Goal: Task Accomplishment & Management: Manage account settings

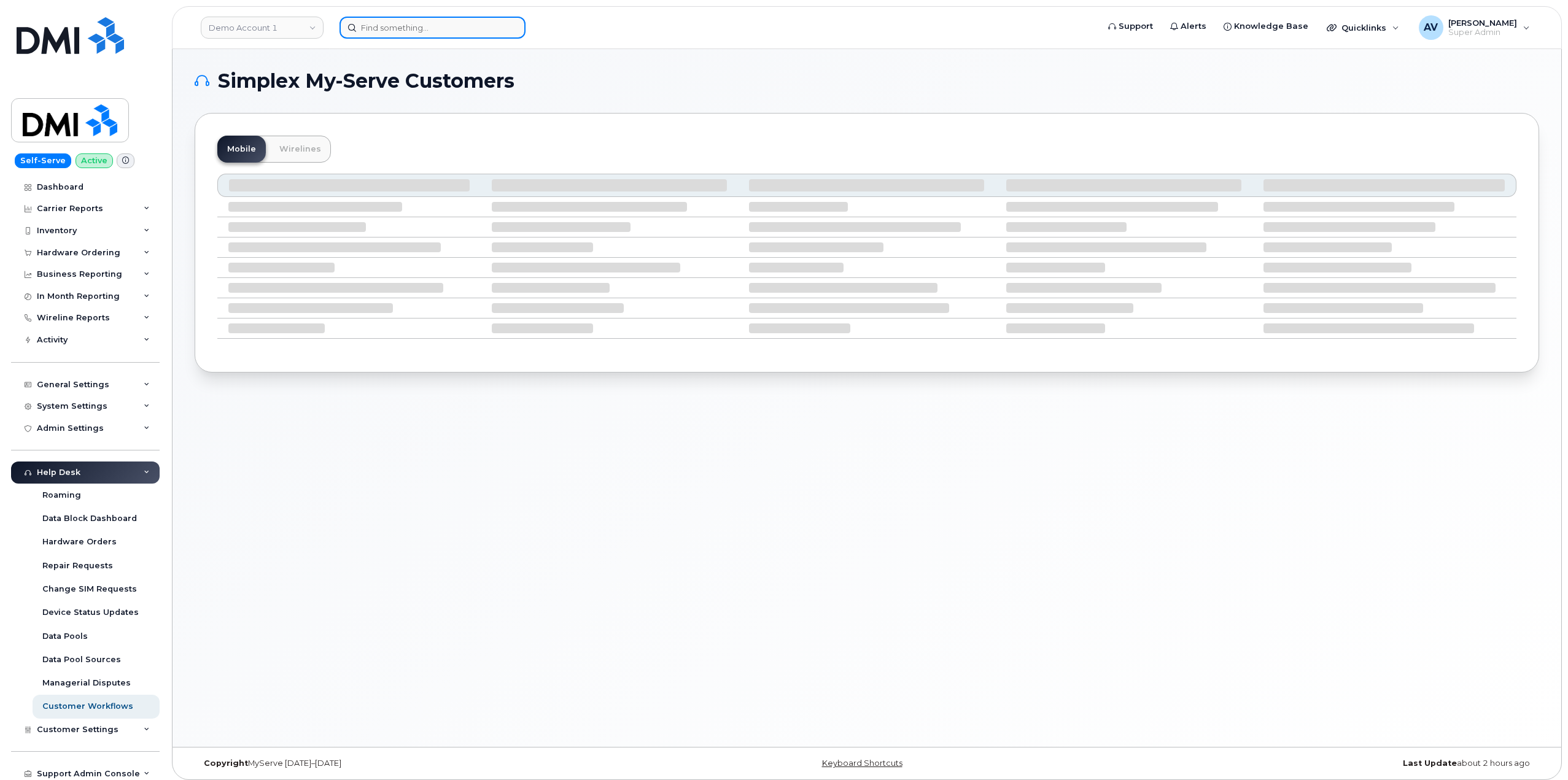
click at [478, 26] on input at bounding box center [432, 28] width 186 height 22
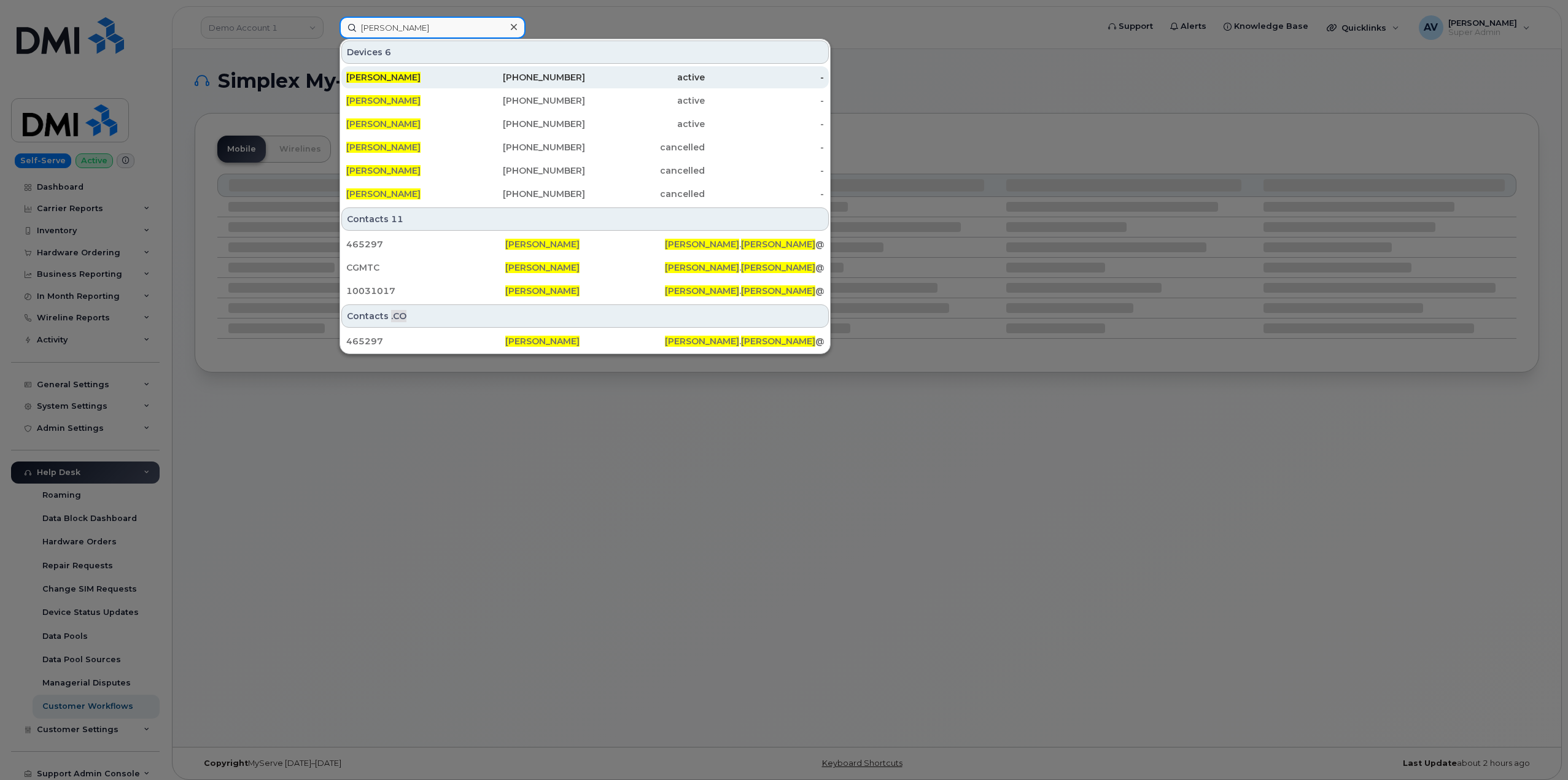
type input "maria castro"
click at [485, 72] on div "614-309-0842" at bounding box center [525, 77] width 119 height 12
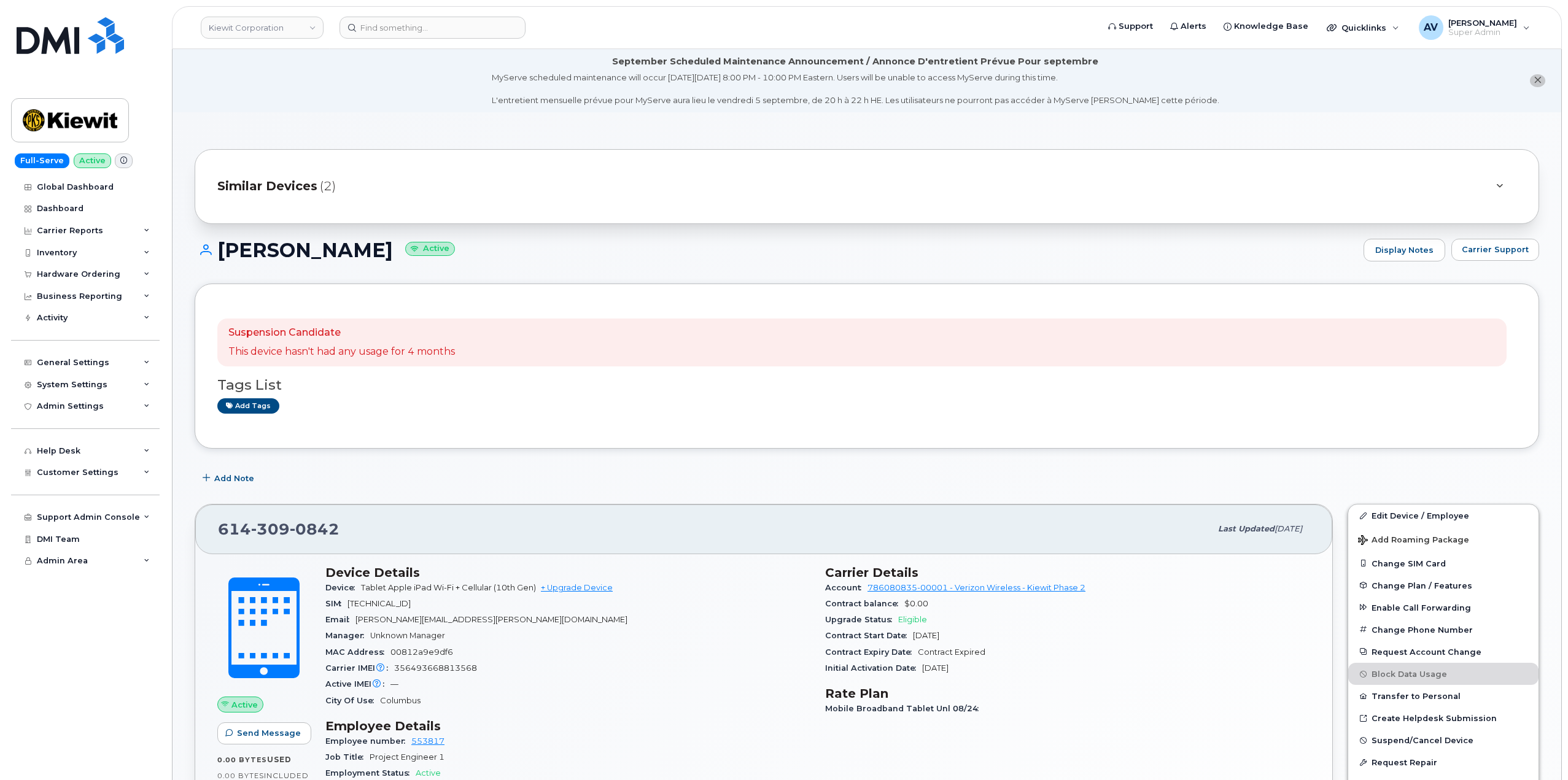
click at [316, 185] on div "Similar Devices (2)" at bounding box center [849, 186] width 1264 height 29
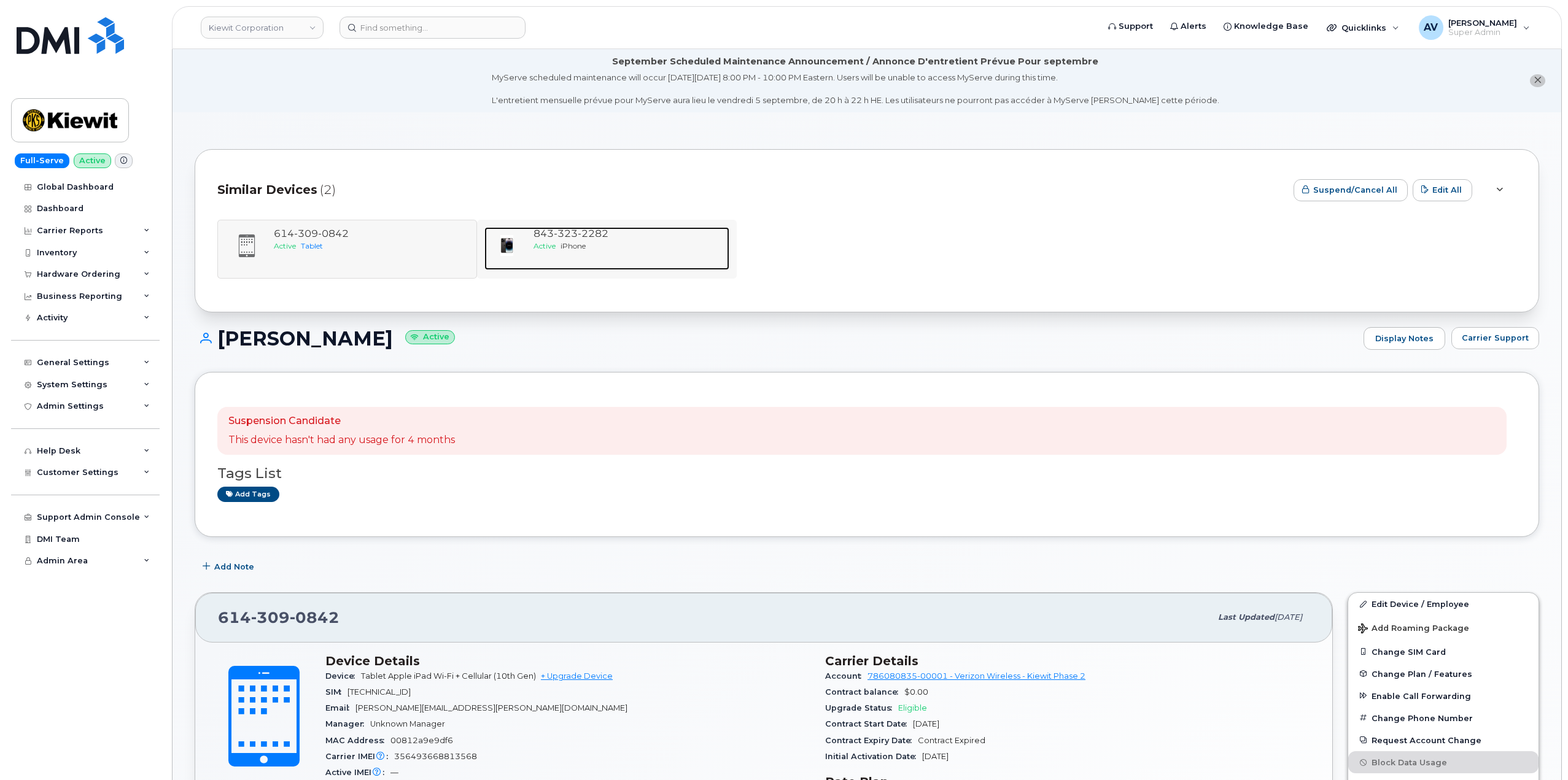
click at [547, 247] on span "Active" at bounding box center [545, 246] width 22 height 9
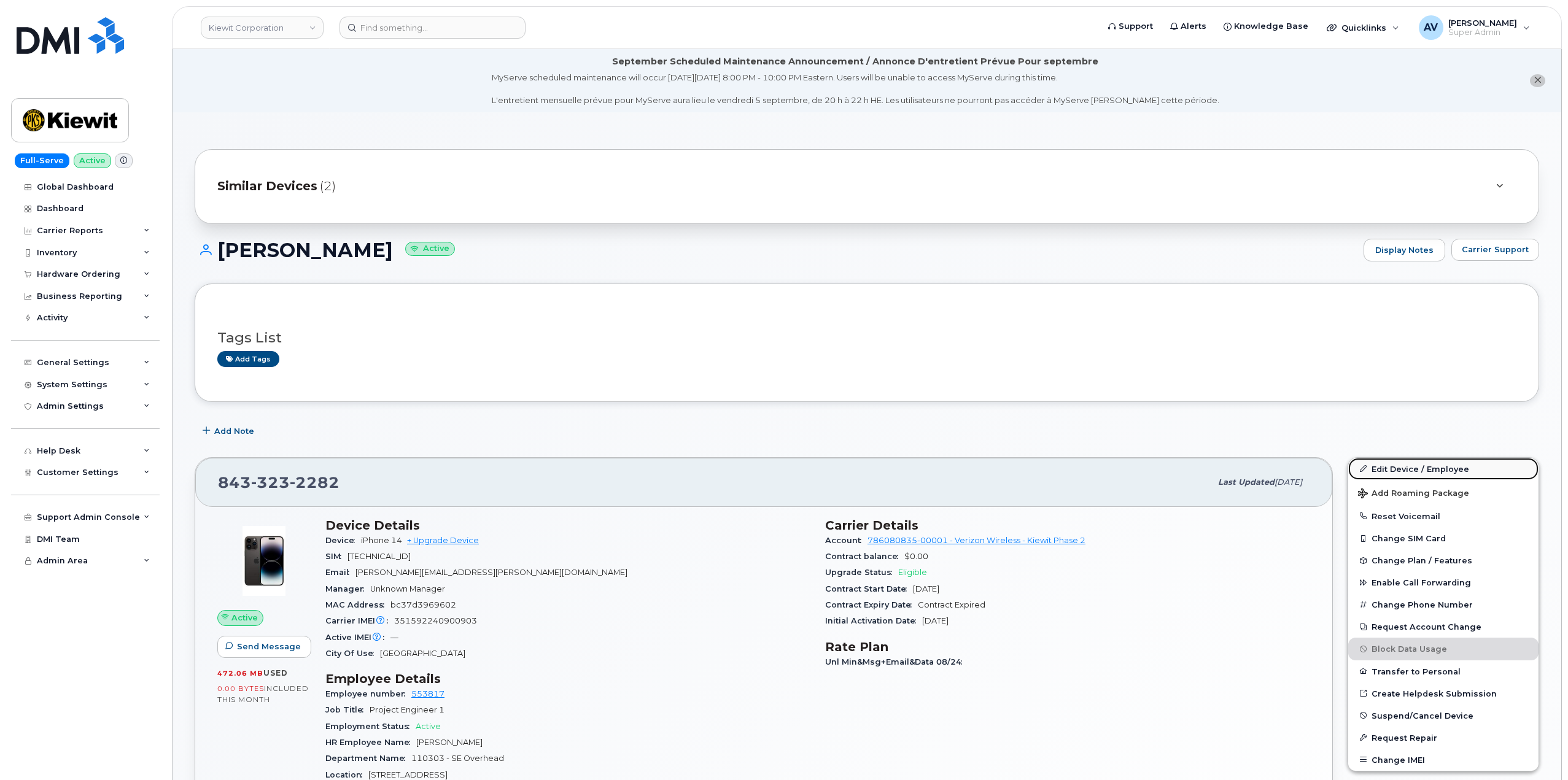
click at [1408, 469] on link "Edit Device / Employee" at bounding box center [1443, 469] width 190 height 22
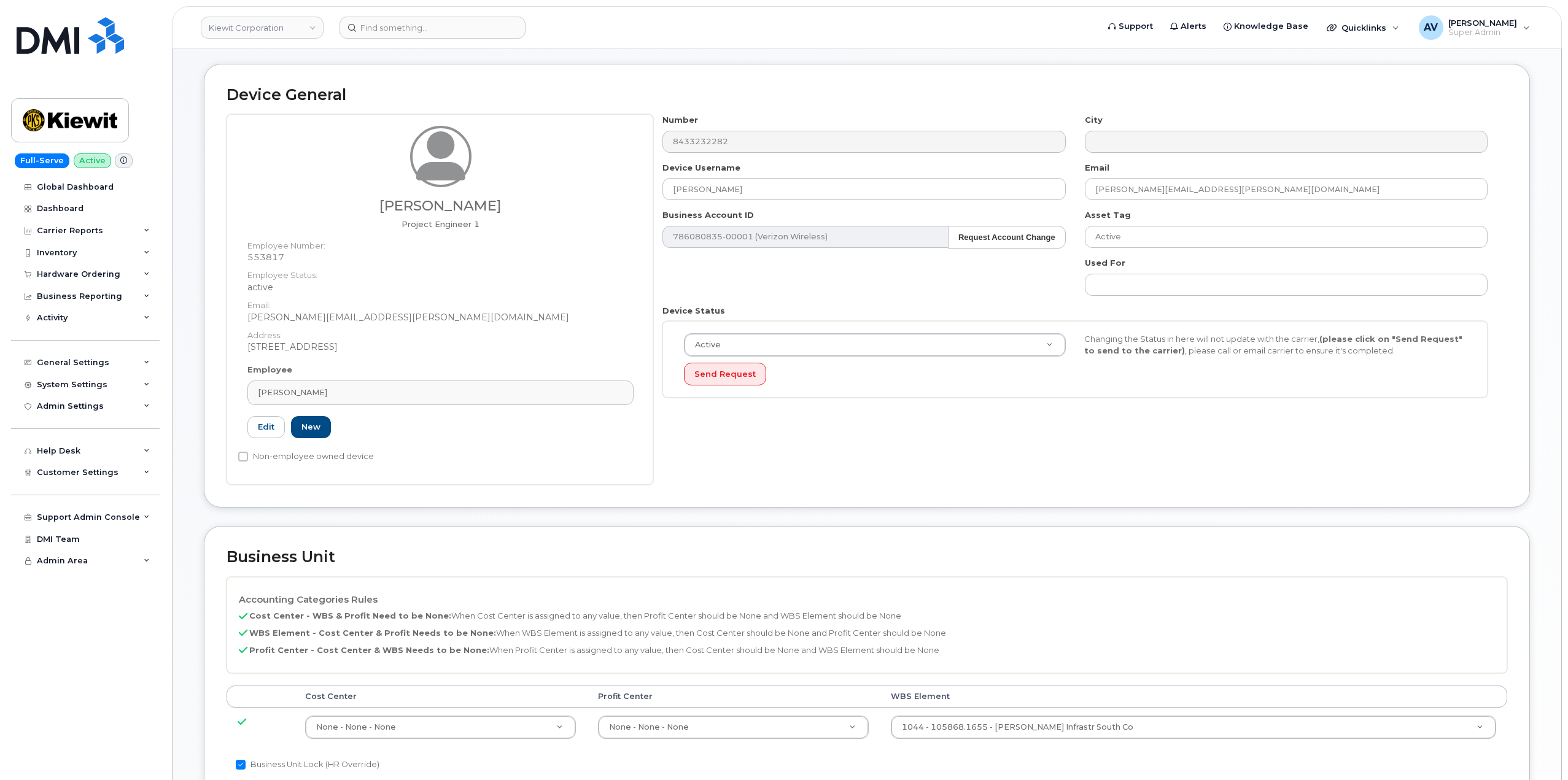
scroll to position [307, 0]
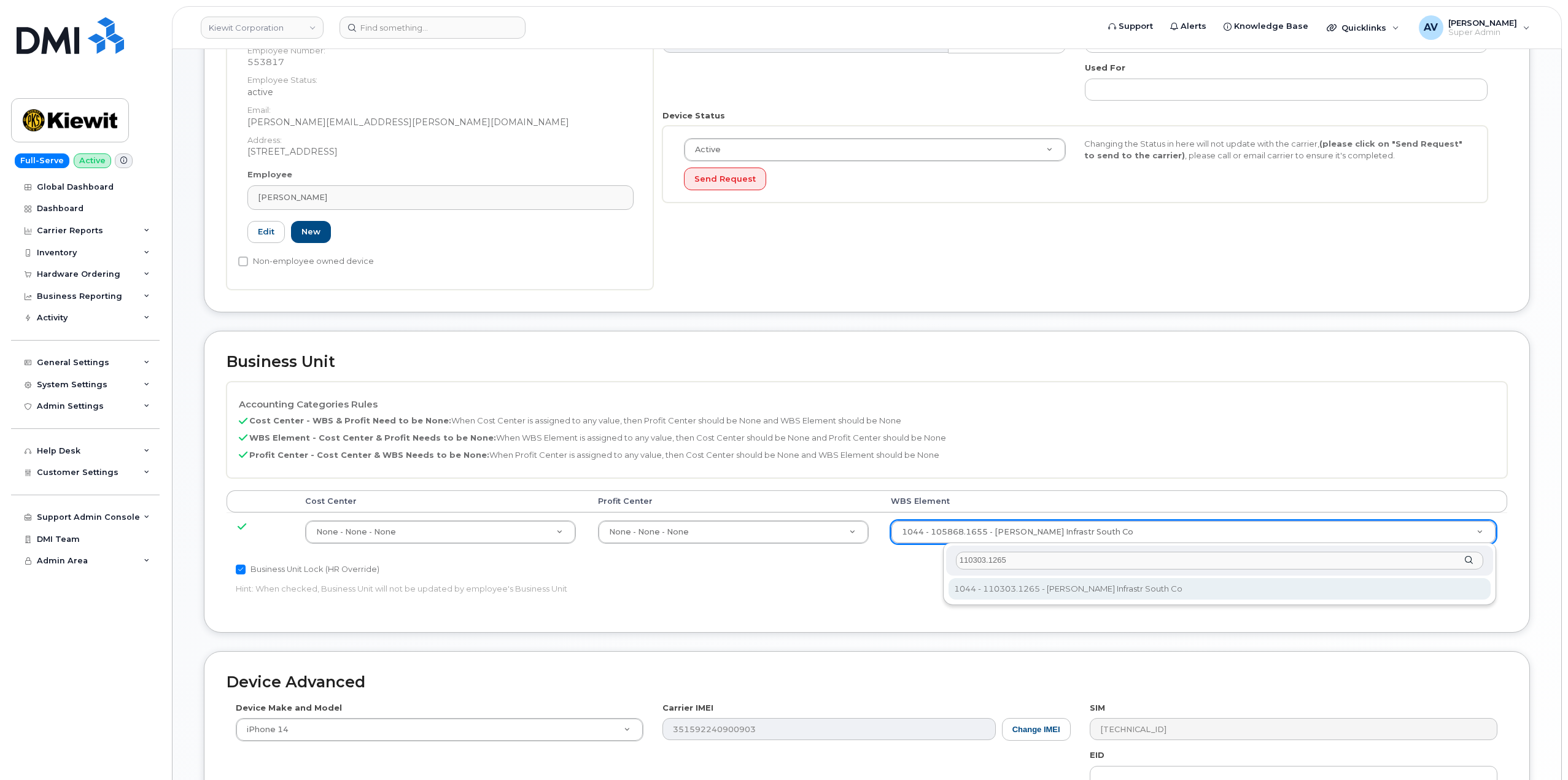
type input "110303.1265"
type input "33441352"
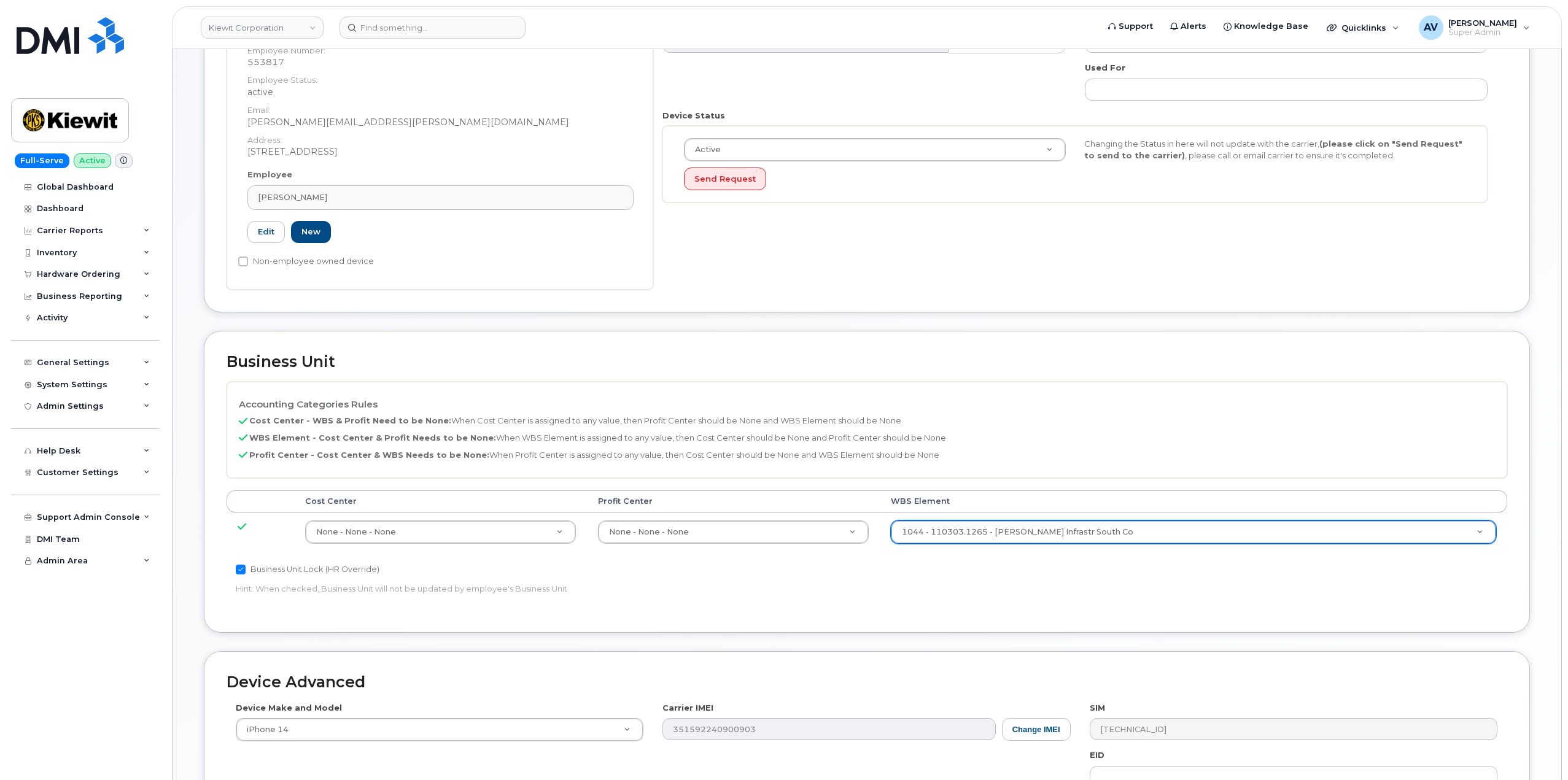
scroll to position [545, 0]
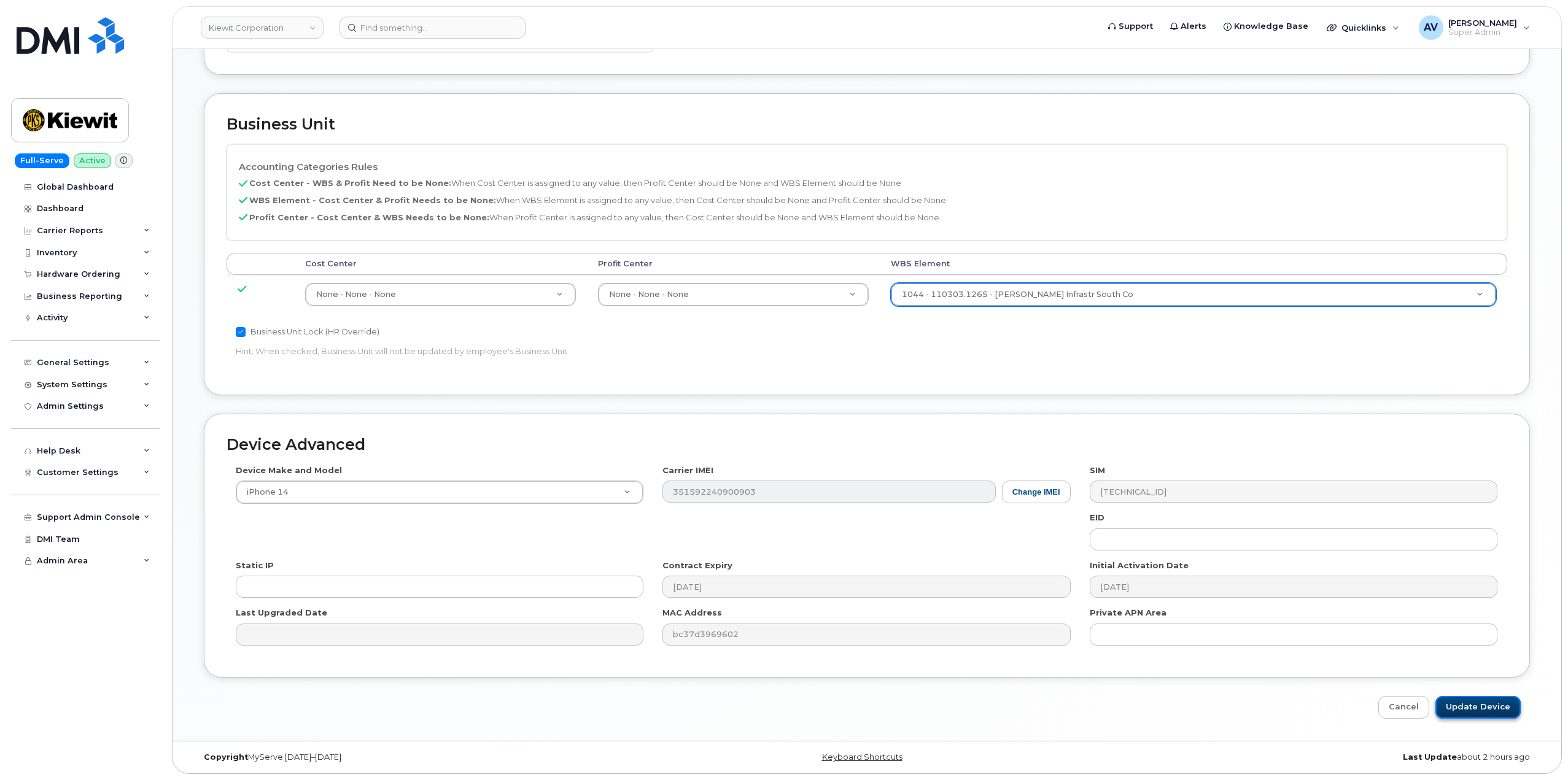
click at [1478, 708] on input "Update Device" at bounding box center [1478, 708] width 85 height 22
type input "Saving..."
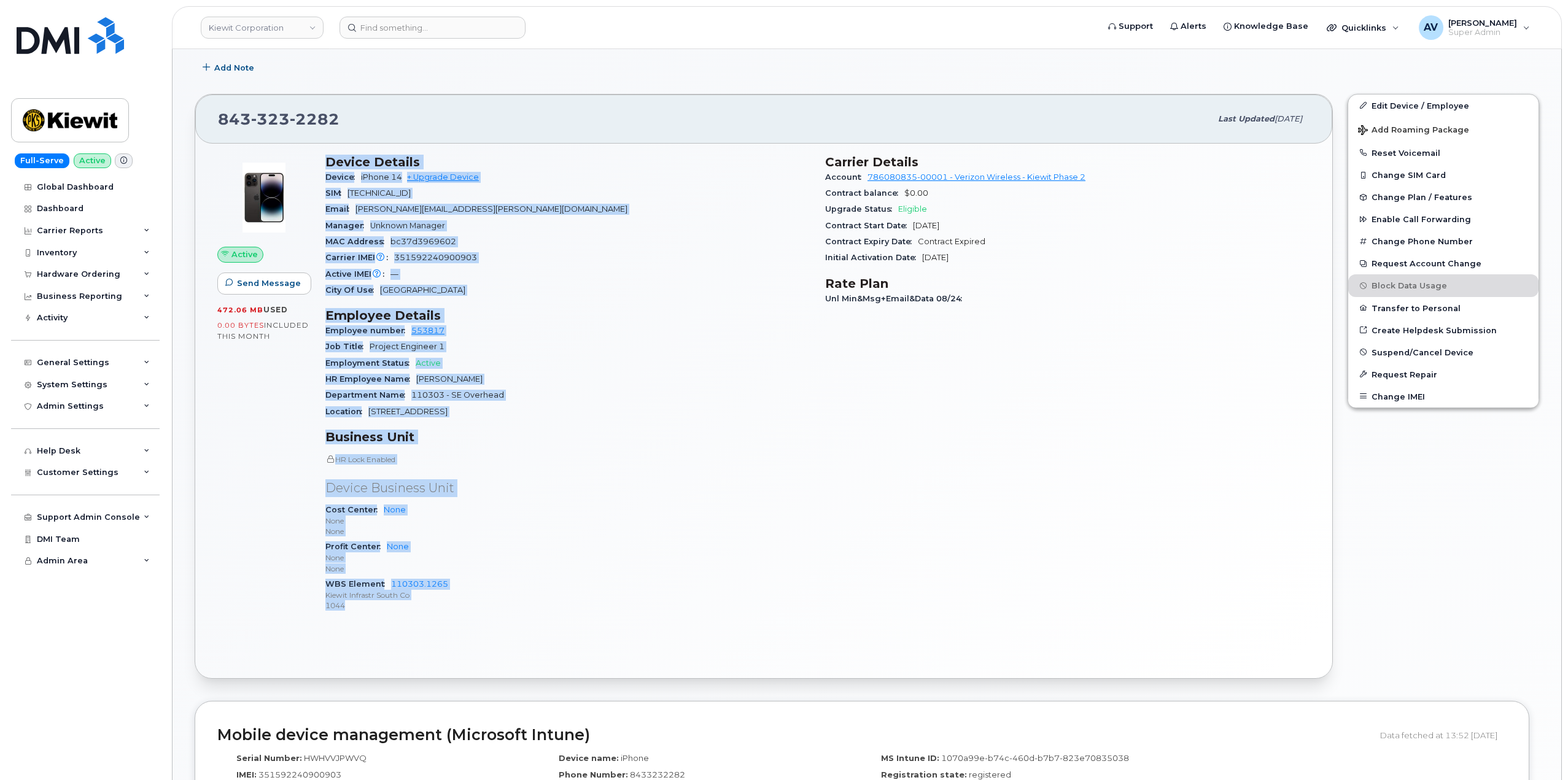
scroll to position [368, 0]
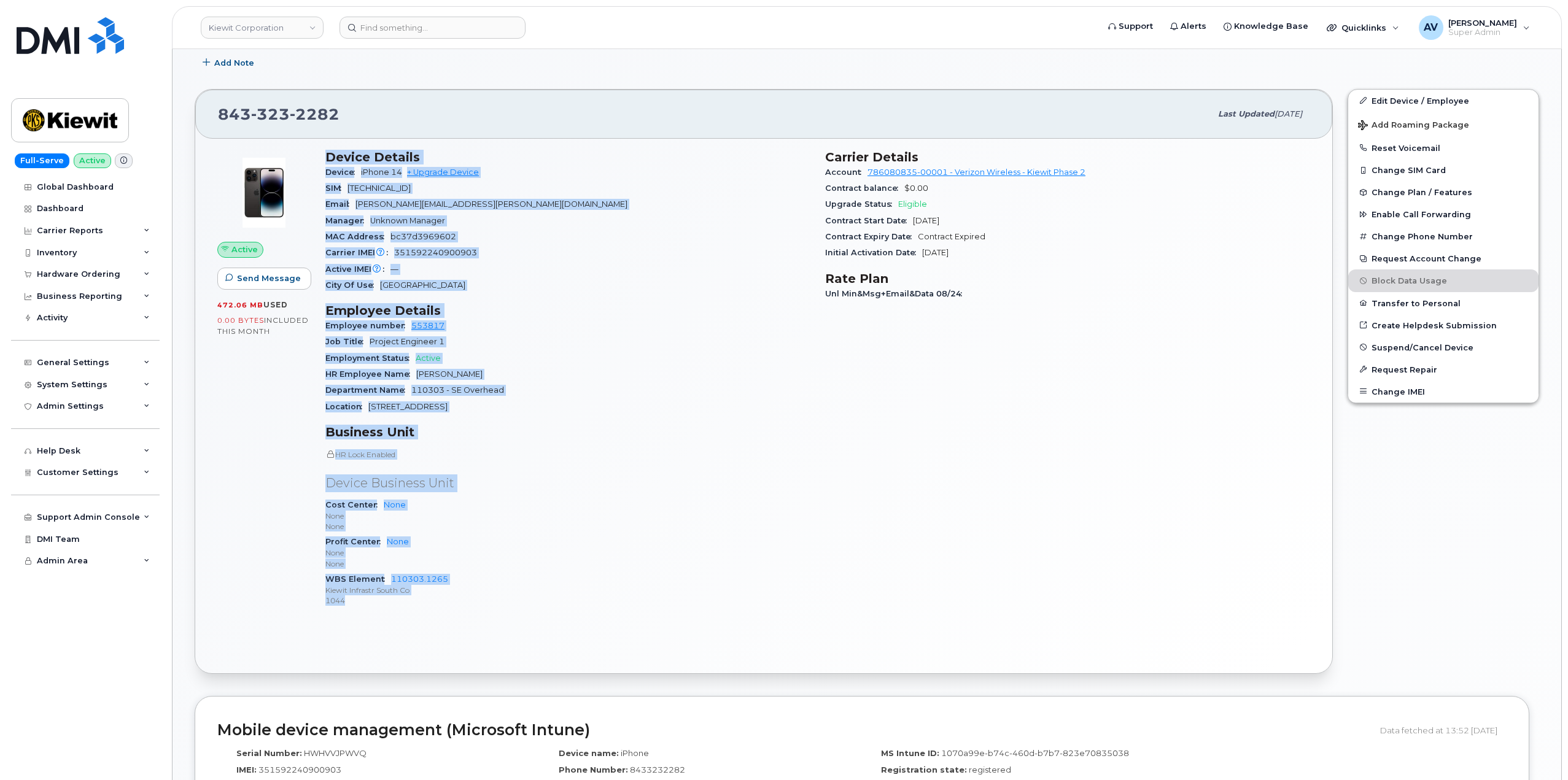
drag, startPoint x: 322, startPoint y: 276, endPoint x: 502, endPoint y: 634, distance: 400.7
click at [502, 634] on div "Active Send Message 472.06 MB  used 0.00 Bytes  included this month Device Deta…" at bounding box center [763, 406] width 1137 height 534
copy div "Device Details Device iPhone 14 + Upgrade Device SIM [TECHNICAL_ID] Email [PERS…"
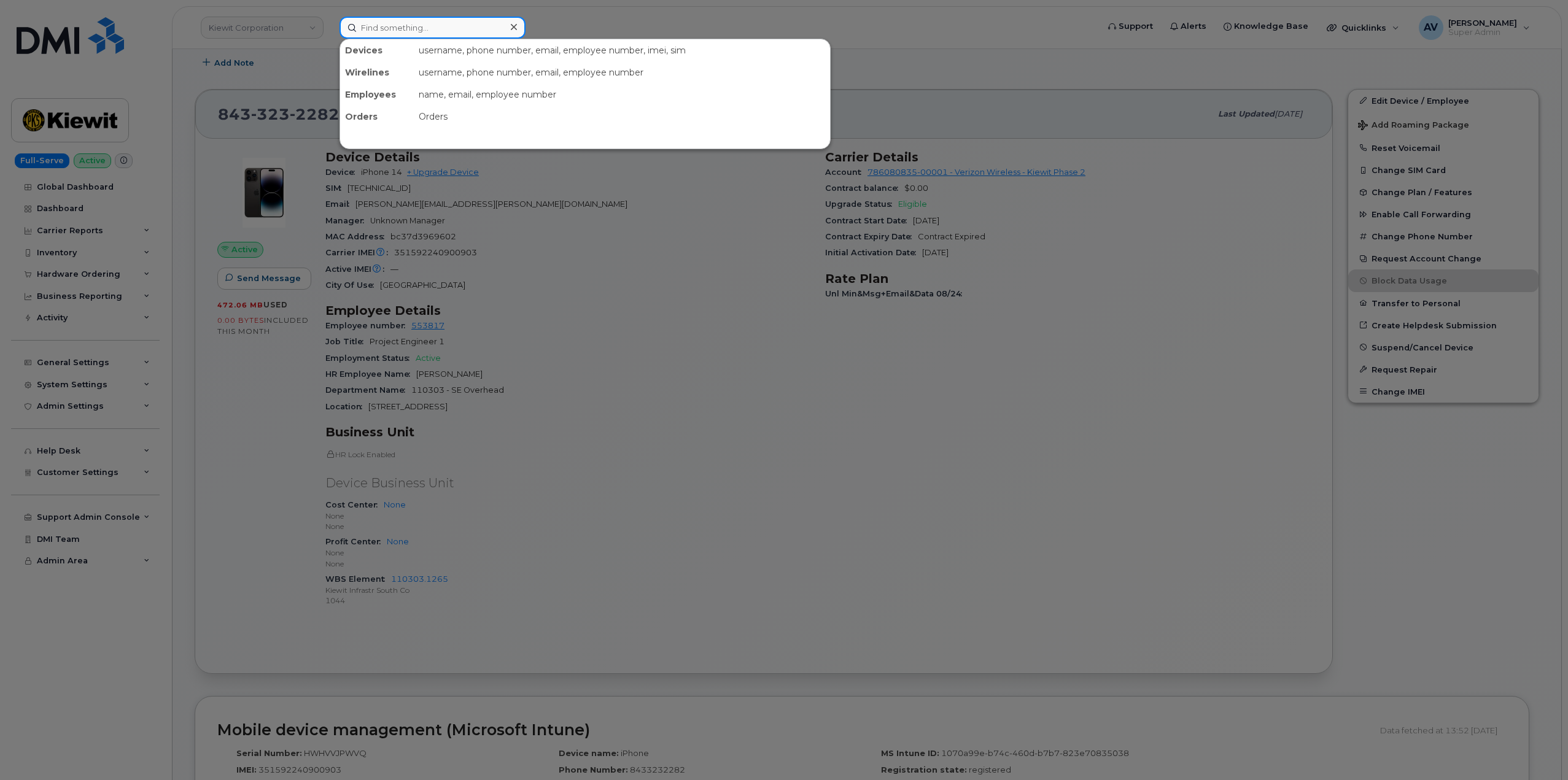
click at [436, 29] on input at bounding box center [432, 28] width 186 height 22
paste input "8647052768"
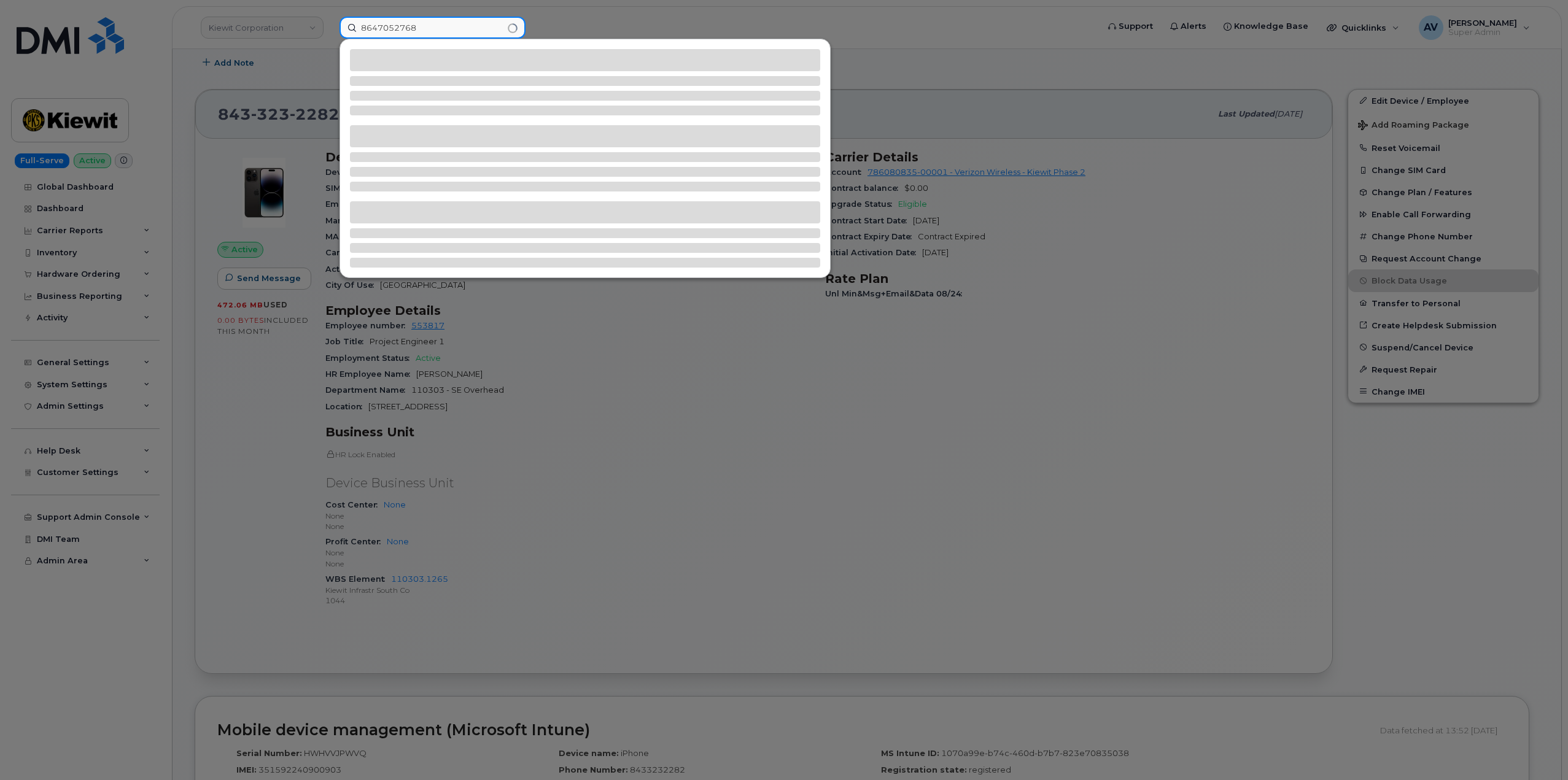
type input "8647052768"
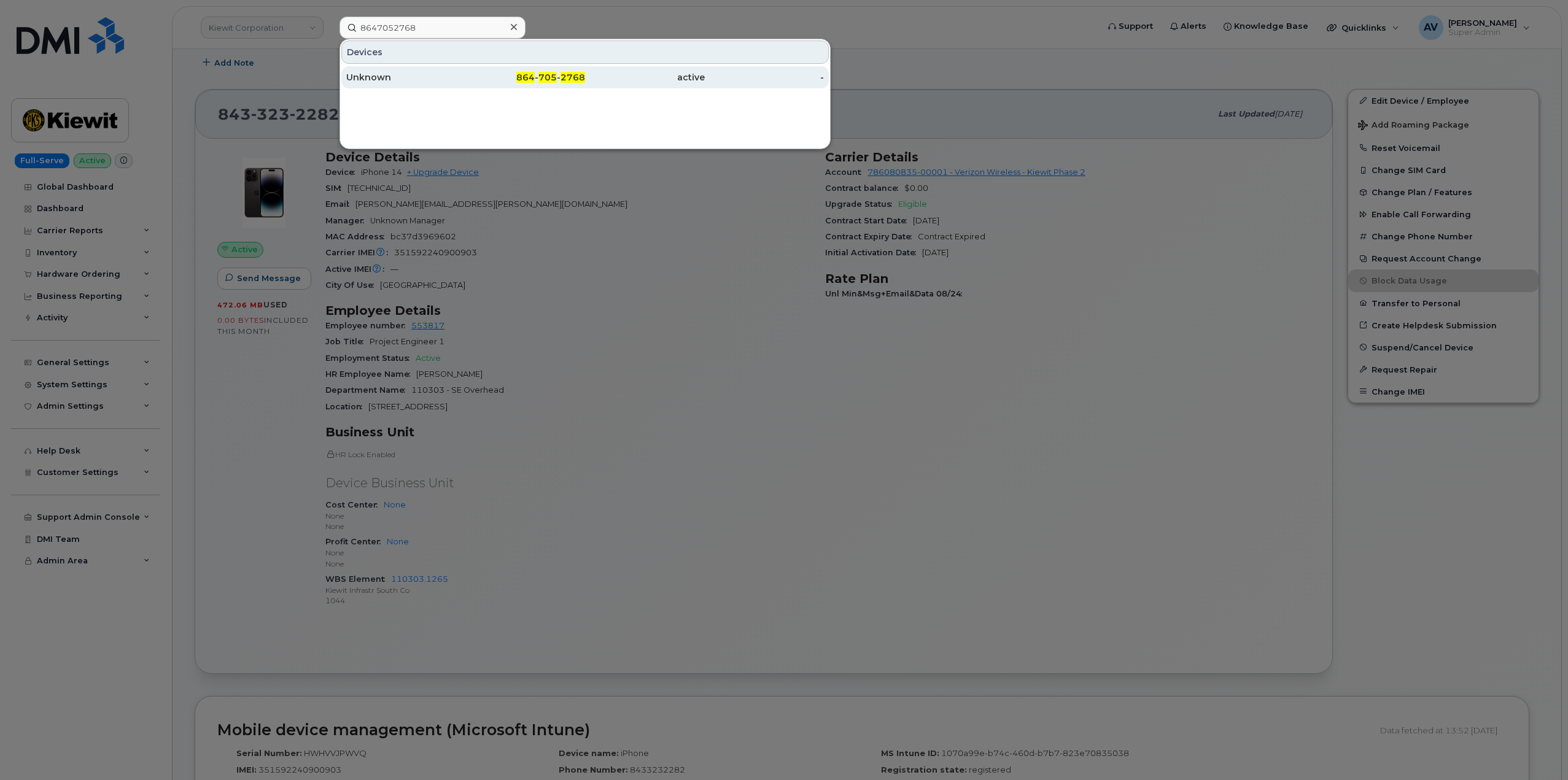
click at [482, 71] on div "864 - 705 - 2768" at bounding box center [525, 78] width 119 height 22
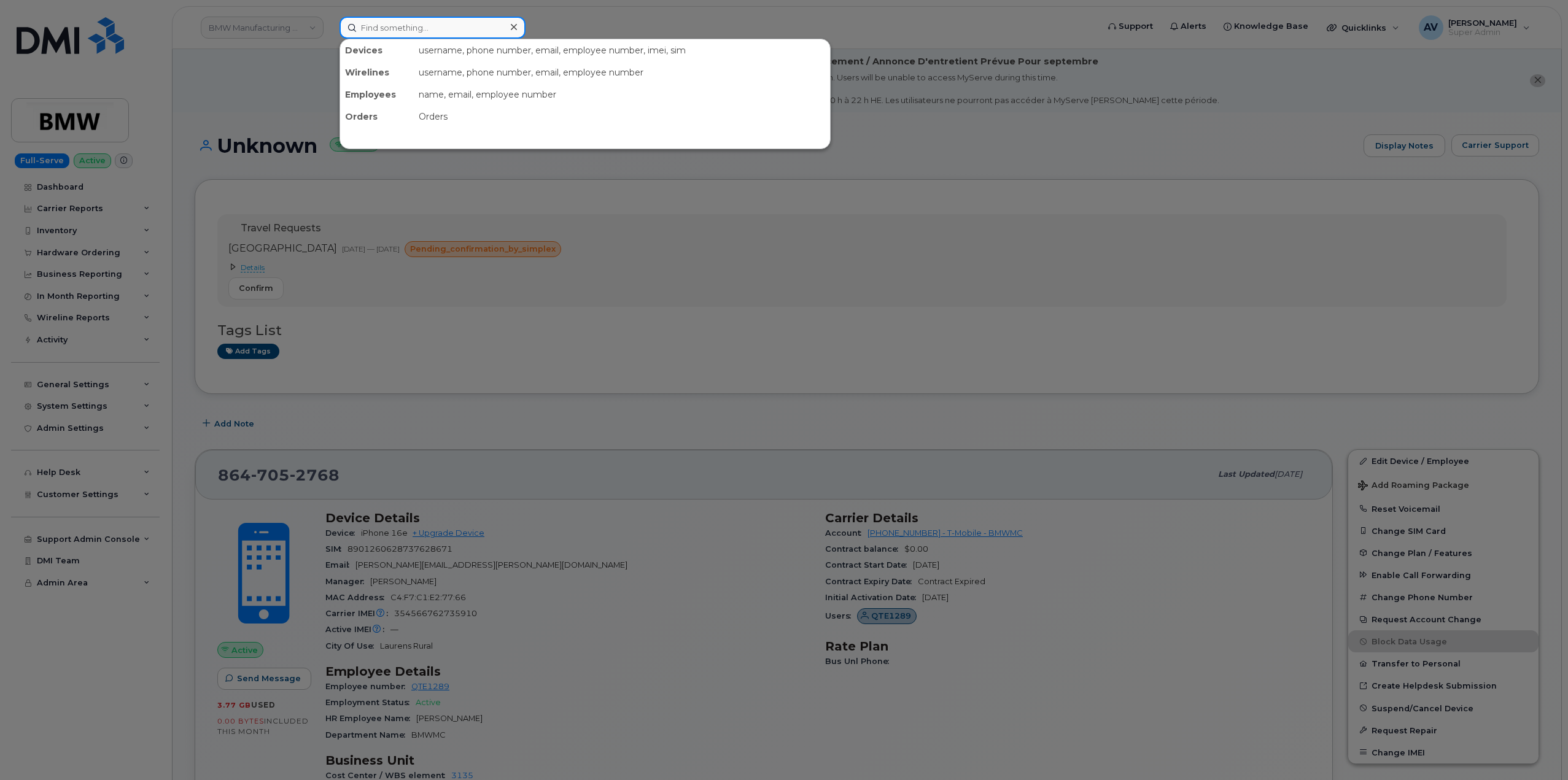
click at [437, 27] on input at bounding box center [432, 28] width 186 height 22
paste input "Hannah Welter"
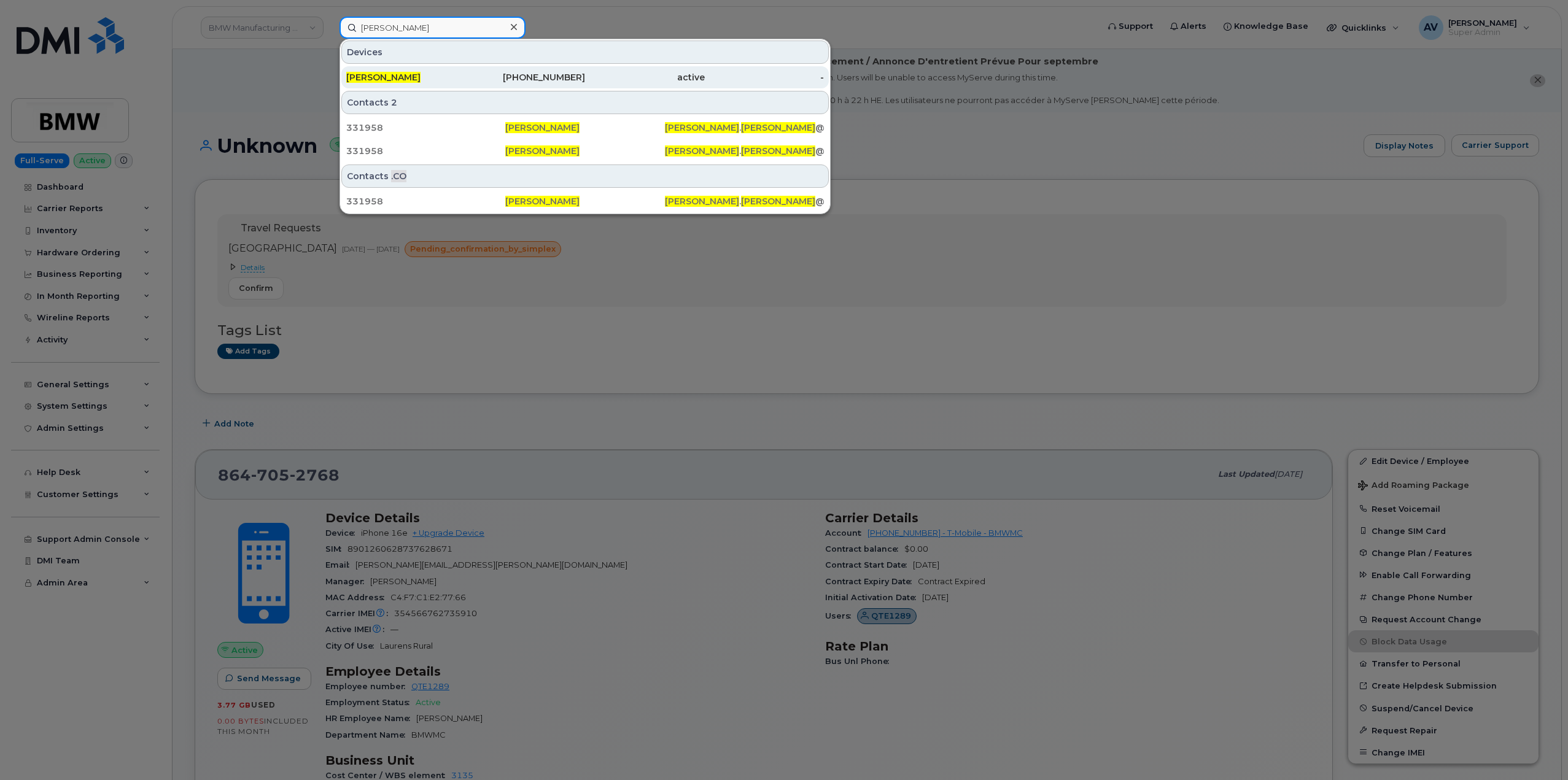
type input "Hannah Welter"
click at [577, 76] on div "806-336-1565" at bounding box center [525, 77] width 119 height 12
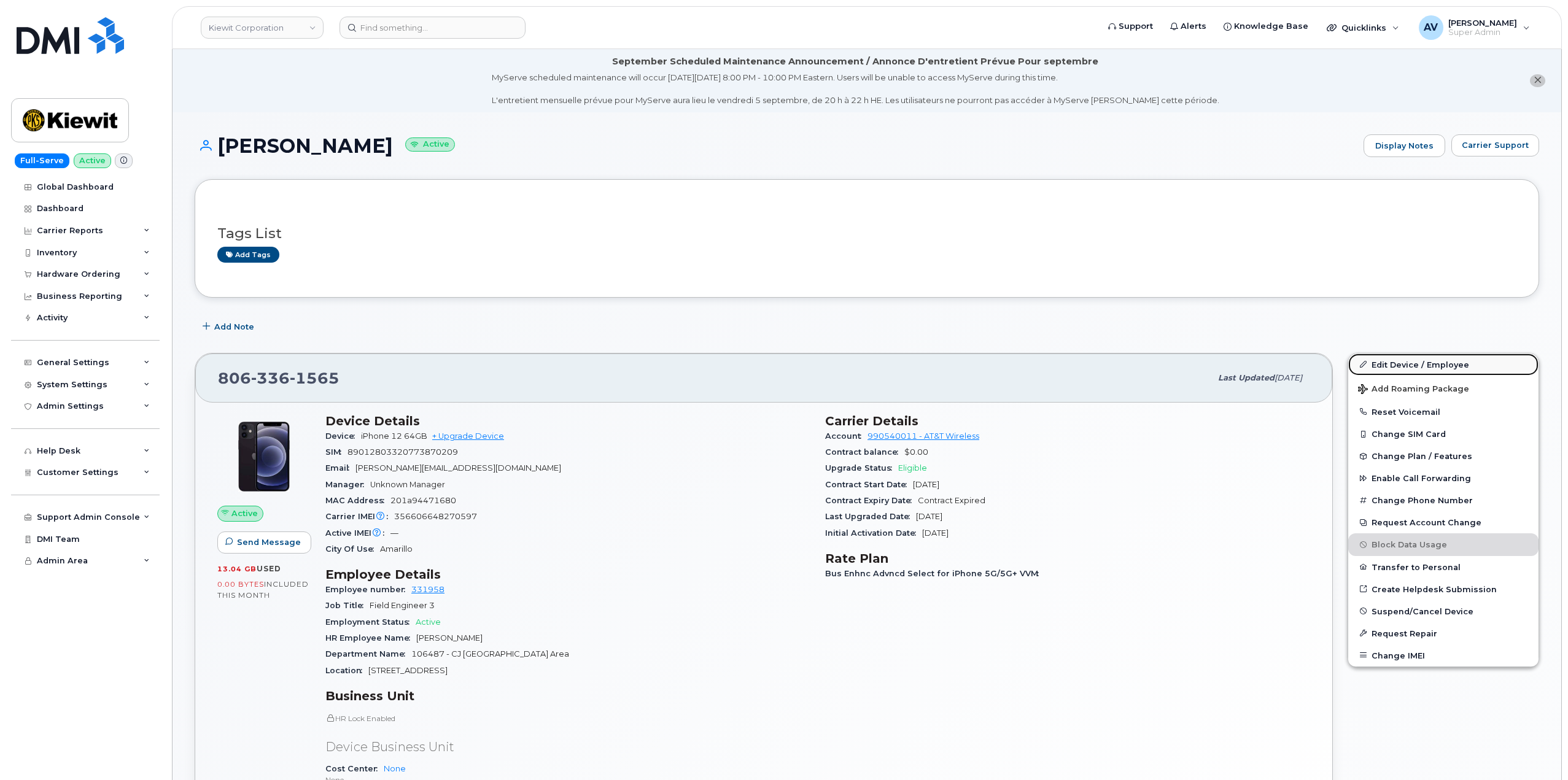
click at [1425, 358] on link "Edit Device / Employee" at bounding box center [1443, 365] width 190 height 22
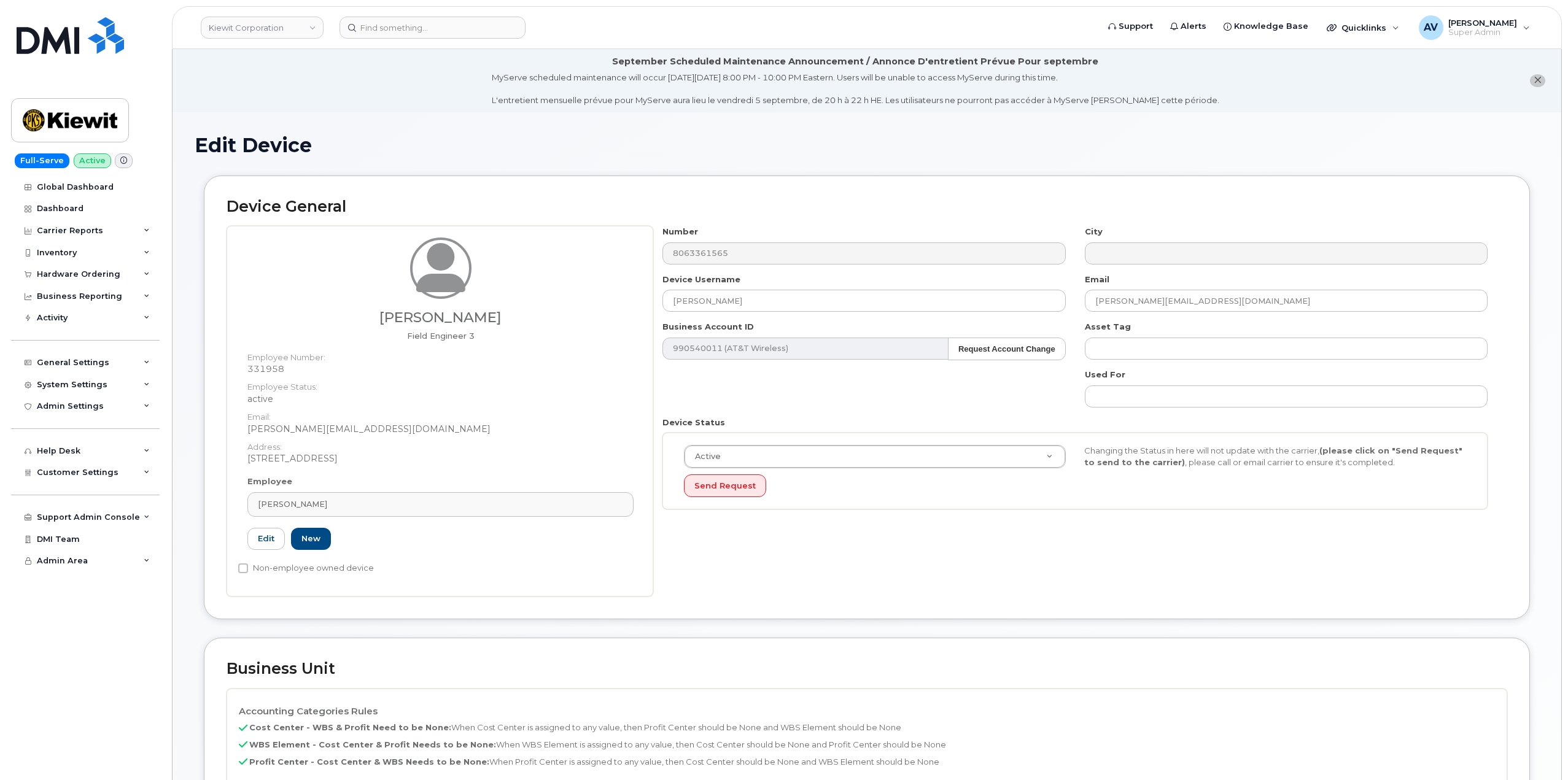
scroll to position [307, 0]
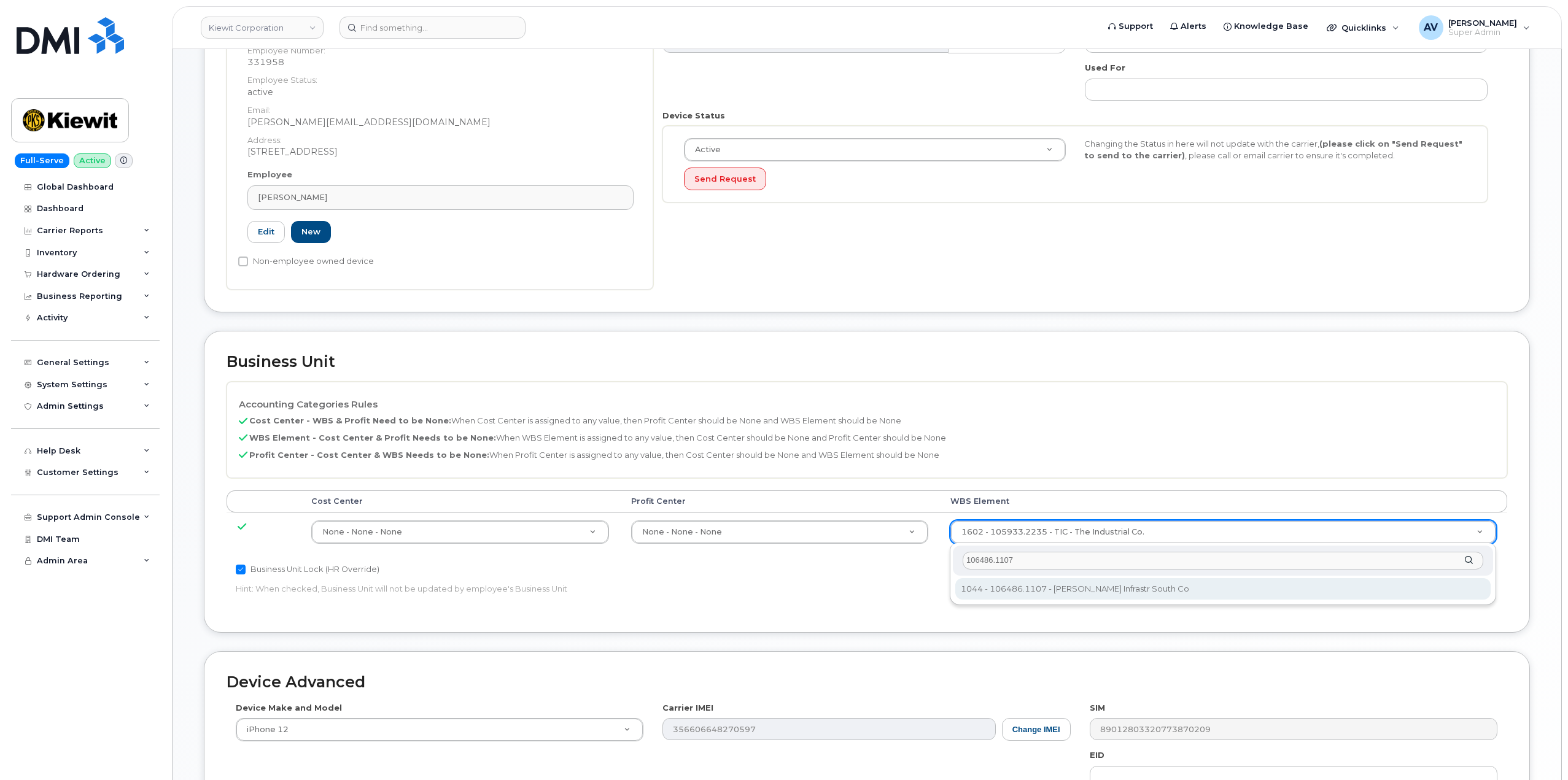
type input "106486.1107"
type input "35742708"
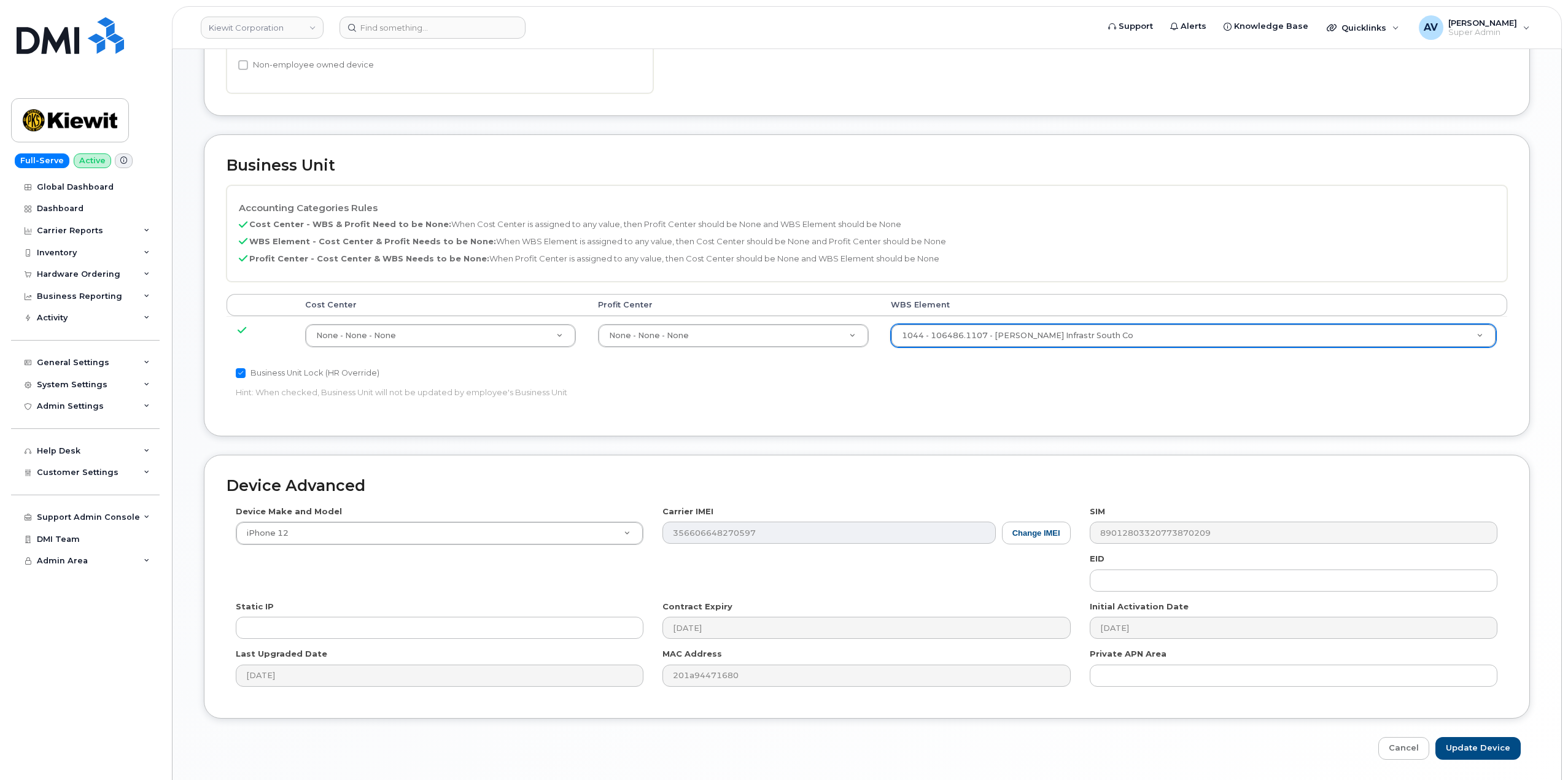
scroll to position [545, 0]
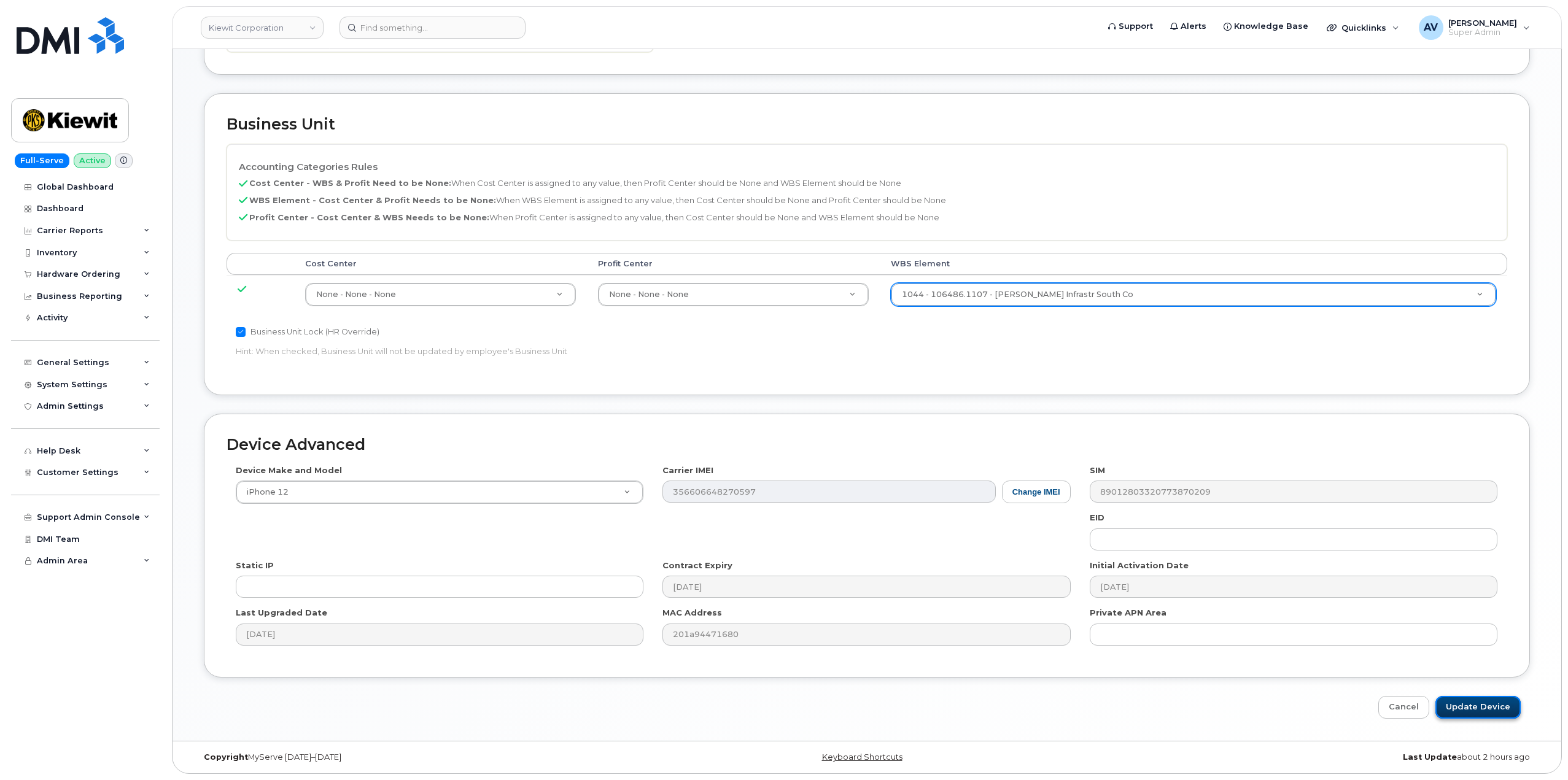
click at [1485, 702] on input "Update Device" at bounding box center [1478, 708] width 85 height 22
type input "Saving..."
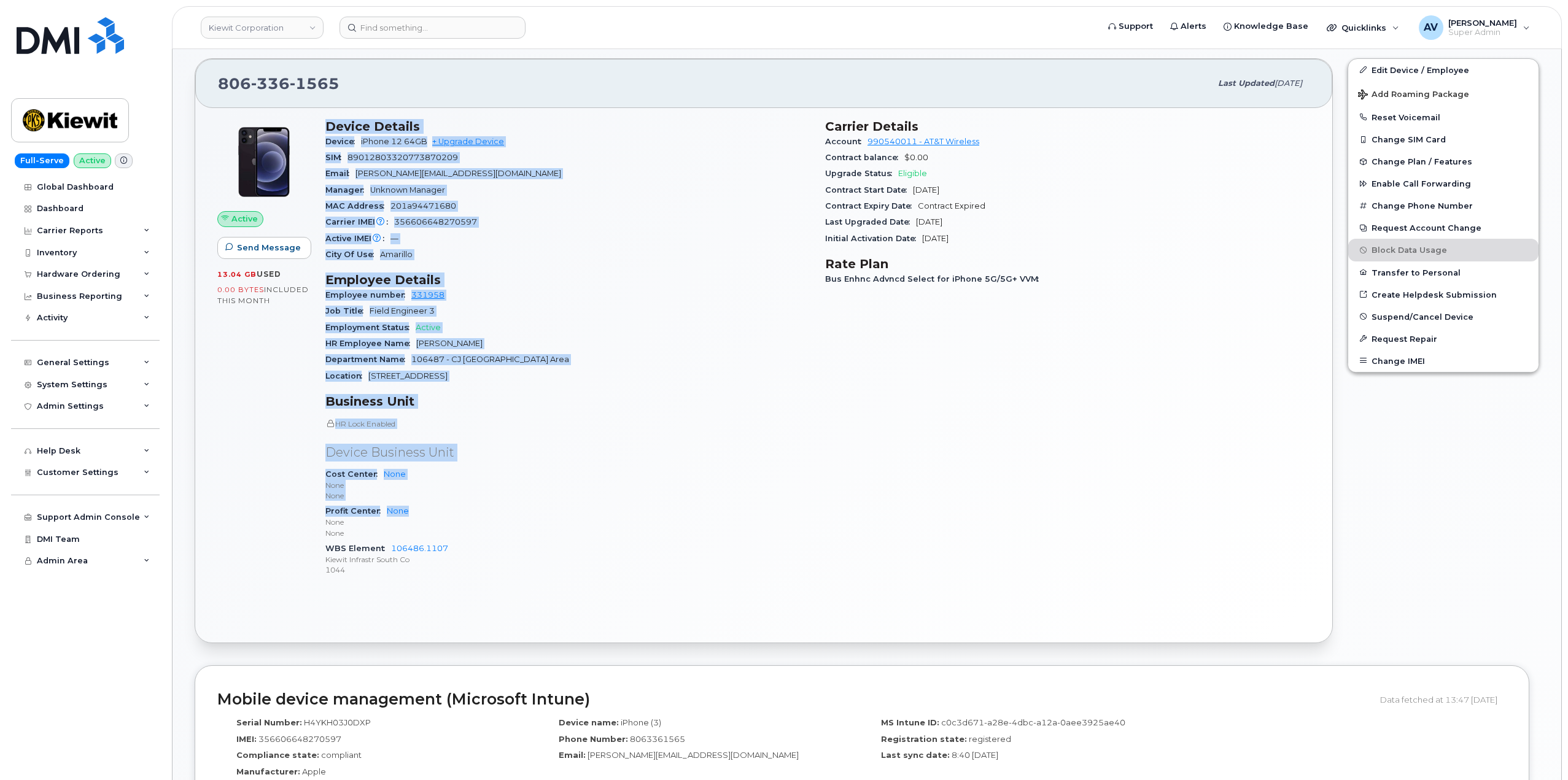
scroll to position [307, 0]
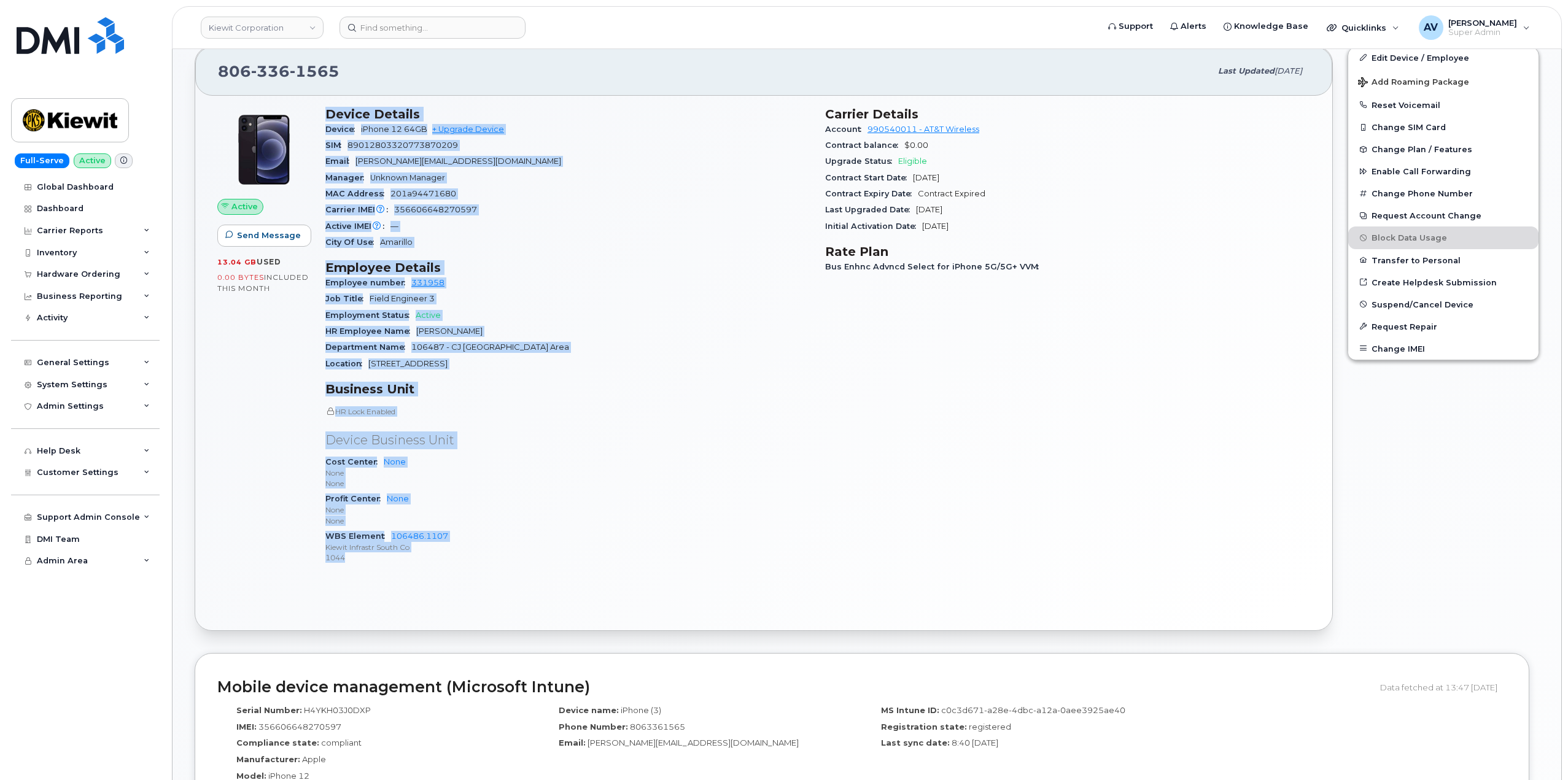
drag, startPoint x: 322, startPoint y: 426, endPoint x: 440, endPoint y: 559, distance: 177.8
click at [440, 559] on div "Device Details Device iPhone 12 64GB + Upgrade Device SIM [TECHNICAL_ID] Email …" at bounding box center [568, 340] width 500 height 483
copy div "Device Details Device iPhone 12 64GB + Upgrade Device SIM 89012803320773870209 …"
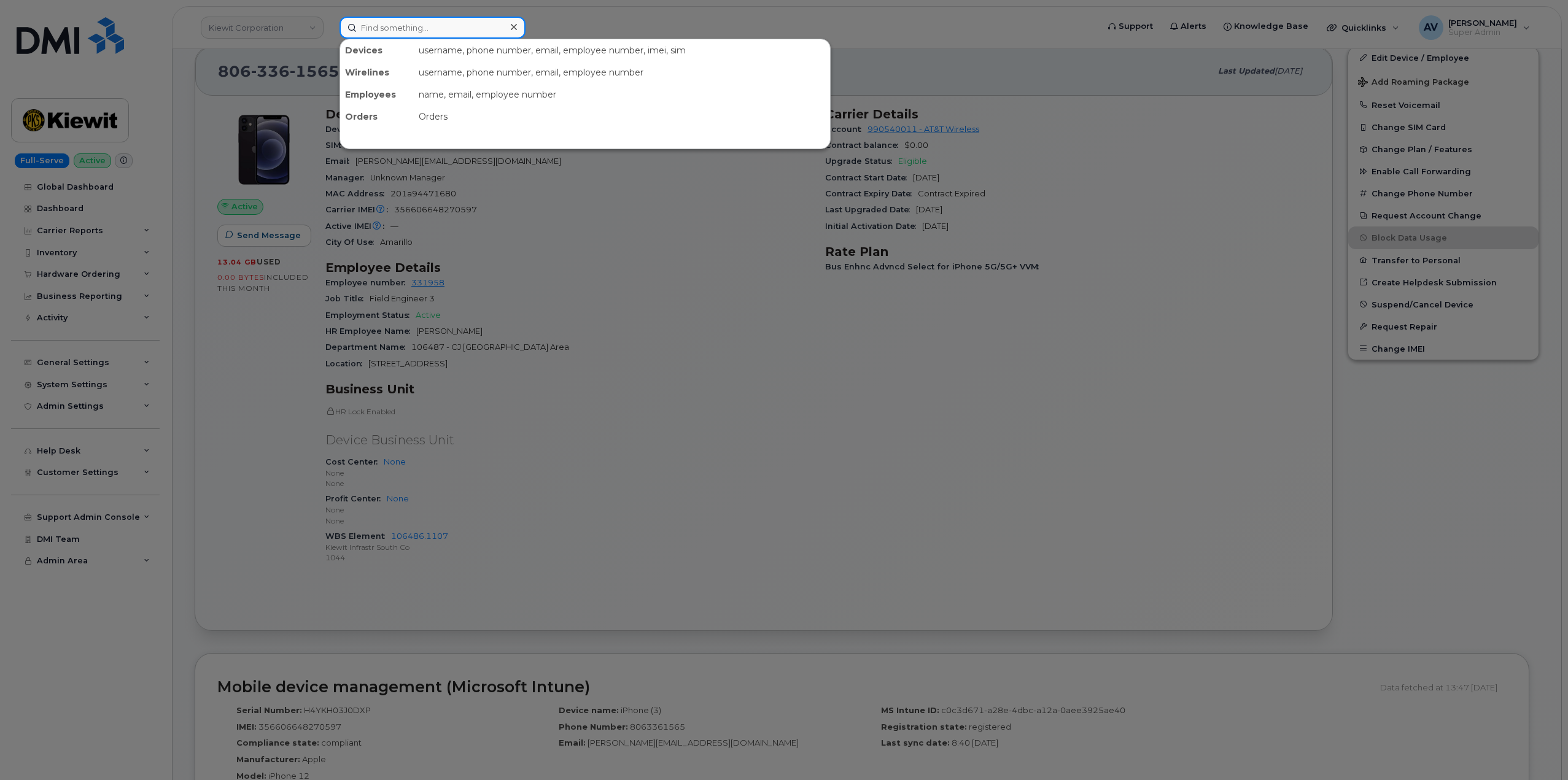
click at [498, 24] on input at bounding box center [432, 28] width 186 height 22
paste input "[PERSON_NAME]"
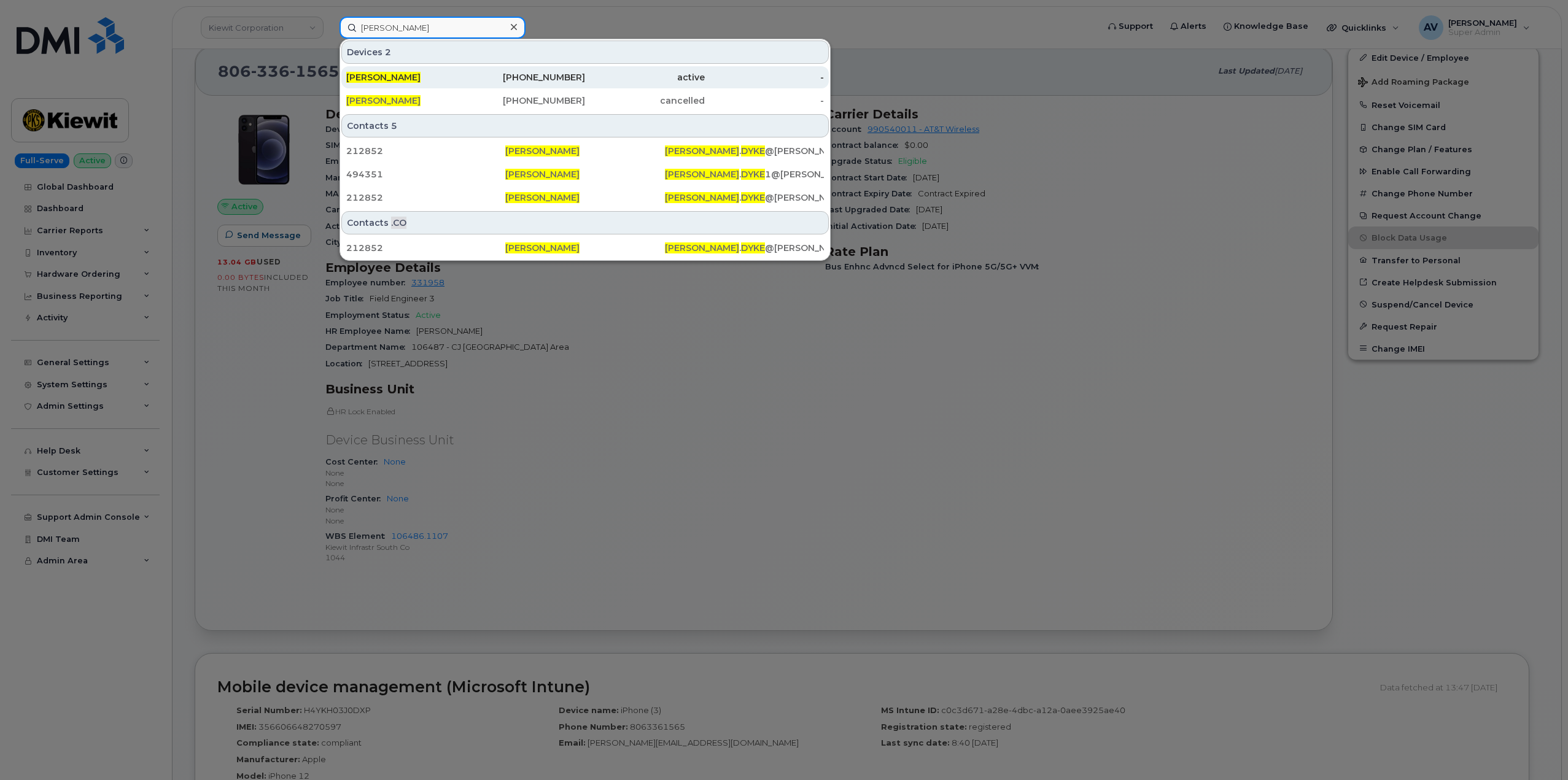
type input "[PERSON_NAME]"
click at [483, 71] on div "913-223-5680" at bounding box center [525, 78] width 119 height 22
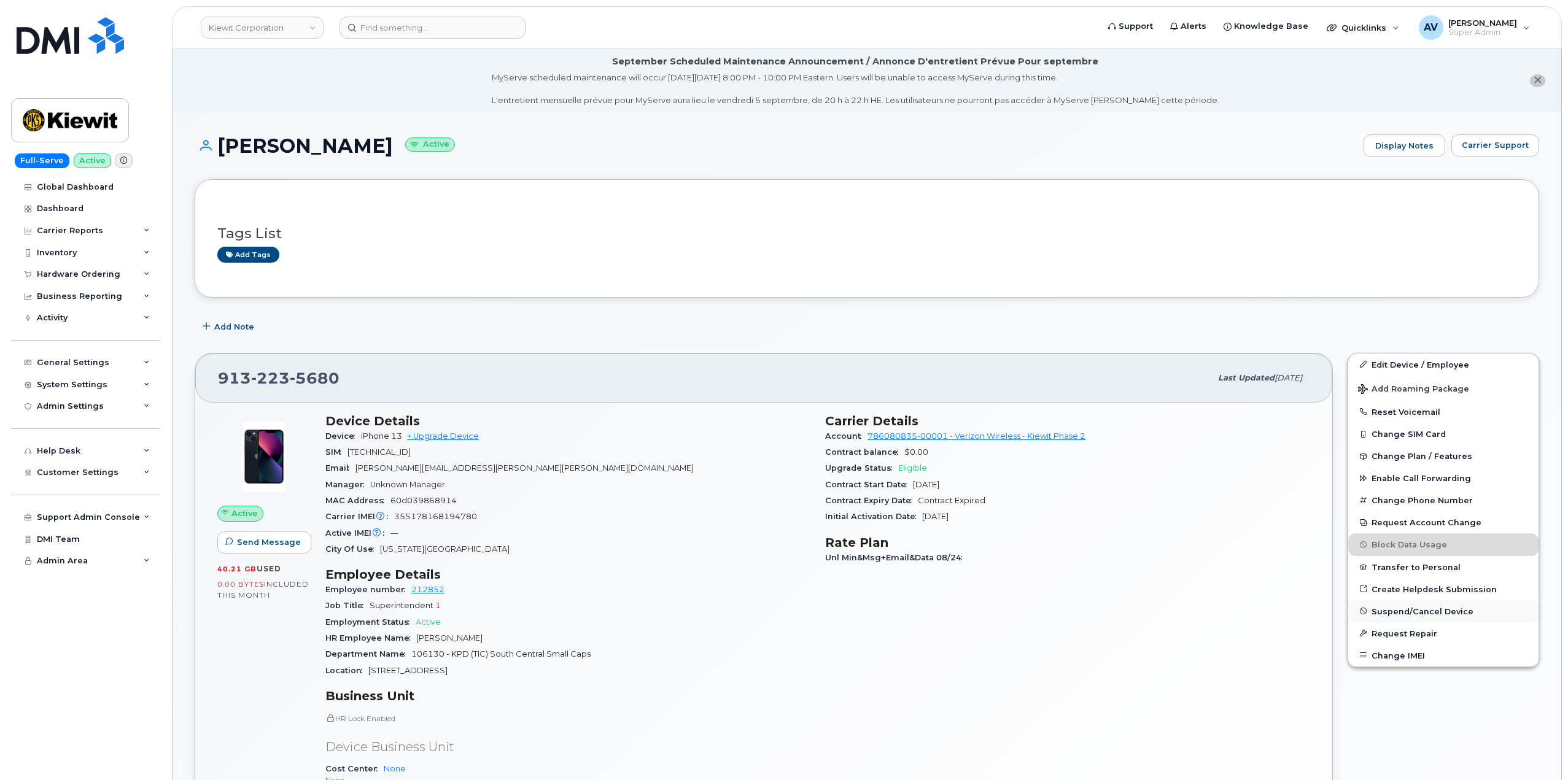
click at [1429, 612] on span "Suspend/Cancel Device" at bounding box center [1422, 611] width 102 height 9
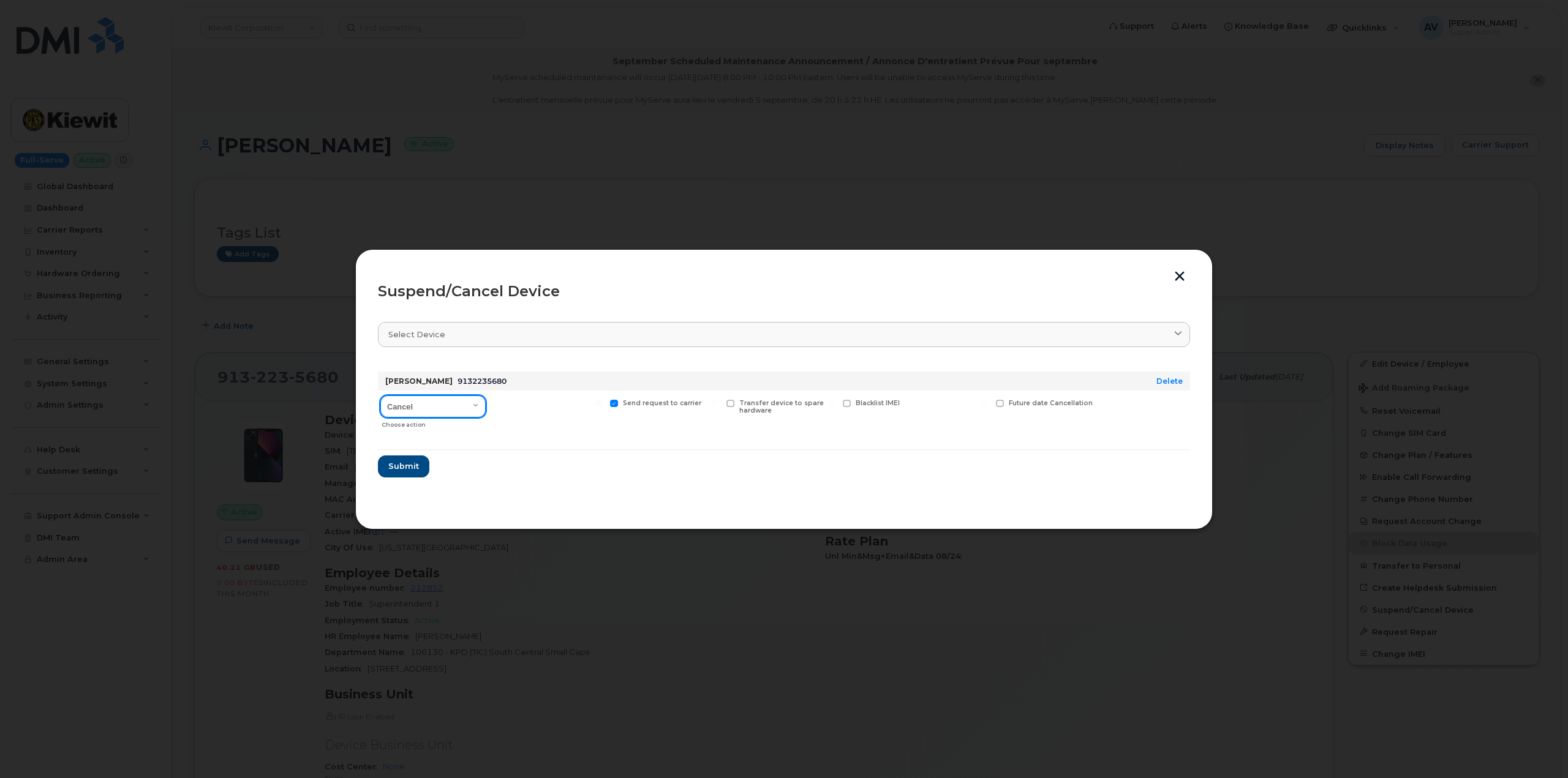
click at [468, 408] on select "Cancel Suspend - Reduced Rate Suspend - Full Rate Suspend - Lost Device/Stolen …" at bounding box center [433, 406] width 105 height 22
select select "[object Object]"
click at [380, 395] on select "Cancel Suspend - Reduced Rate Suspend - Full Rate Suspend - Lost Device/Stolen …" at bounding box center [433, 406] width 105 height 22
click at [411, 465] on span "Submit" at bounding box center [403, 467] width 31 height 12
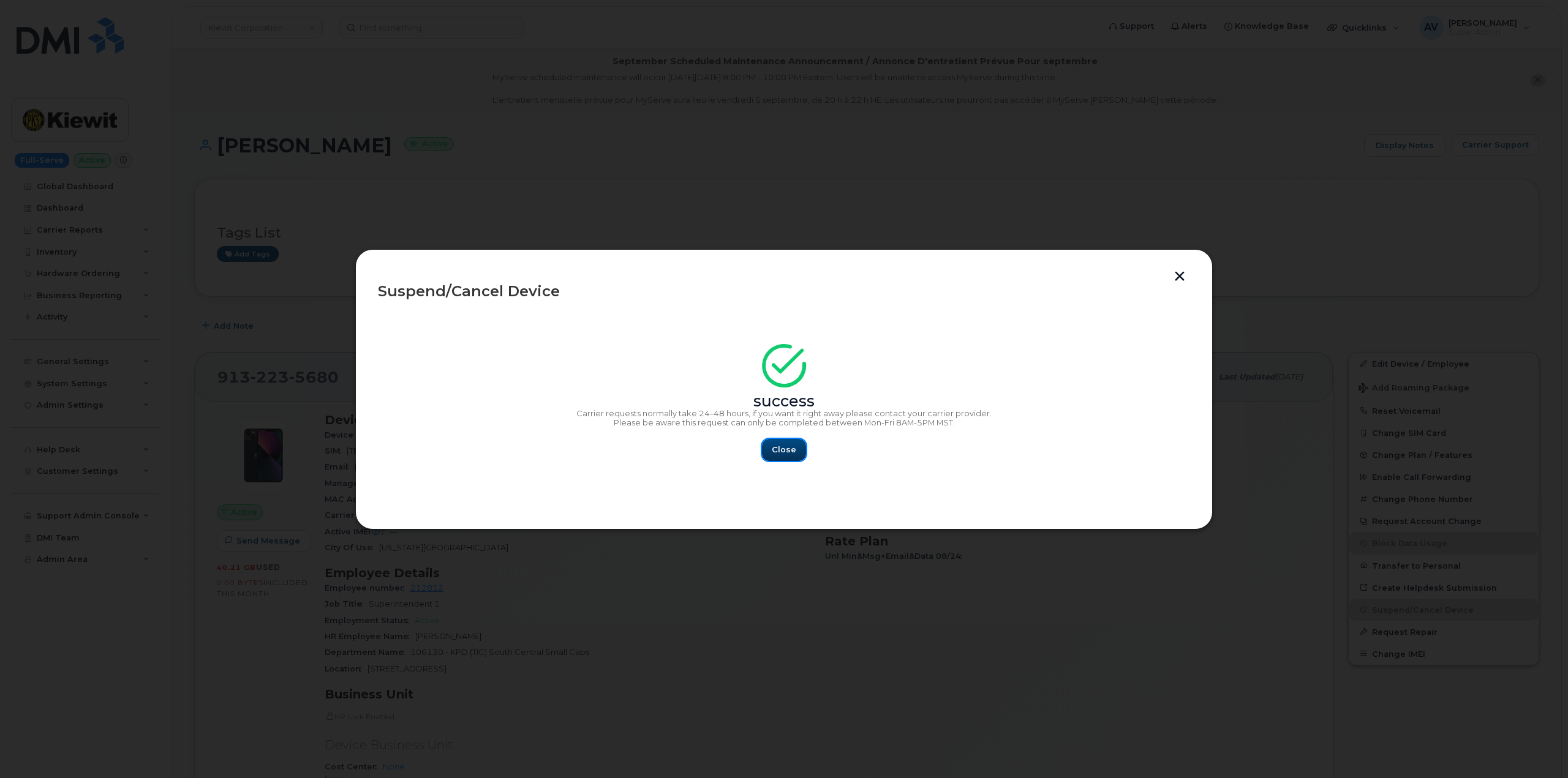
click at [786, 446] on span "Close" at bounding box center [783, 450] width 25 height 12
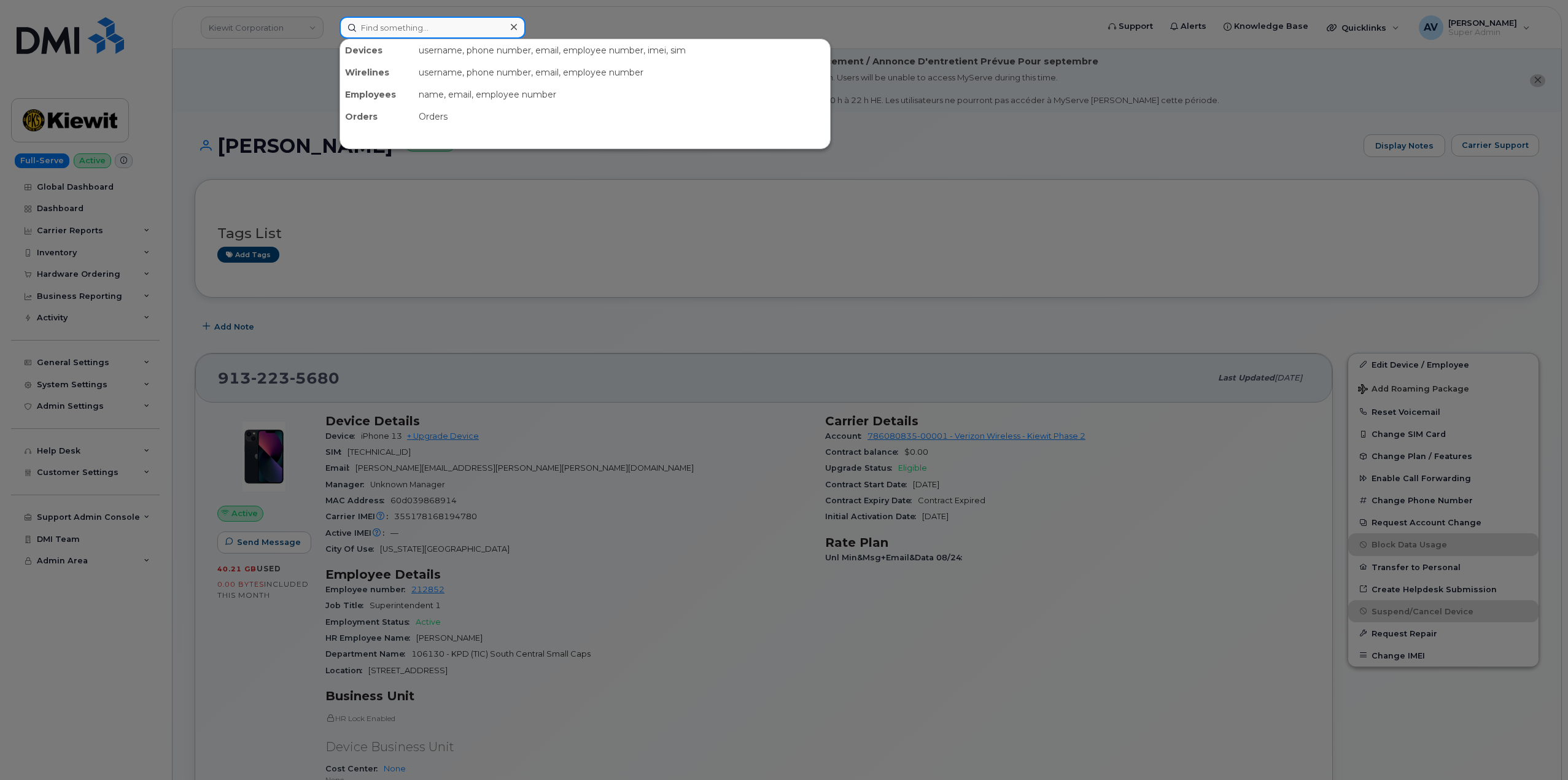
click at [449, 29] on input at bounding box center [432, 28] width 186 height 22
paste input "Daniel Kollars"
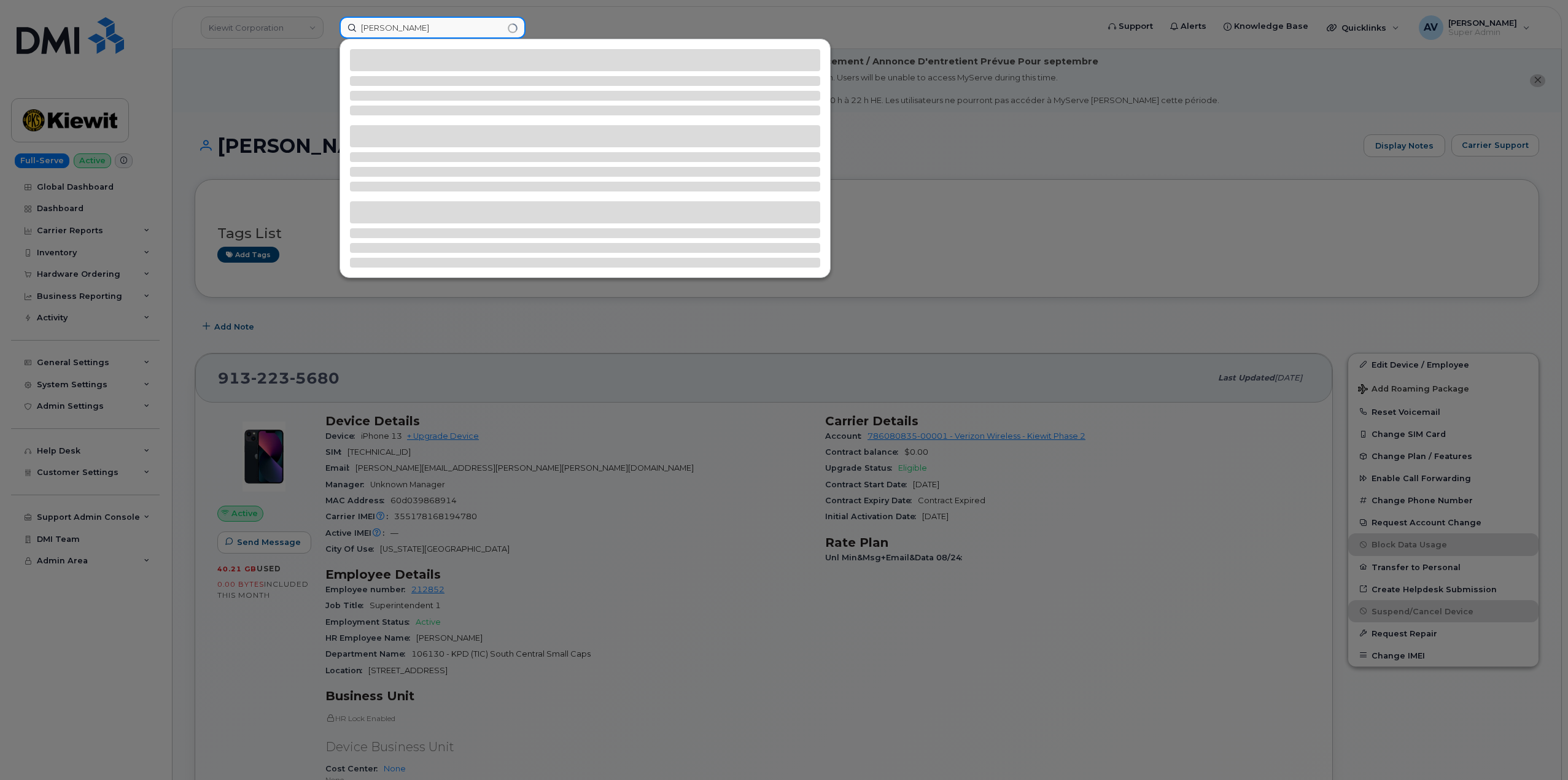
type input "Daniel Kollars"
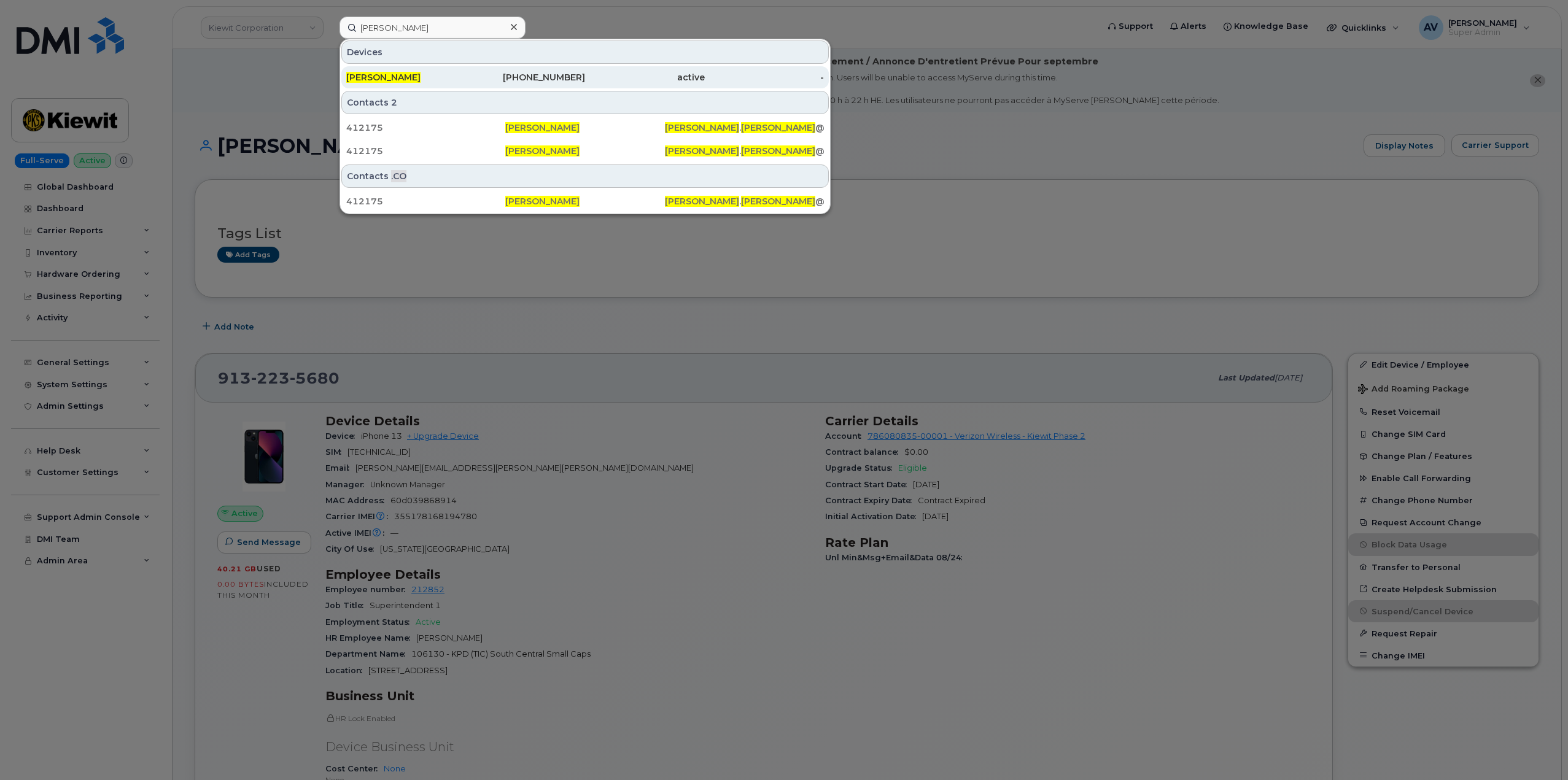
click at [477, 75] on div "402-310-5543" at bounding box center [525, 77] width 119 height 12
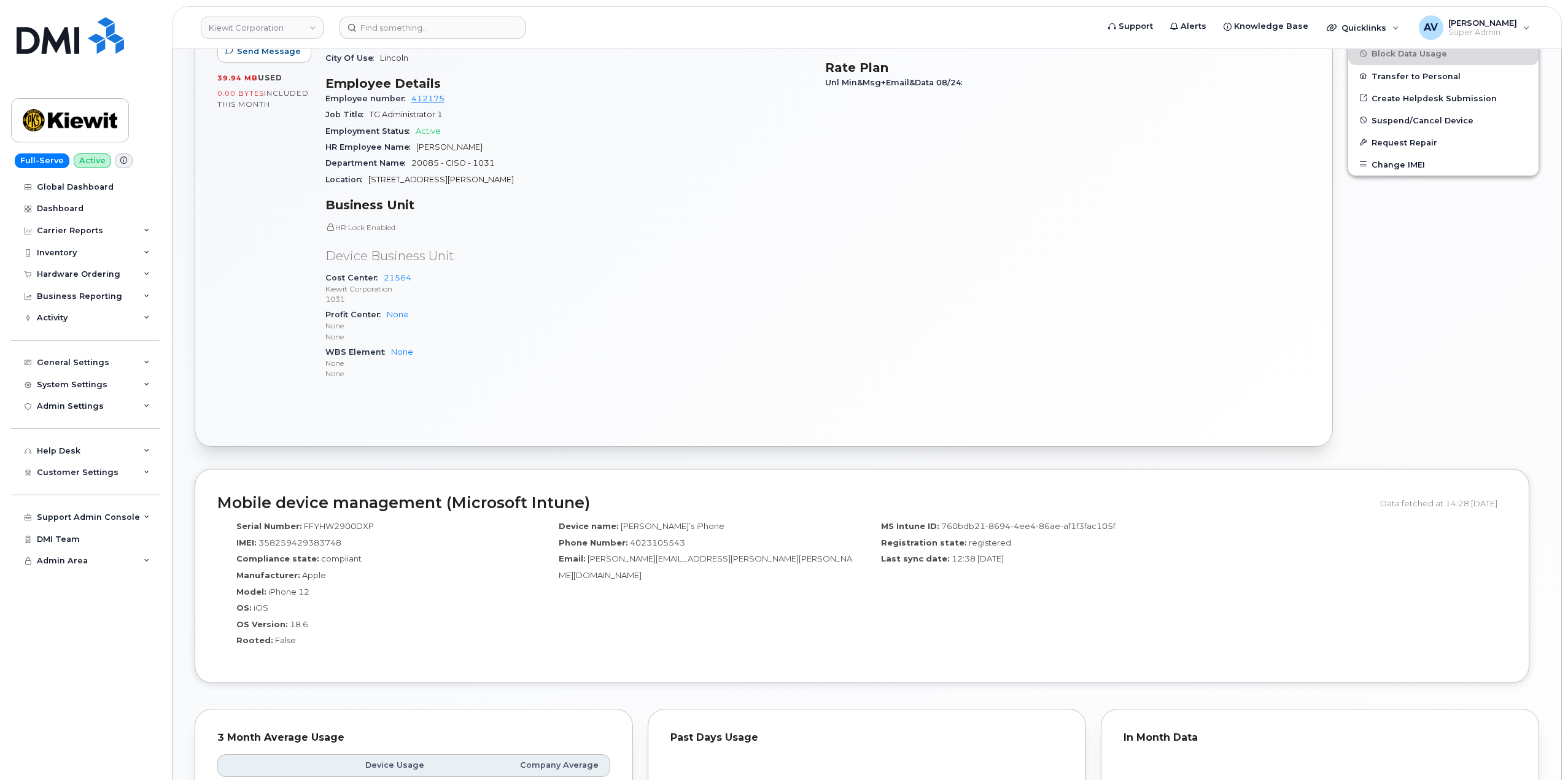
scroll to position [307, 0]
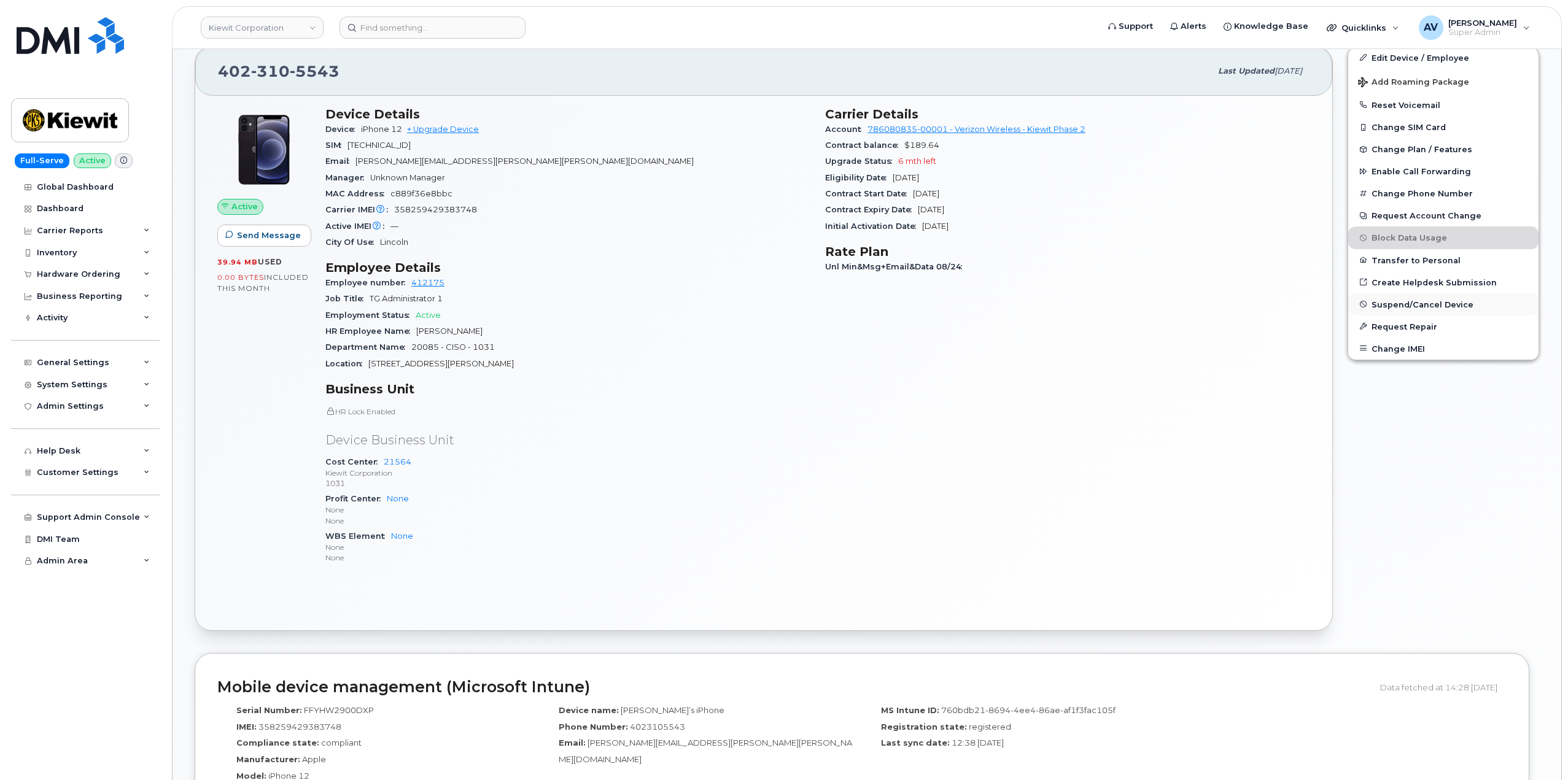
click at [1434, 304] on span "Suspend/Cancel Device" at bounding box center [1422, 304] width 102 height 9
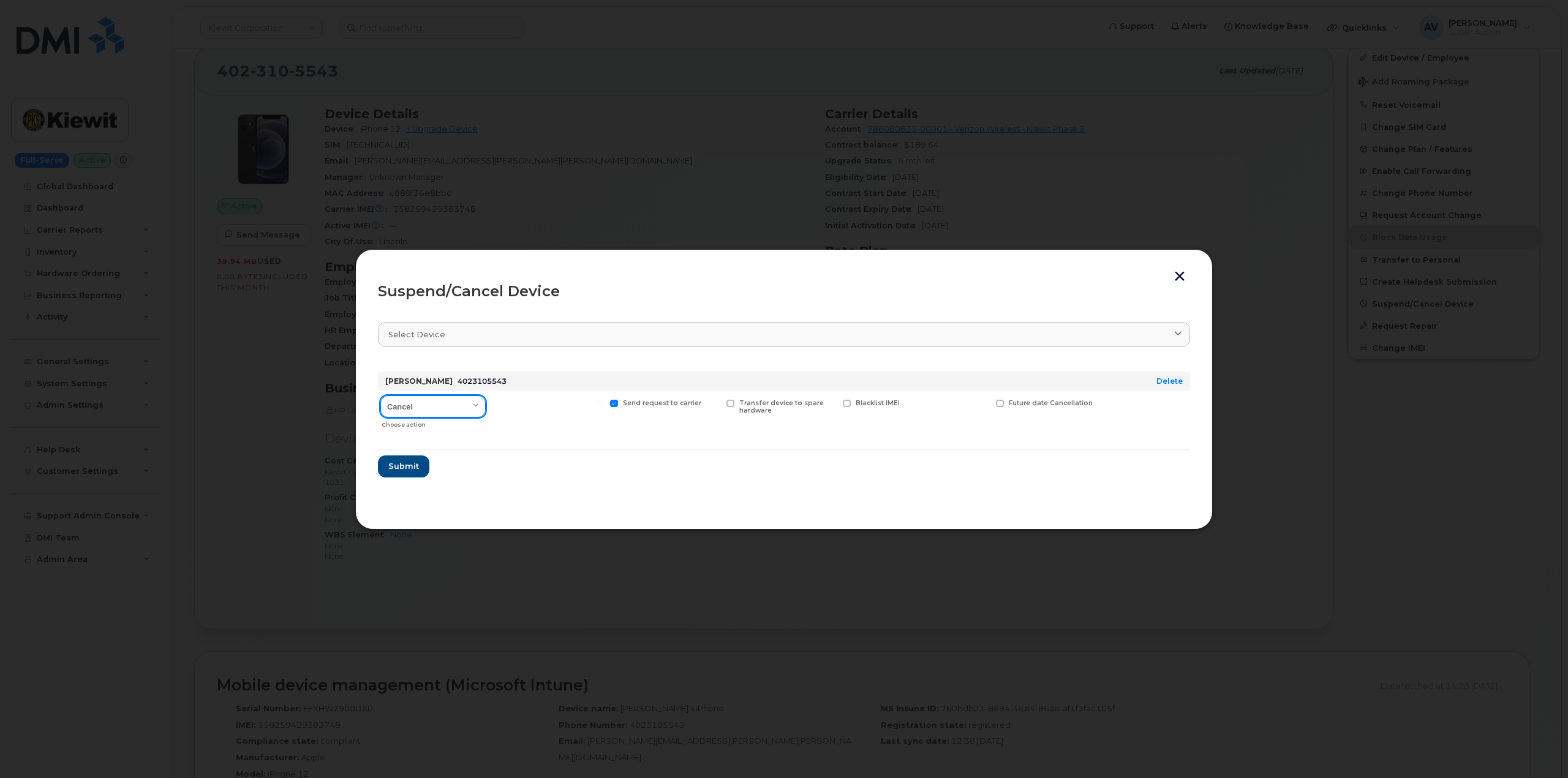
click at [457, 407] on select "Cancel Suspend - Reduced Rate Suspend - Full Rate Suspend - Lost Device/Stolen …" at bounding box center [433, 406] width 105 height 22
select select "[object Object]"
click at [380, 395] on select "Cancel Suspend - Reduced Rate Suspend - Full Rate Suspend - Lost Device/Stolen …" at bounding box center [433, 406] width 105 height 22
click at [409, 465] on span "Submit" at bounding box center [403, 467] width 31 height 12
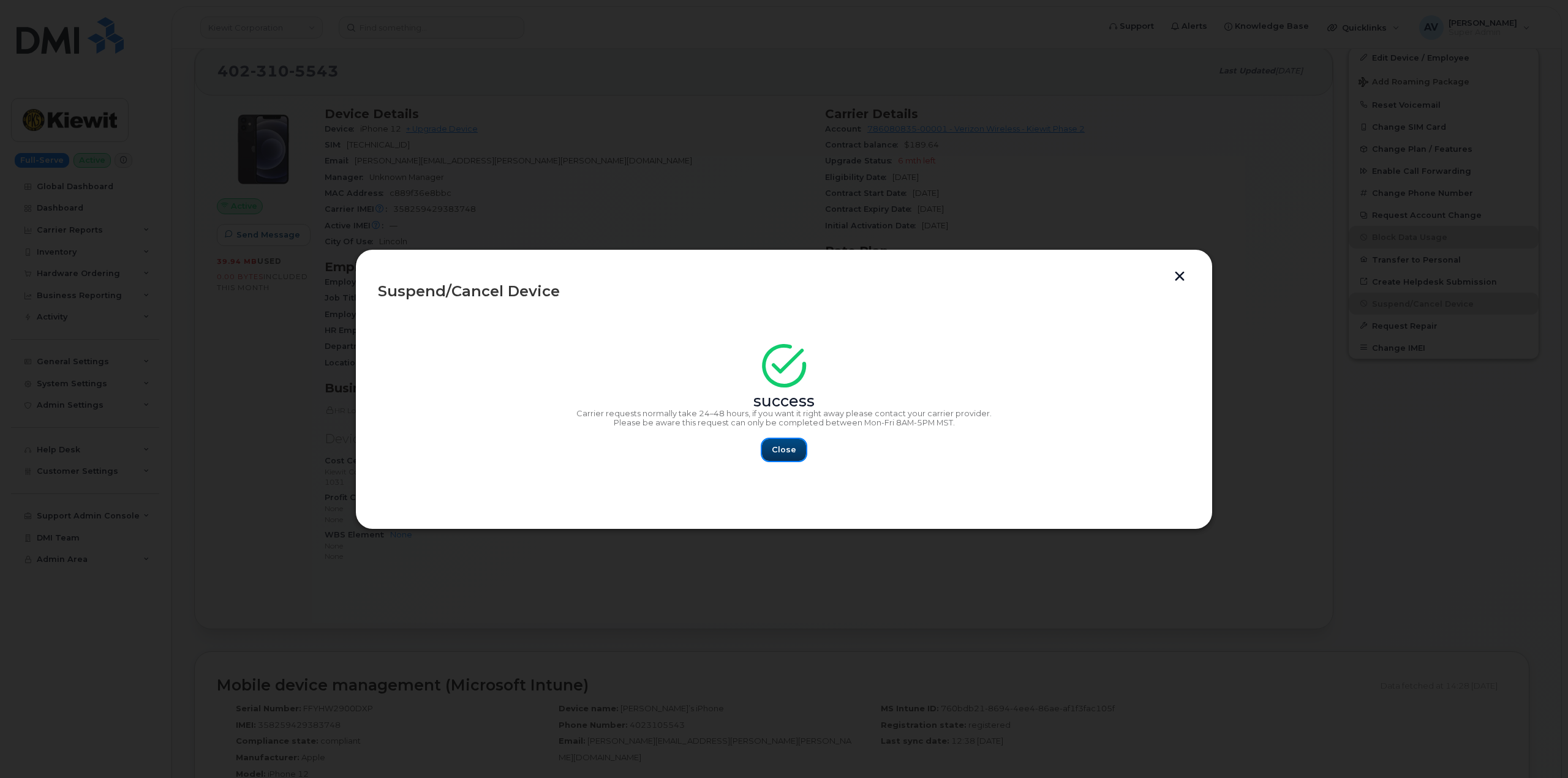
click at [790, 447] on span "Close" at bounding box center [783, 450] width 25 height 12
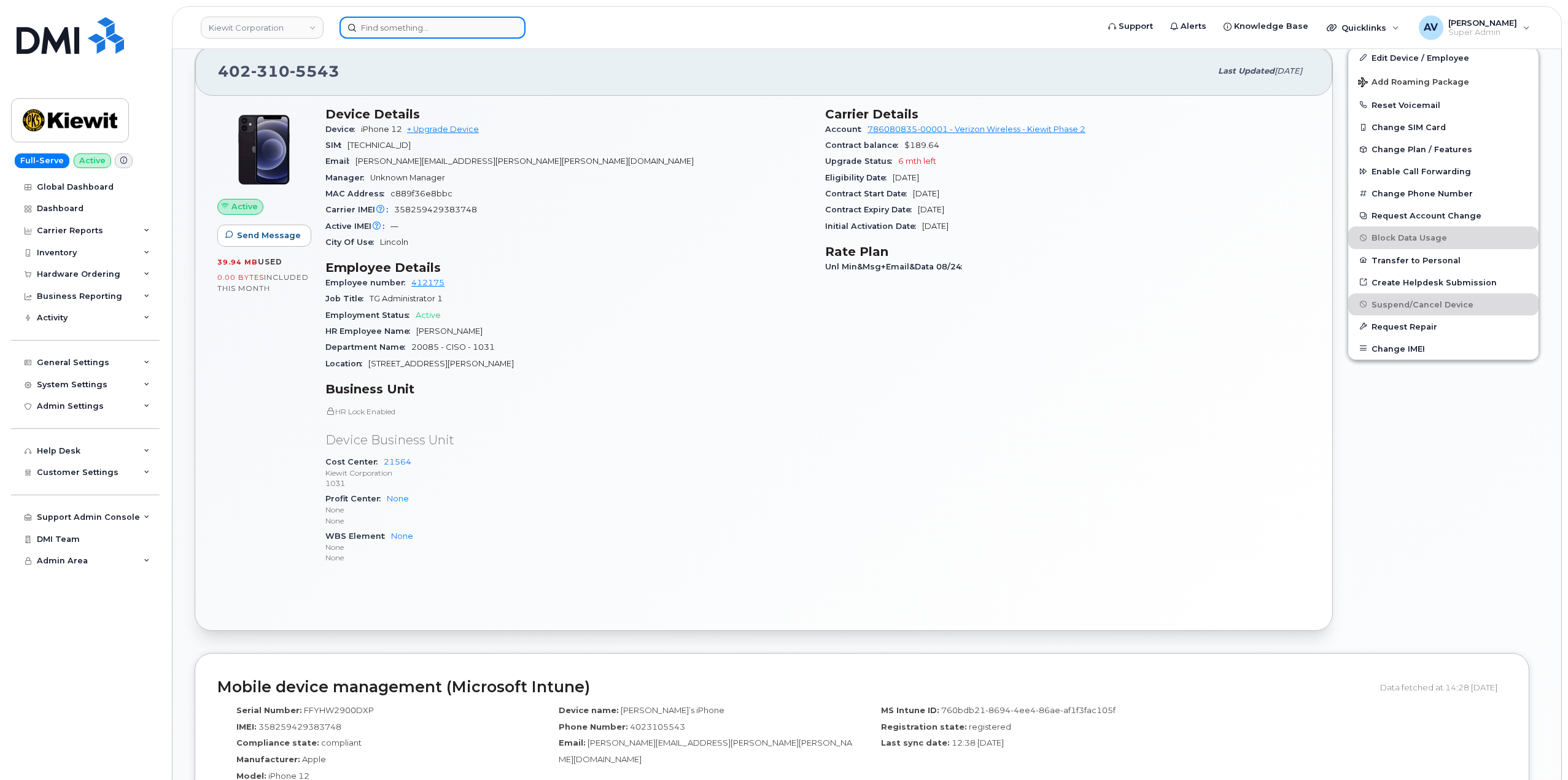
click at [446, 28] on input at bounding box center [432, 28] width 186 height 22
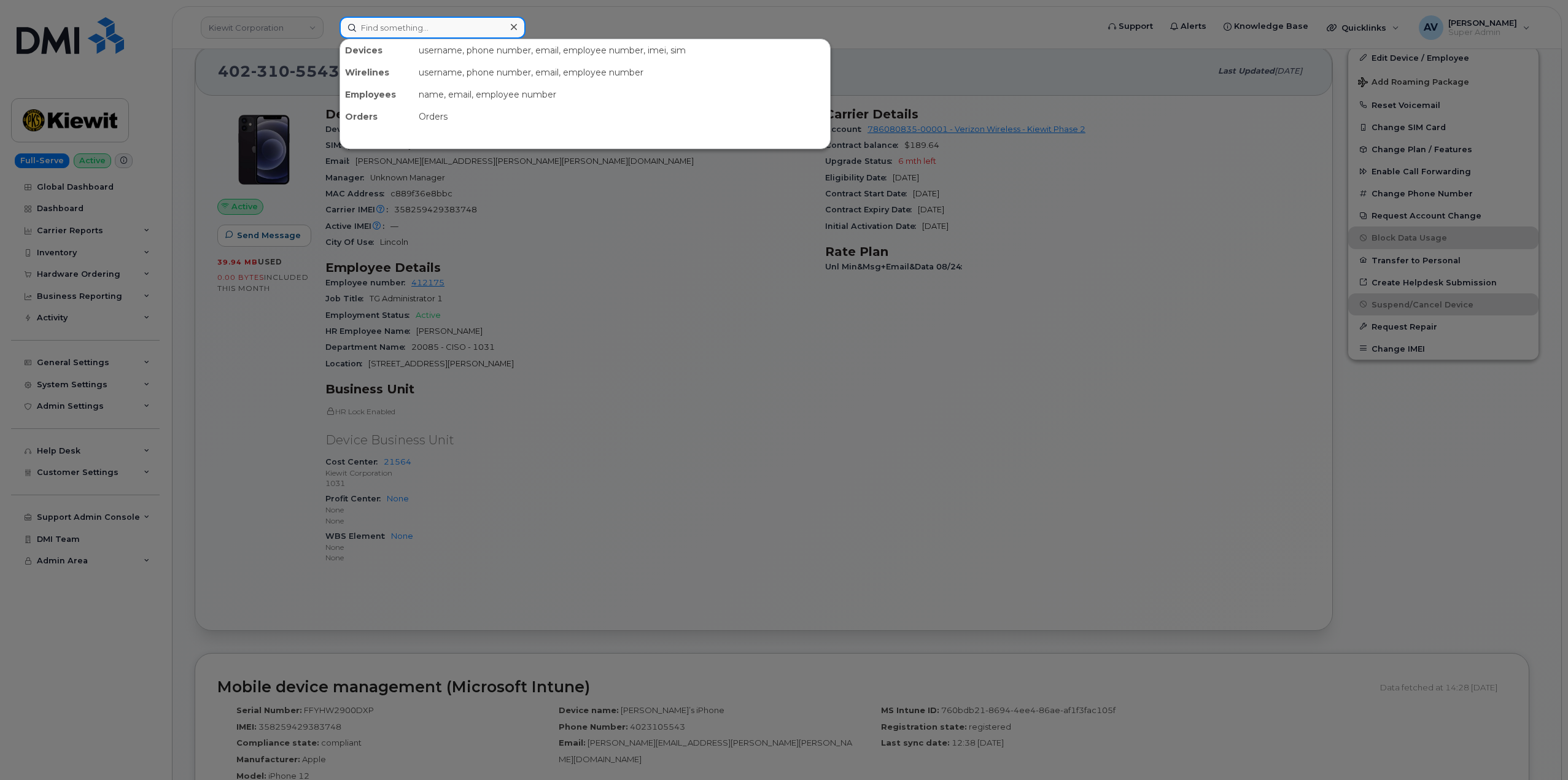
paste input "Will Boy"
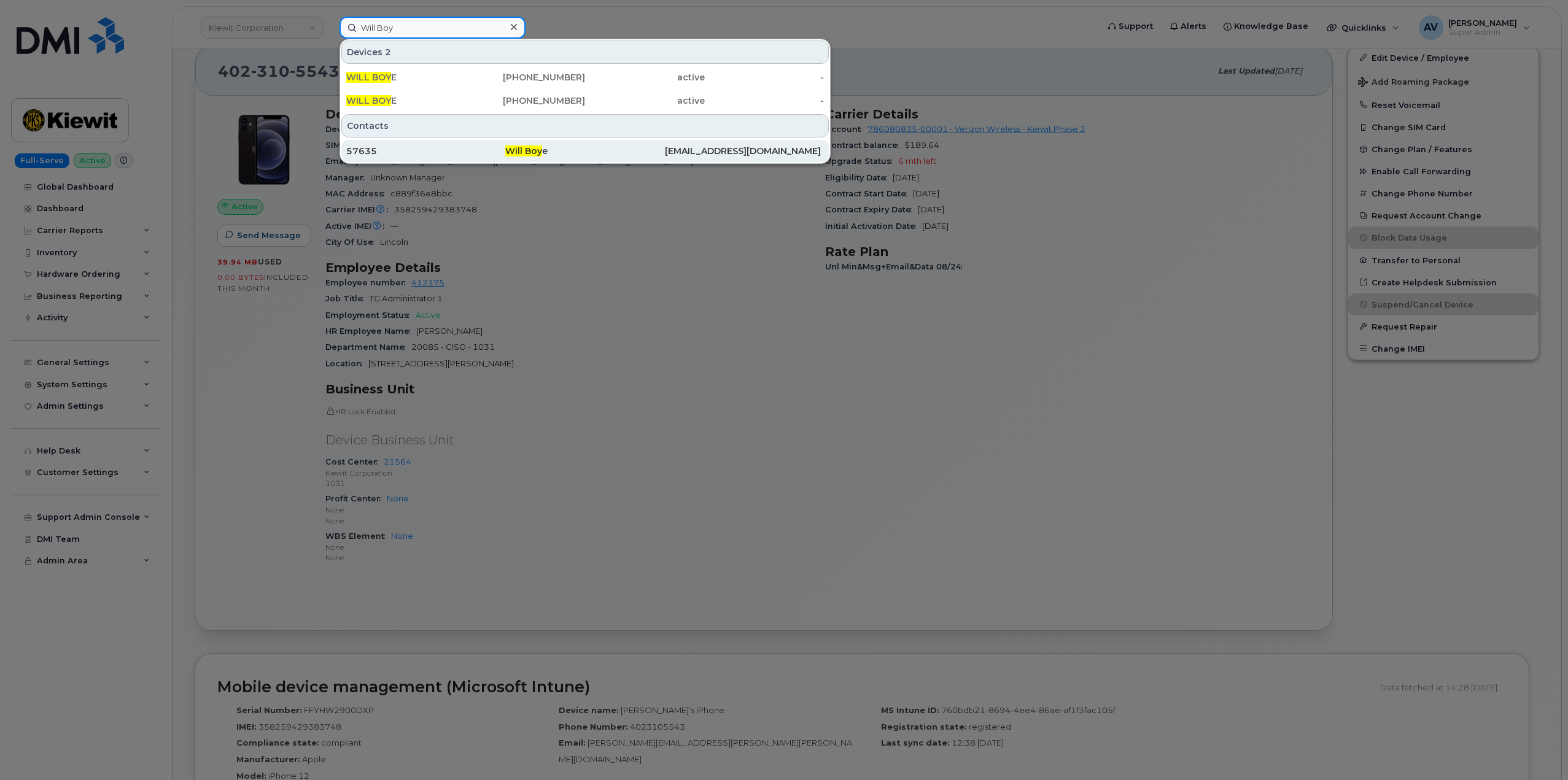
type input "Will Boy"
click at [474, 150] on div "57635" at bounding box center [425, 151] width 159 height 12
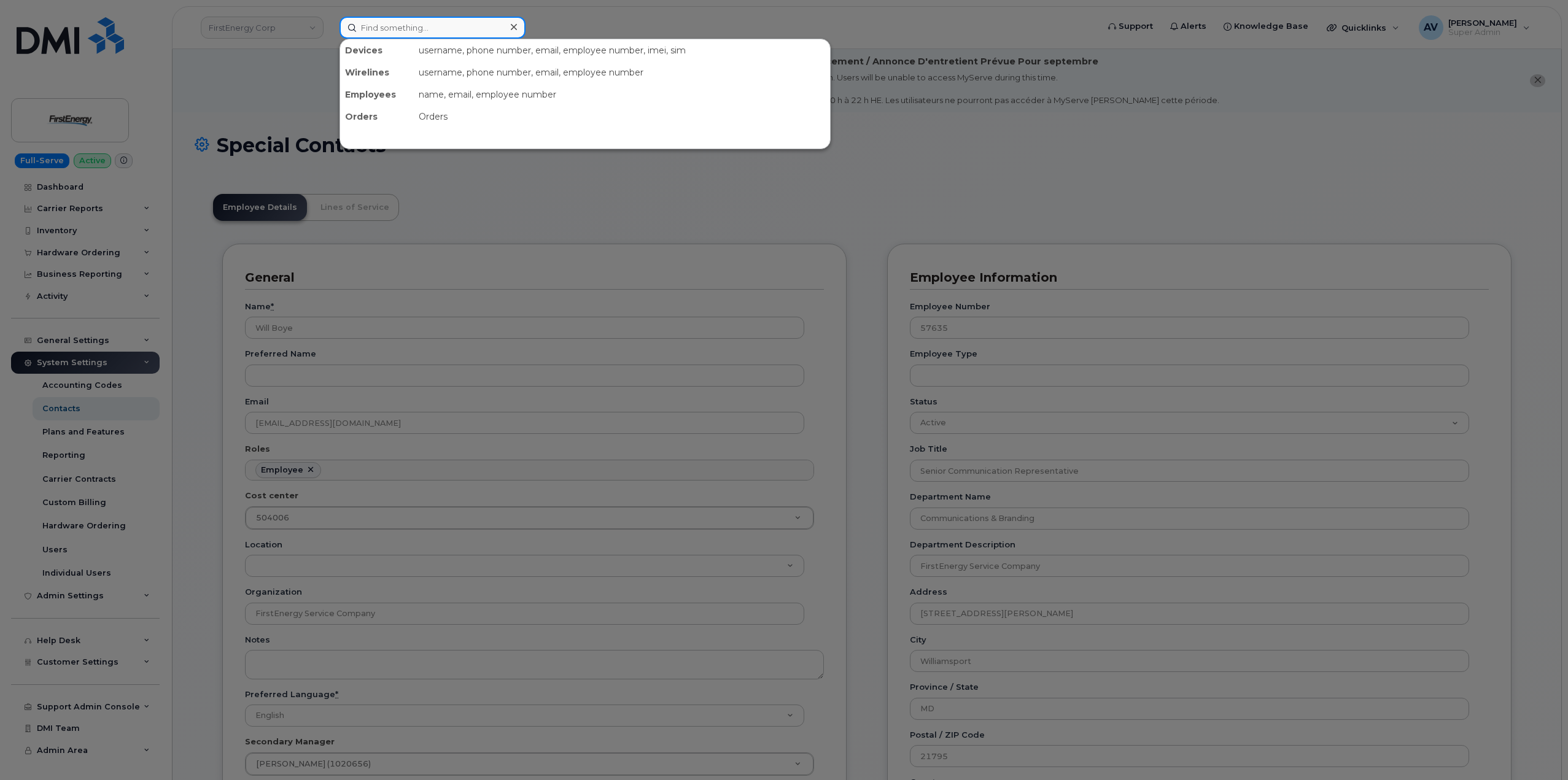
click at [415, 25] on input at bounding box center [432, 28] width 186 height 22
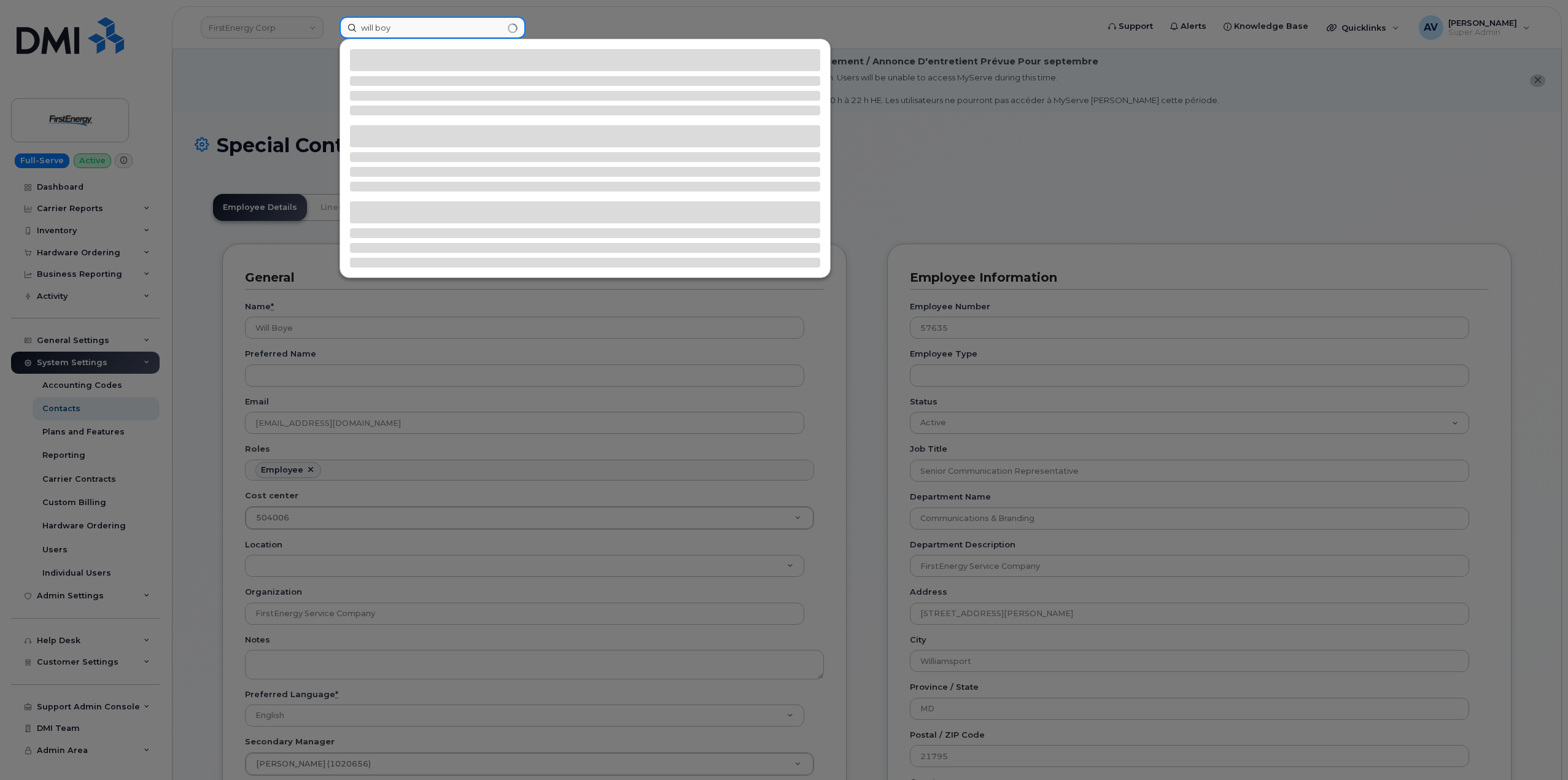
type input "will boy"
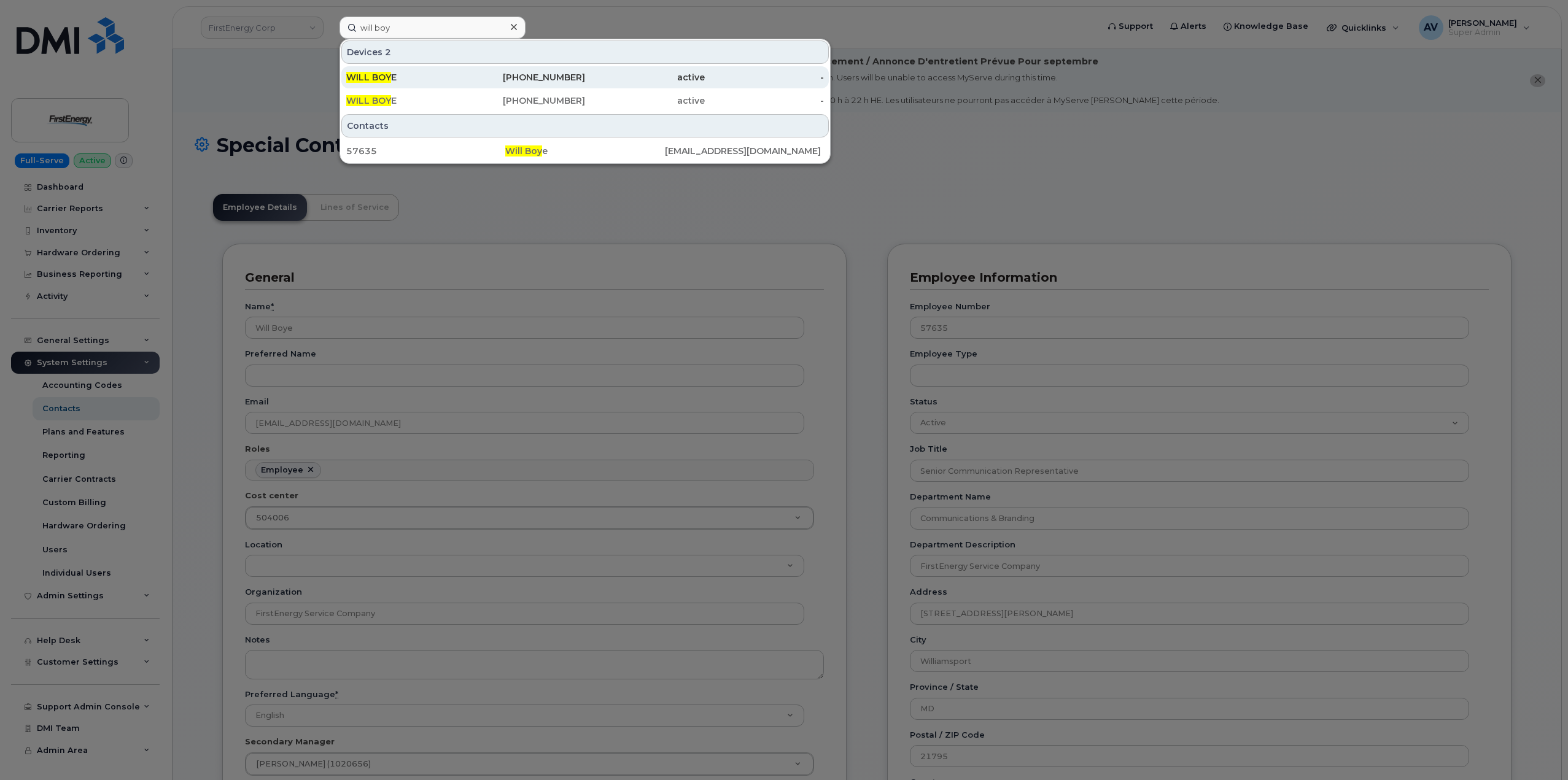
click at [480, 76] on div "240-707-0271" at bounding box center [525, 77] width 119 height 12
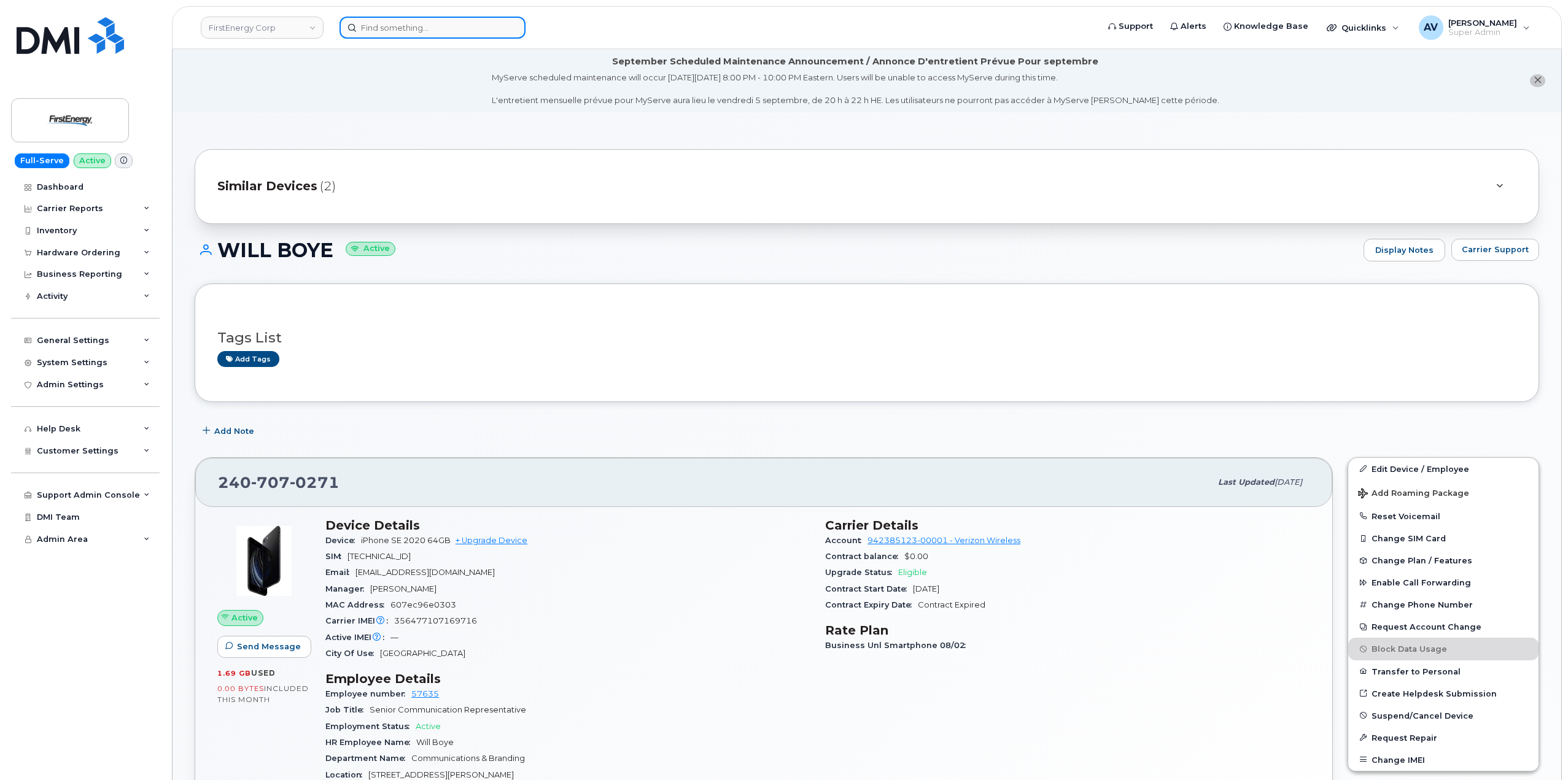
click at [432, 29] on input at bounding box center [432, 28] width 186 height 22
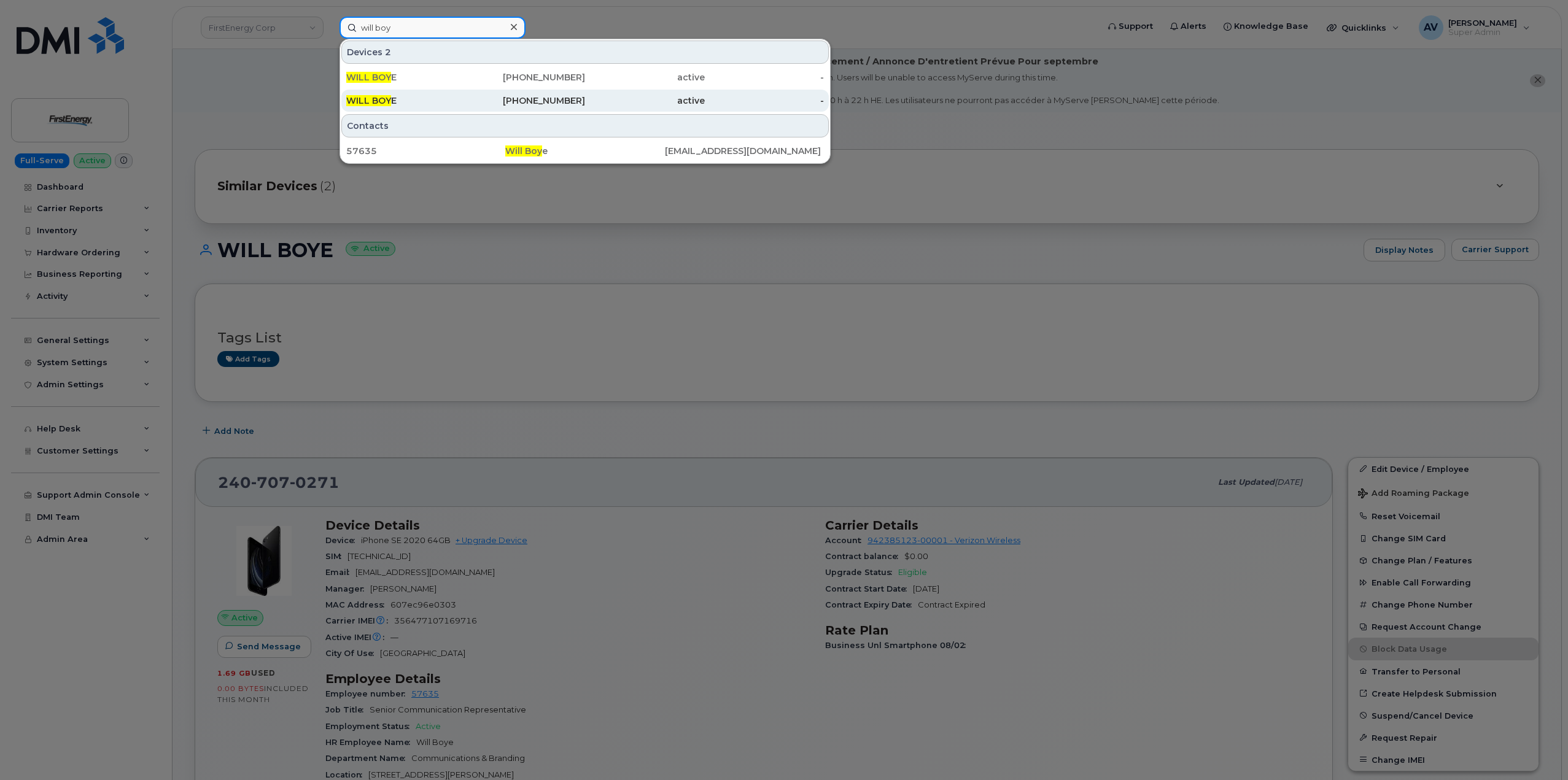
type input "will boy"
click at [479, 96] on div "330-697-5473" at bounding box center [525, 101] width 119 height 12
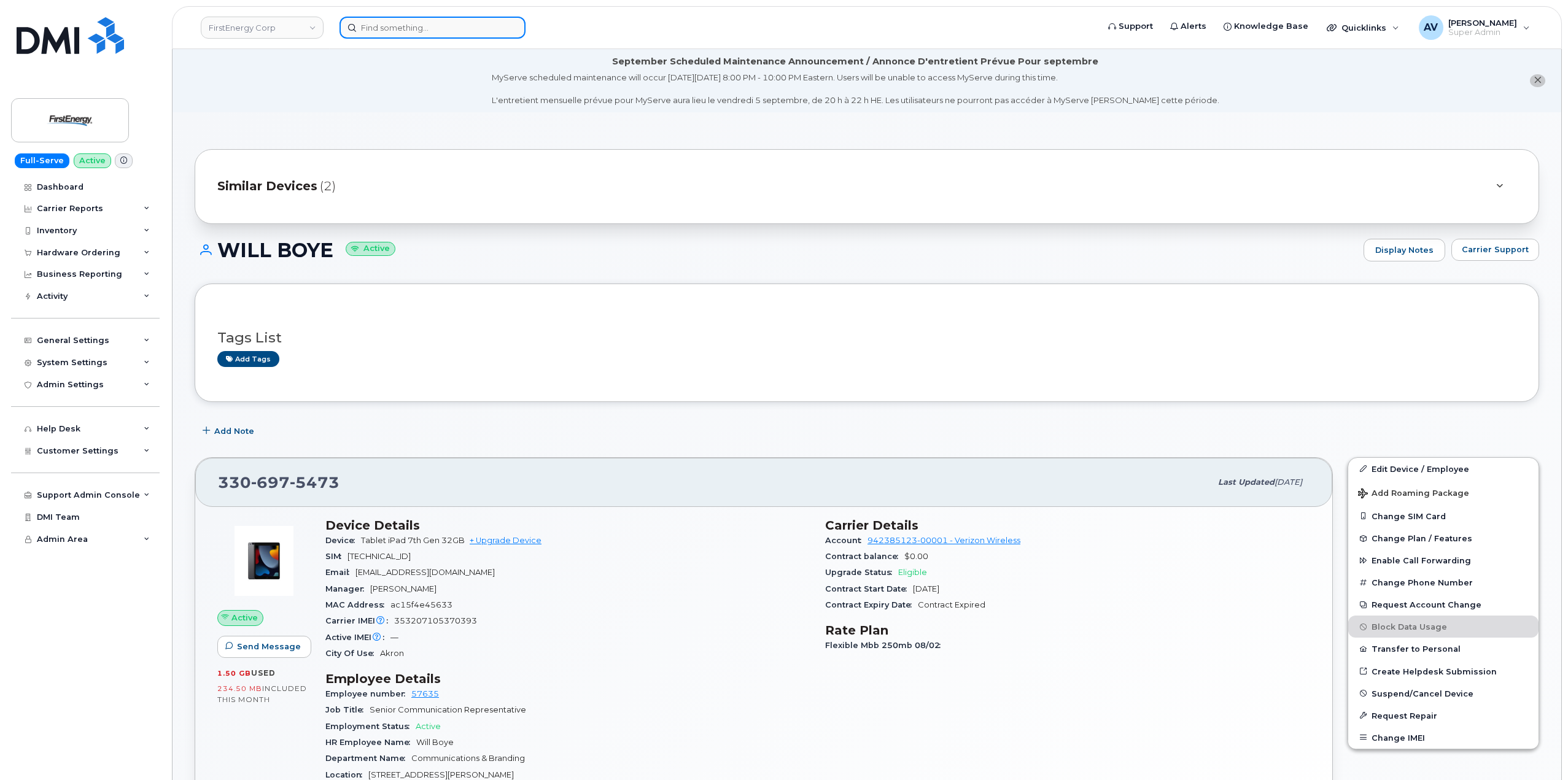
click at [410, 25] on input at bounding box center [432, 28] width 186 height 22
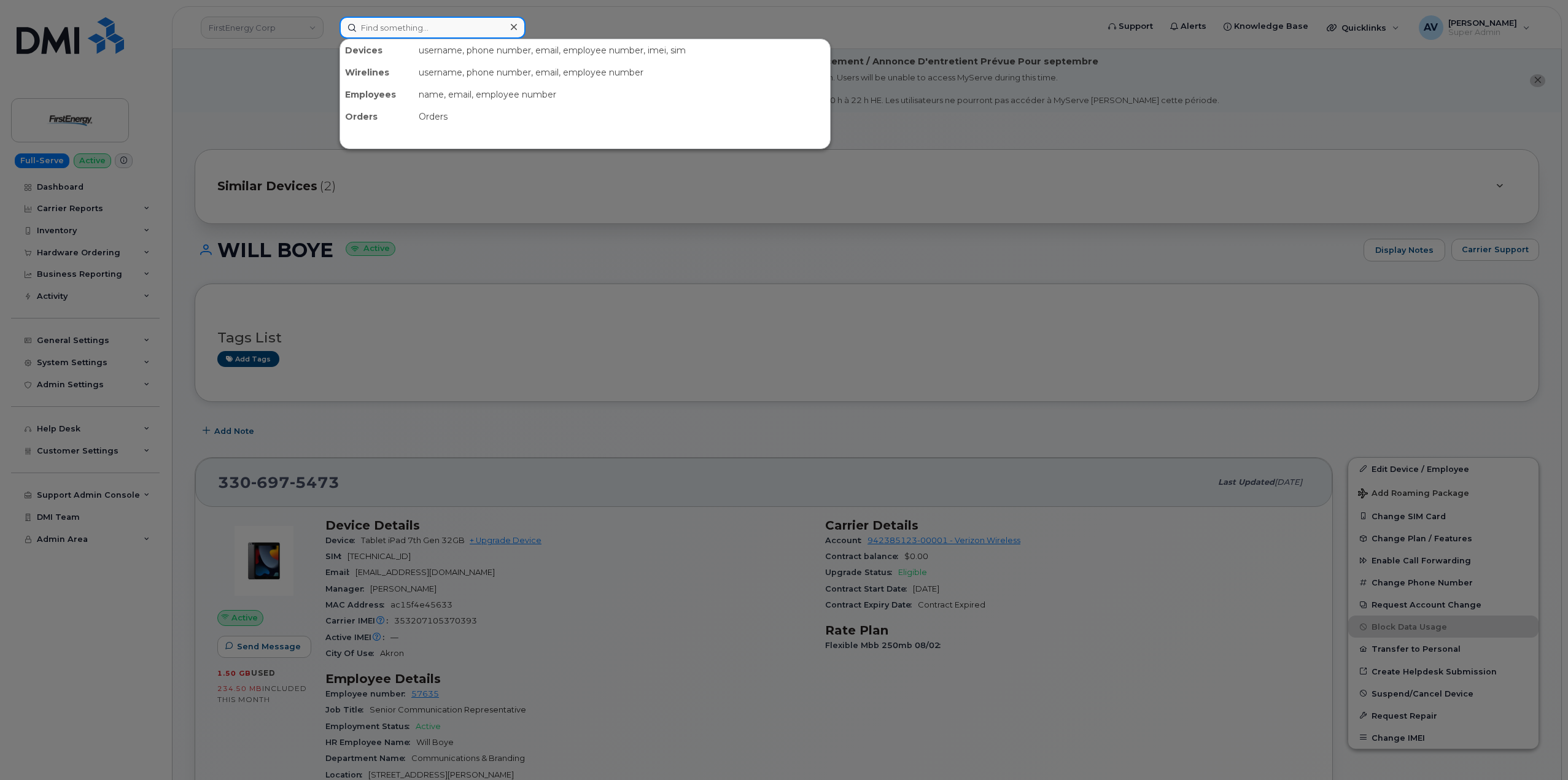
paste input "661) 768-8406"
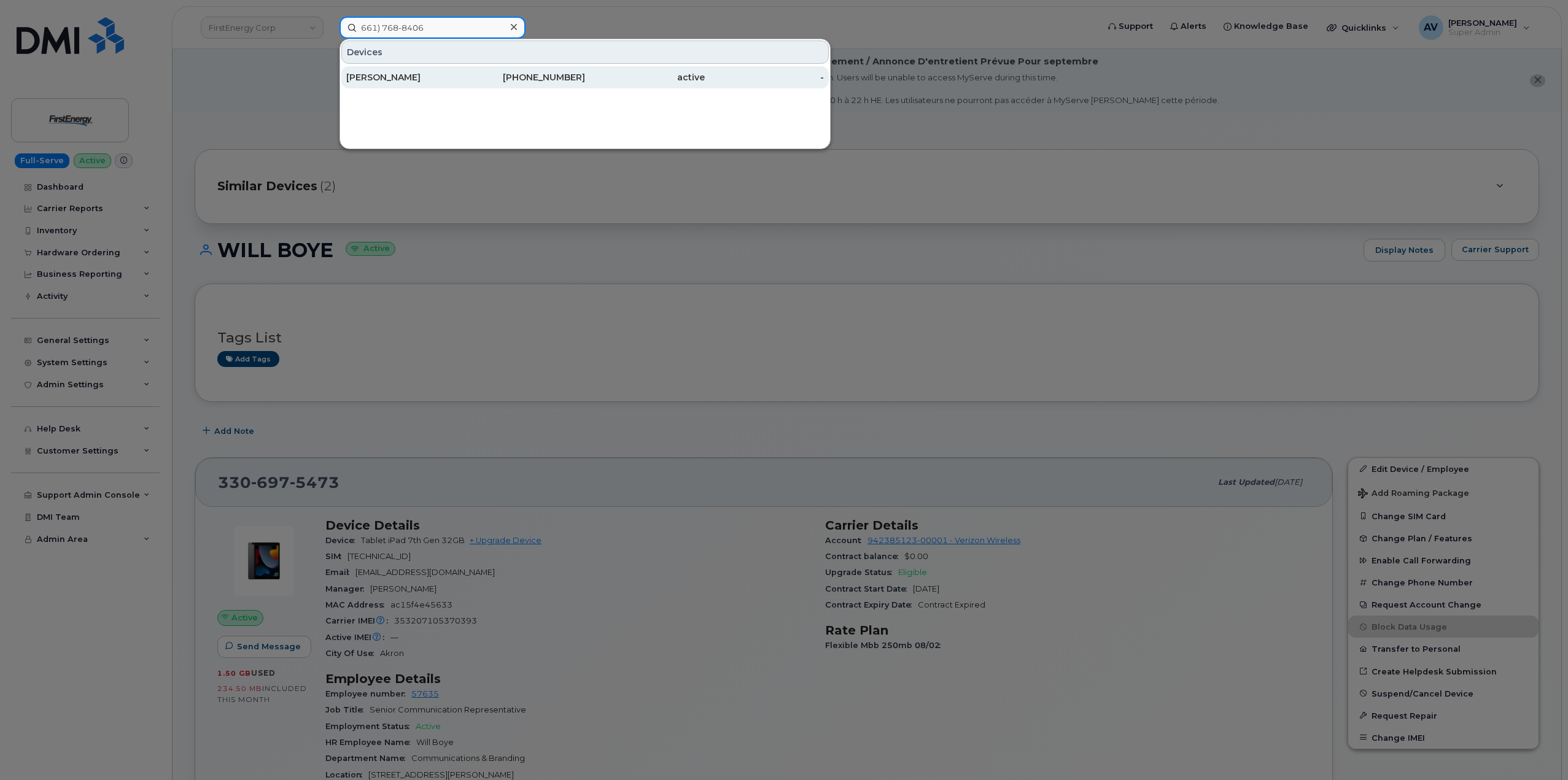
type input "661) 768-8406"
click at [482, 74] on div "661-768-8406" at bounding box center [525, 77] width 119 height 12
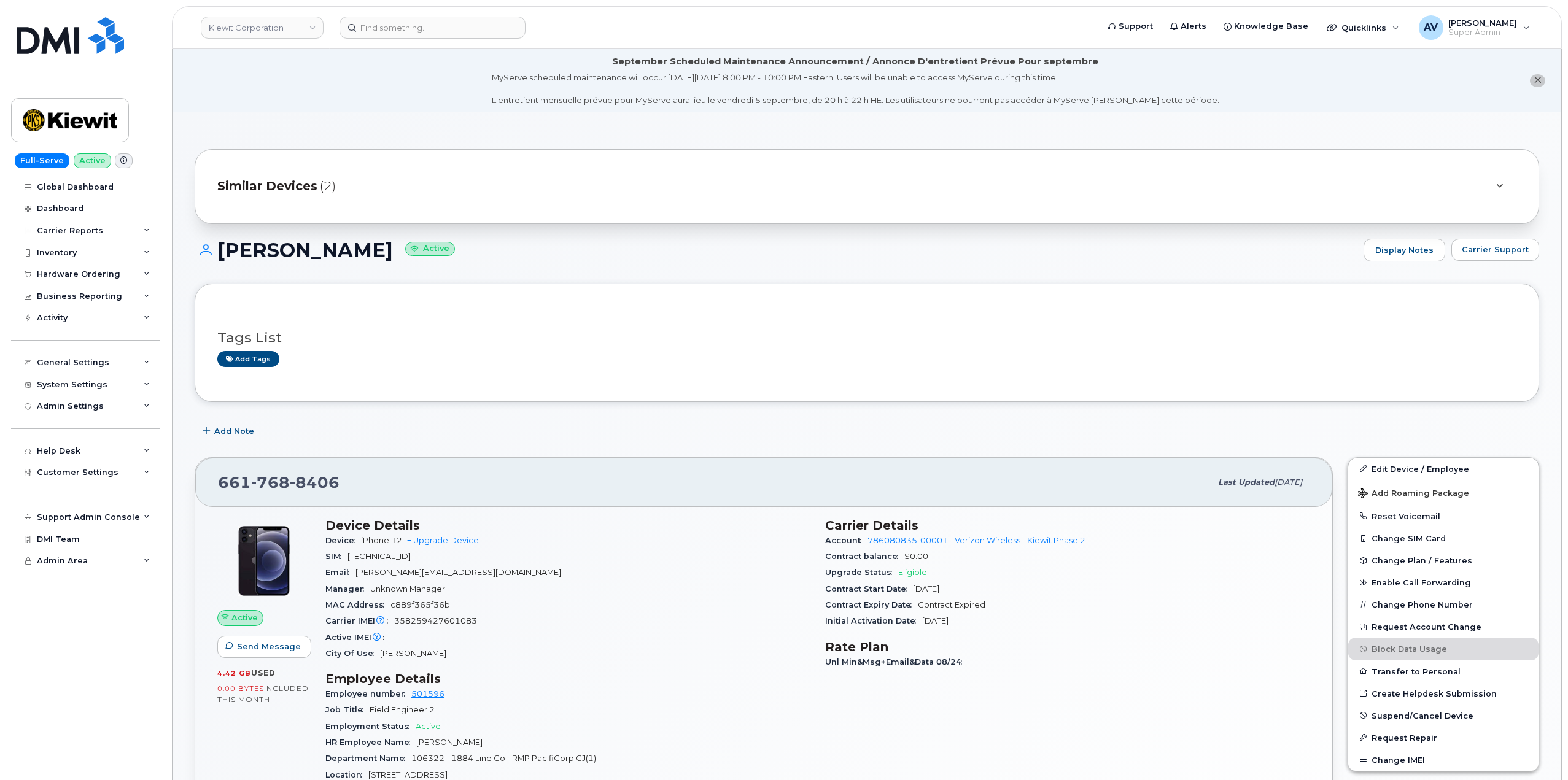
scroll to position [307, 0]
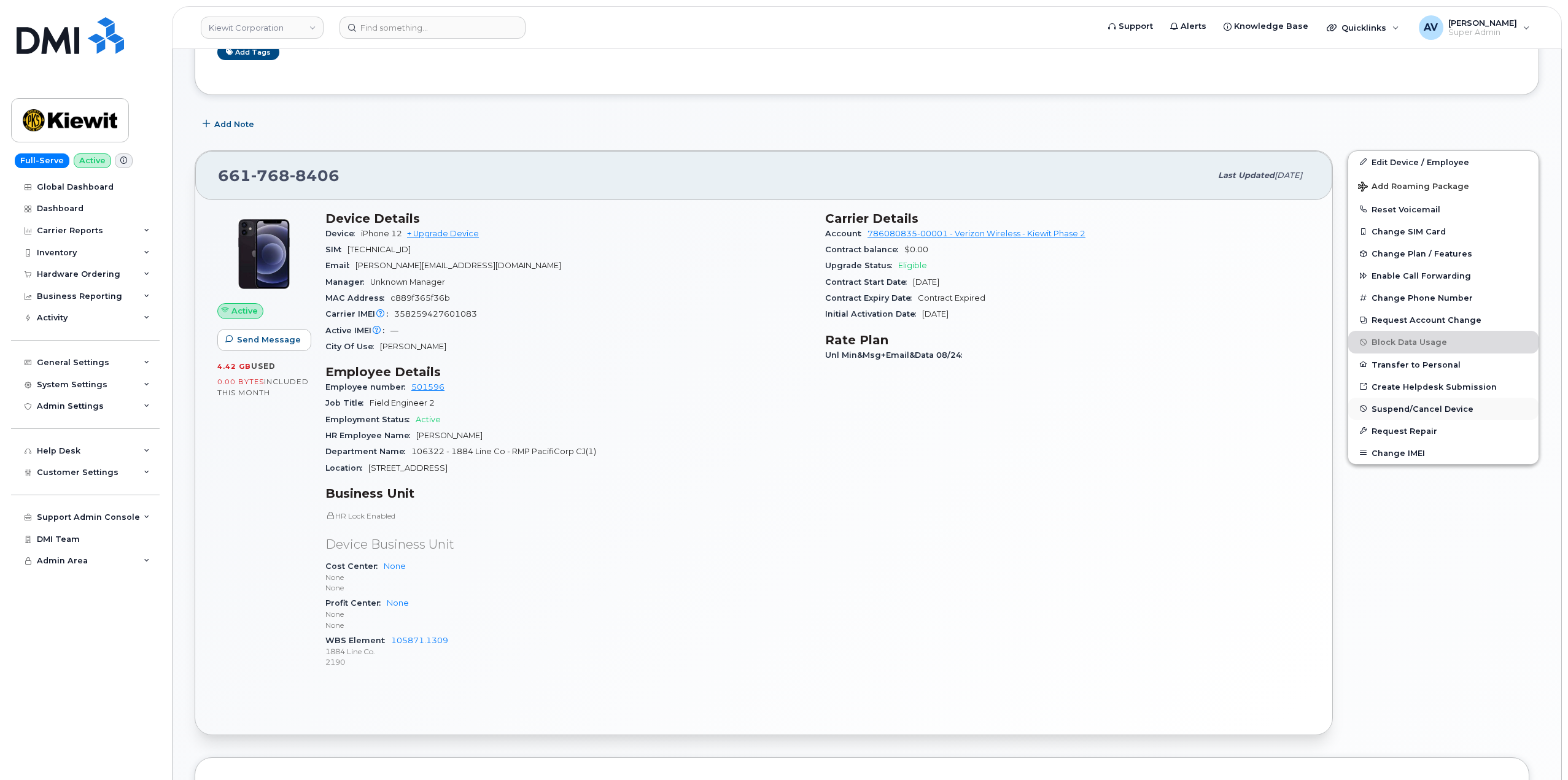
click at [1419, 404] on span "Suspend/Cancel Device" at bounding box center [1422, 408] width 102 height 9
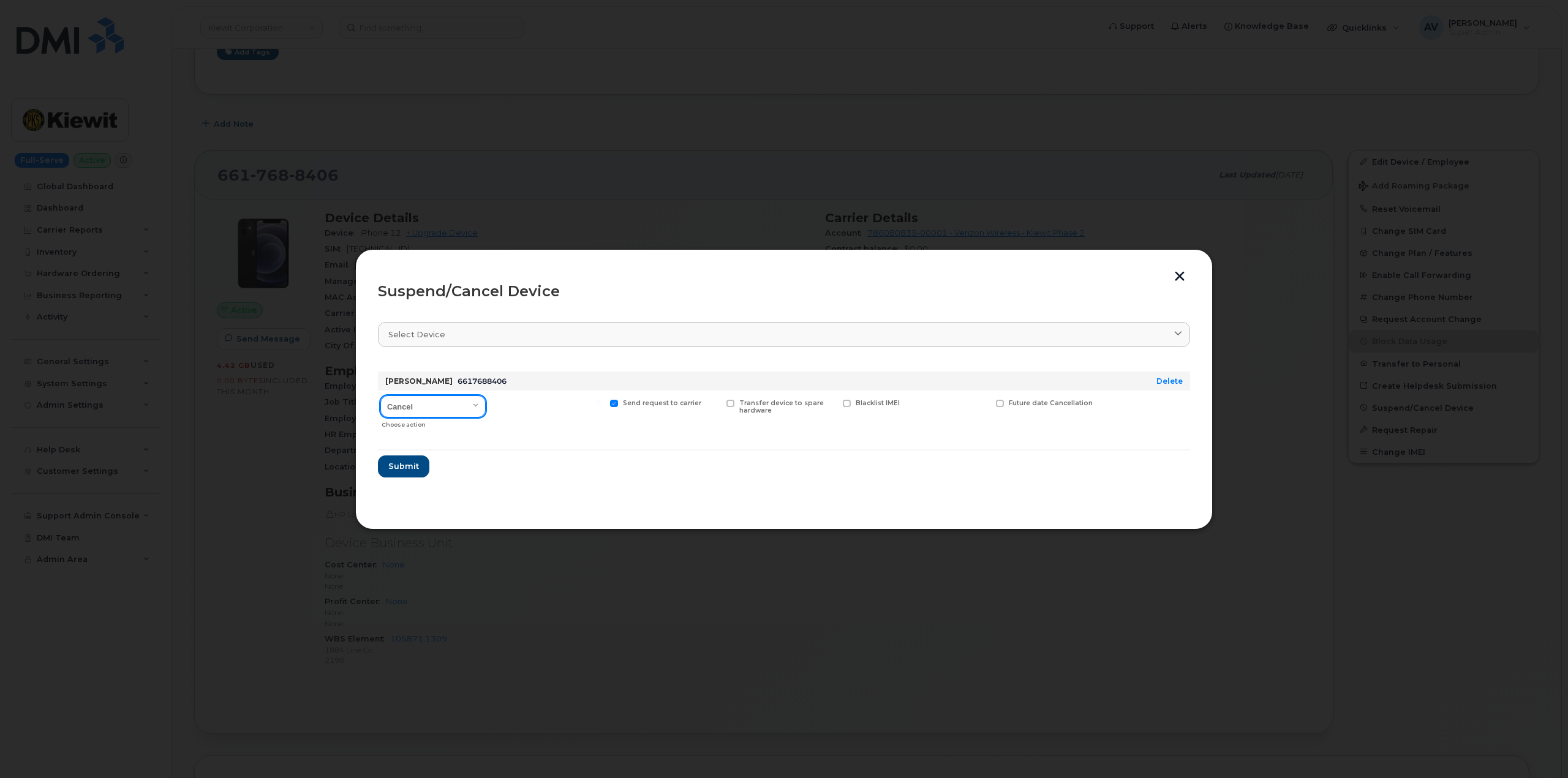
click at [433, 404] on select "Cancel Suspend - Reduced Rate Suspend - Full Rate Suspend - Lost Device/Stolen …" at bounding box center [433, 406] width 105 height 22
select select "[object Object]"
click at [380, 395] on select "Cancel Suspend - Reduced Rate Suspend - Full Rate Suspend - Lost Device/Stolen …" at bounding box center [433, 406] width 105 height 22
click at [411, 470] on span "Submit" at bounding box center [403, 467] width 31 height 12
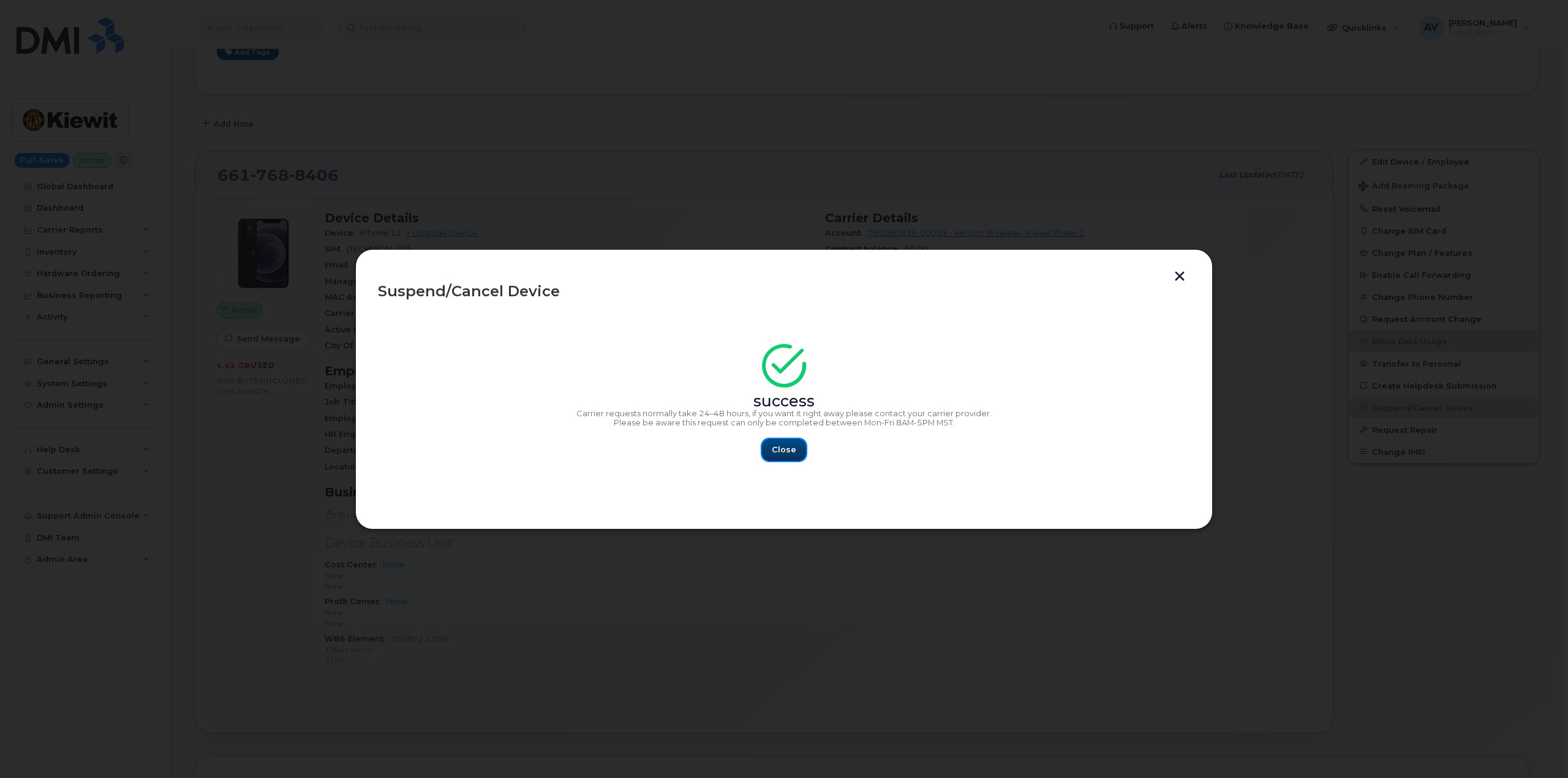
click at [789, 446] on span "Close" at bounding box center [783, 450] width 25 height 12
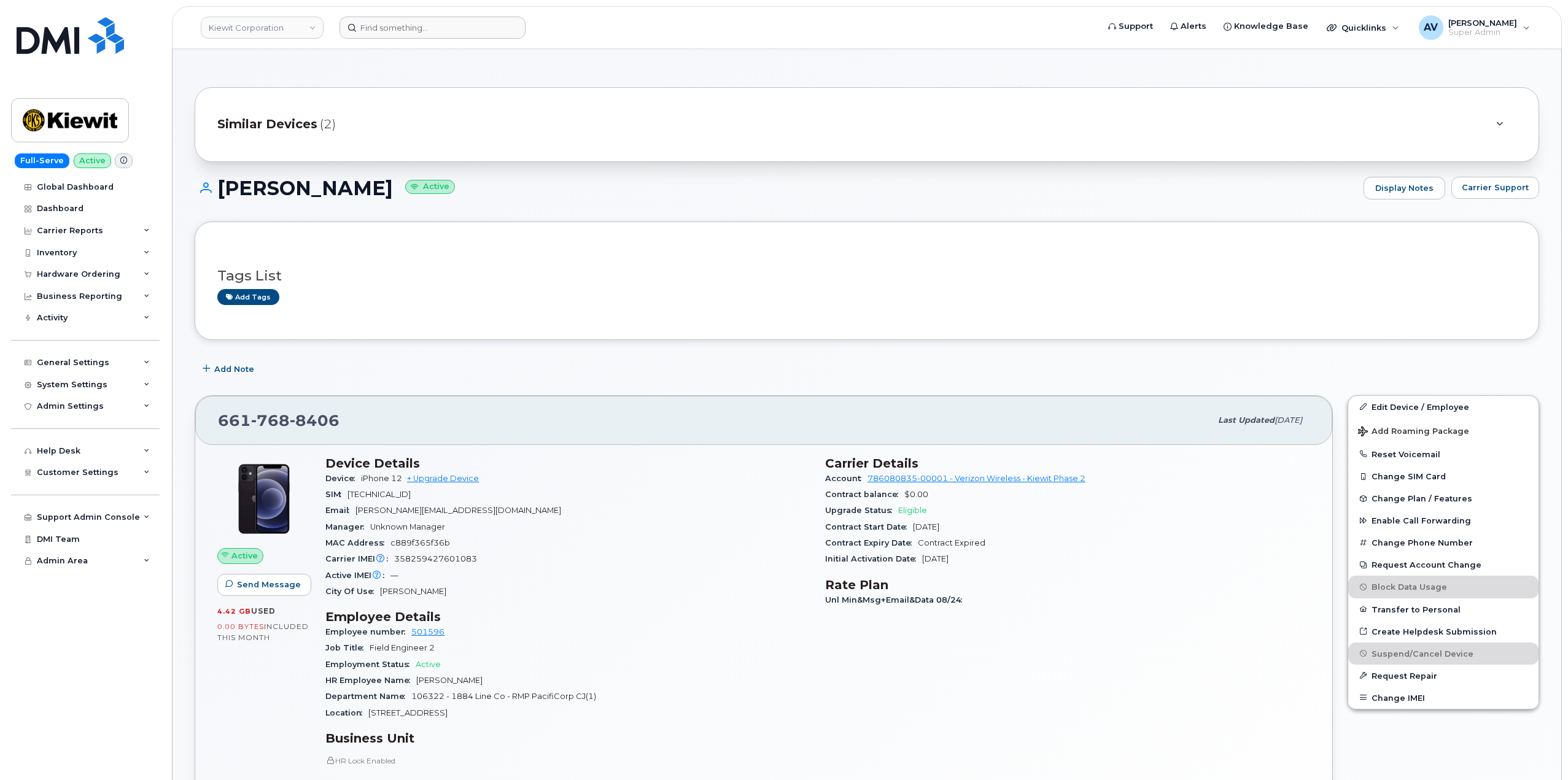
scroll to position [61, 0]
click at [449, 19] on input at bounding box center [432, 28] width 186 height 22
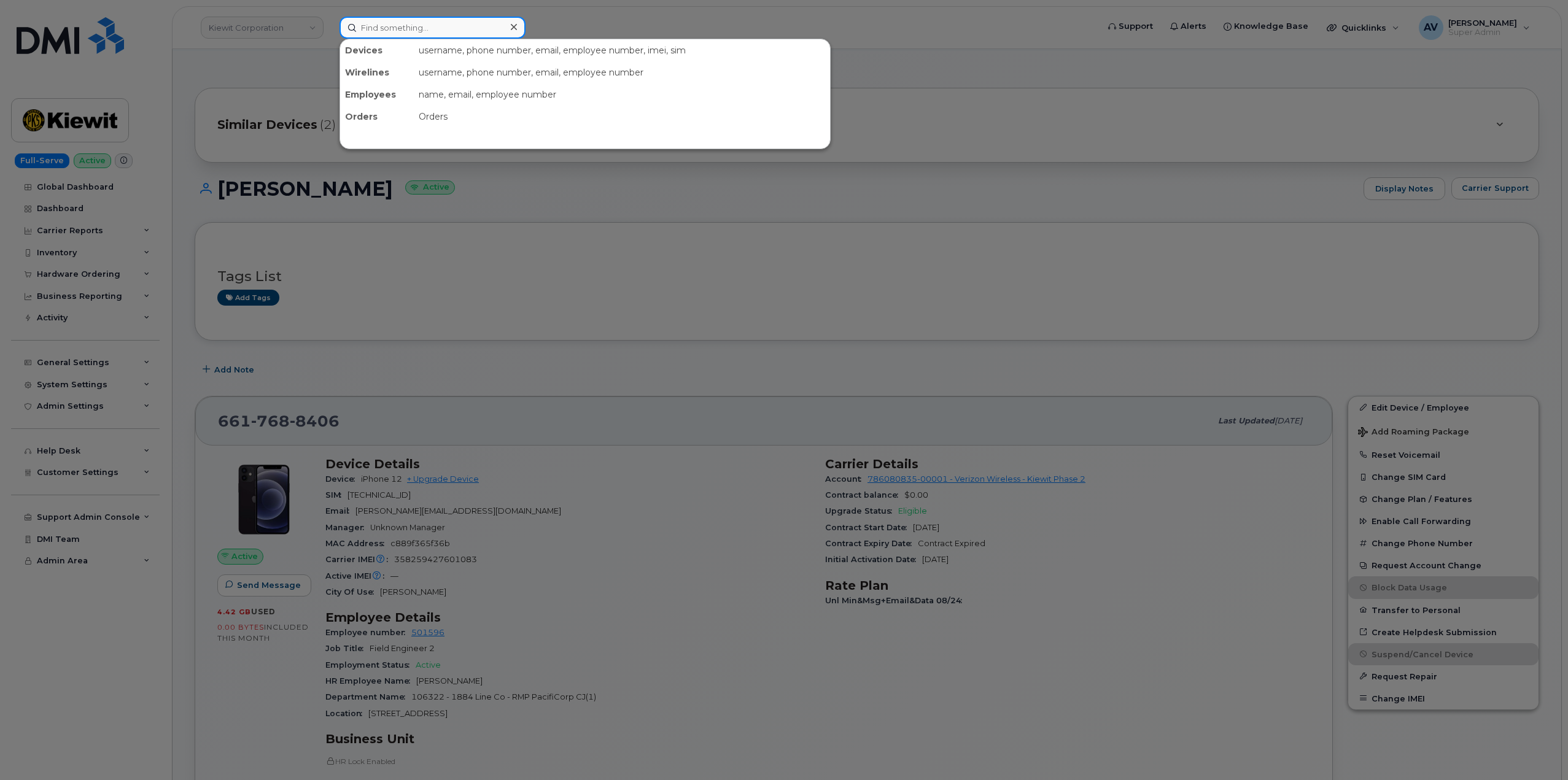
paste input "8135216758"
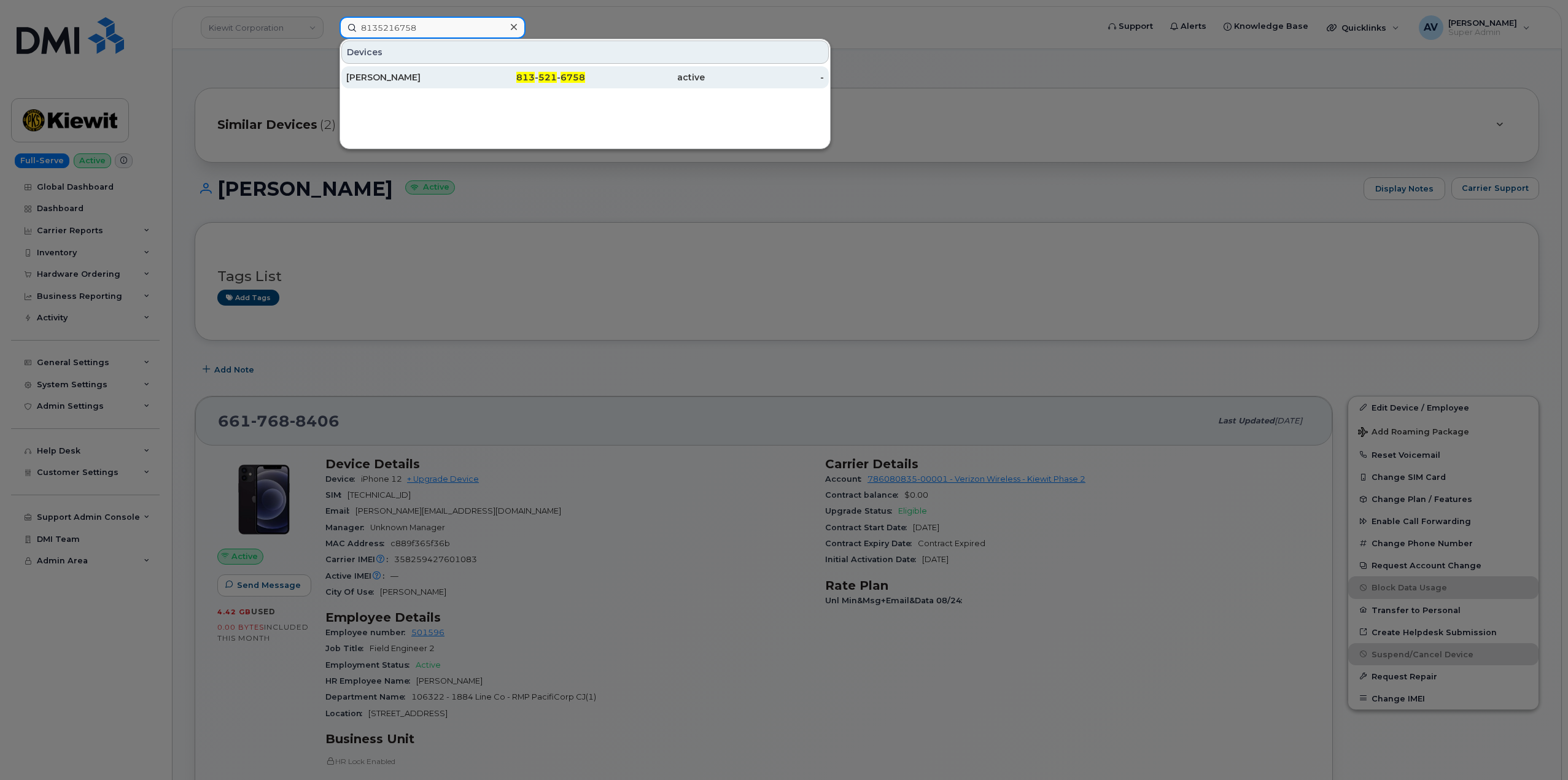
type input "8135216758"
click at [463, 81] on div "JARED NASH DUNNELL" at bounding box center [406, 77] width 119 height 12
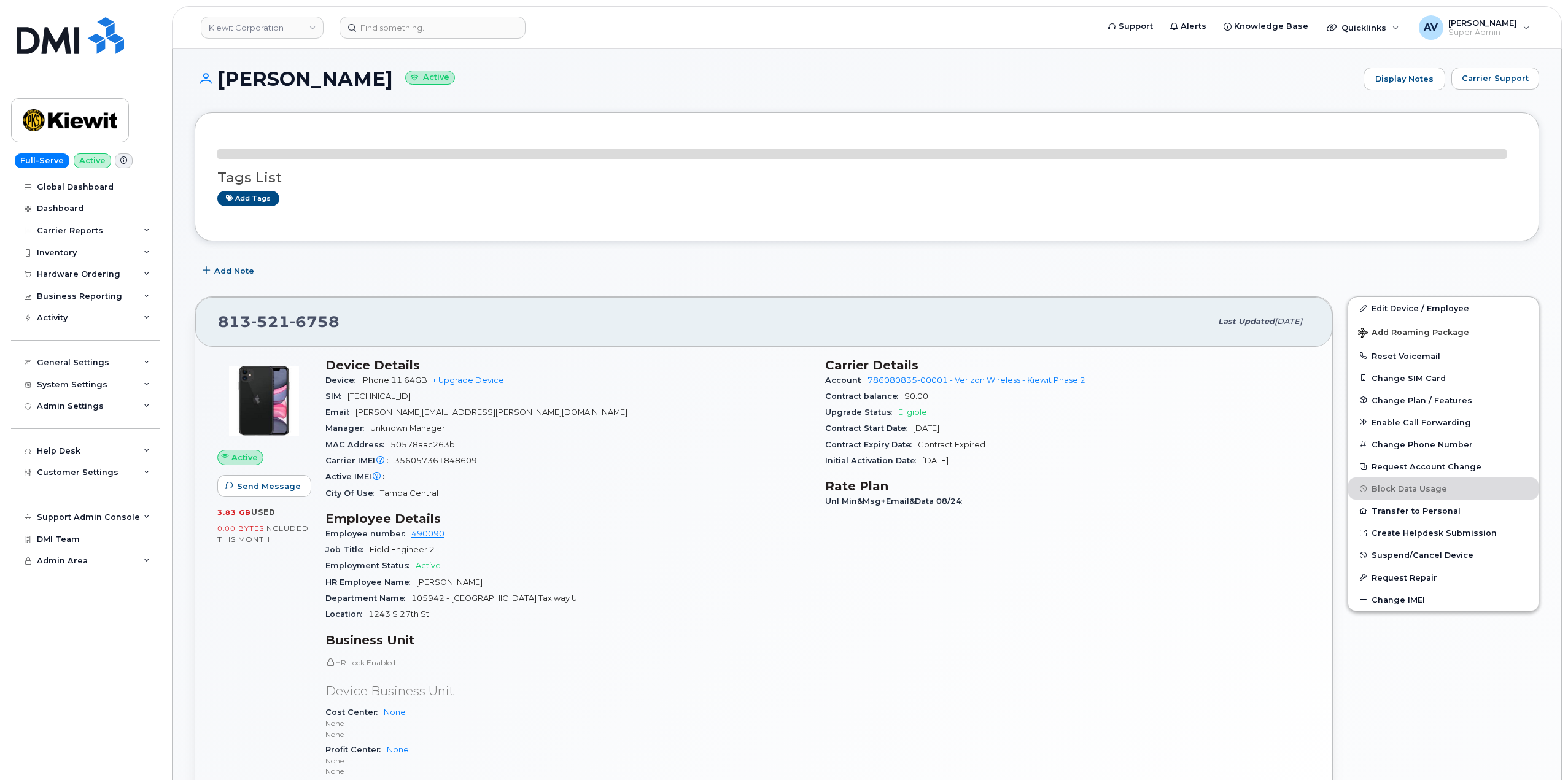
scroll to position [184, 0]
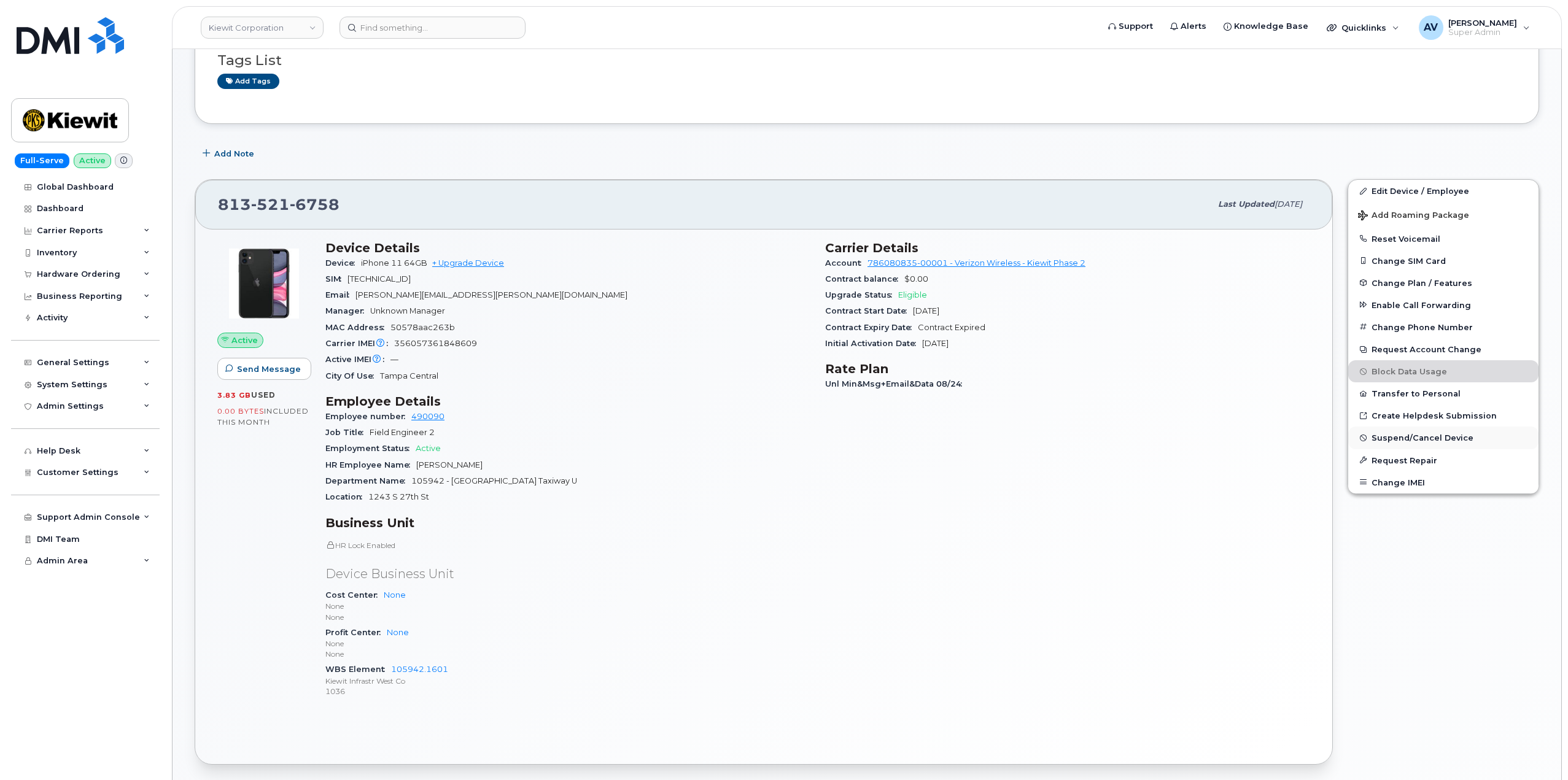
click at [1437, 437] on span "Suspend/Cancel Device" at bounding box center [1422, 438] width 102 height 9
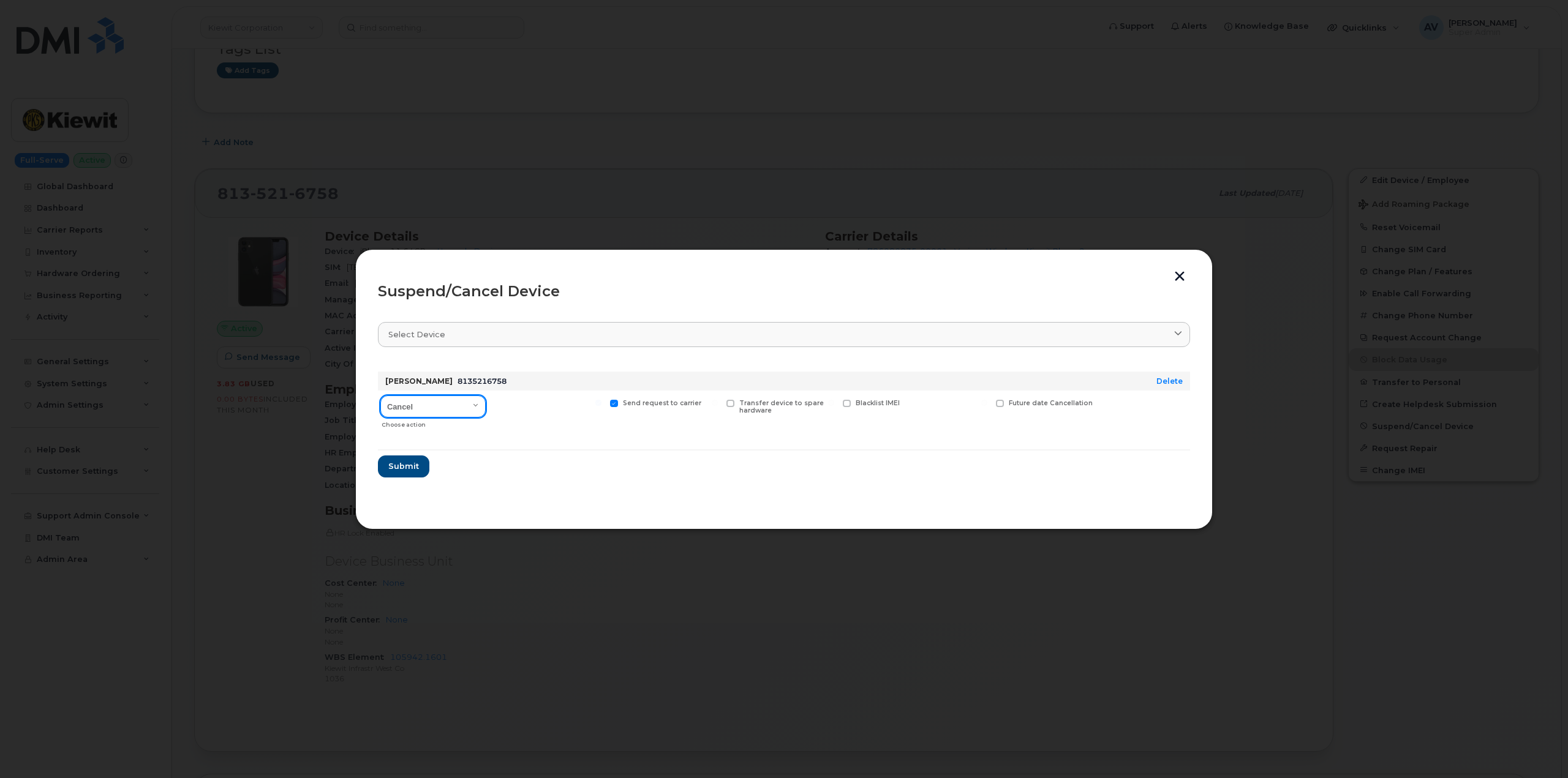
click at [426, 402] on select "Cancel Suspend - Reduced Rate Suspend - Full Rate Suspend - Lost Device/Stolen …" at bounding box center [433, 406] width 105 height 22
select select "[object Object]"
click at [380, 395] on select "Cancel Suspend - Reduced Rate Suspend - Full Rate Suspend - Lost Device/Stolen …" at bounding box center [433, 406] width 105 height 22
click at [405, 463] on span "Submit" at bounding box center [403, 467] width 31 height 12
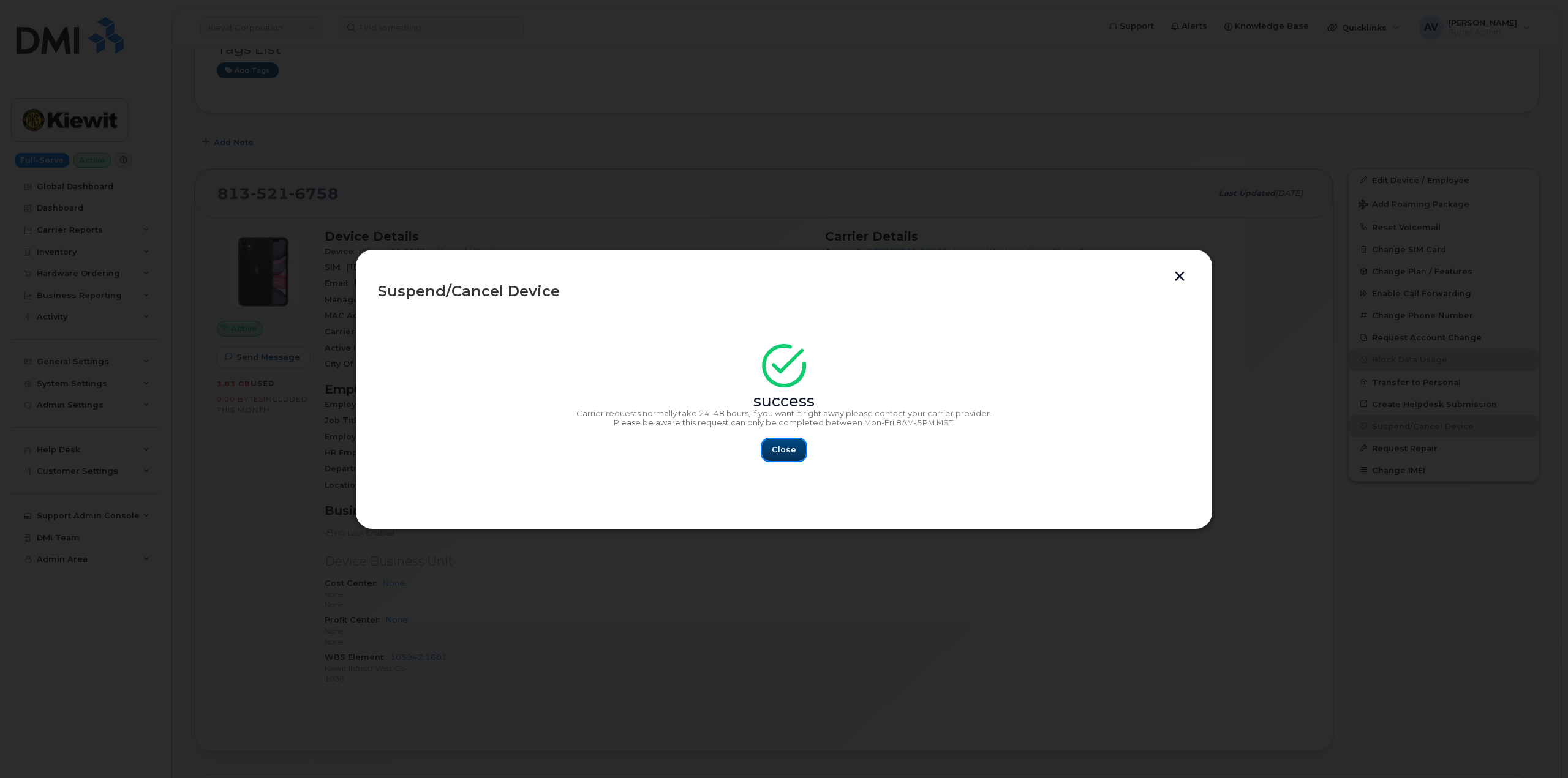
click at [786, 453] on span "Close" at bounding box center [783, 450] width 25 height 12
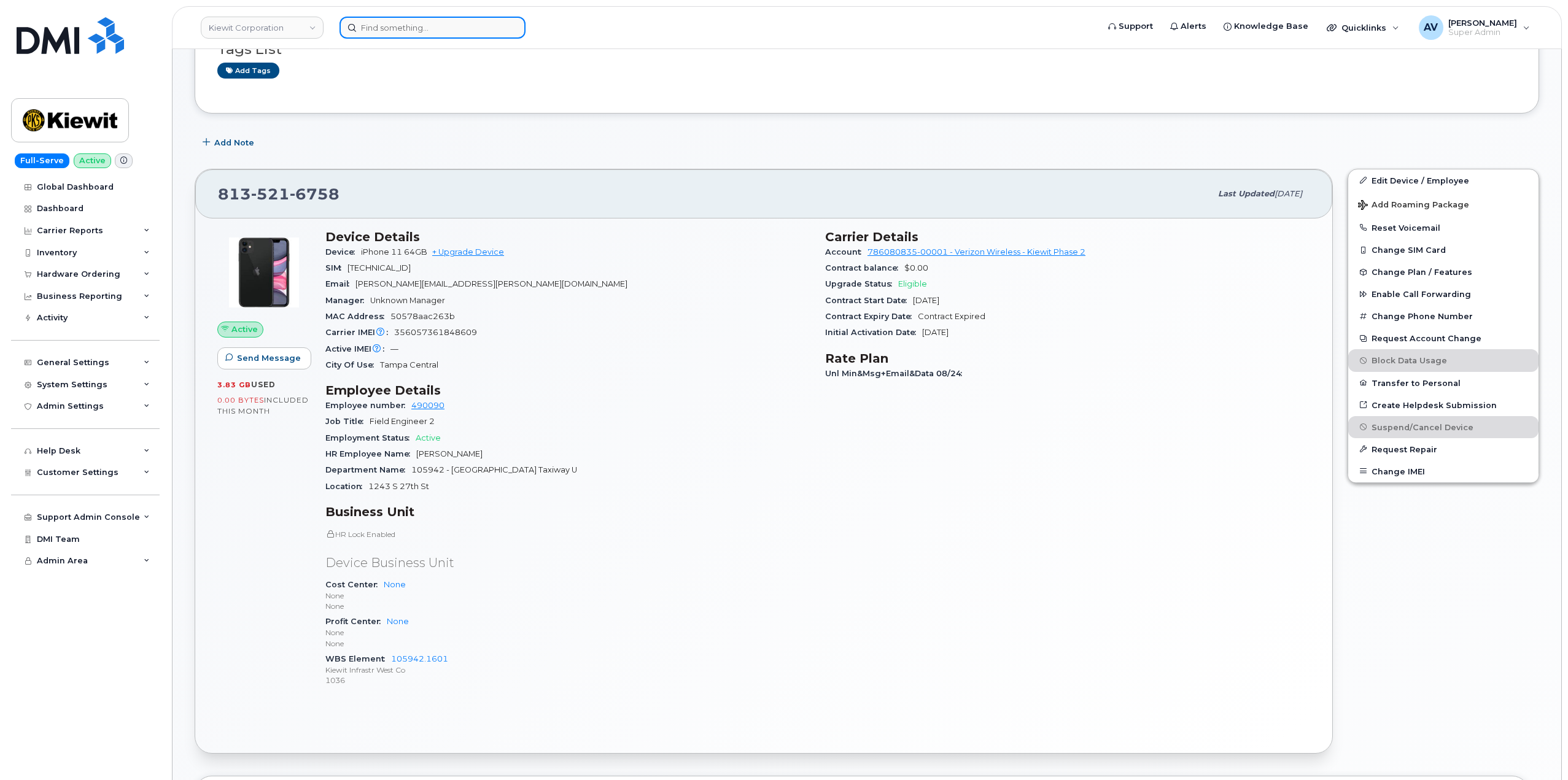
click at [468, 29] on input at bounding box center [432, 28] width 186 height 22
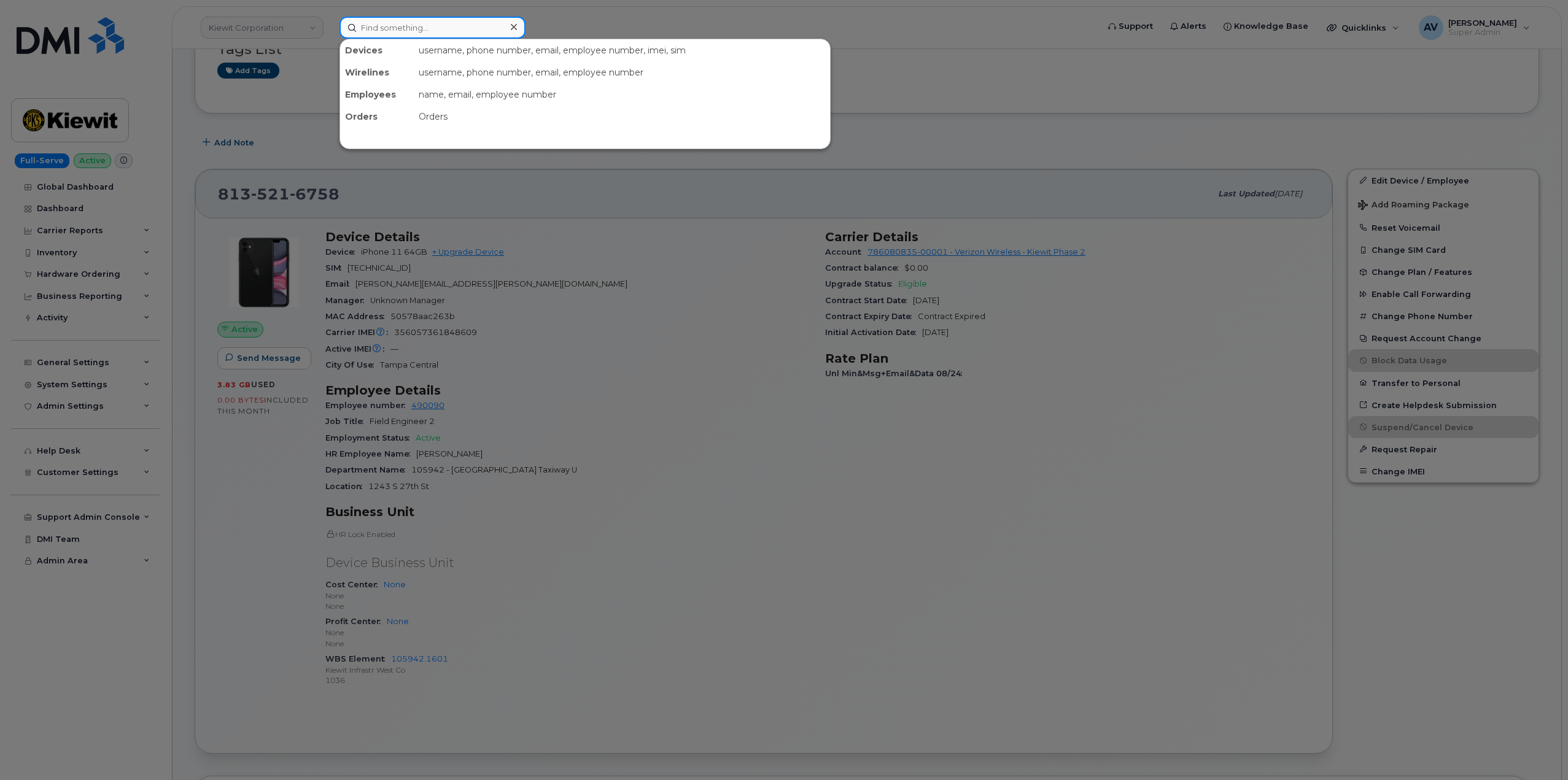
paste input "4023105543"
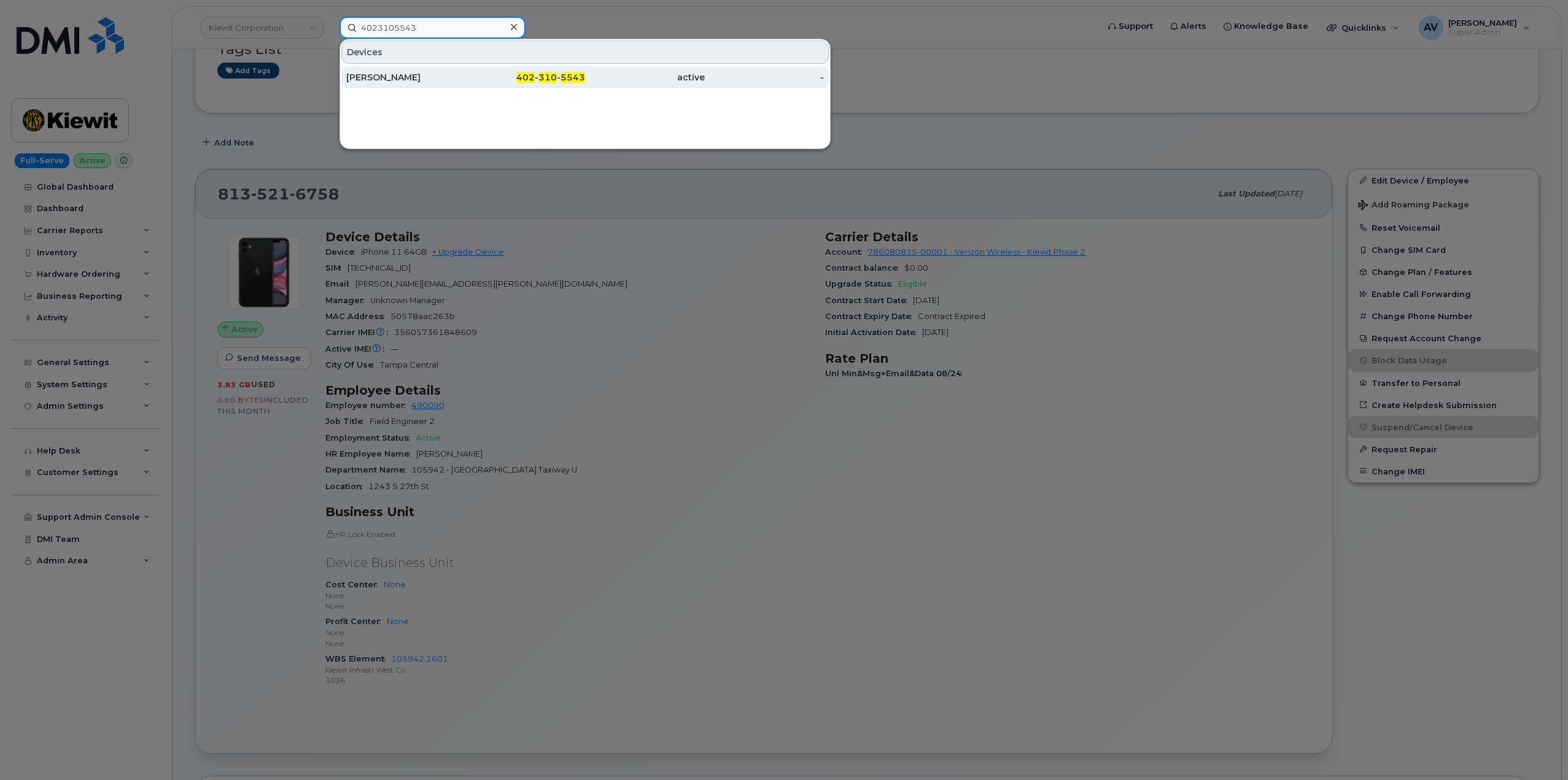
type input "4023105543"
click at [475, 72] on div "402 - 310 - 5543" at bounding box center [525, 77] width 119 height 12
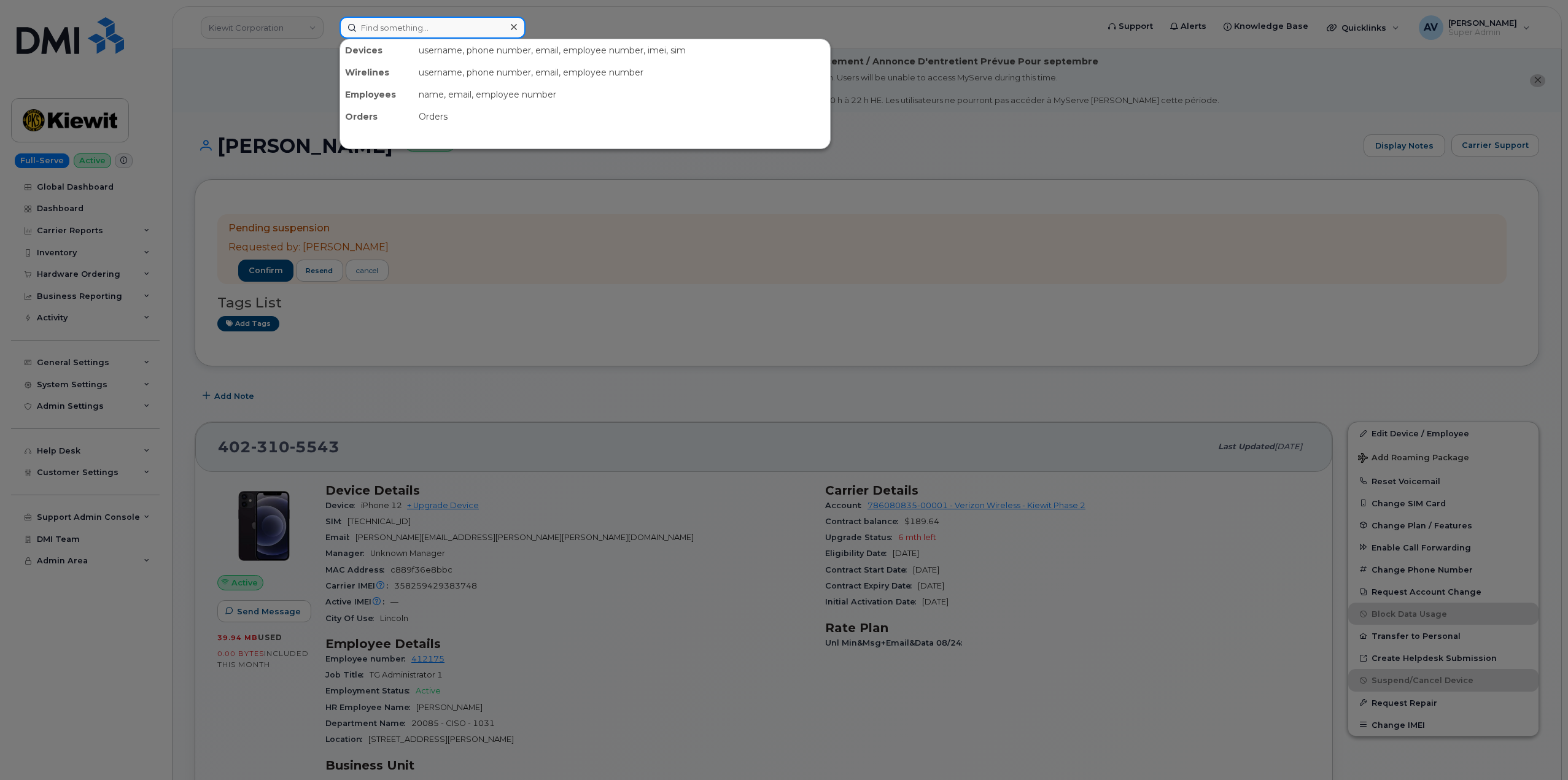
click at [444, 25] on input at bounding box center [432, 28] width 186 height 22
paste input "[PERSON_NAME]"
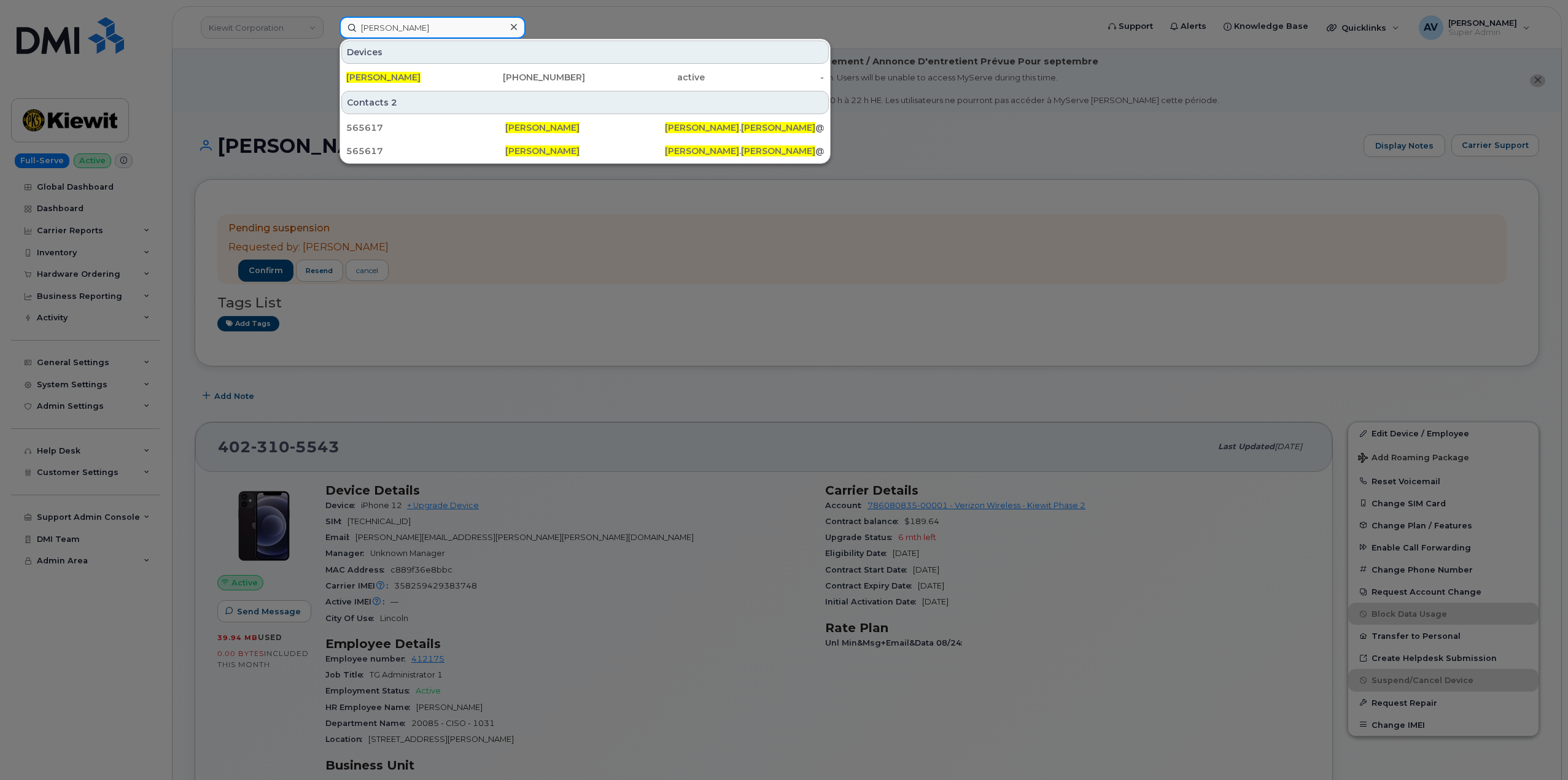
type input "Riley Workman"
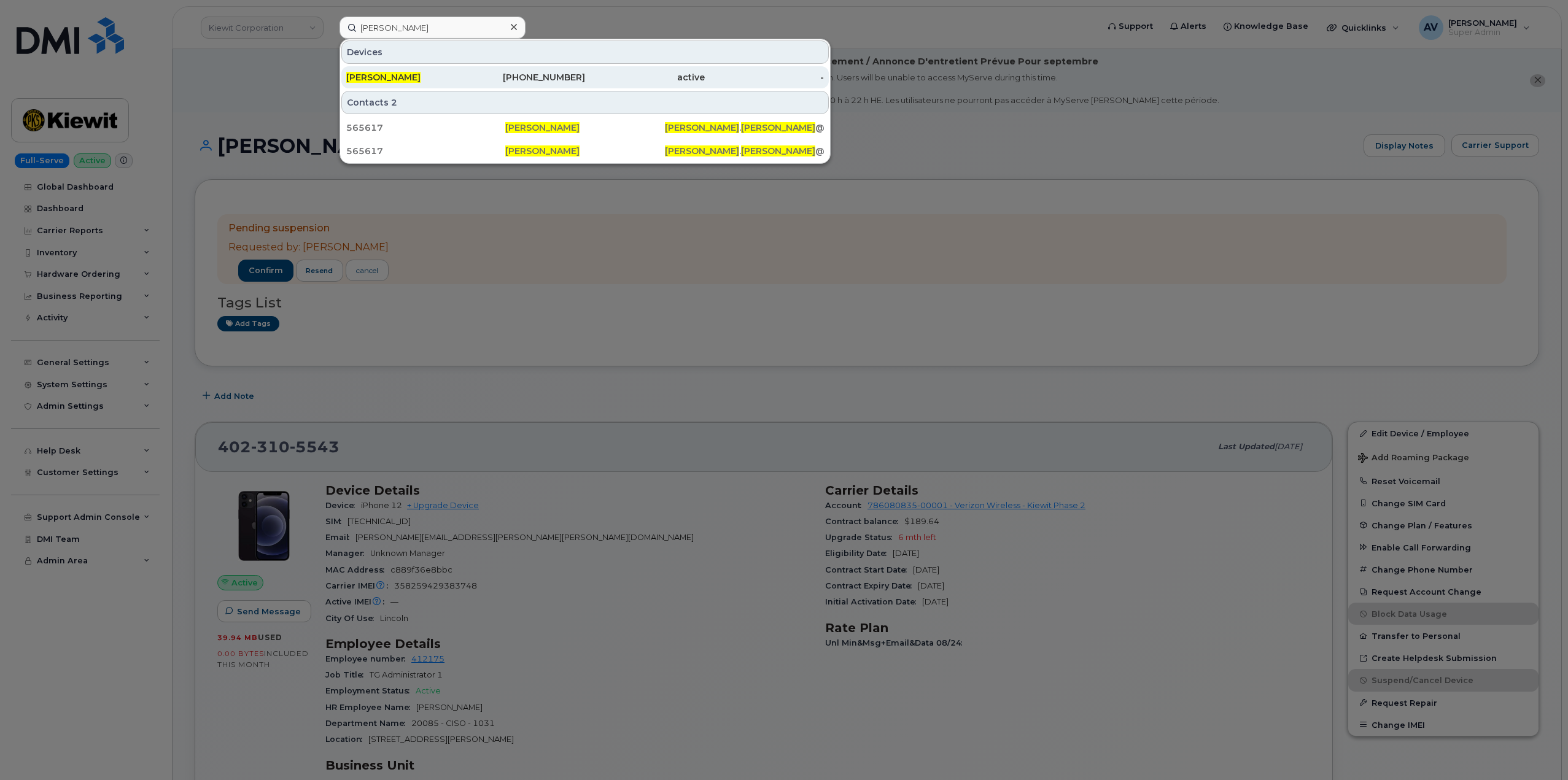
click at [467, 73] on div "780-239-3801" at bounding box center [525, 77] width 119 height 12
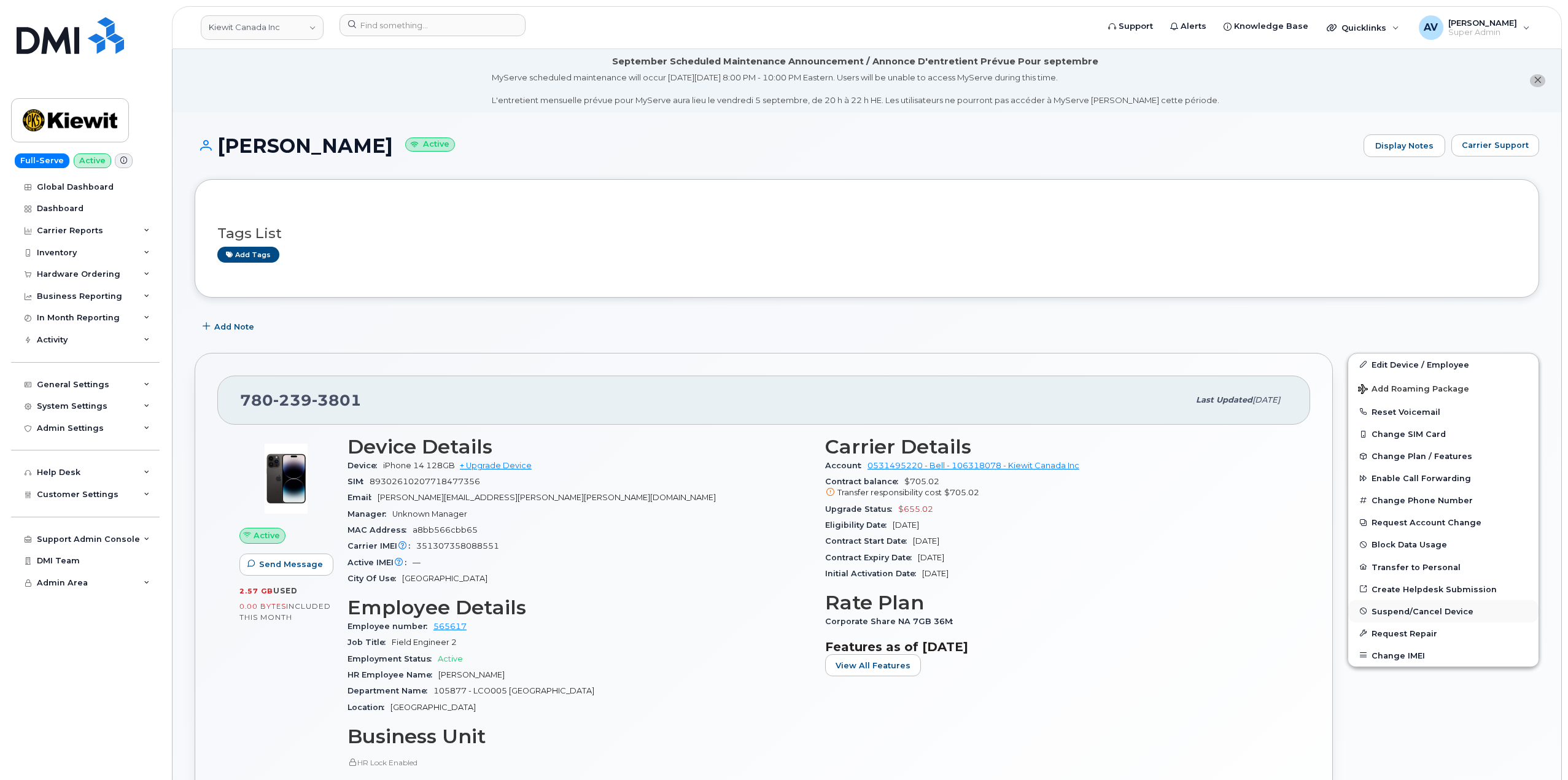
click at [1393, 616] on span "Suspend/Cancel Device" at bounding box center [1422, 611] width 102 height 9
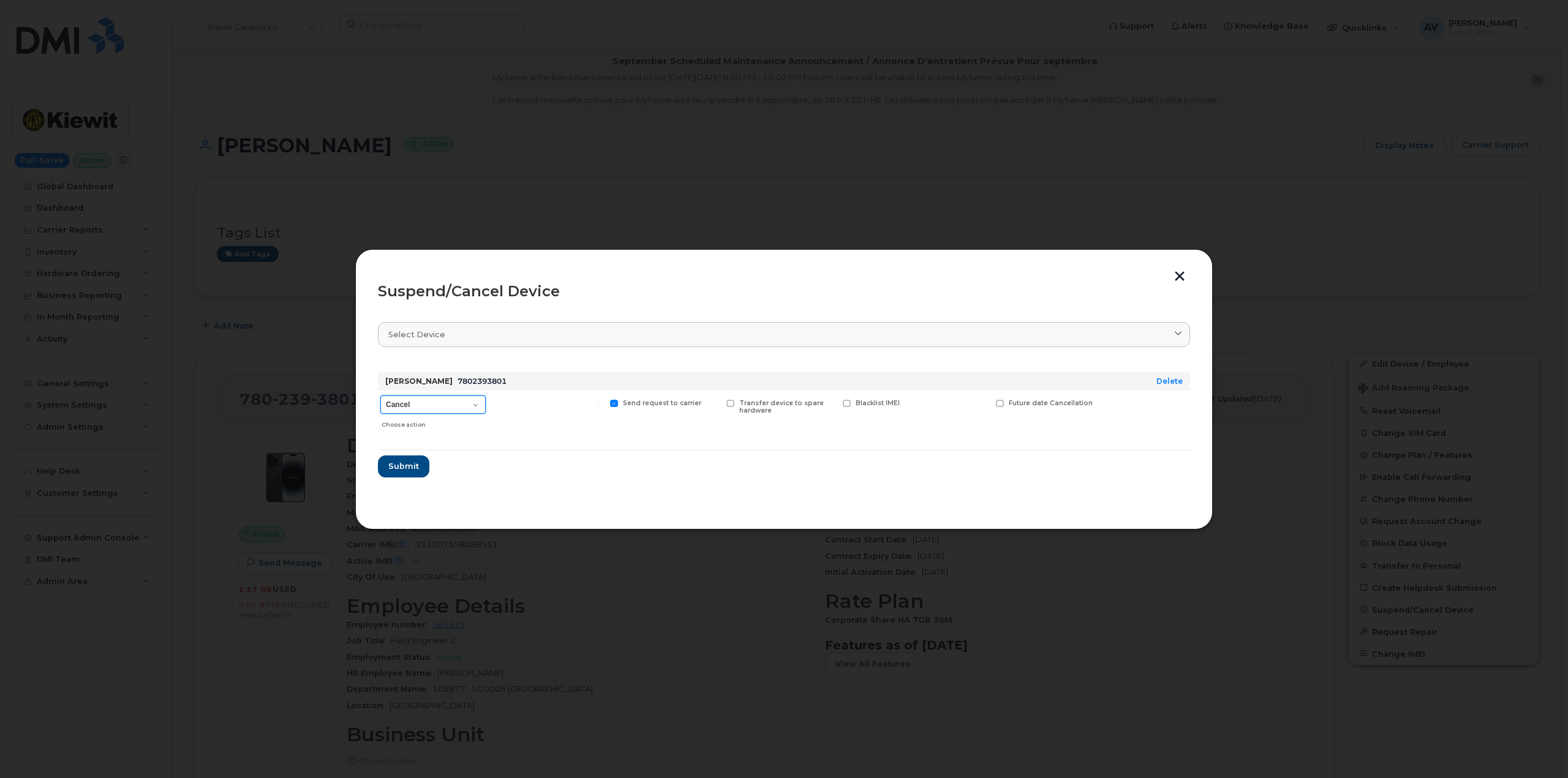
click at [457, 398] on select "Cancel Suspend - Extend Suspension Suspend - Reduced Rate Suspend - Full Rate S…" at bounding box center [433, 404] width 105 height 19
select select "[object Object]"
click at [380, 395] on select "Cancel Suspend - Extend Suspension Suspend - Reduced Rate Suspend - Full Rate S…" at bounding box center [433, 404] width 105 height 19
click at [415, 465] on span "Submit" at bounding box center [403, 467] width 31 height 12
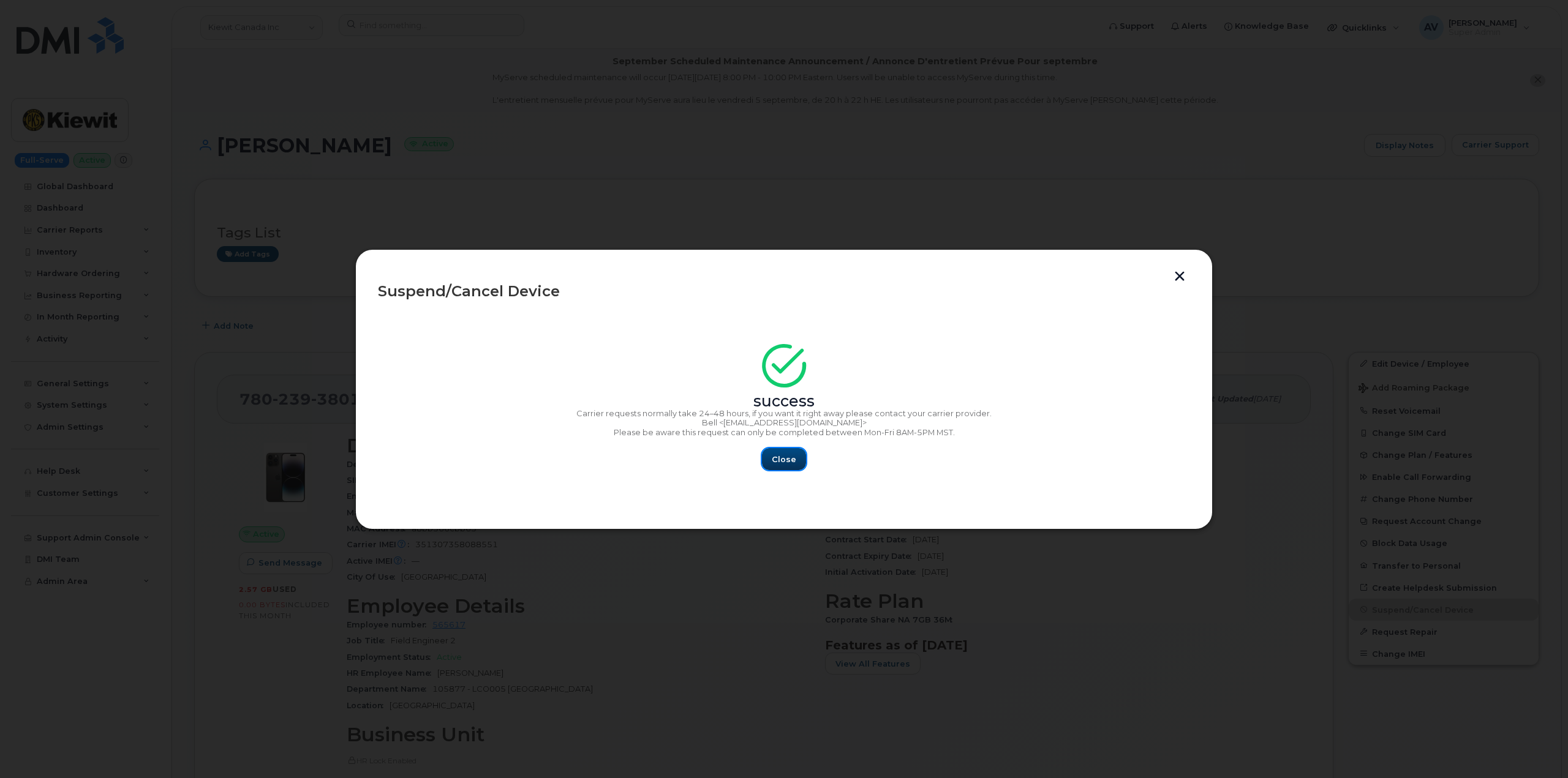
drag, startPoint x: 794, startPoint y: 455, endPoint x: 794, endPoint y: 448, distance: 7.0
click at [794, 455] on span "Close" at bounding box center [783, 459] width 25 height 12
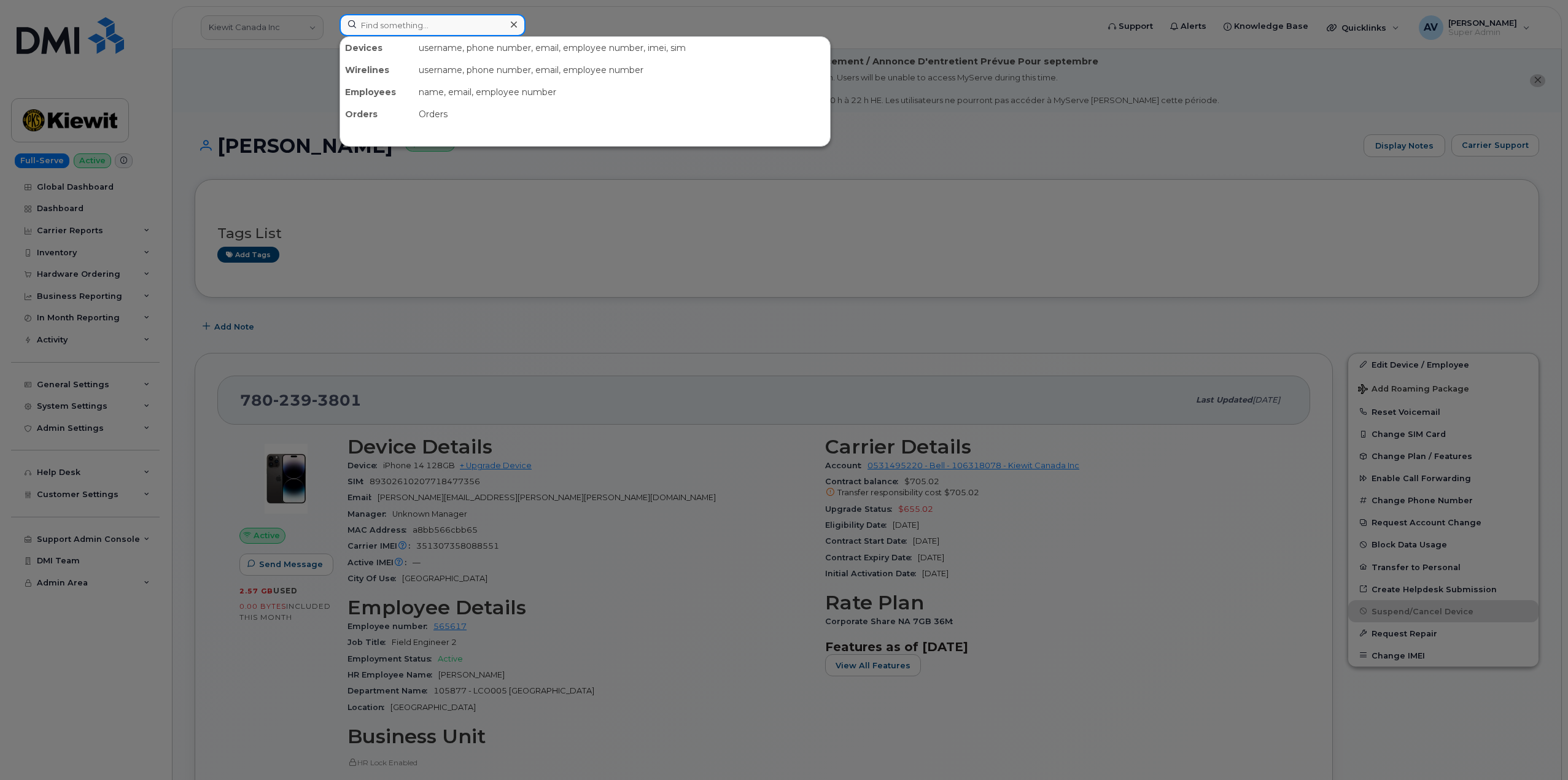
paste input "Emma Sheaffer"
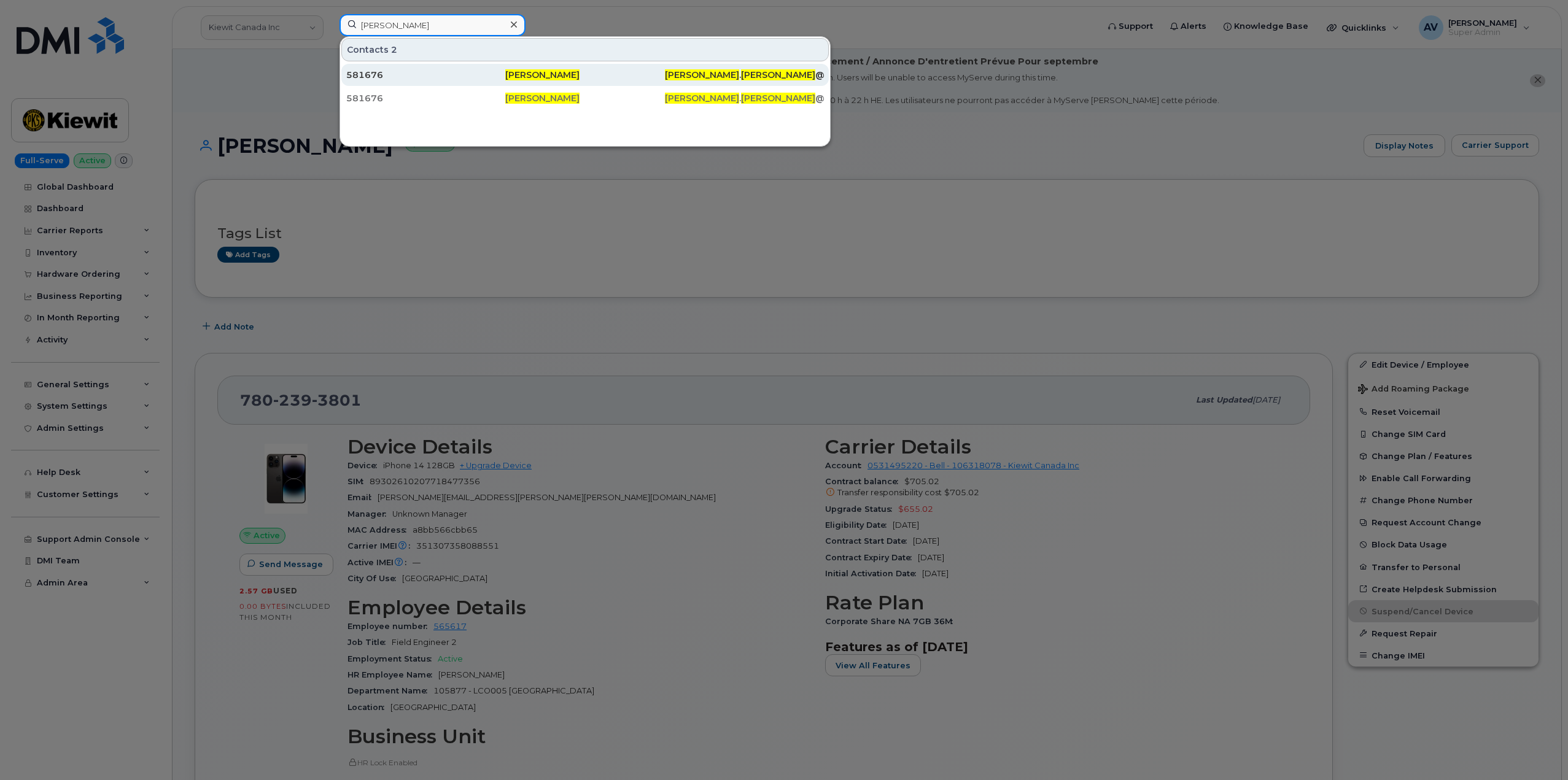
type input "Emma Sheaffer"
click at [437, 76] on div "581676" at bounding box center [425, 75] width 159 height 12
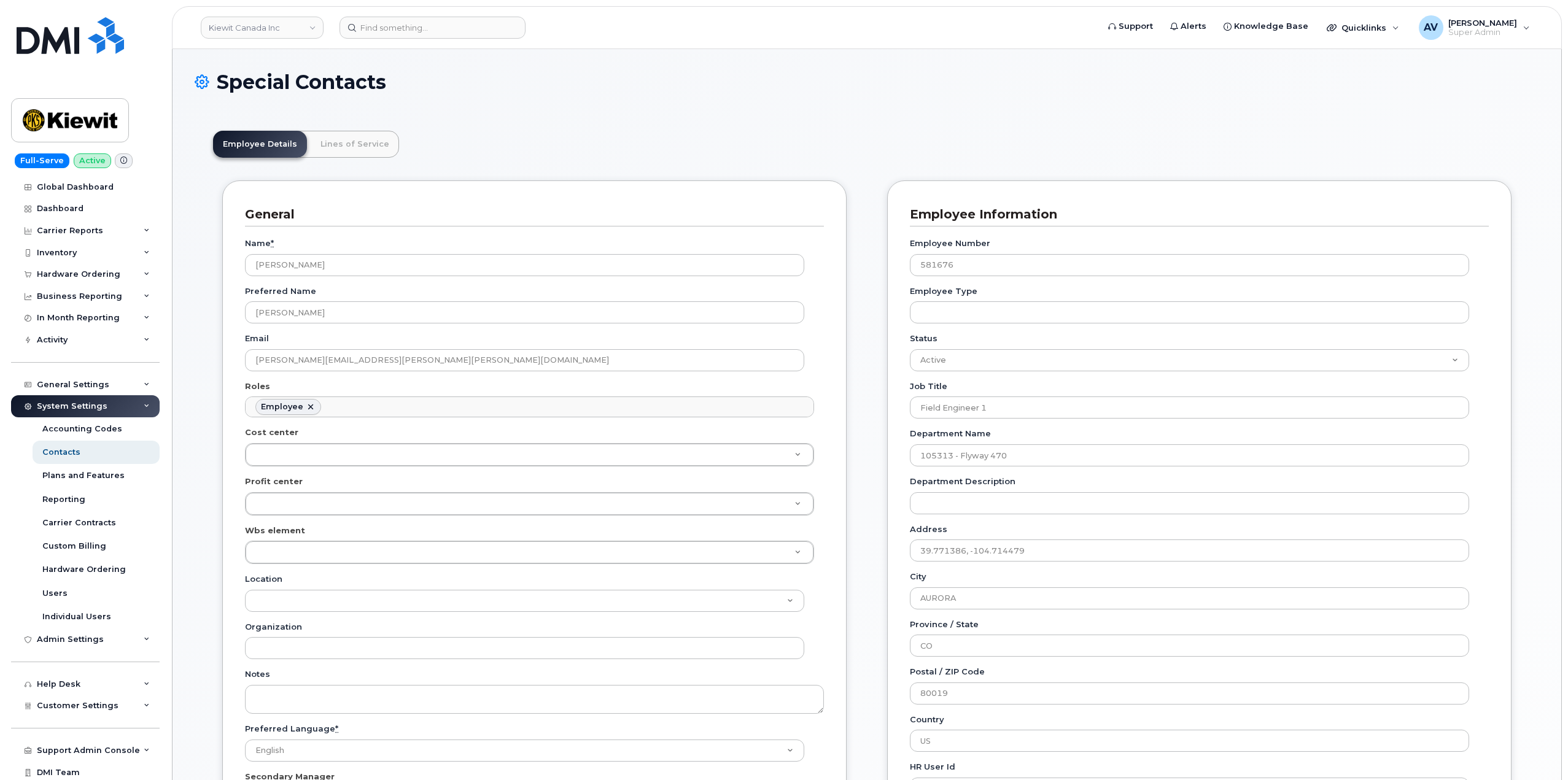
scroll to position [37, 0]
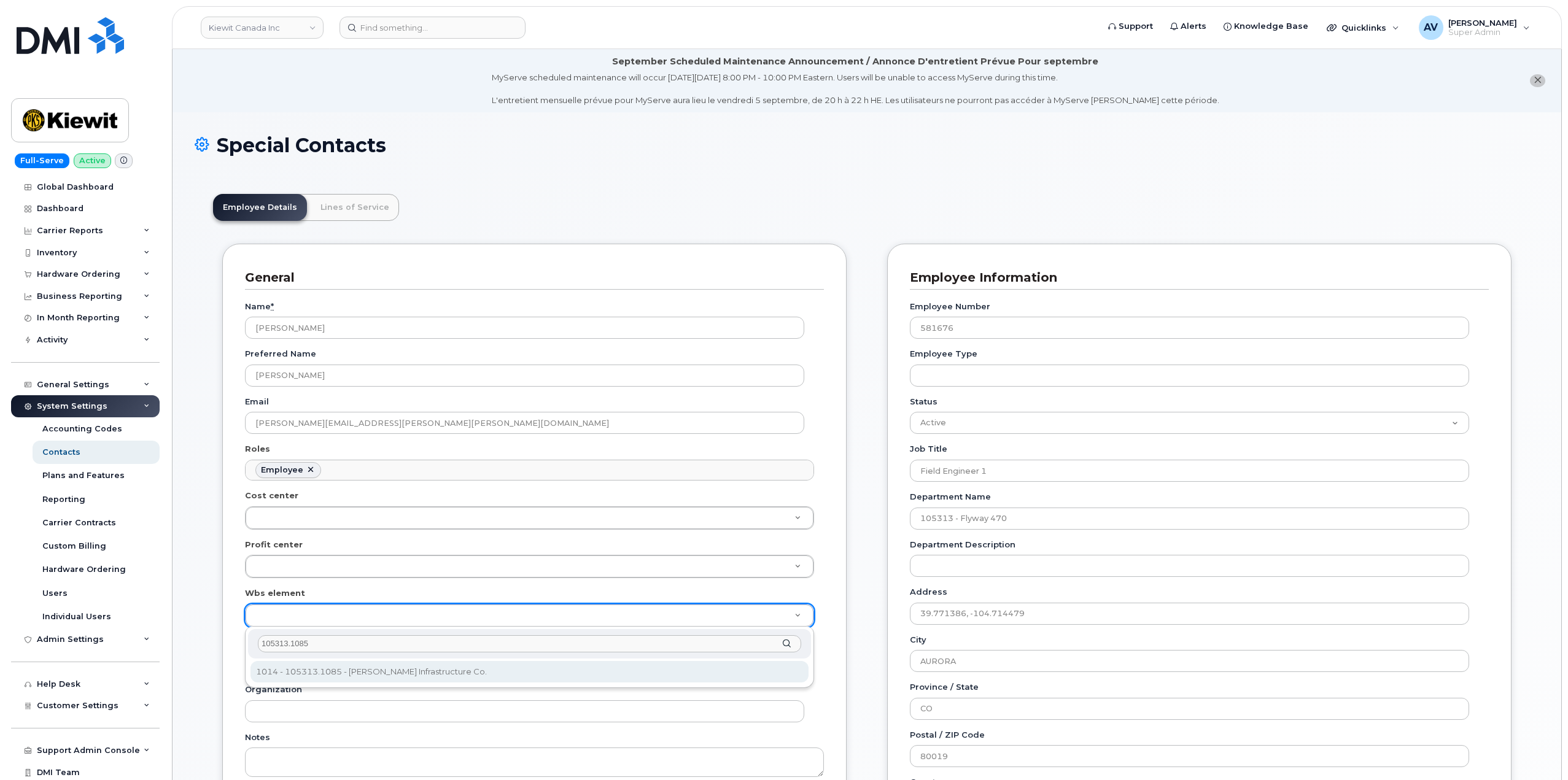
type input "105313.1085"
type input "4697805"
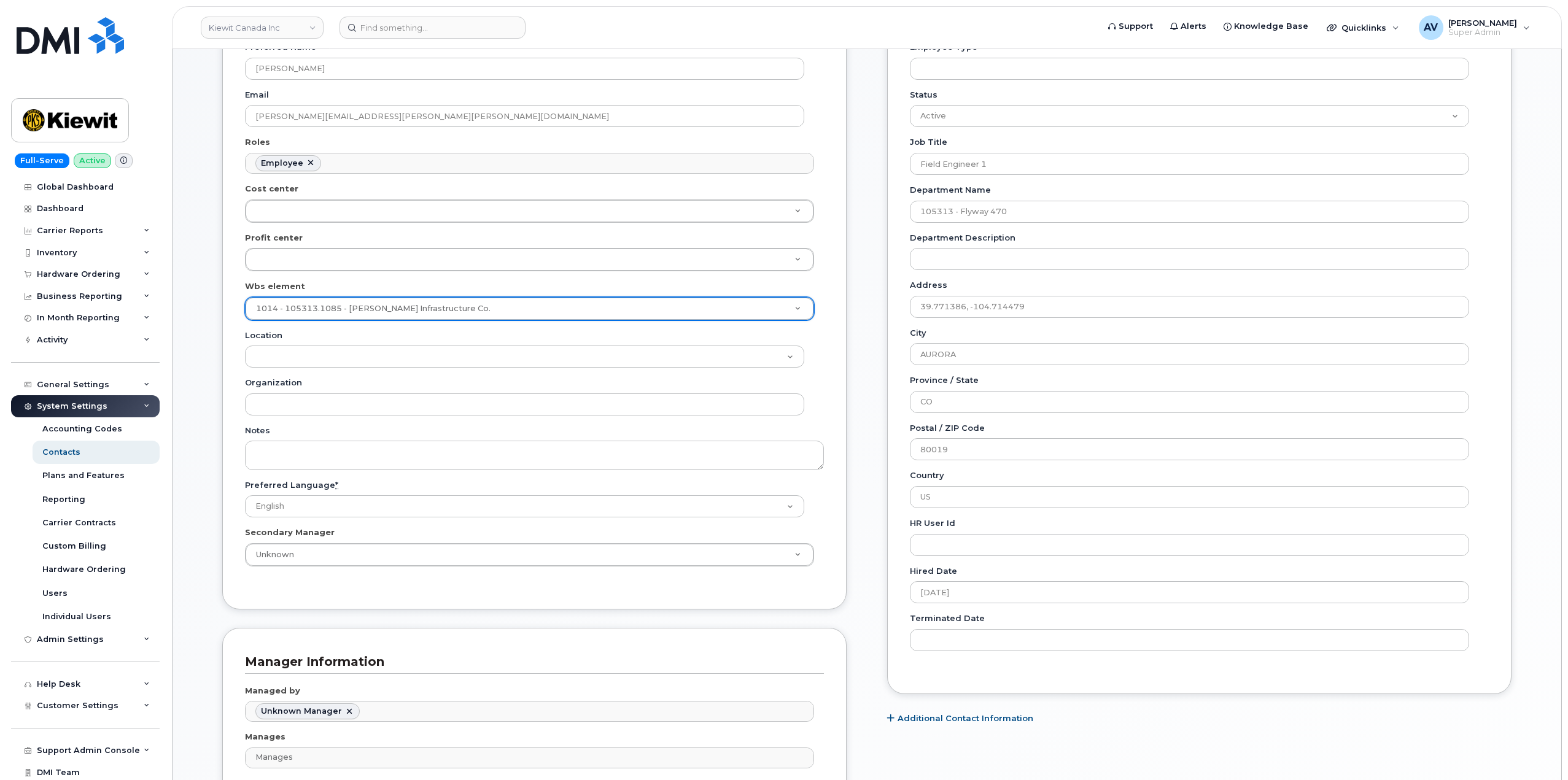
scroll to position [552, 0]
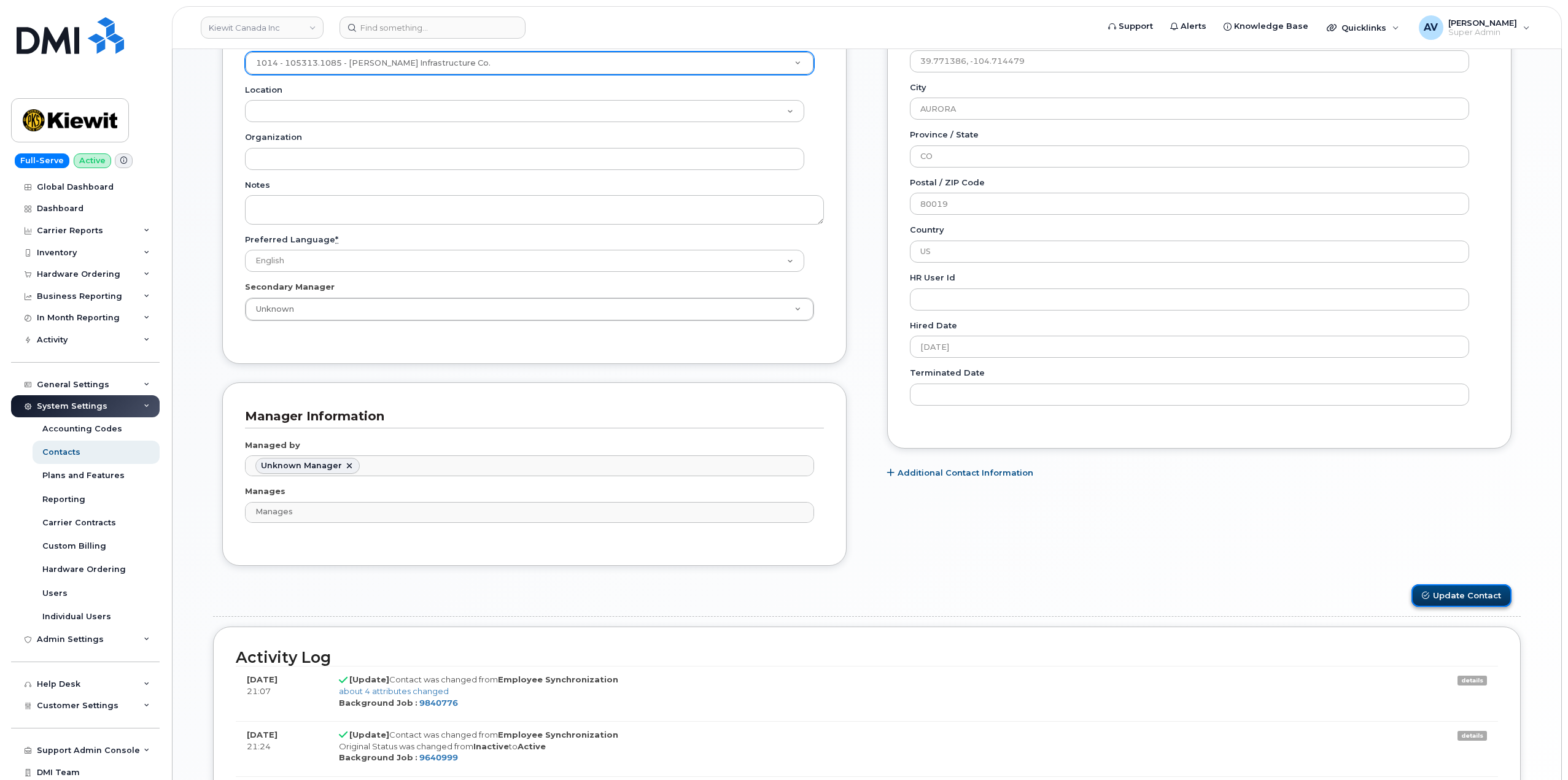
click at [1452, 596] on button "Update Contact" at bounding box center [1461, 596] width 100 height 22
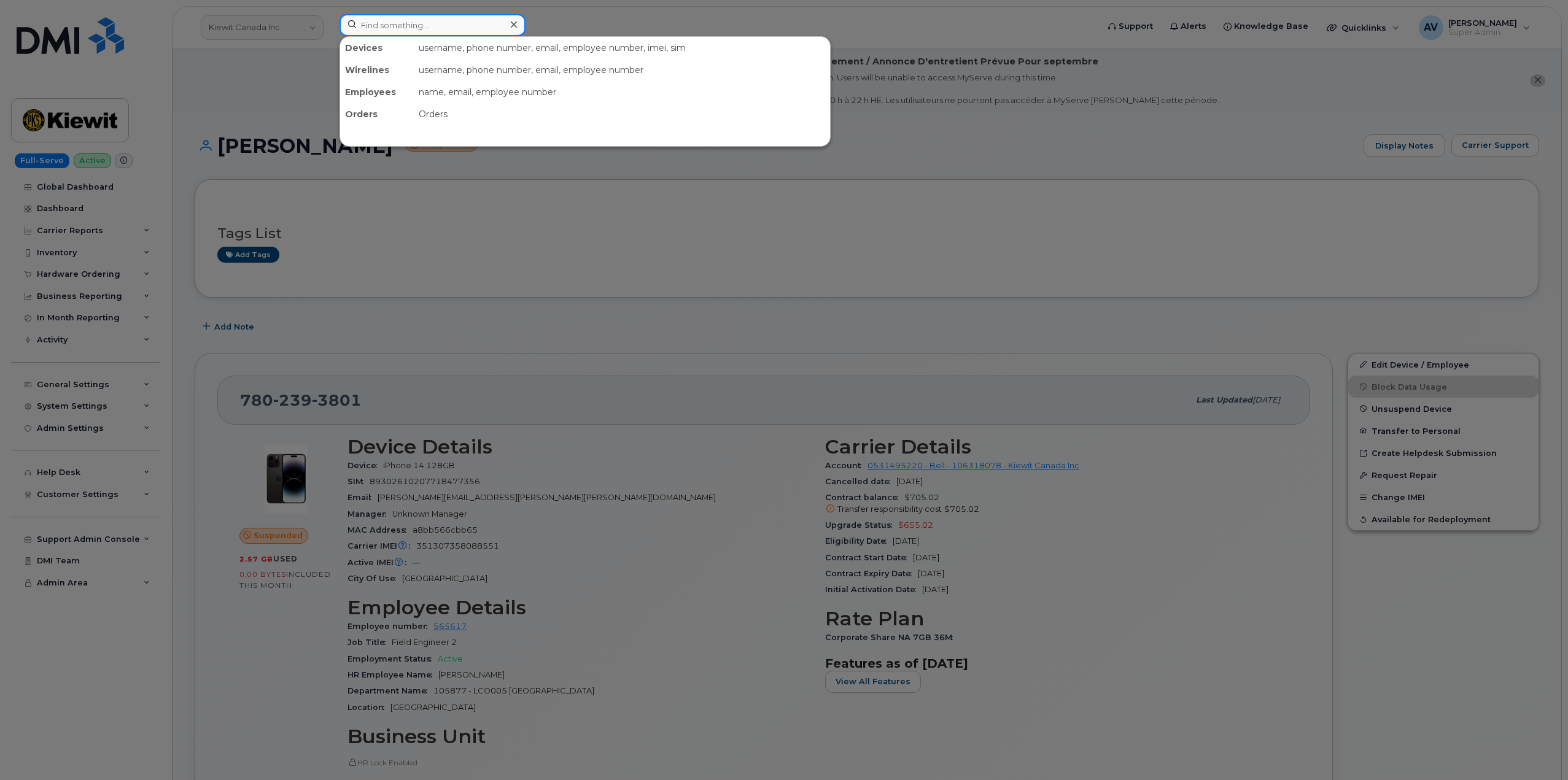
click at [443, 22] on input at bounding box center [432, 25] width 186 height 22
paste input "Michael Schulte"
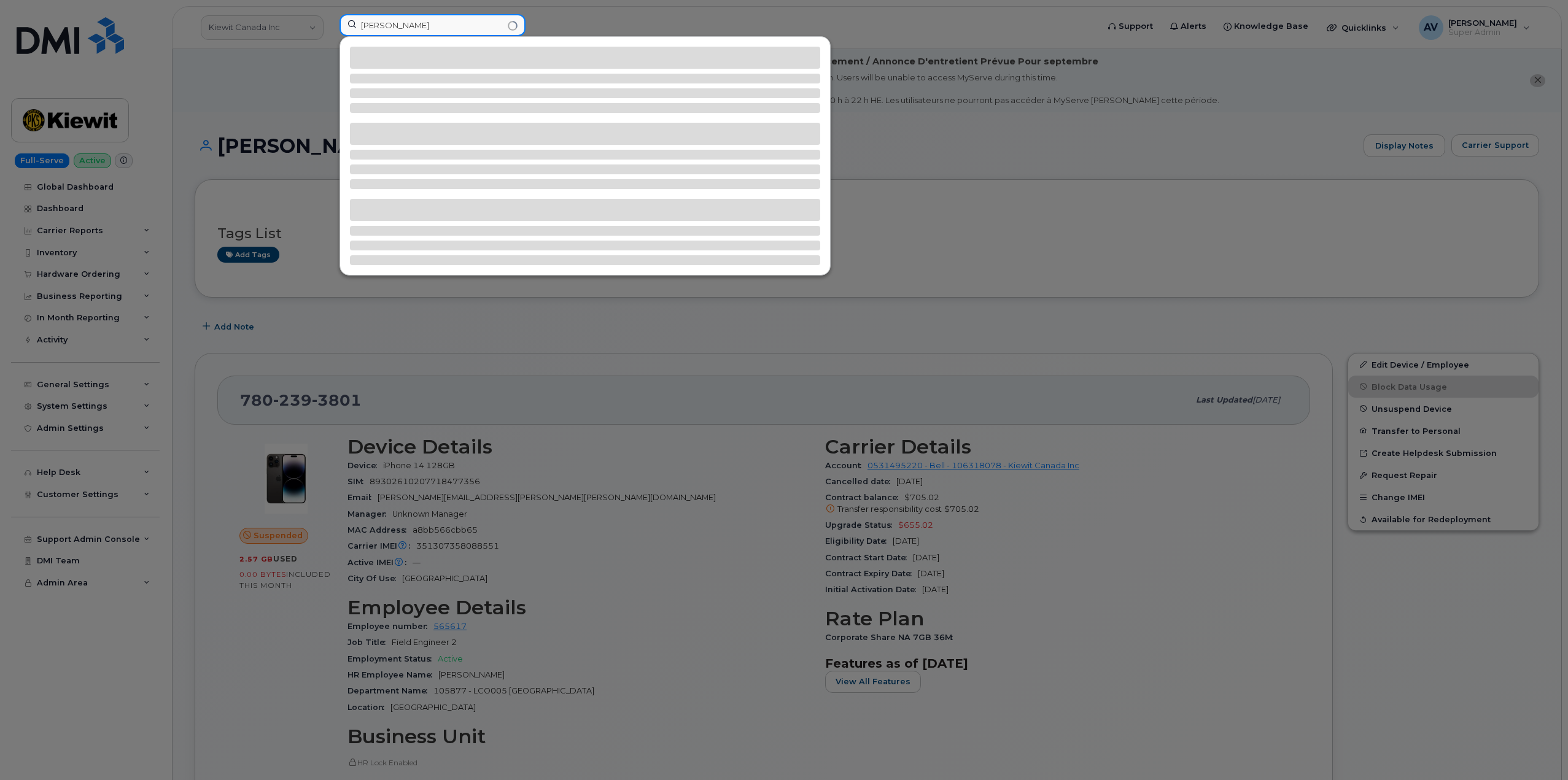
type input "Michael Schulte"
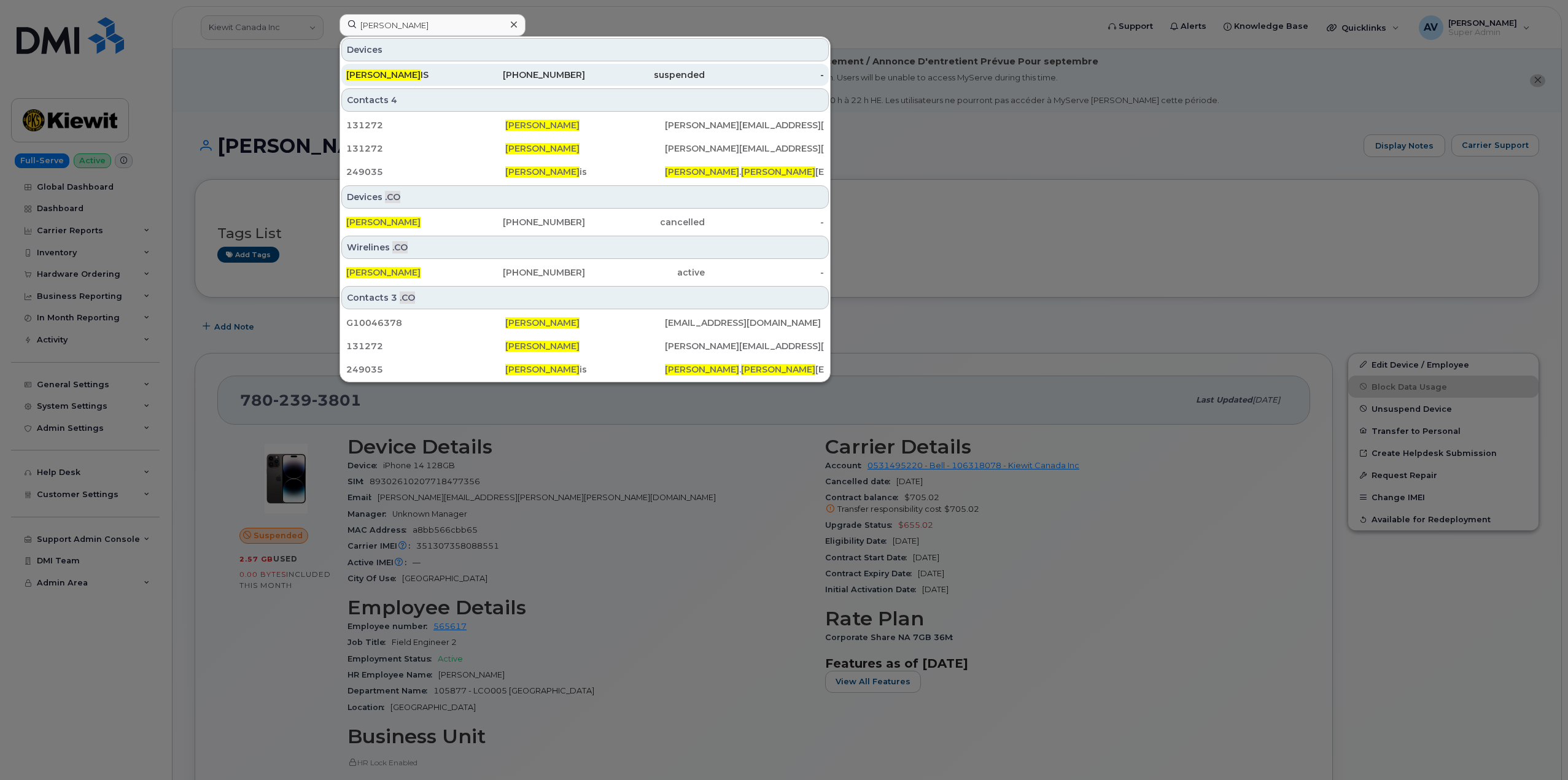
click at [476, 69] on div "360-580-2988" at bounding box center [525, 75] width 119 height 22
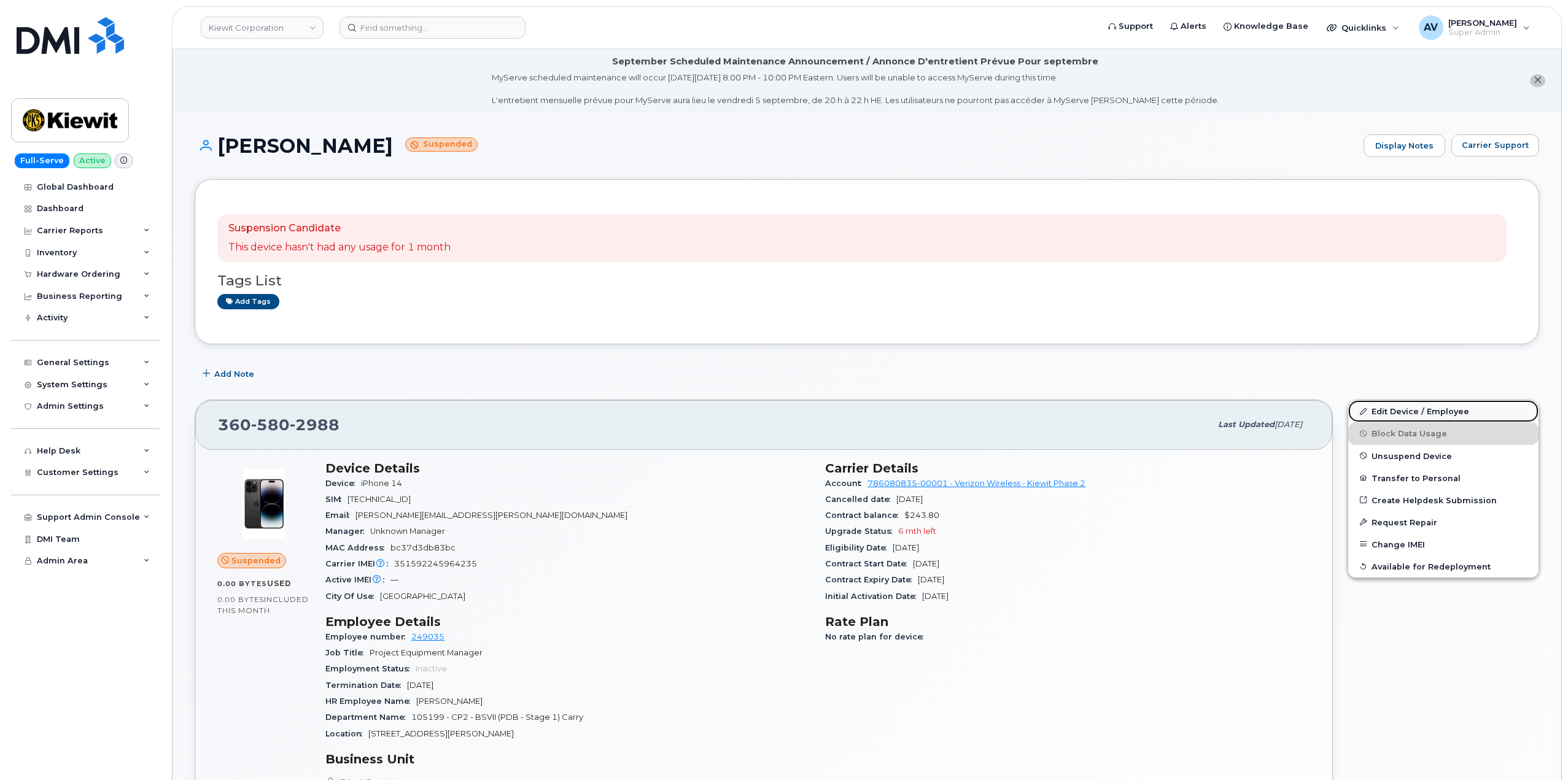
click at [1385, 414] on link "Edit Device / Employee" at bounding box center [1443, 411] width 190 height 22
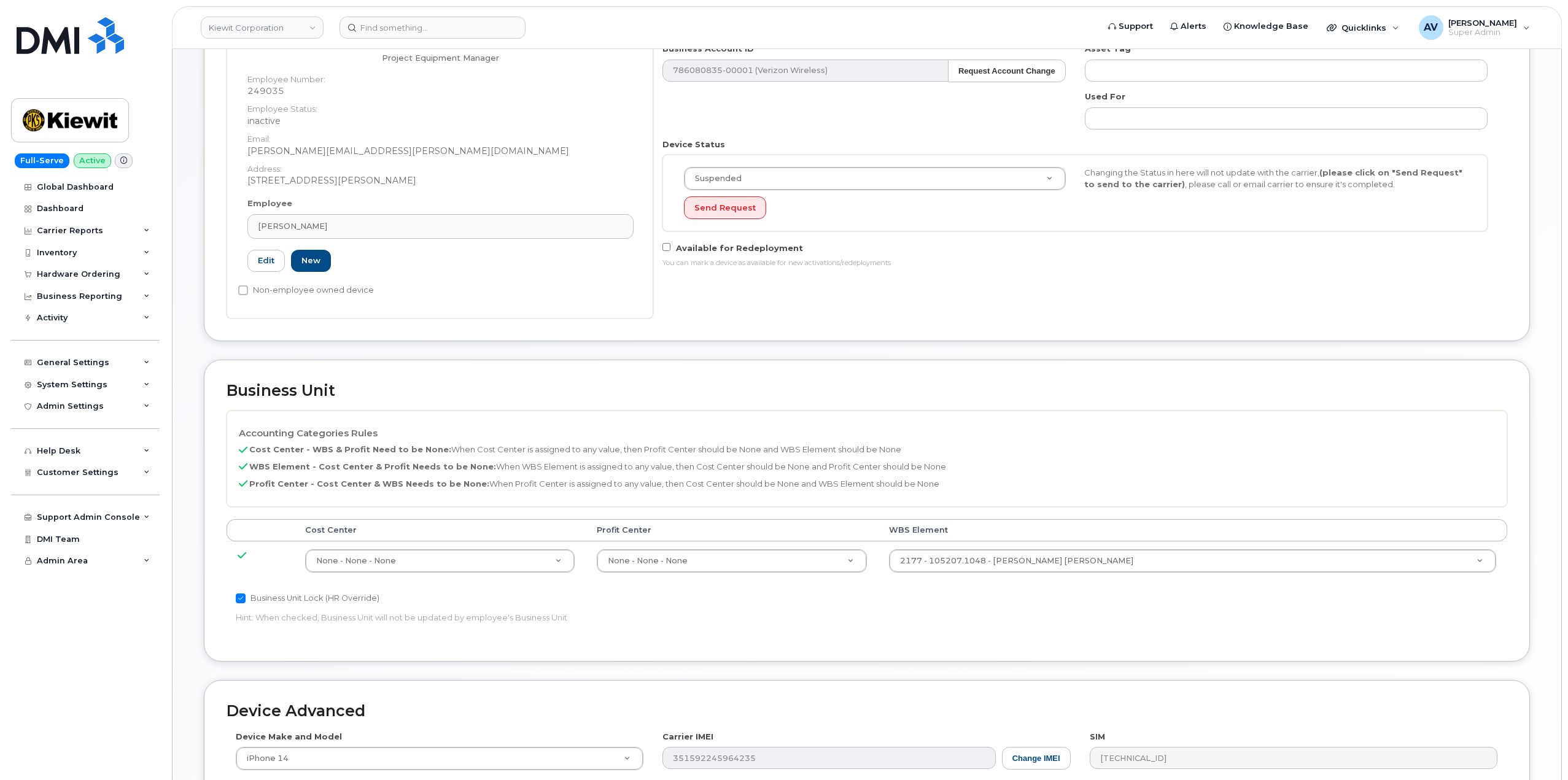
scroll to position [307, 0]
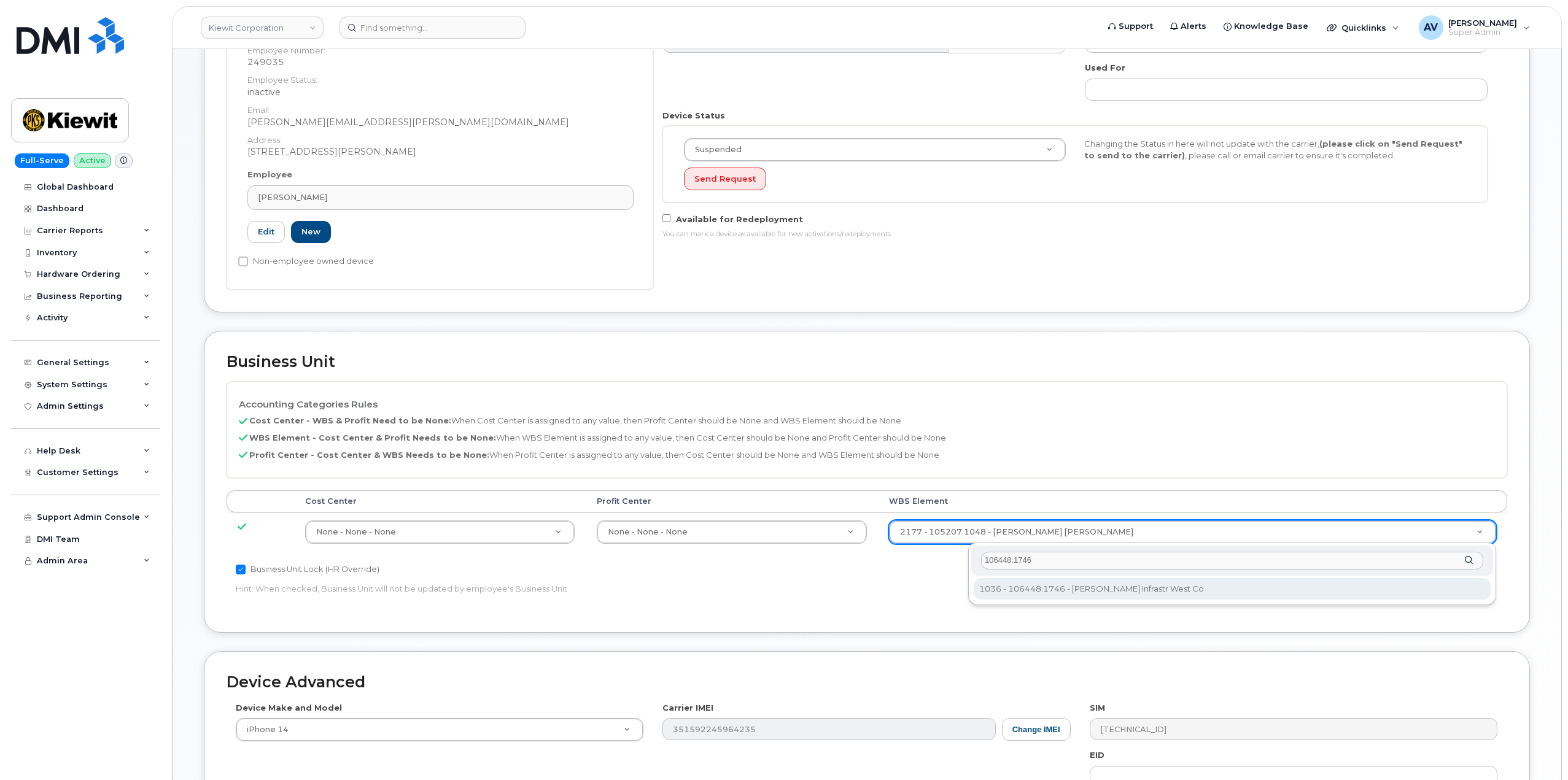
type input "106448.1746"
type input "35500599"
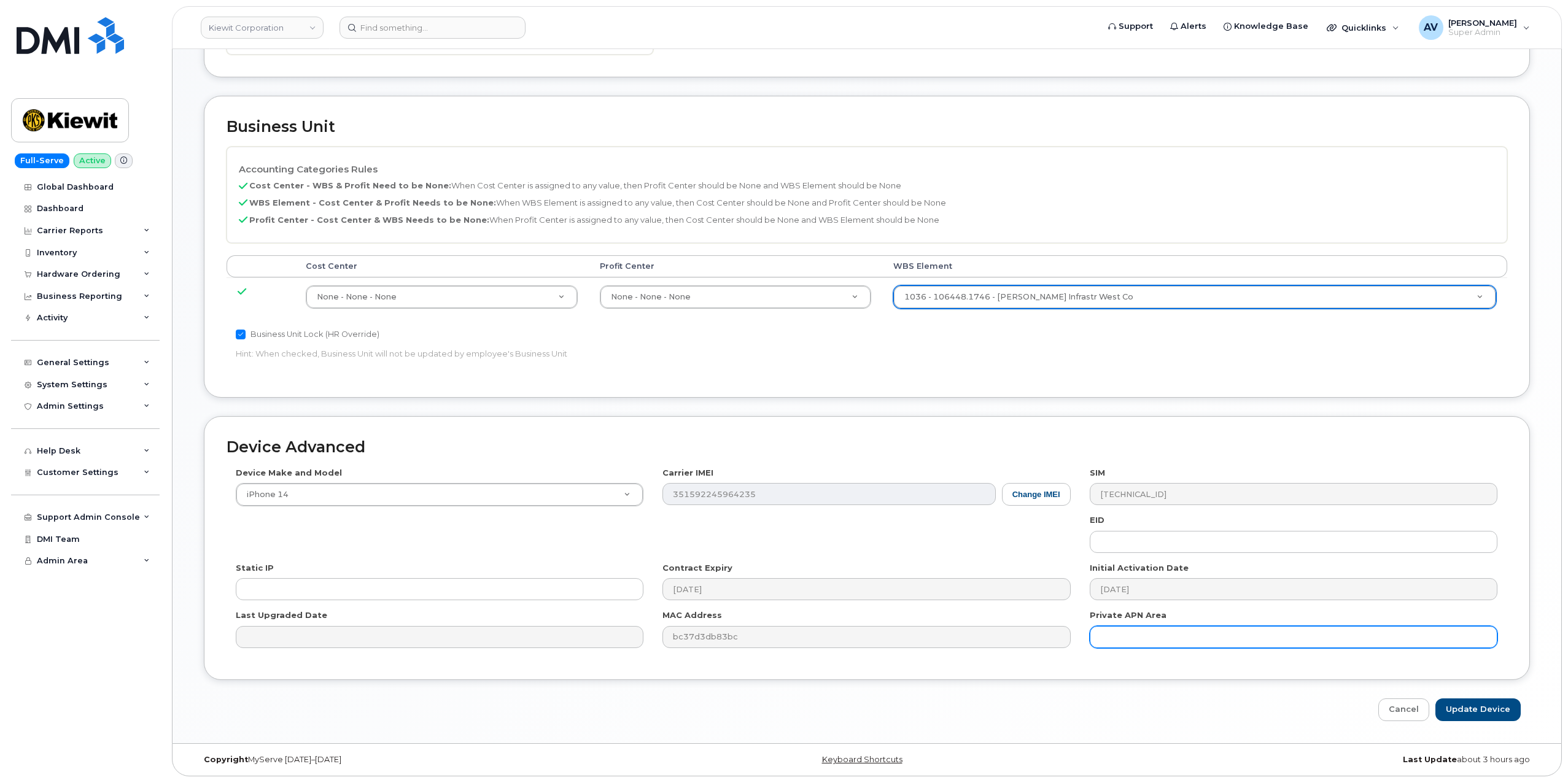
scroll to position [545, 0]
click at [1480, 702] on input "Update Device" at bounding box center [1478, 708] width 85 height 22
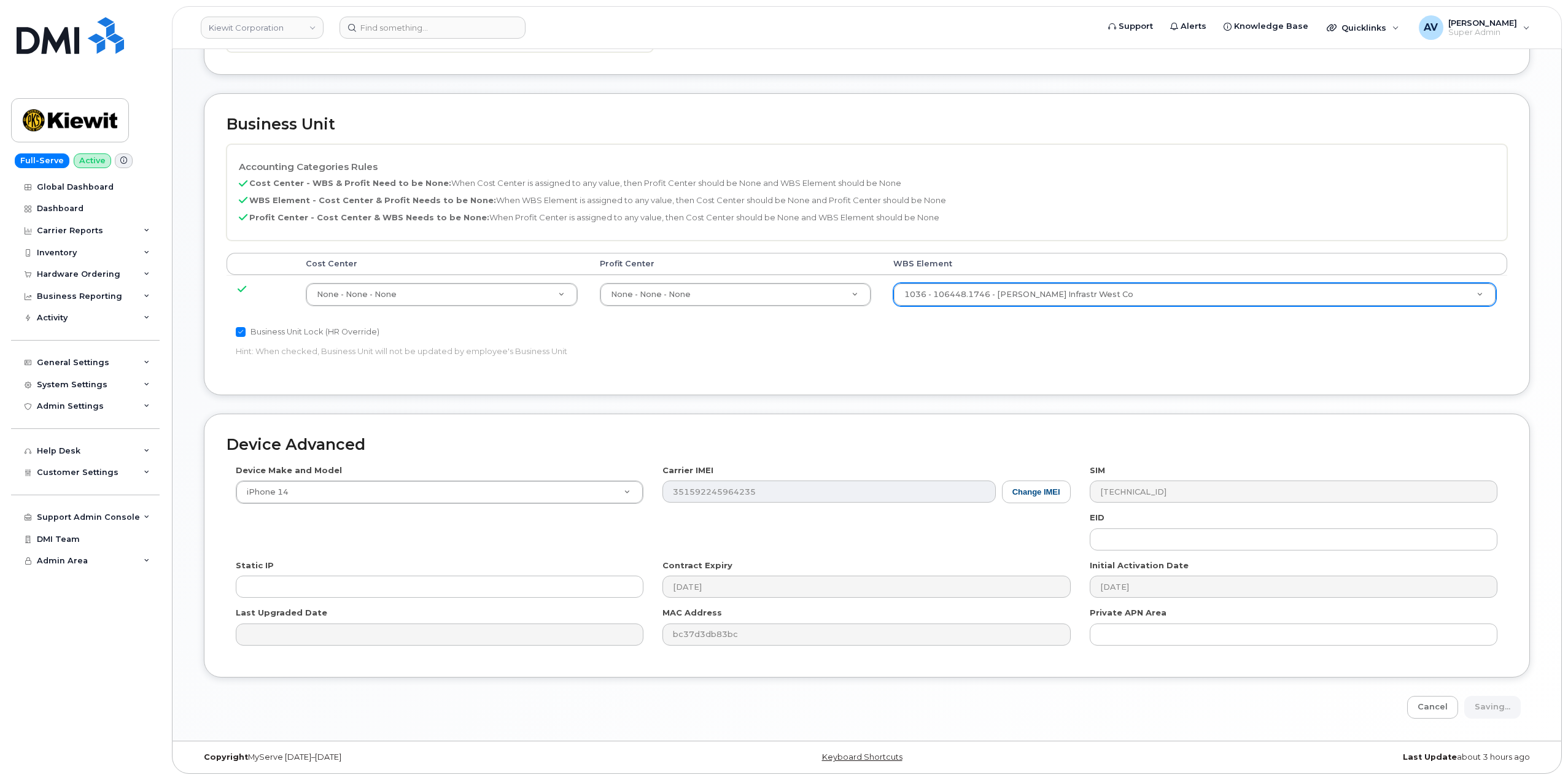
type input "Saving..."
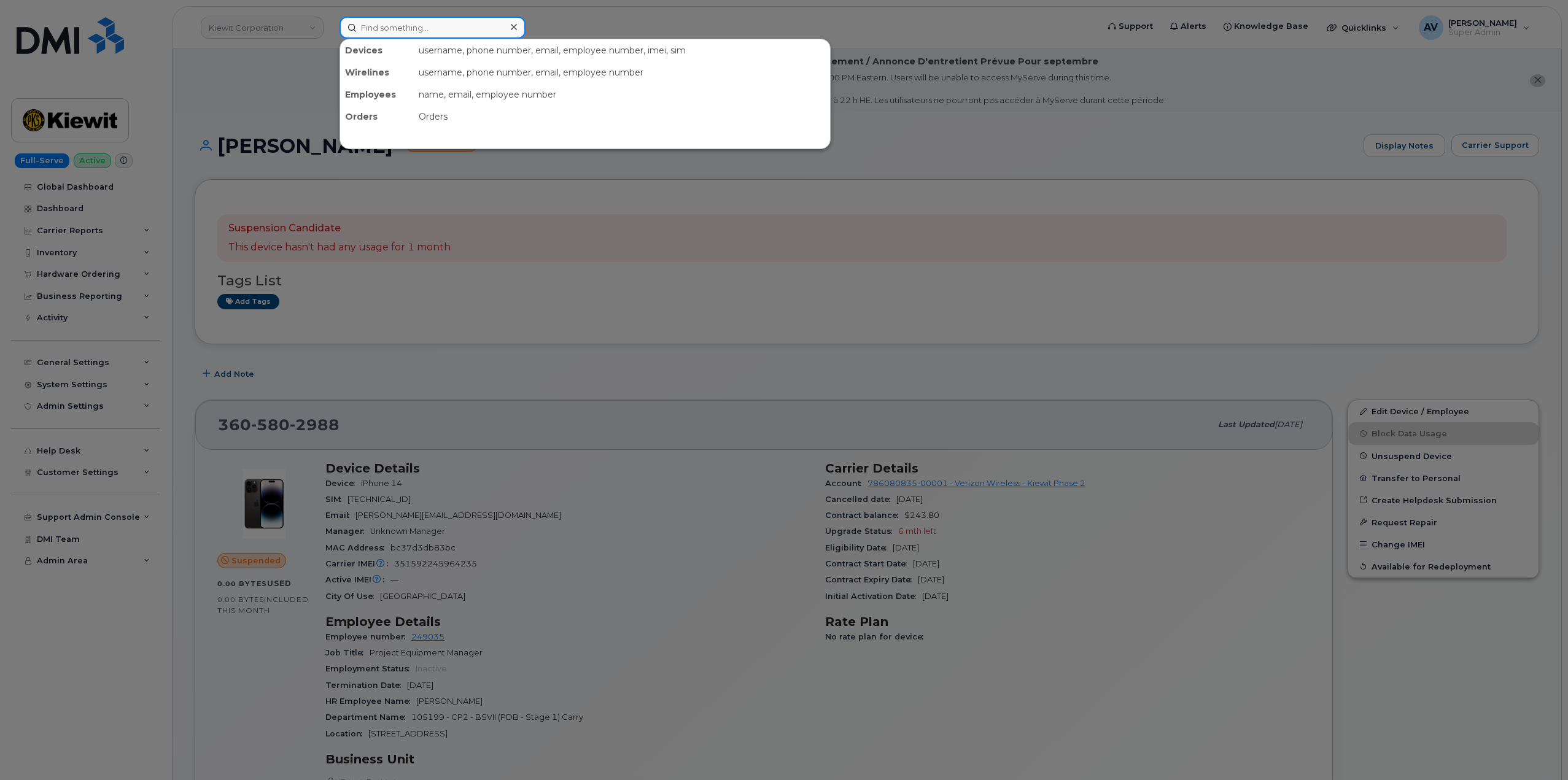
click at [472, 26] on input at bounding box center [432, 28] width 186 height 22
paste input "9033410891"
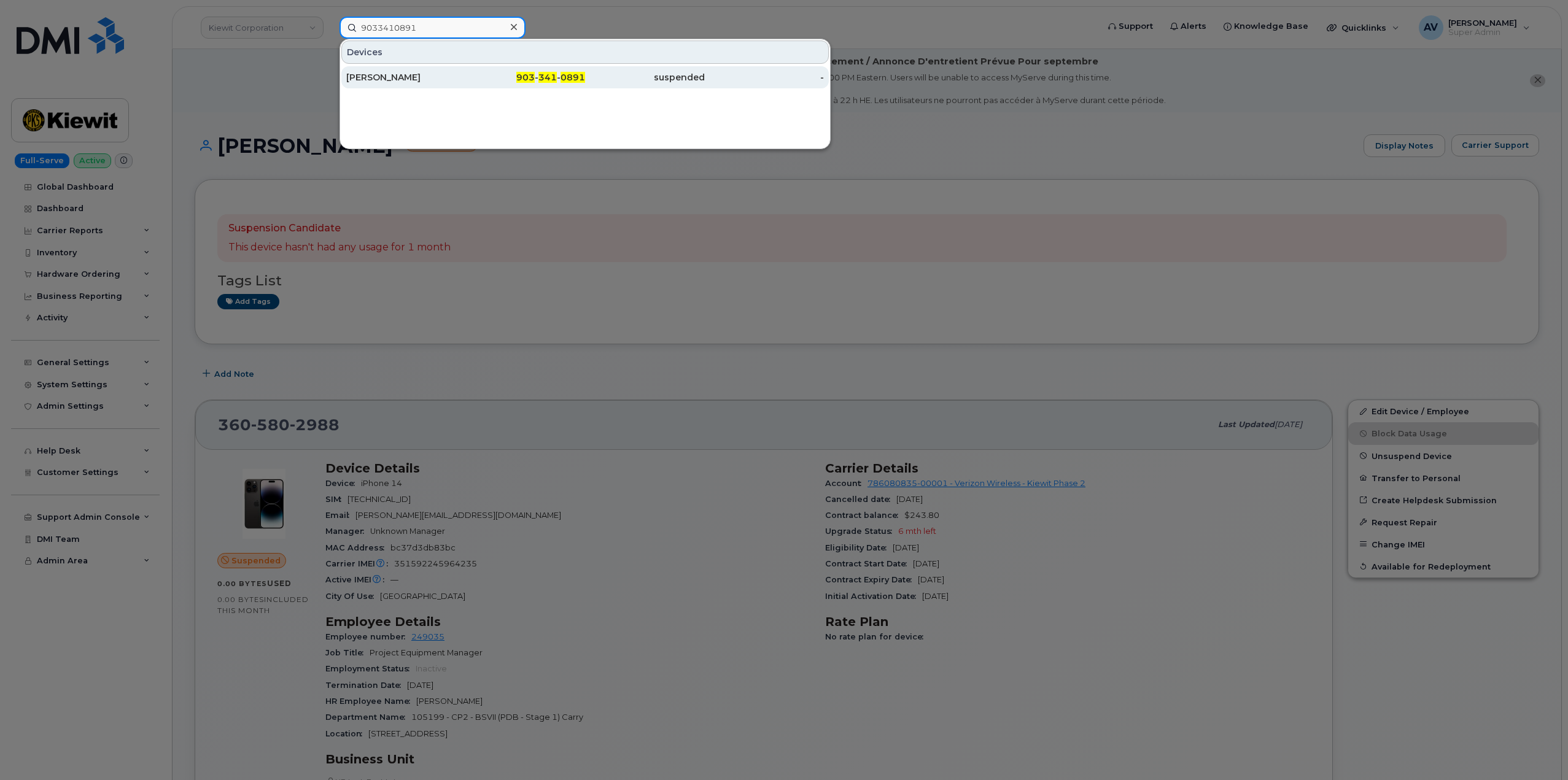
type input "9033410891"
click at [452, 71] on div "JACOB CLARK" at bounding box center [406, 78] width 119 height 22
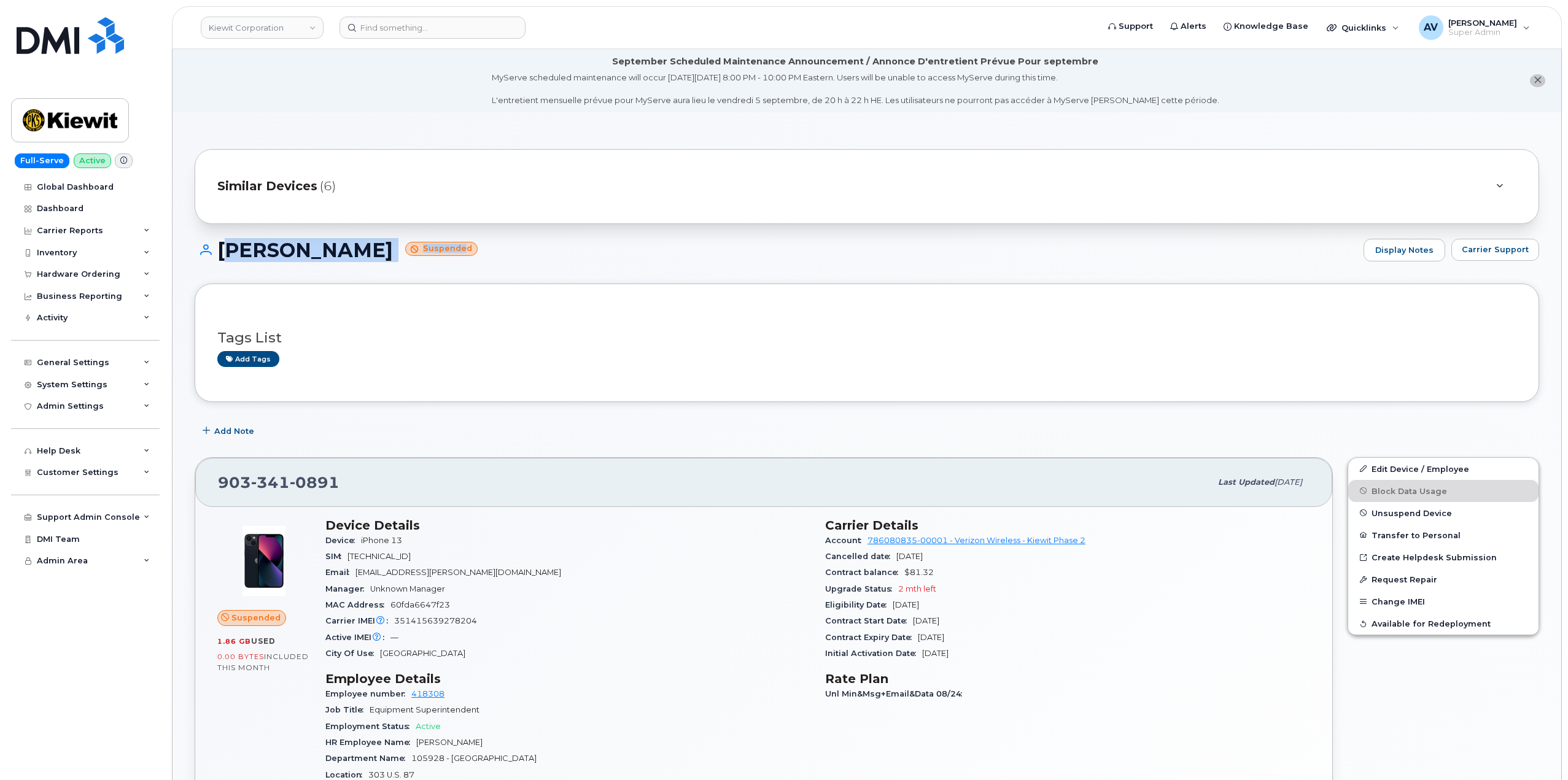
drag, startPoint x: 219, startPoint y: 247, endPoint x: 437, endPoint y: 245, distance: 218.0
click at [437, 245] on h1 "JACOB CLARK Suspended" at bounding box center [776, 250] width 1163 height 22
copy h1 "JACOB CLARK Suspende"
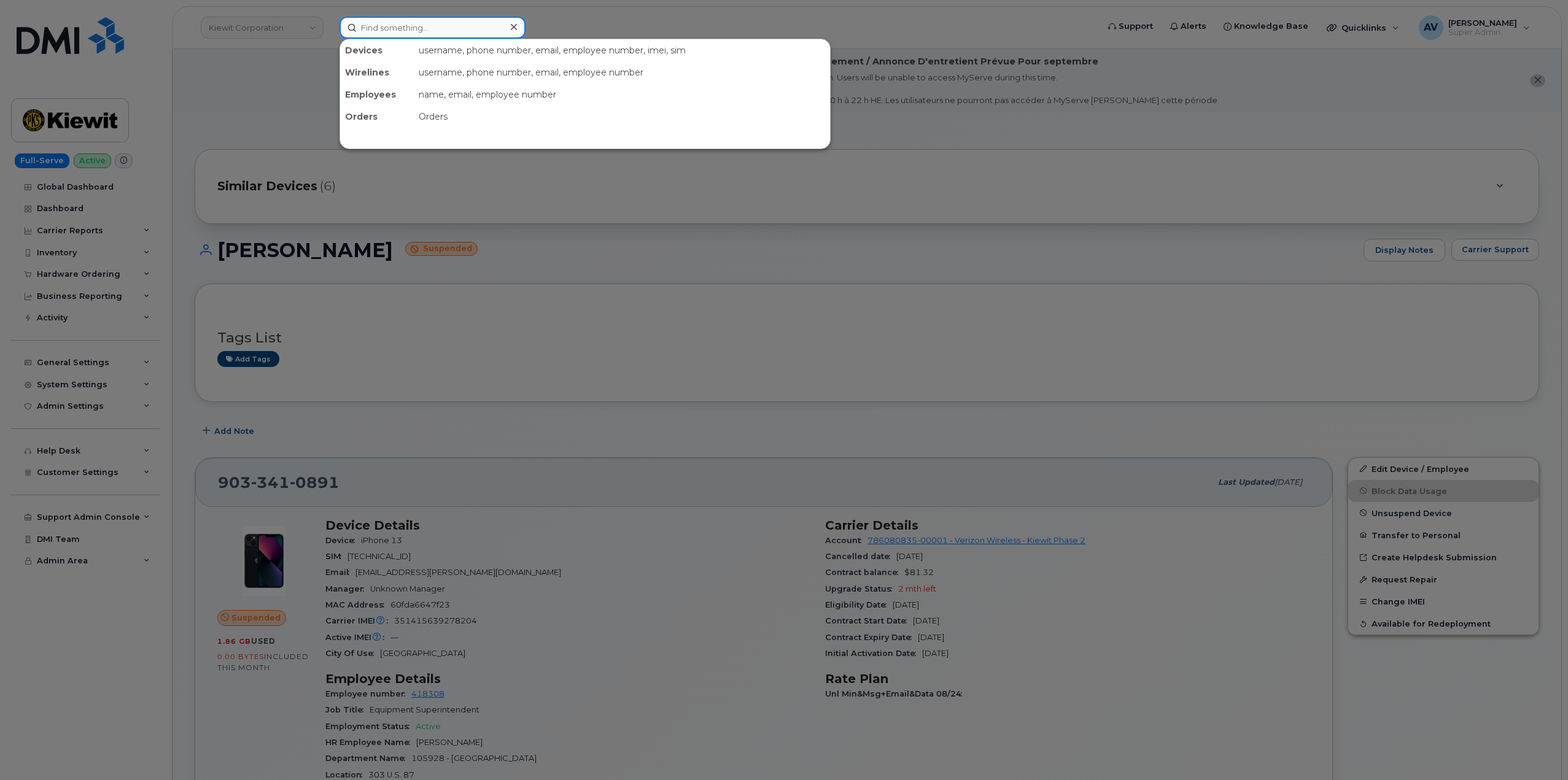
click at [452, 24] on input at bounding box center [432, 28] width 186 height 22
paste input "8645172866"
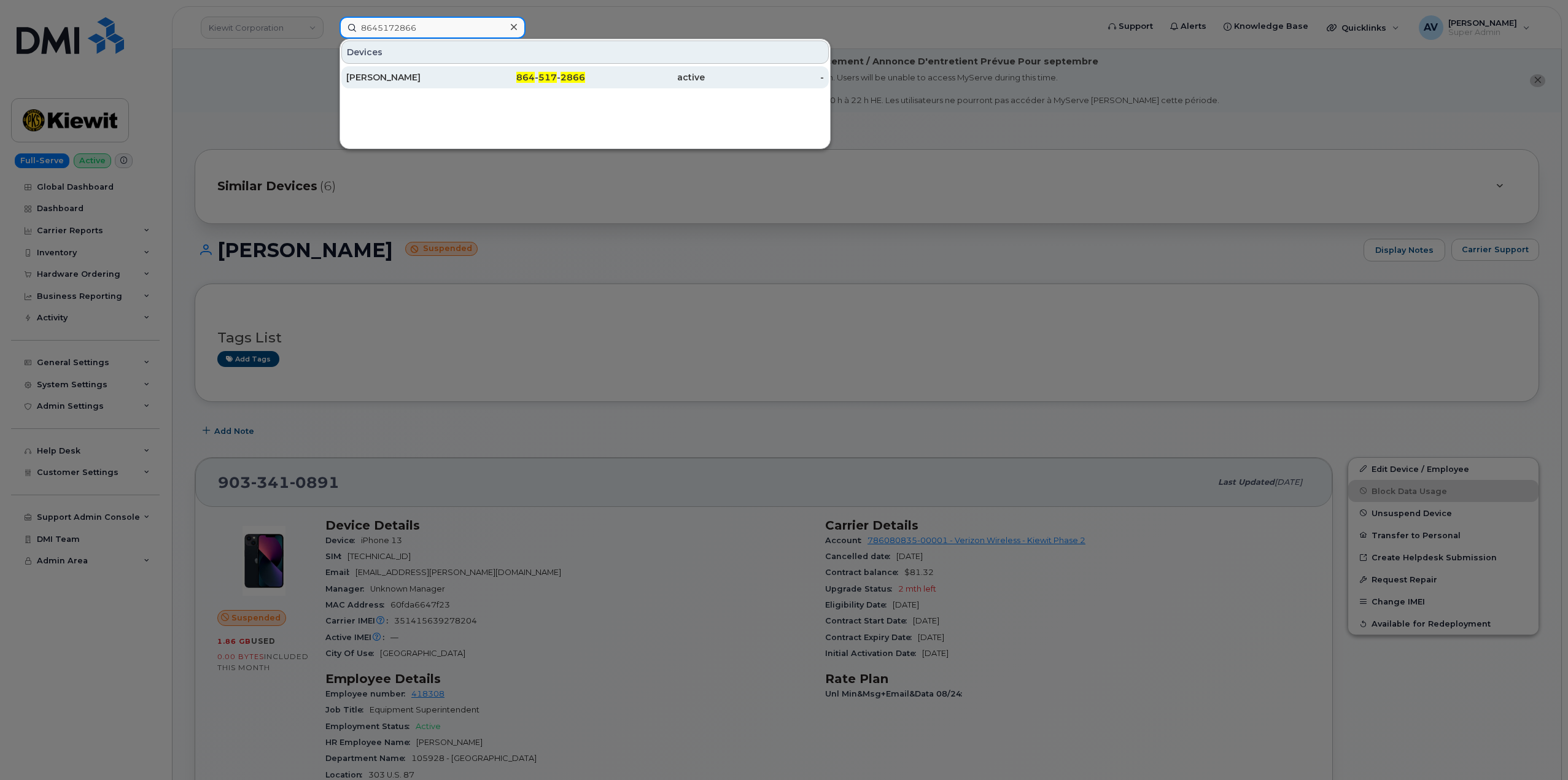
type input "8645172866"
click at [493, 71] on div "864 - 517 - 2866" at bounding box center [525, 78] width 119 height 22
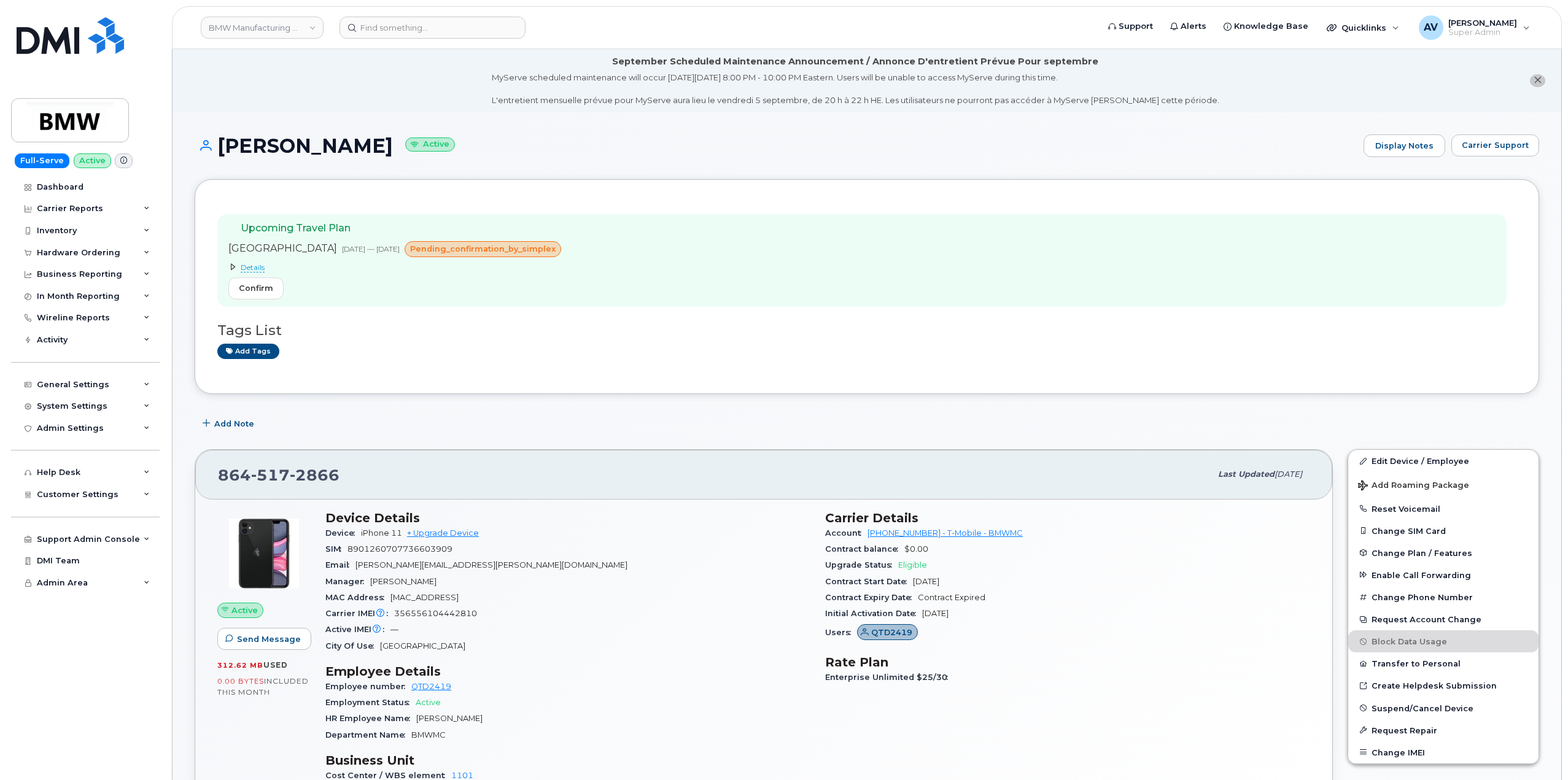
drag, startPoint x: 220, startPoint y: 143, endPoint x: 453, endPoint y: 147, distance: 233.0
click at [453, 147] on h1 "Stephanie Von Saalfeld Active" at bounding box center [776, 146] width 1163 height 22
copy h1 "[PERSON_NAME]"
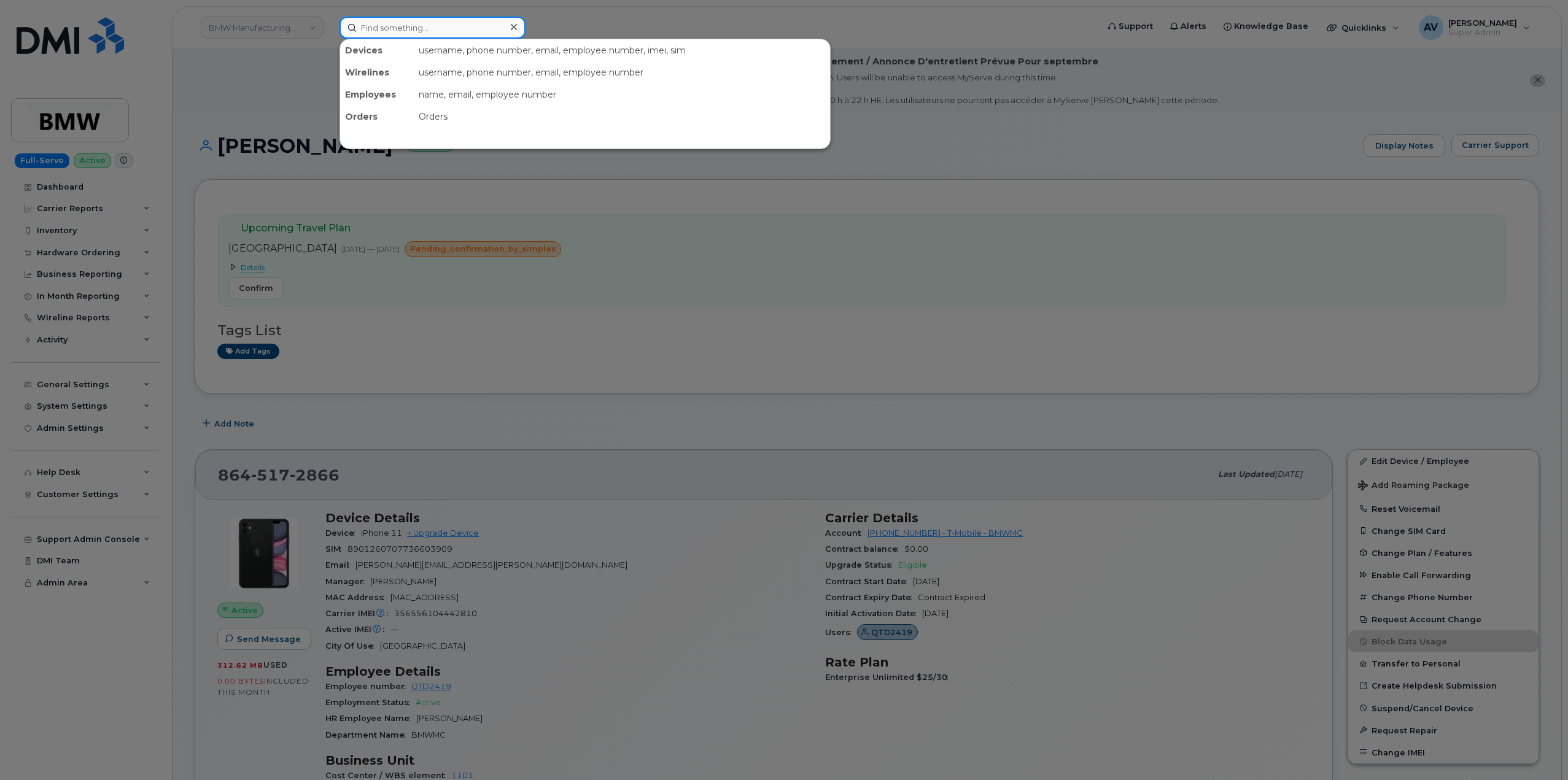
click at [471, 31] on input at bounding box center [432, 28] width 186 height 22
paste input "Kyle Whitlow"
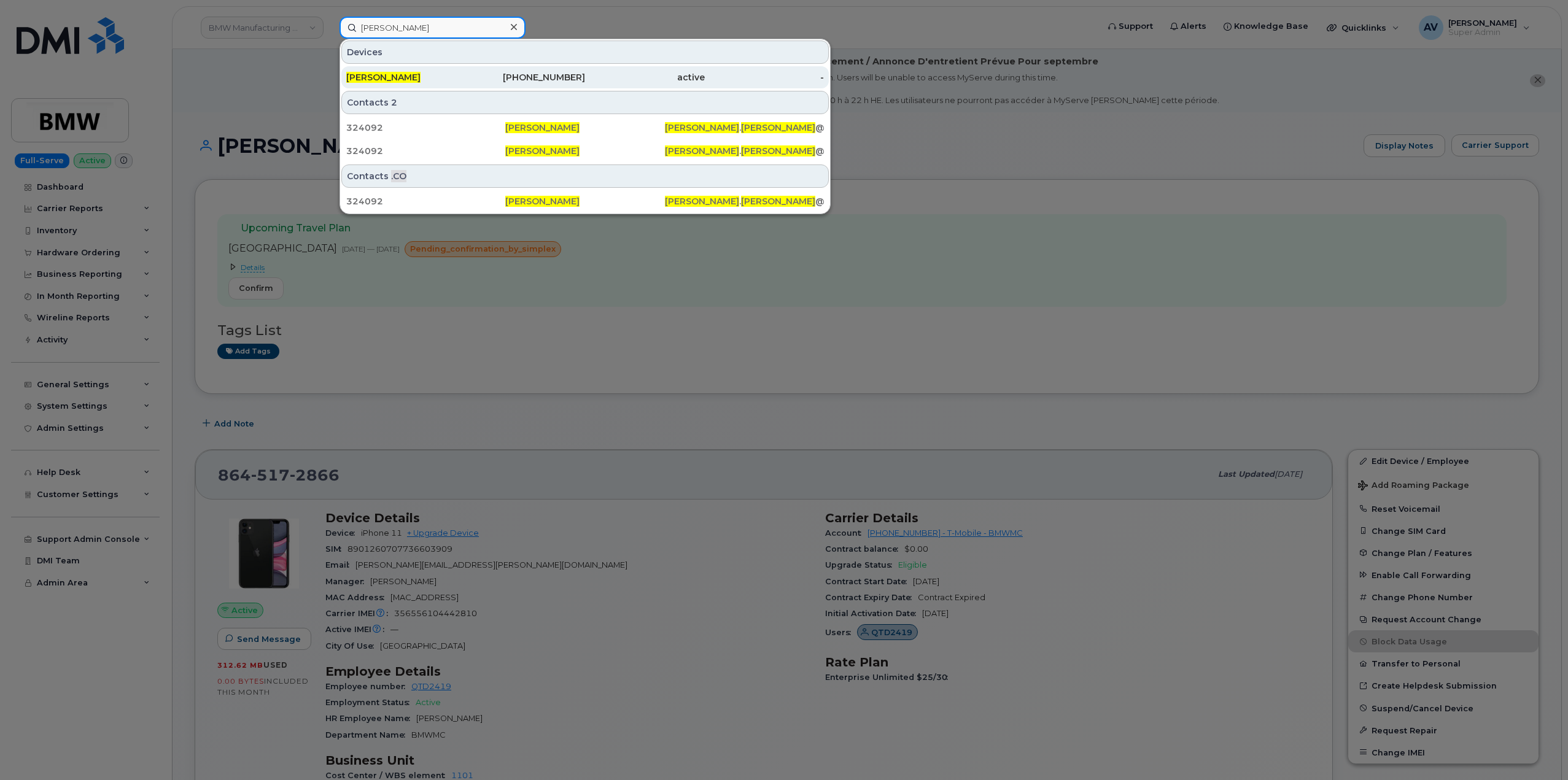
type input "Kyle Whitlow"
click at [471, 75] on div "303-990-3128" at bounding box center [525, 77] width 119 height 12
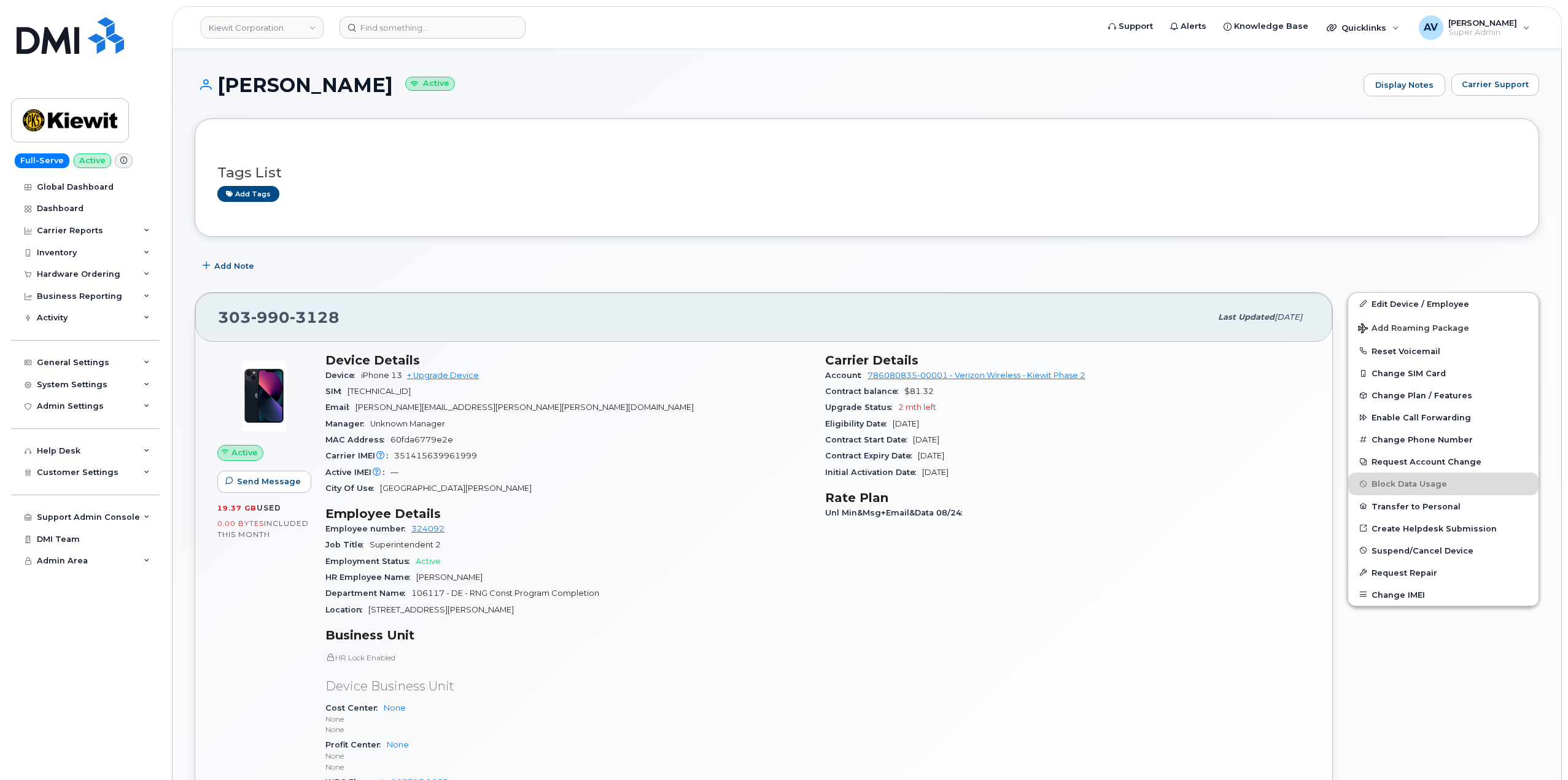
scroll to position [61, 0]
click at [1459, 304] on link "Edit Device / Employee" at bounding box center [1443, 304] width 190 height 22
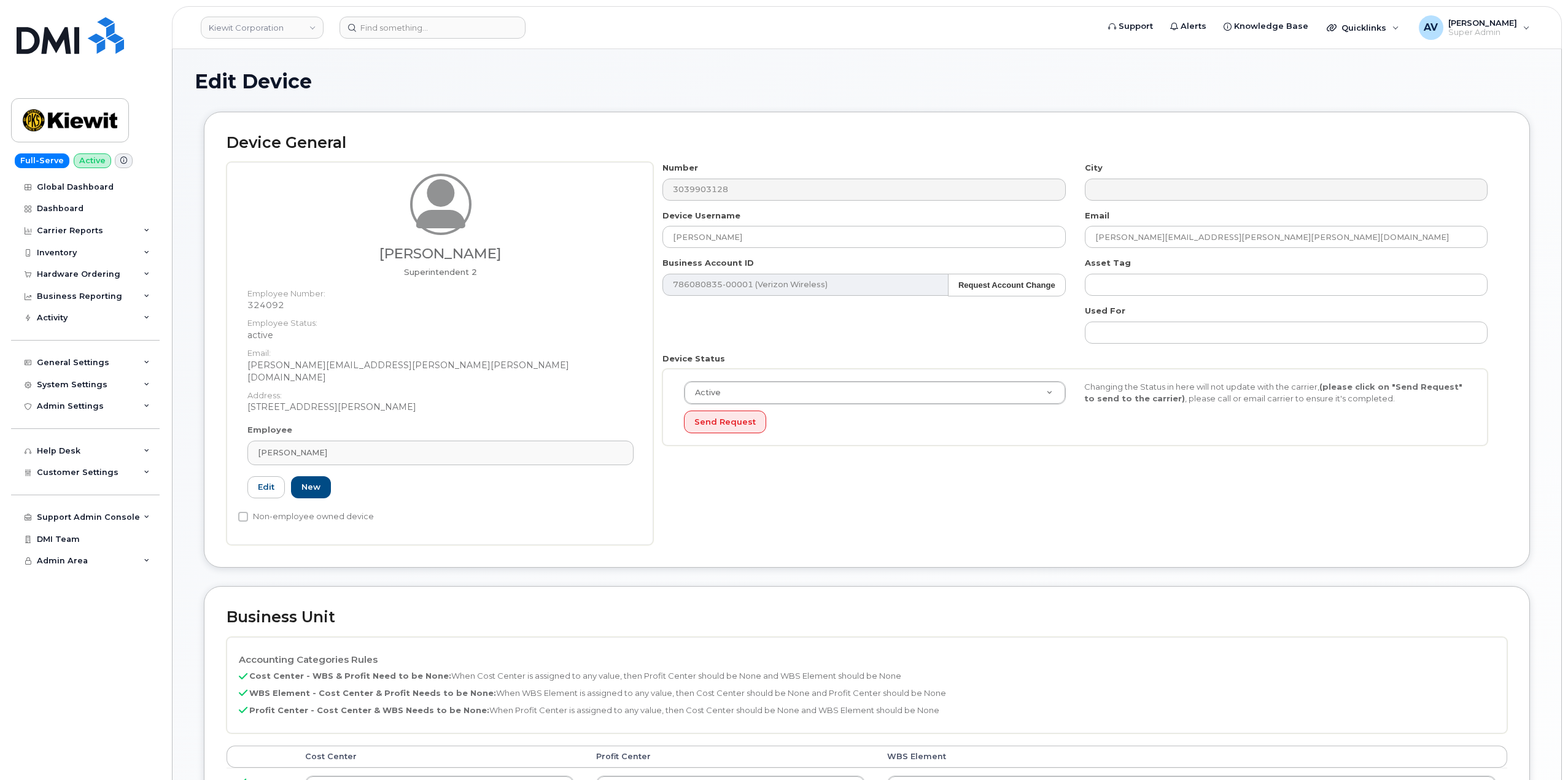
scroll to position [307, 0]
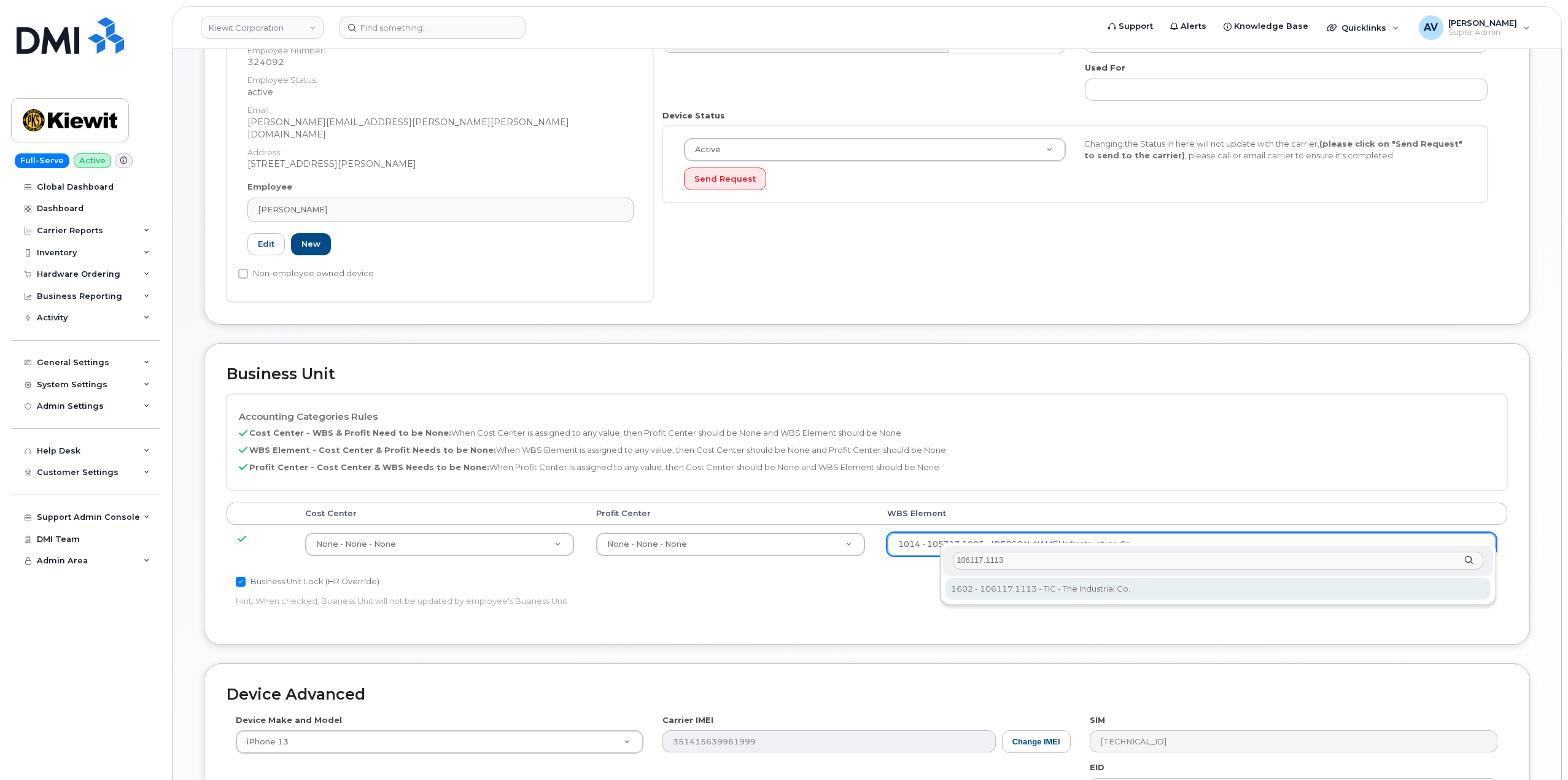
type input "106117.1113"
type input "30383876"
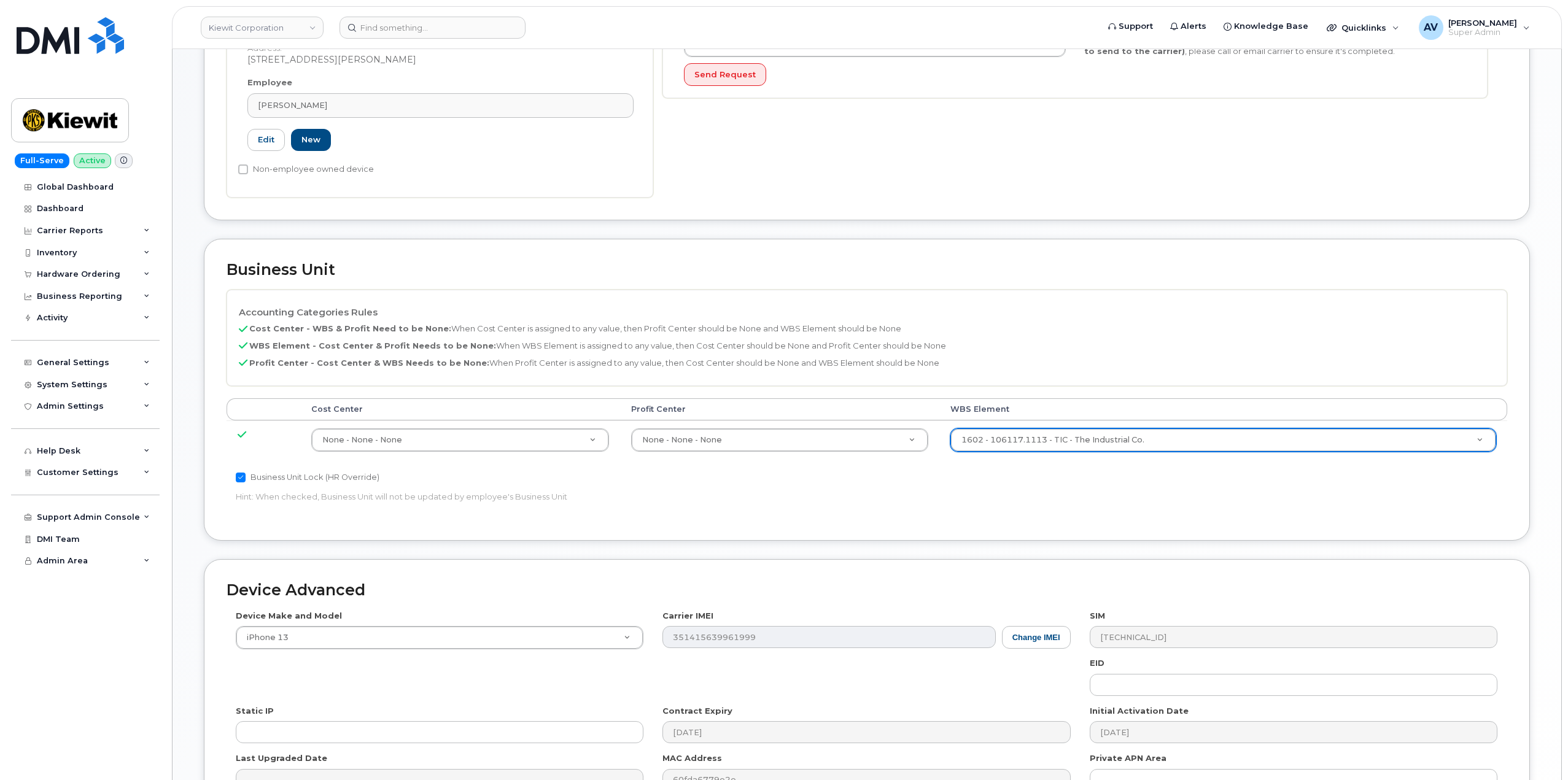
scroll to position [545, 0]
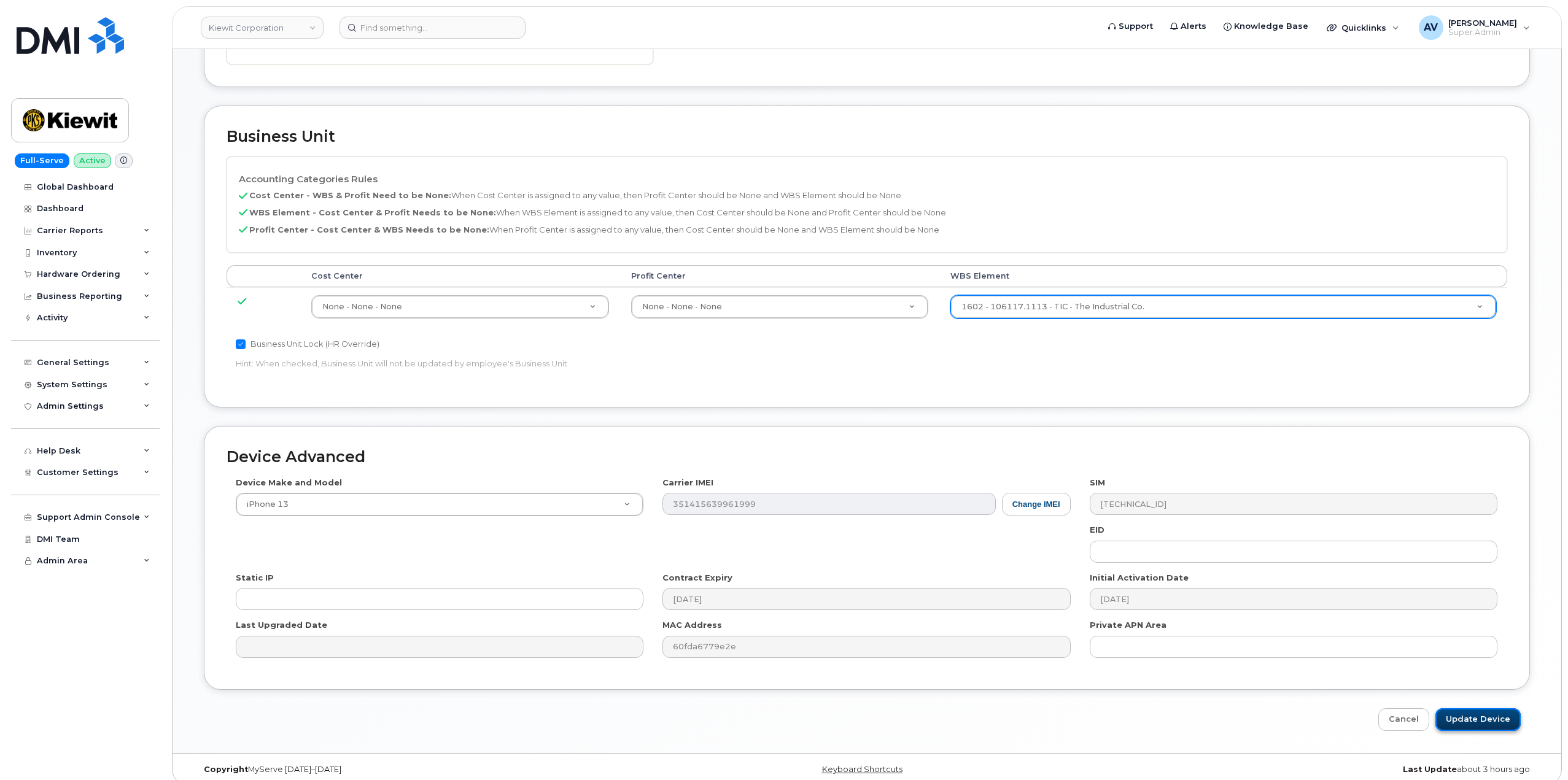
click at [1461, 710] on input "Update Device" at bounding box center [1478, 720] width 85 height 22
type input "Saving..."
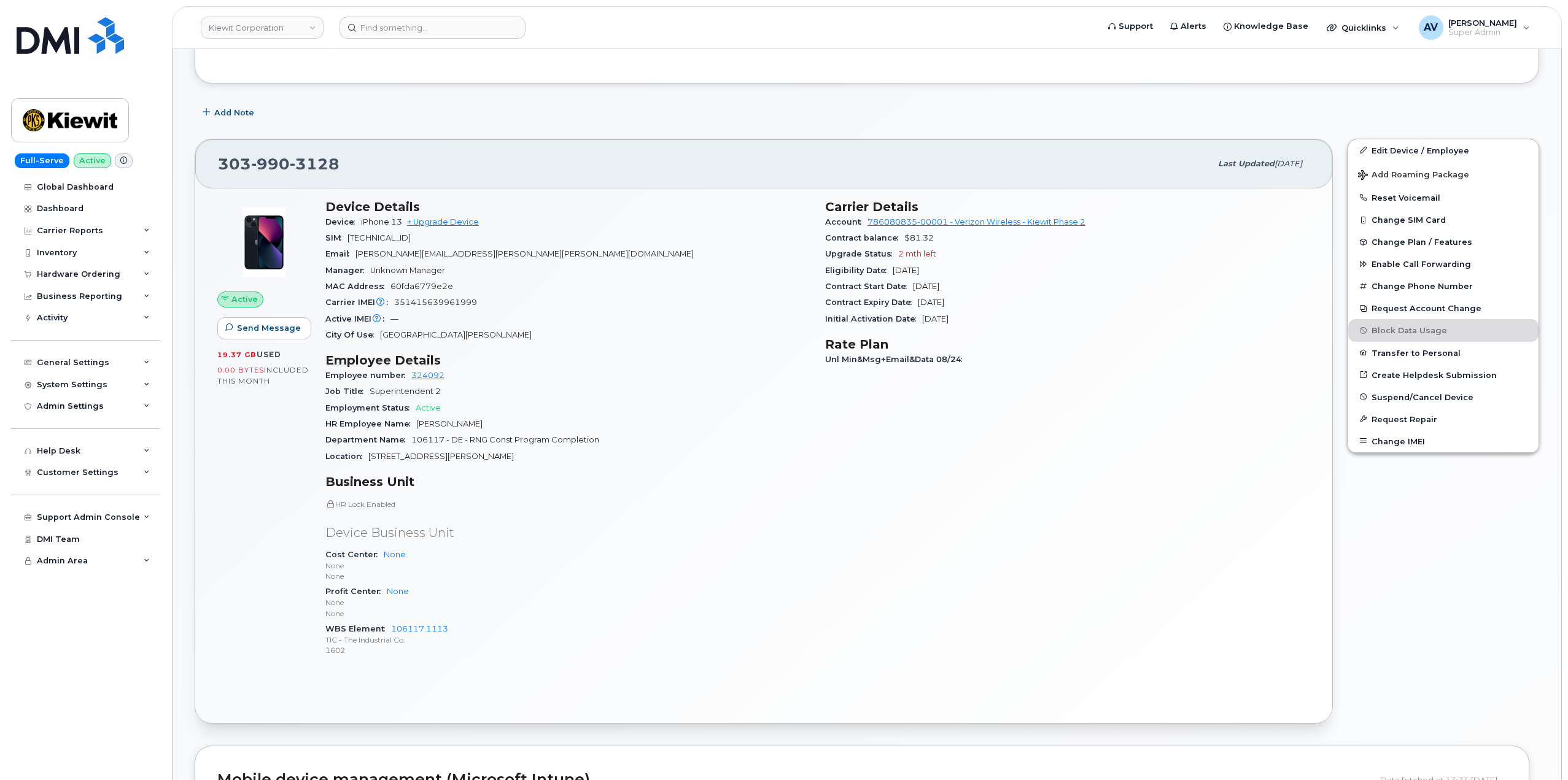
scroll to position [246, 0]
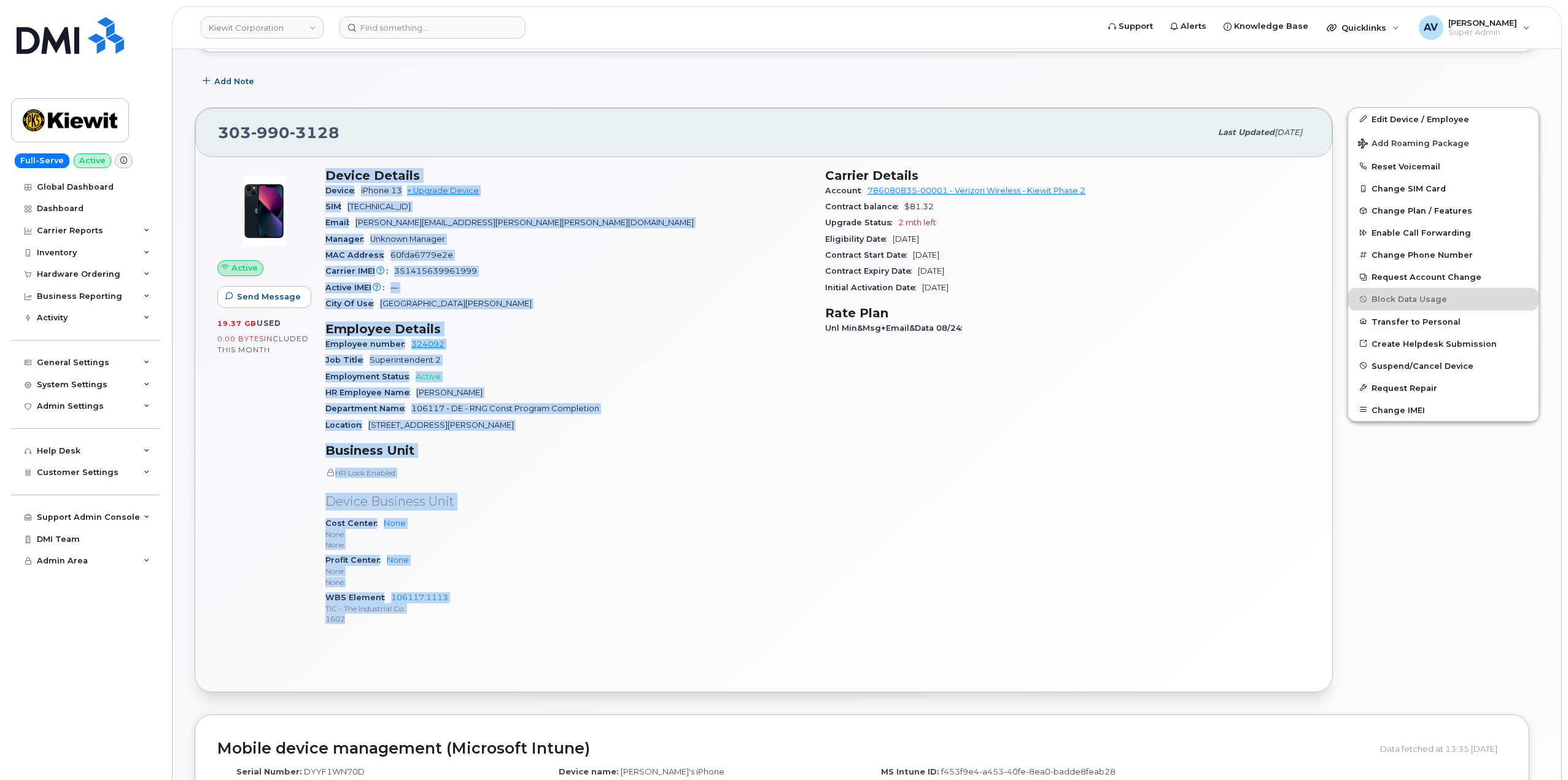
drag, startPoint x: 321, startPoint y: 175, endPoint x: 472, endPoint y: 629, distance: 478.5
click at [472, 629] on div "Device Details Device iPhone 13 + Upgrade Device SIM 89148000009811017211 Email…" at bounding box center [568, 402] width 500 height 483
copy div "Device Details Device iPhone 13 + Upgrade Device SIM 89148000009811017211 Email…"
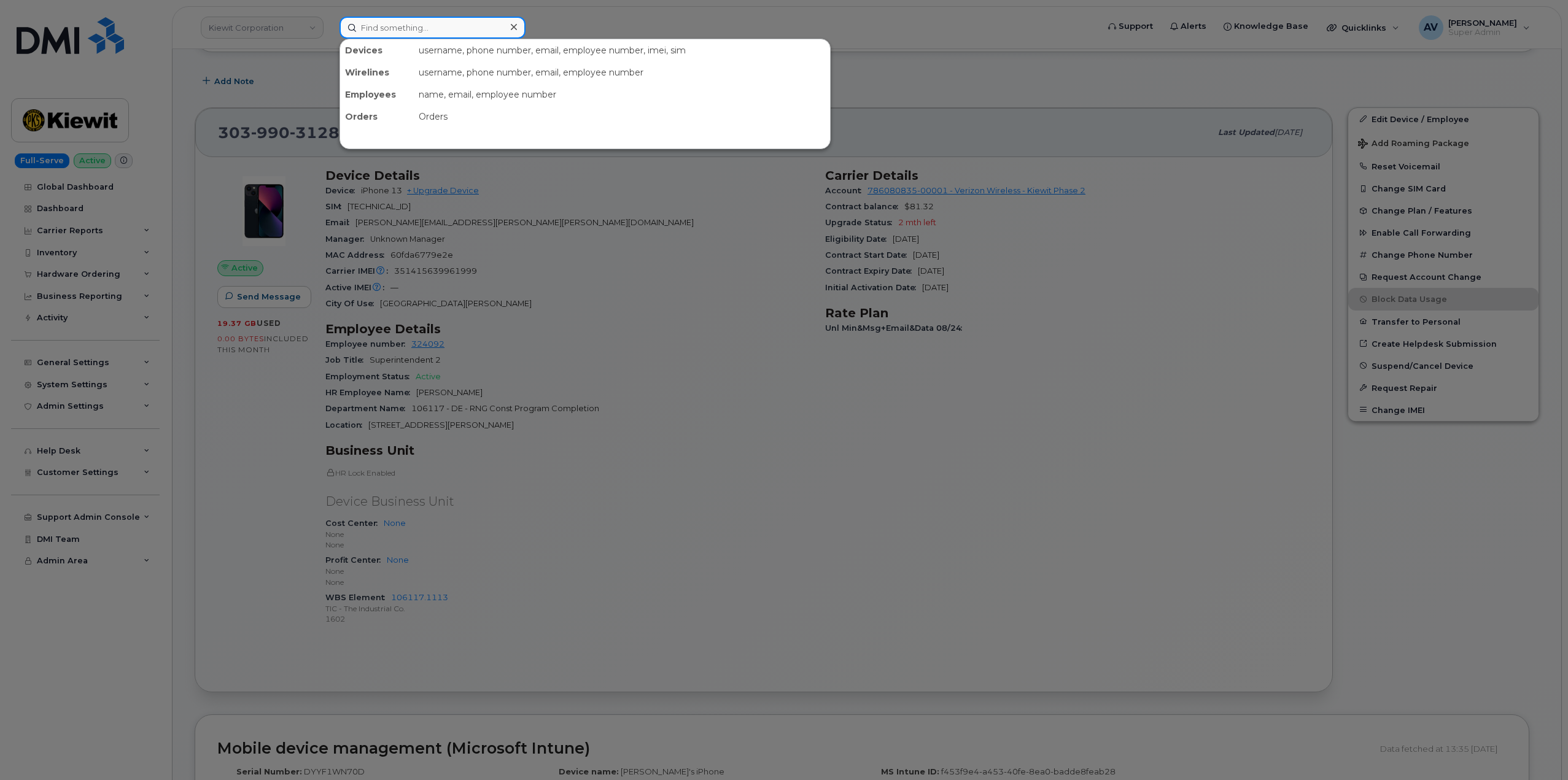
click at [463, 25] on input at bounding box center [432, 28] width 186 height 22
paste input ": Christopher Noyer"
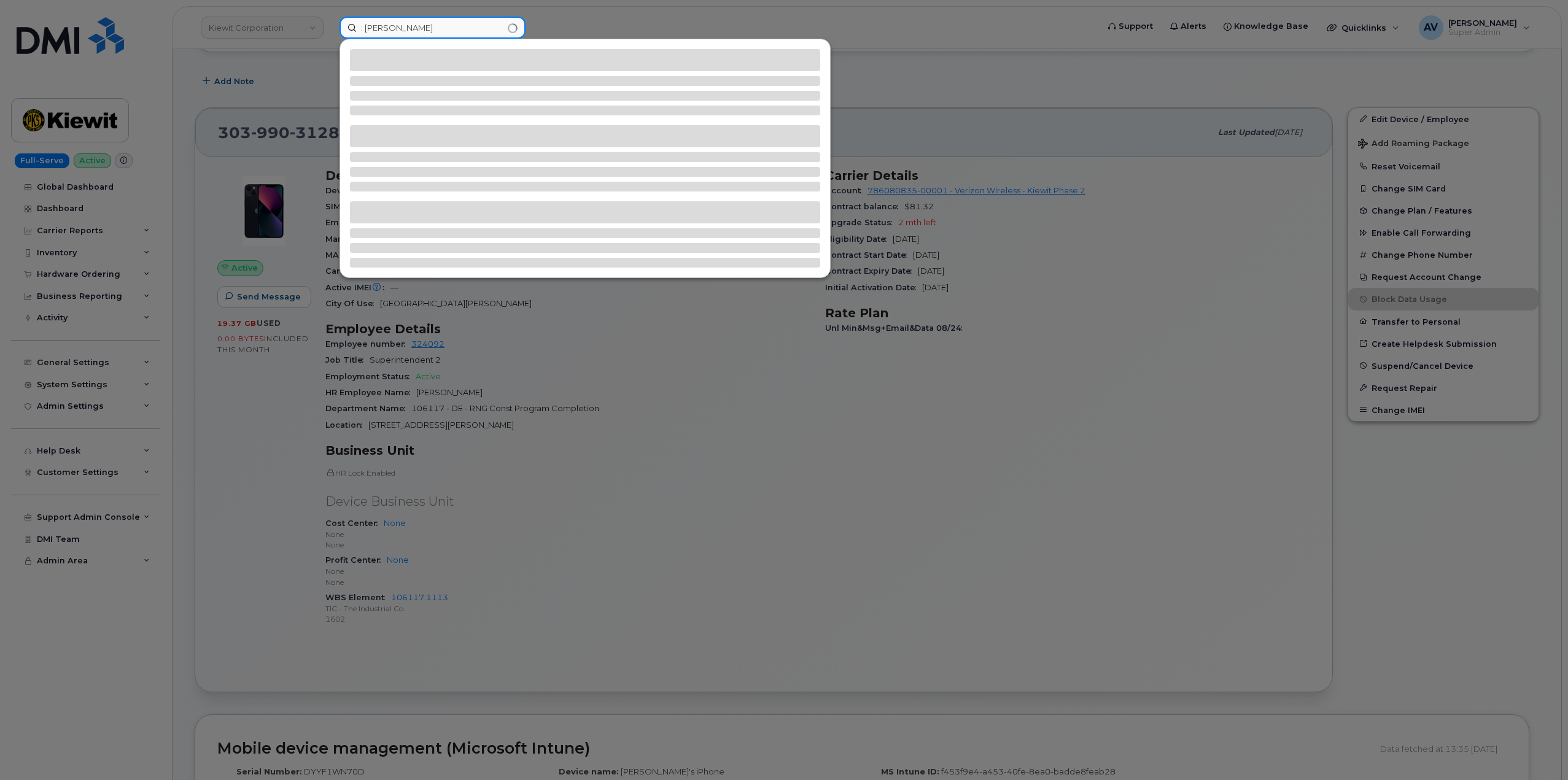
click at [368, 20] on input ": Christopher Noyer" at bounding box center [432, 28] width 186 height 22
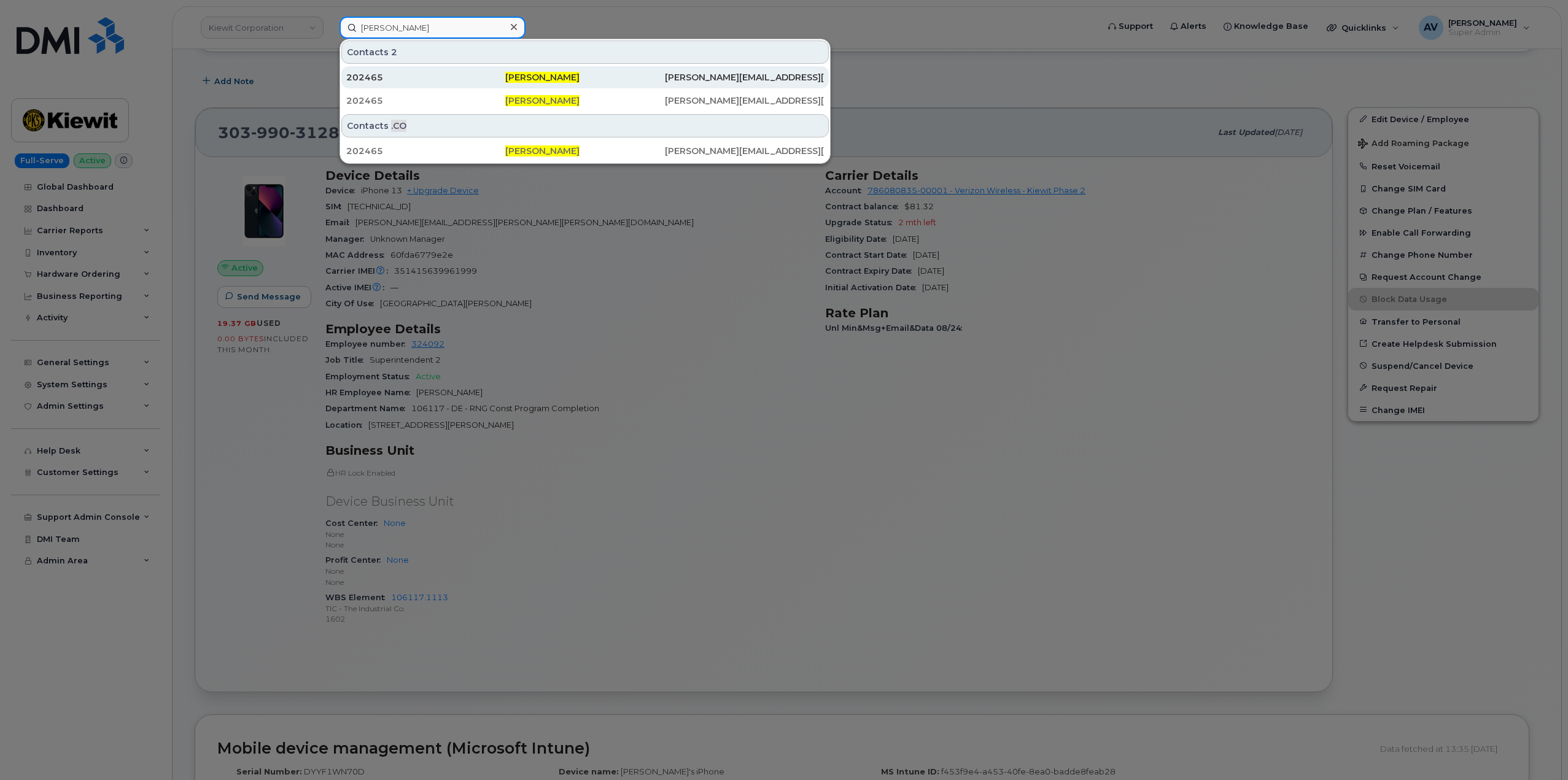
type input "Christopher Noyer"
click at [505, 81] on div "Christopher Noyer" at bounding box center [584, 77] width 159 height 12
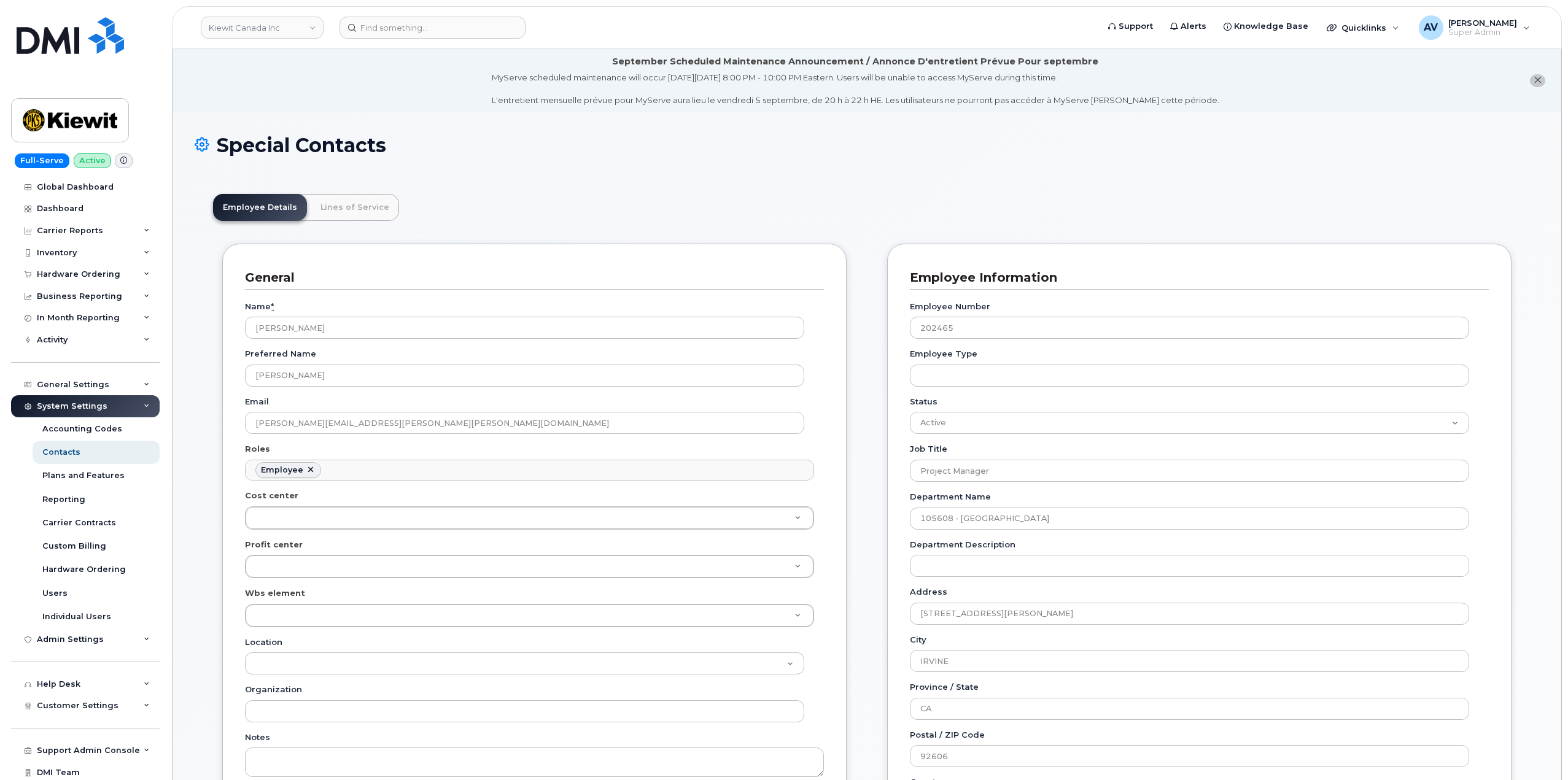
scroll to position [37, 0]
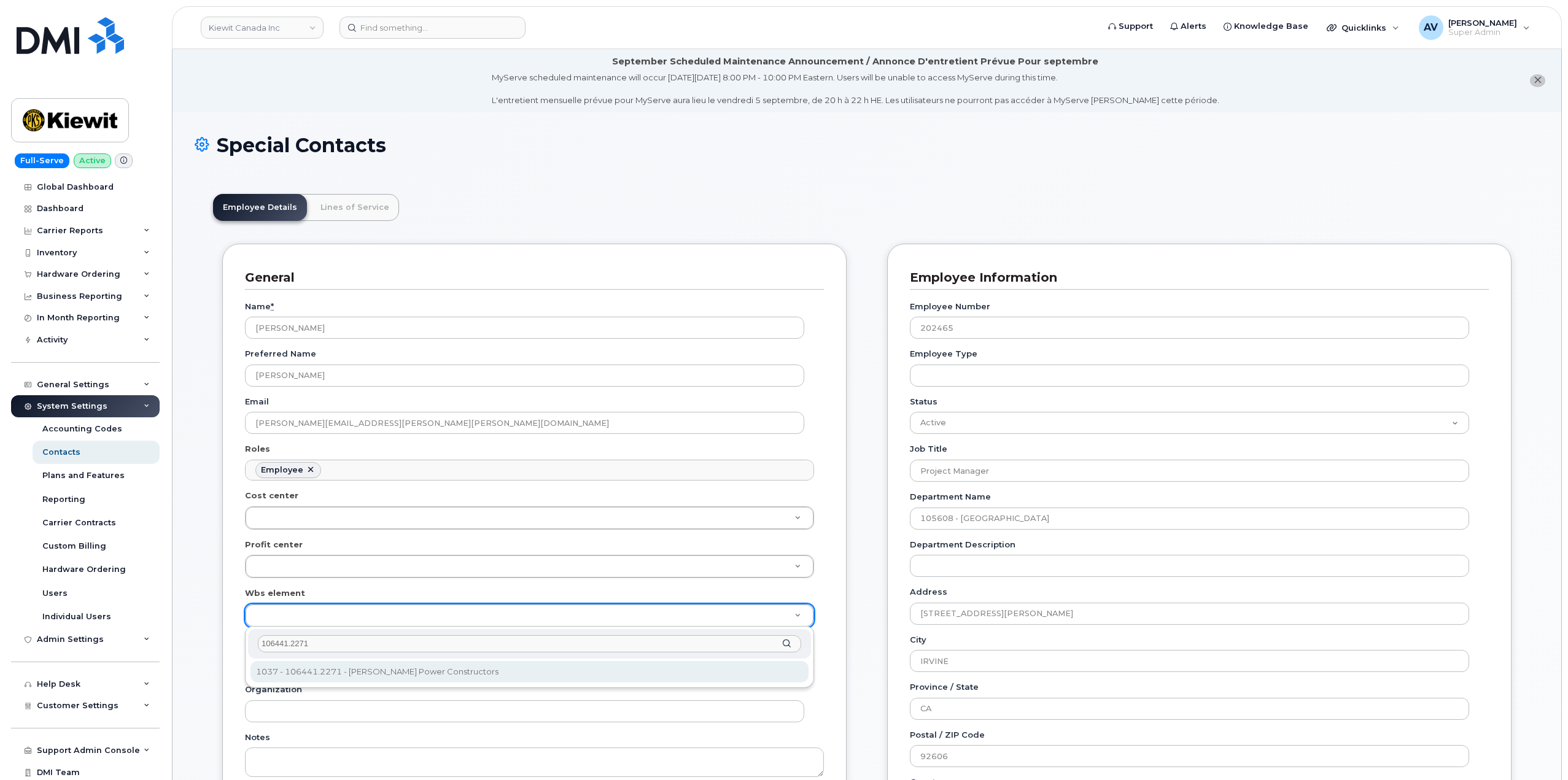
type input "106441.2271"
type input "35455654"
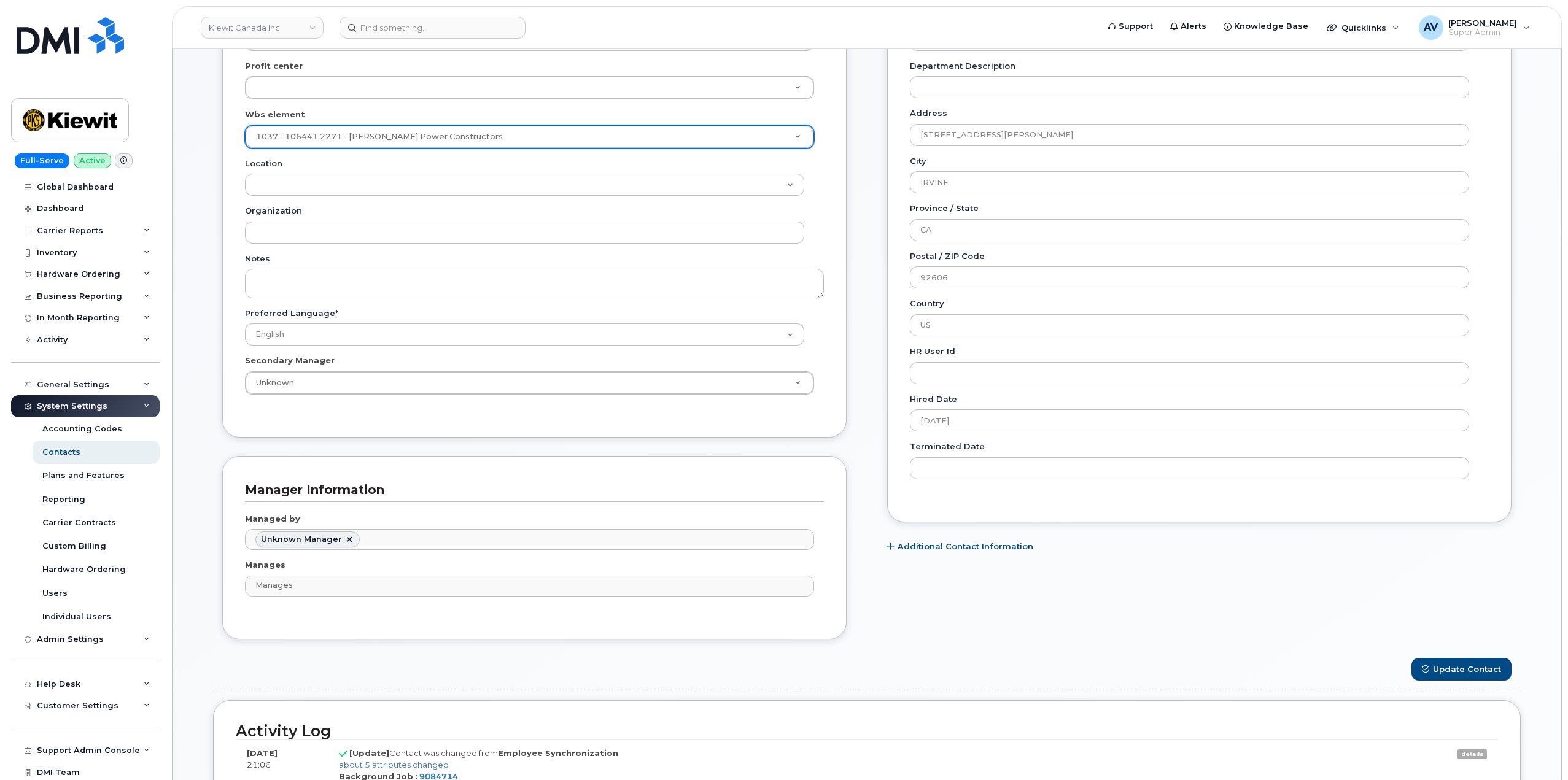
scroll to position [737, 0]
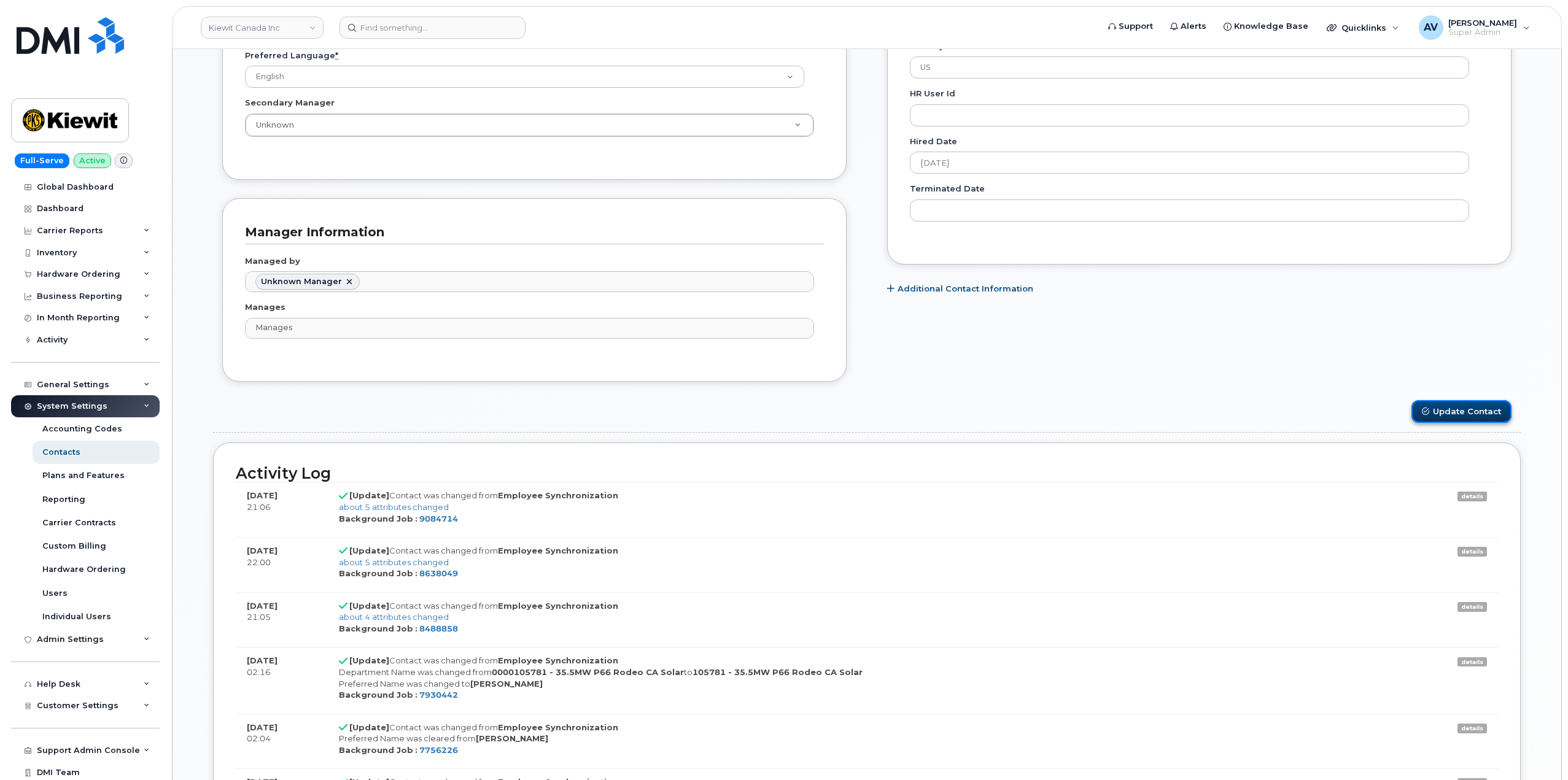
click at [1437, 411] on button "Update Contact" at bounding box center [1461, 411] width 100 height 22
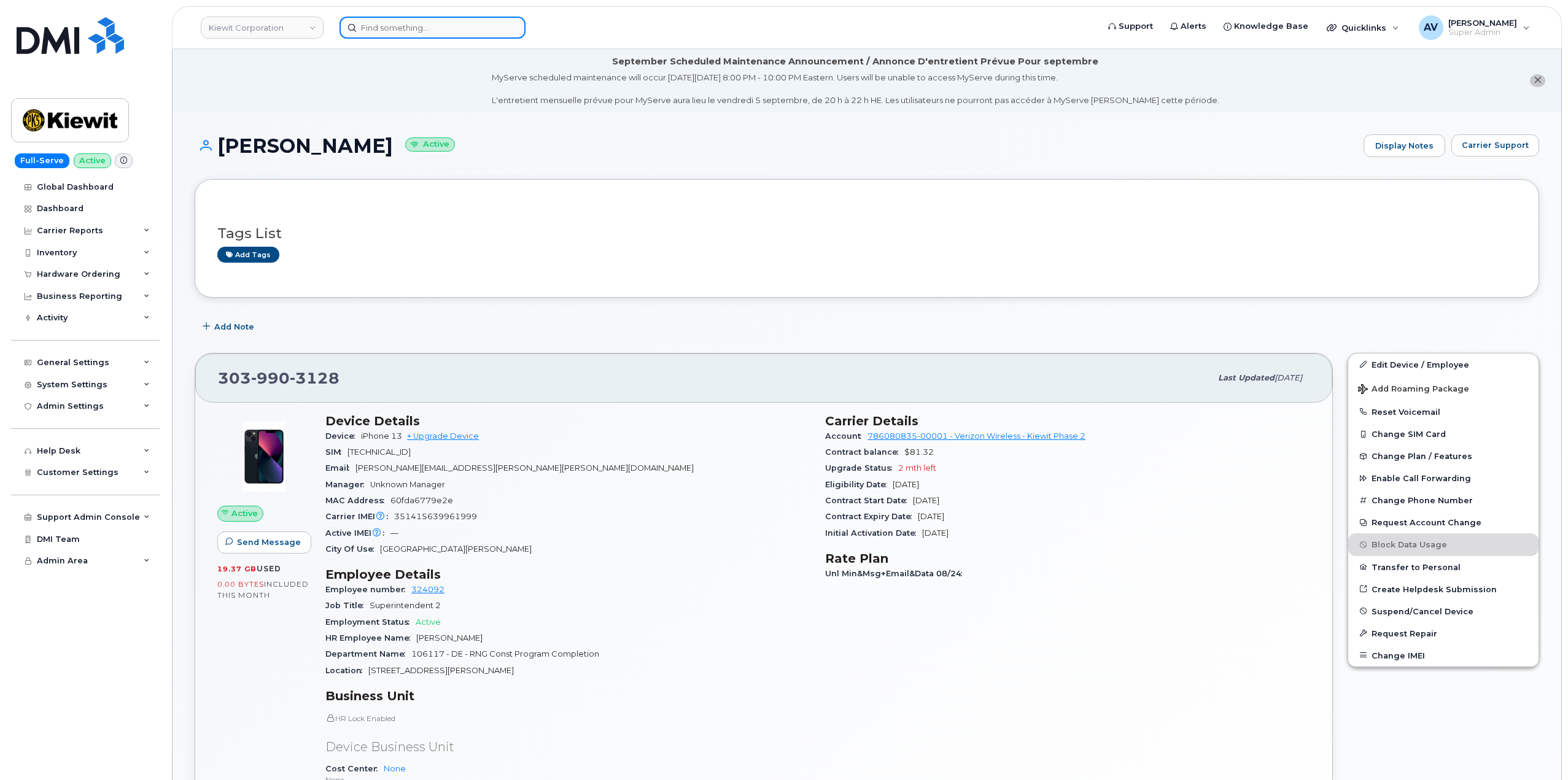
click at [463, 23] on input at bounding box center [432, 28] width 186 height 22
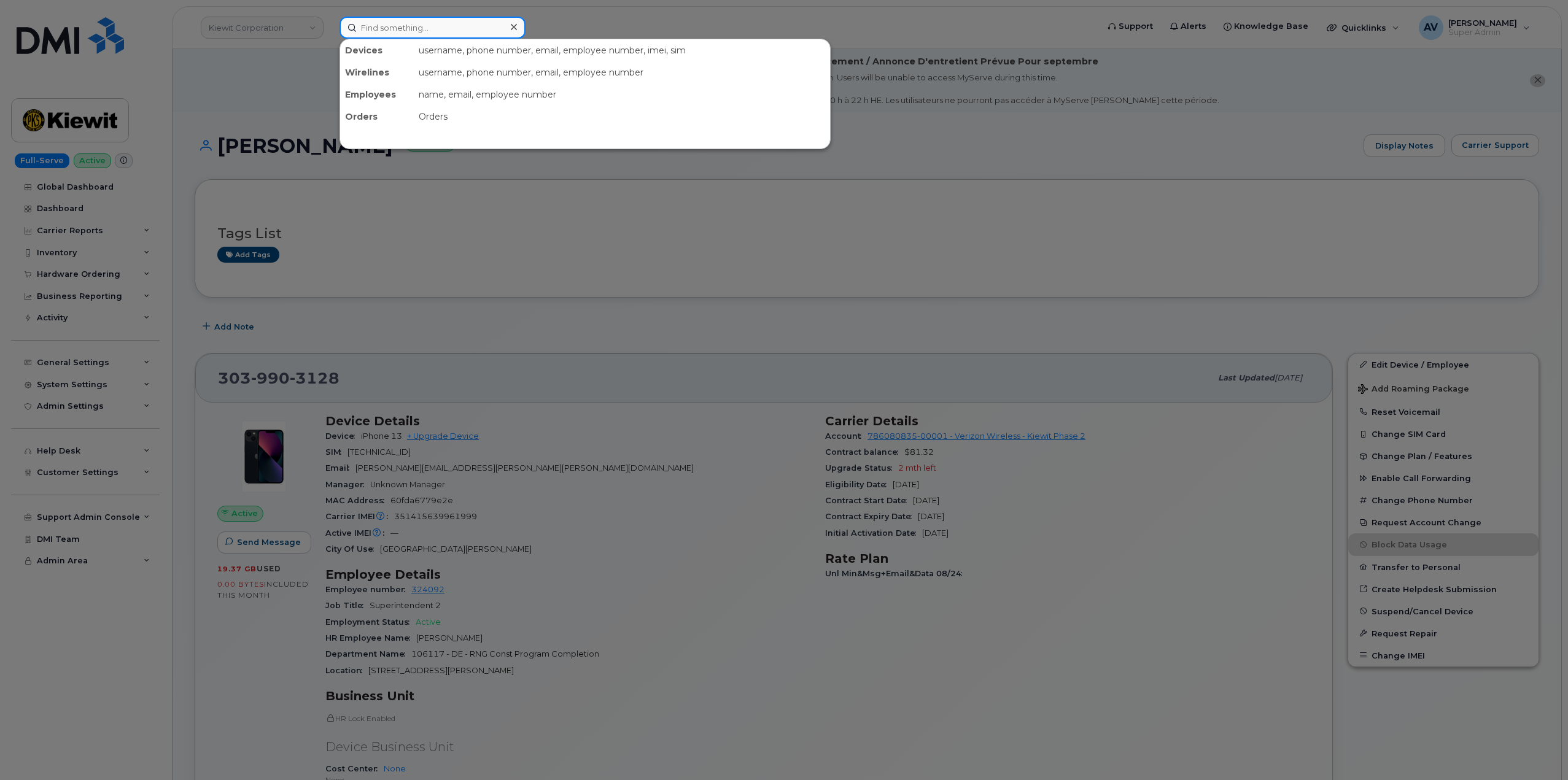
paste input "[PERSON_NAME]"
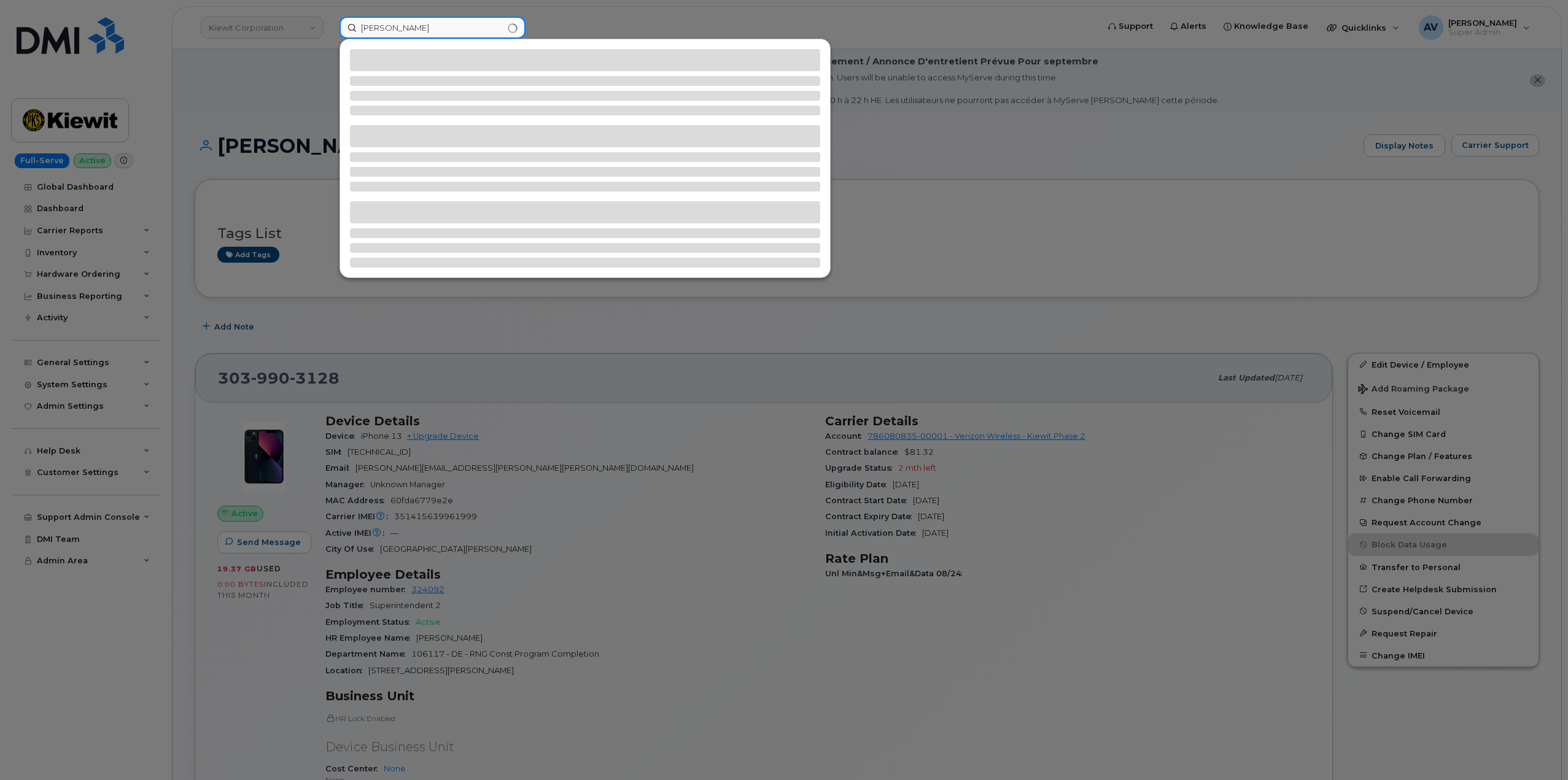
type input "[PERSON_NAME]"
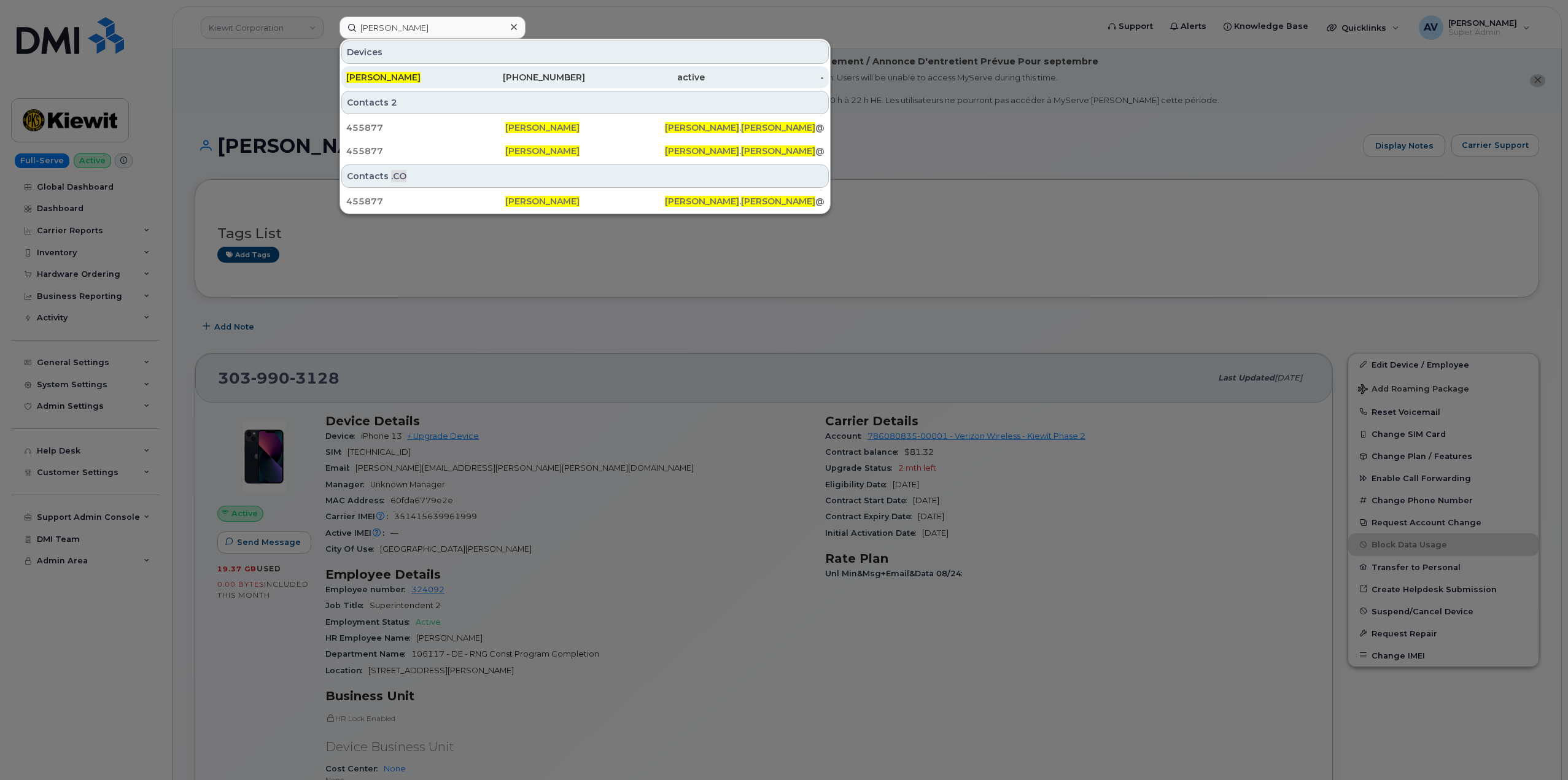
click at [443, 75] on div "[PERSON_NAME]" at bounding box center [406, 77] width 119 height 12
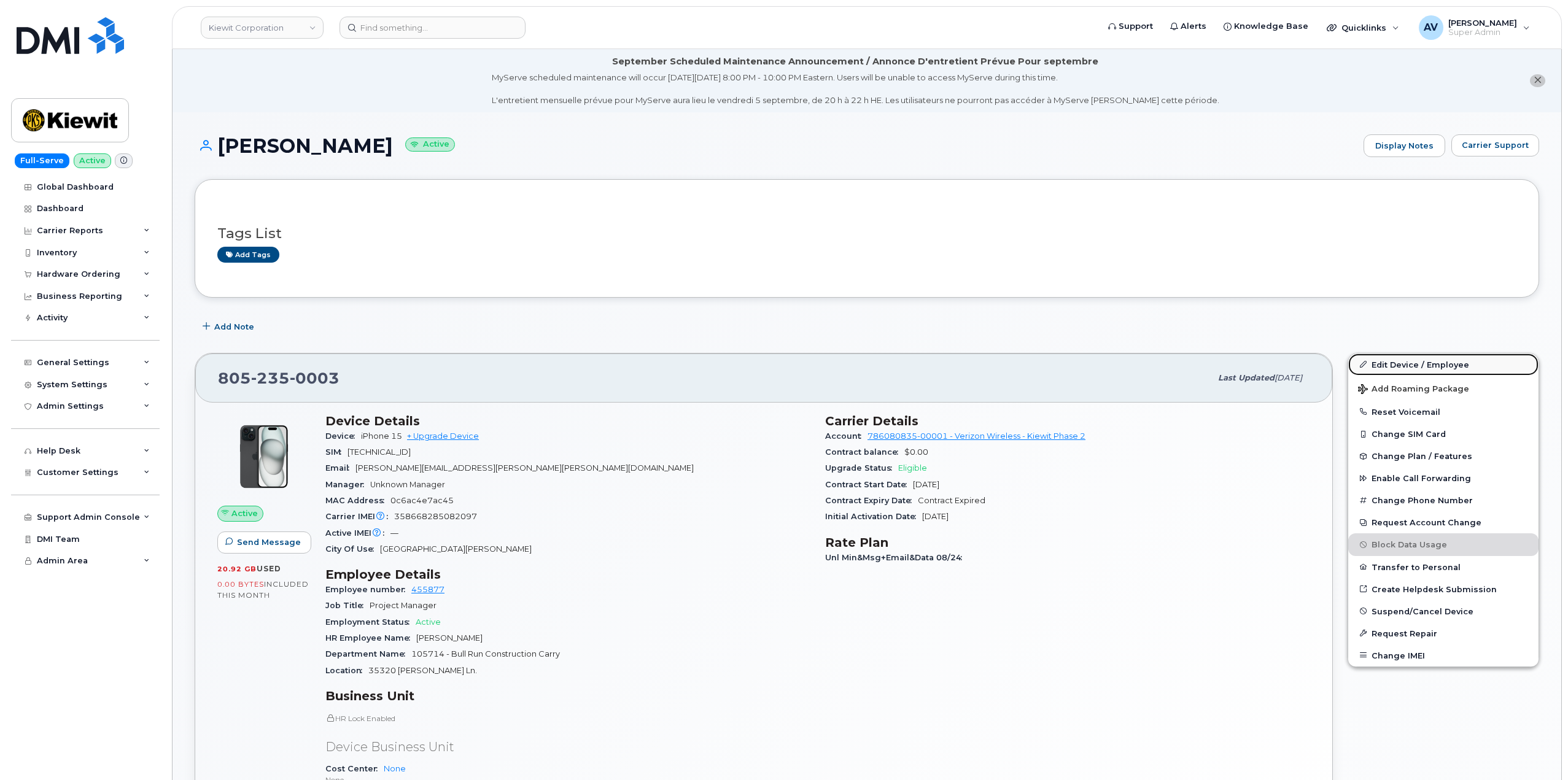
click at [1408, 366] on link "Edit Device / Employee" at bounding box center [1443, 365] width 190 height 22
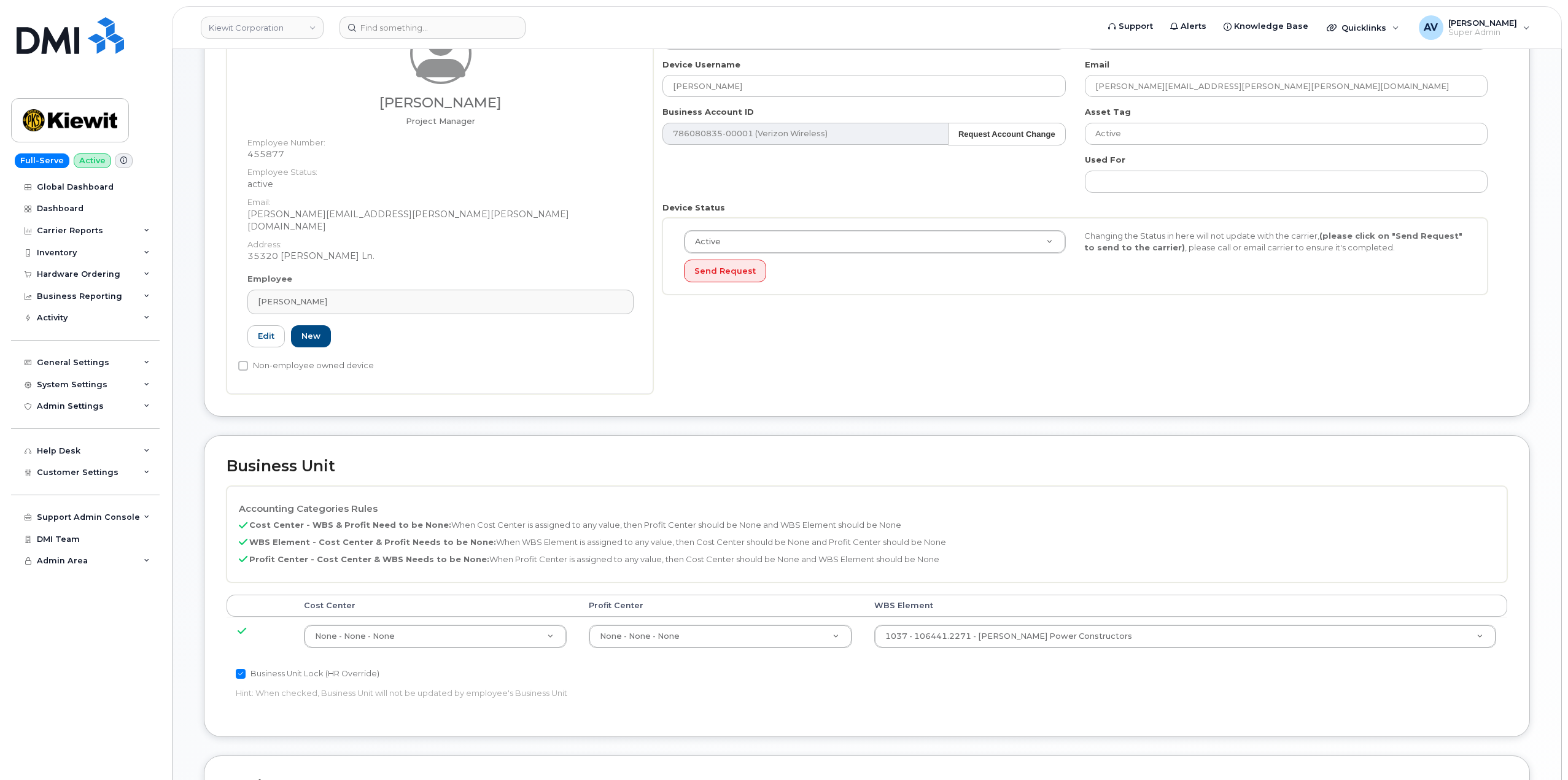
scroll to position [307, 0]
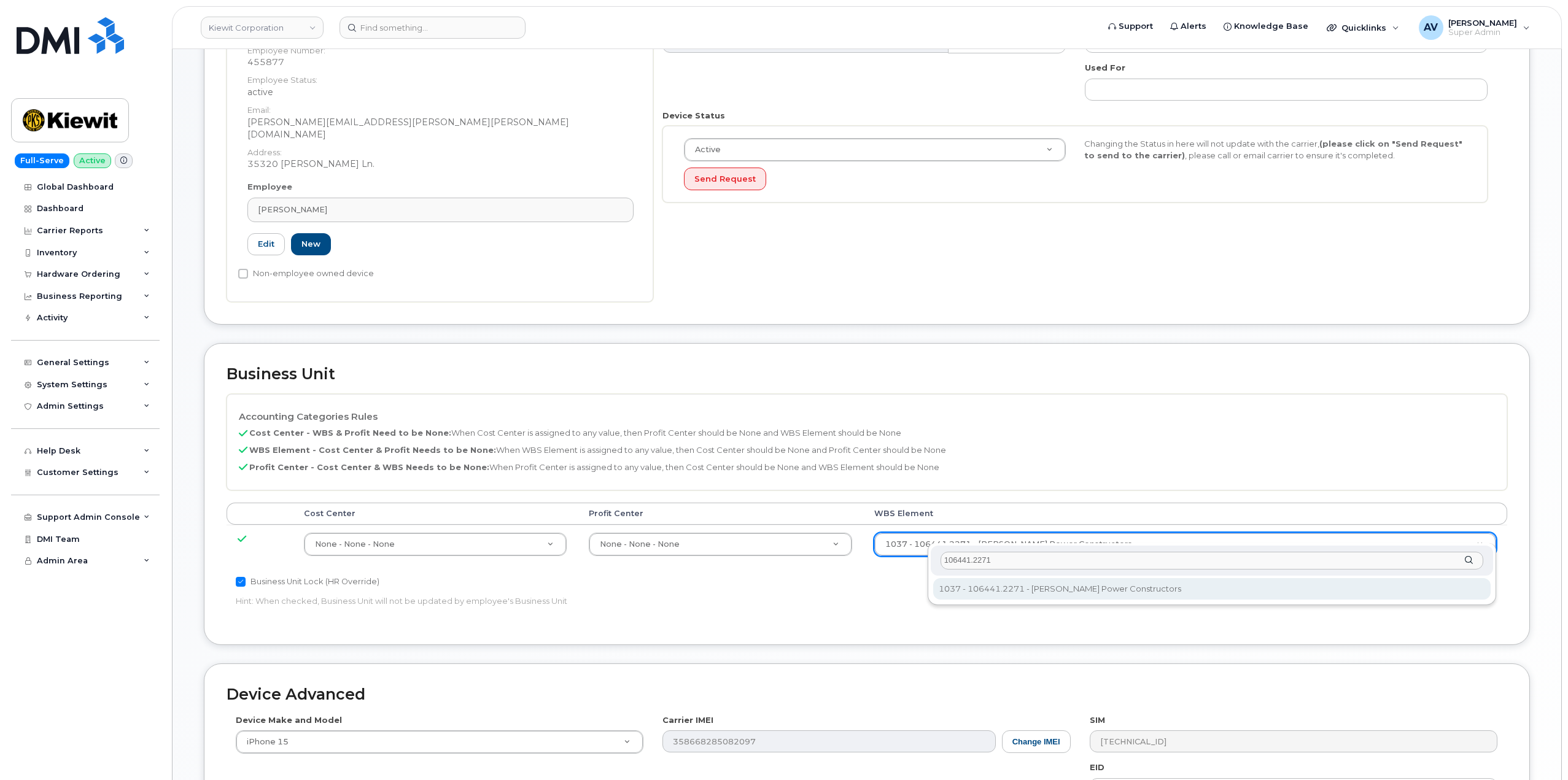
type input "106441.2271"
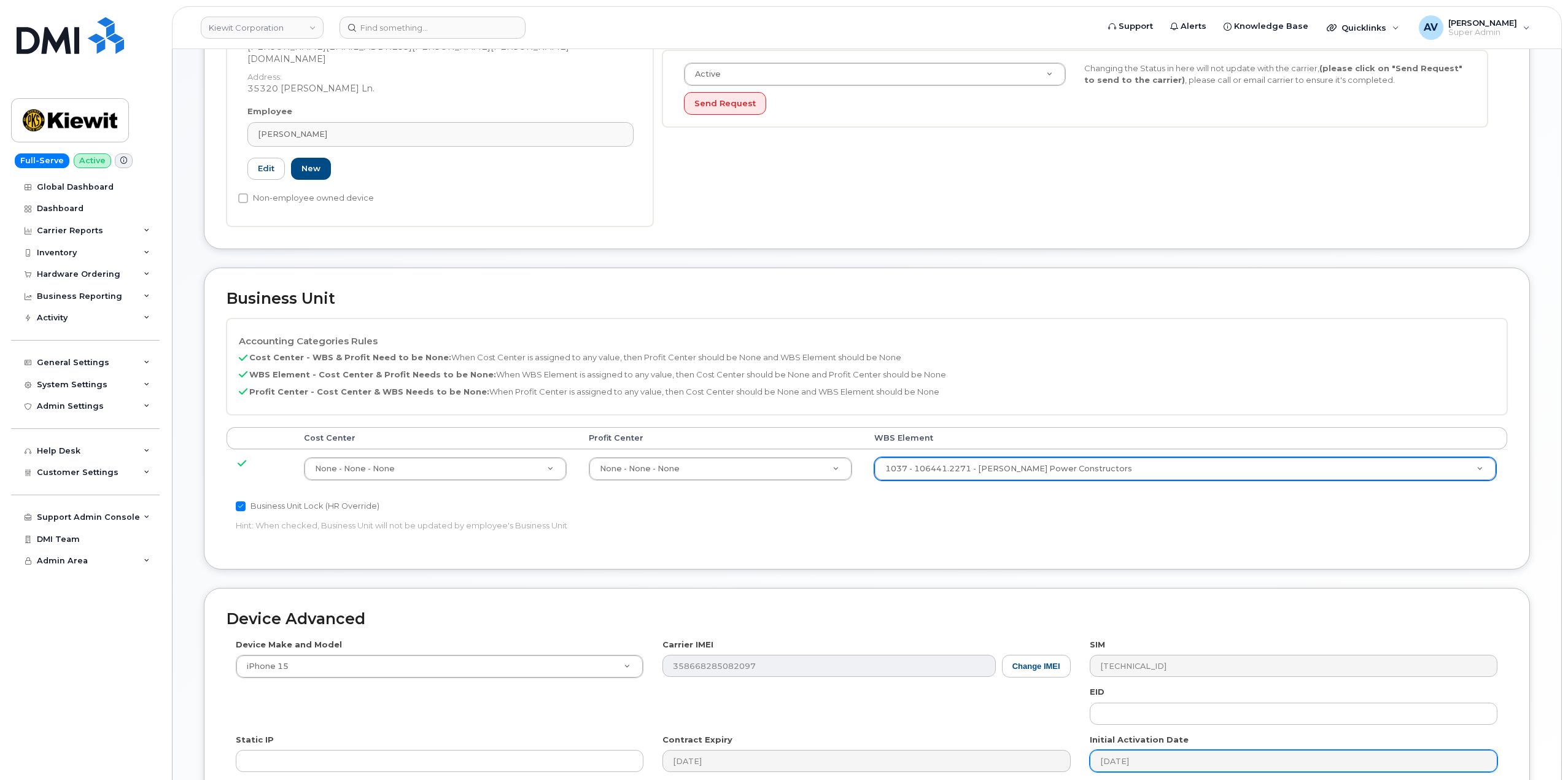
scroll to position [545, 0]
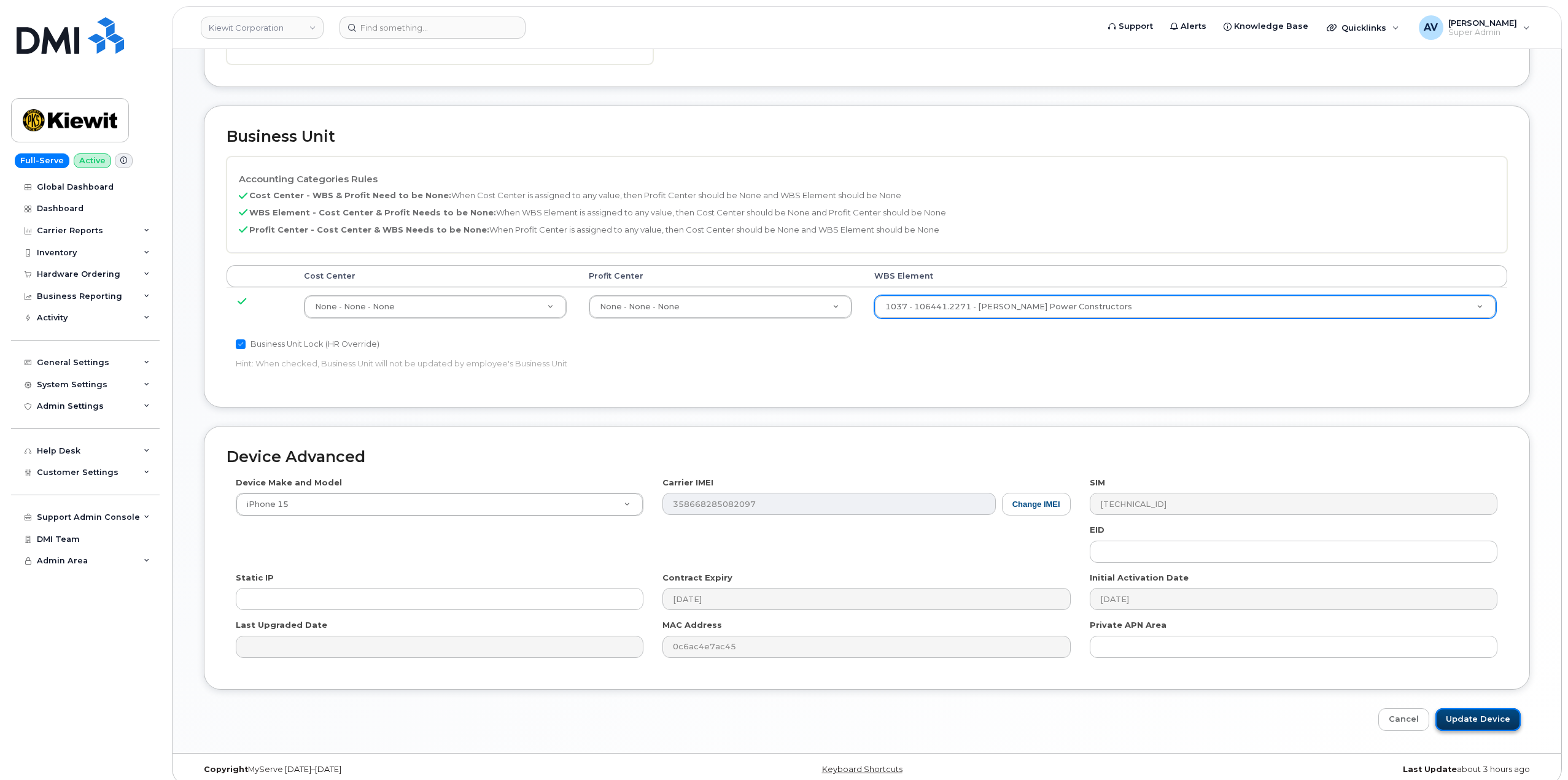
click at [1472, 708] on input "Update Device" at bounding box center [1478, 720] width 85 height 22
type input "Saving..."
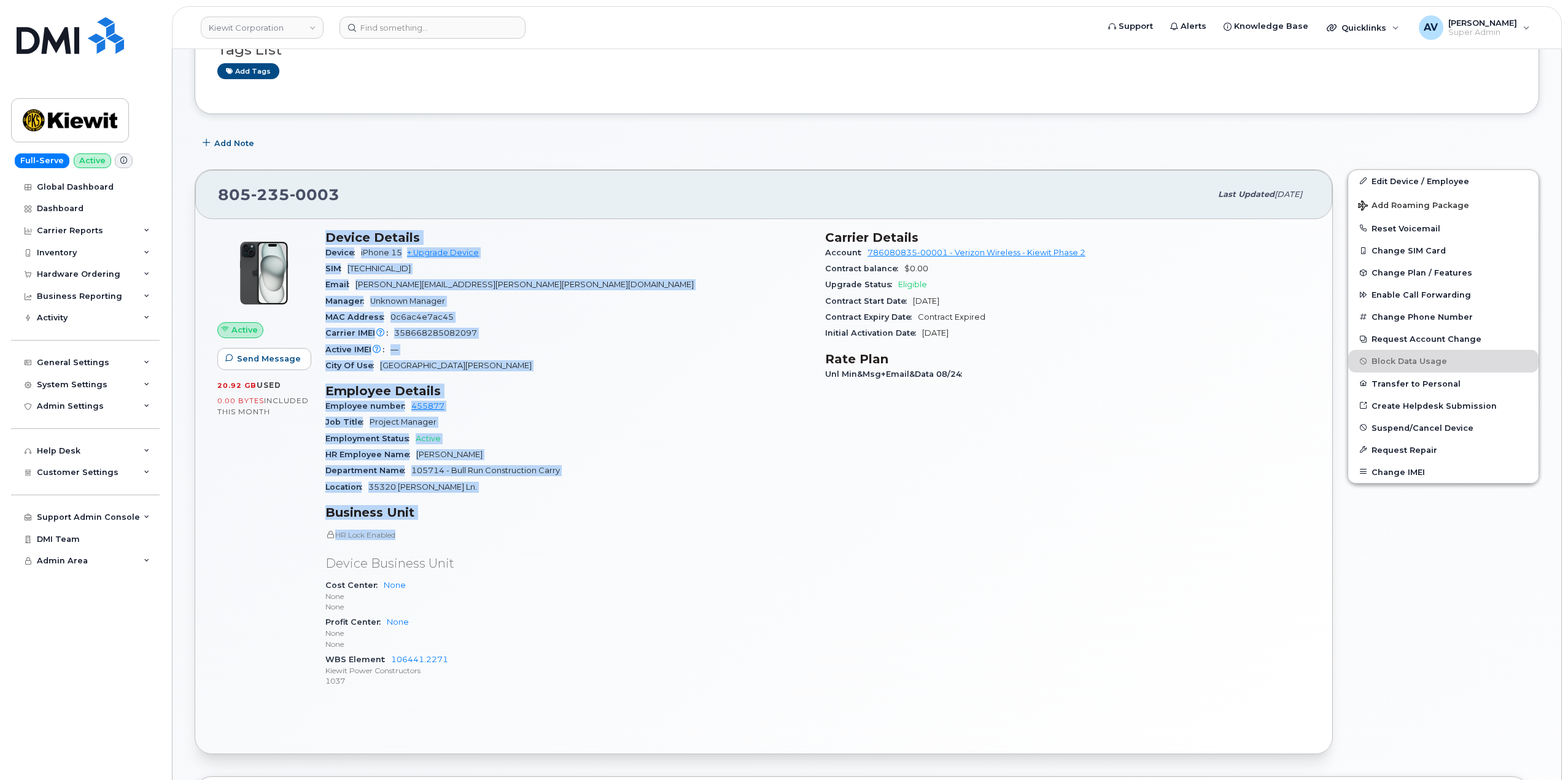
scroll to position [184, 0]
drag, startPoint x: 322, startPoint y: 419, endPoint x: 479, endPoint y: 681, distance: 305.4
click at [479, 681] on div "Device Details Device iPhone 15 + Upgrade Device SIM [TECHNICAL_ID] Email [PERS…" at bounding box center [568, 464] width 500 height 483
copy div "Device Details Device iPhone 15 + Upgrade Device SIM [TECHNICAL_ID] Email [PERS…"
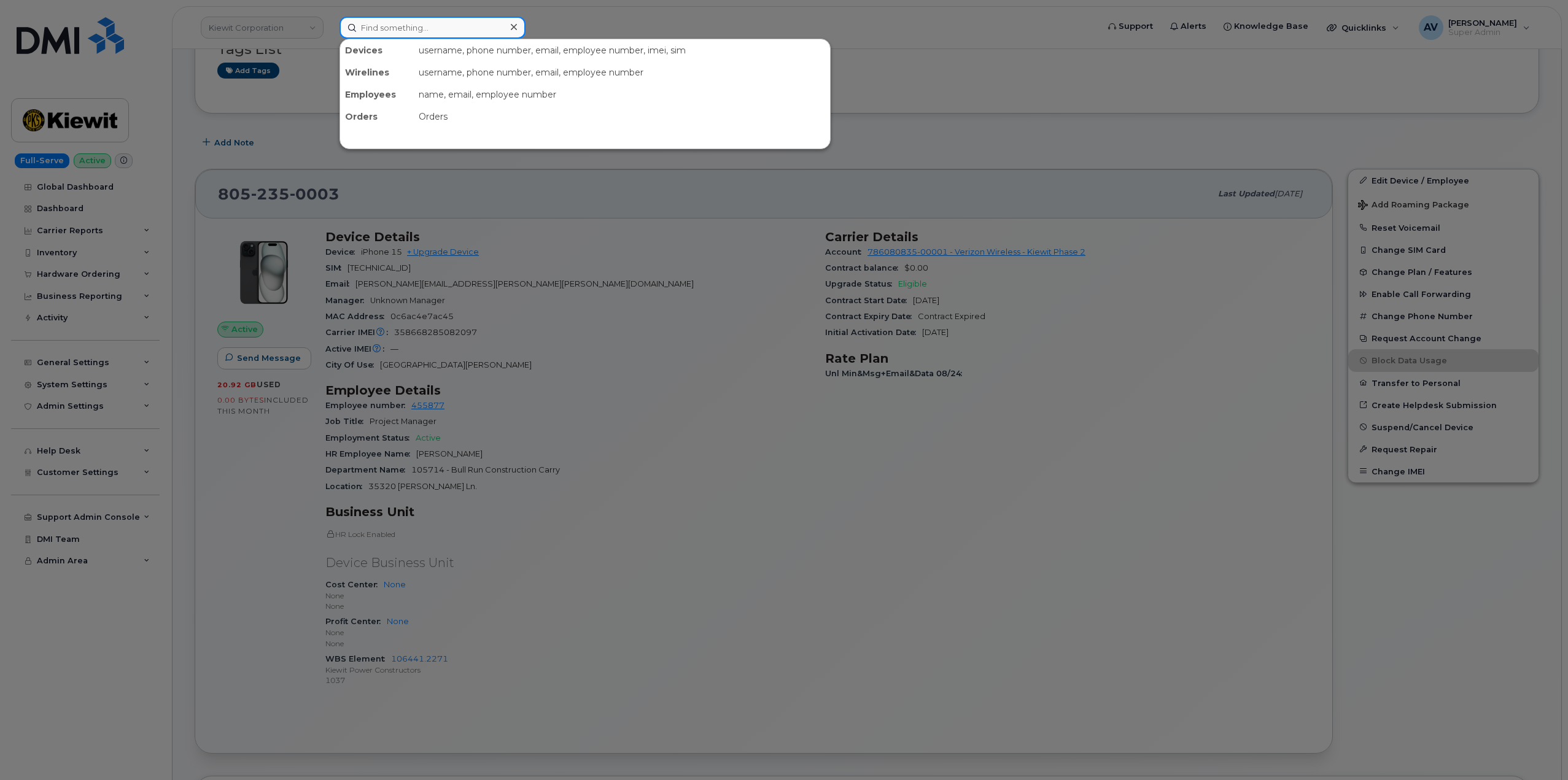
click at [448, 33] on input at bounding box center [432, 28] width 186 height 22
paste input "[PERSON_NAME]"
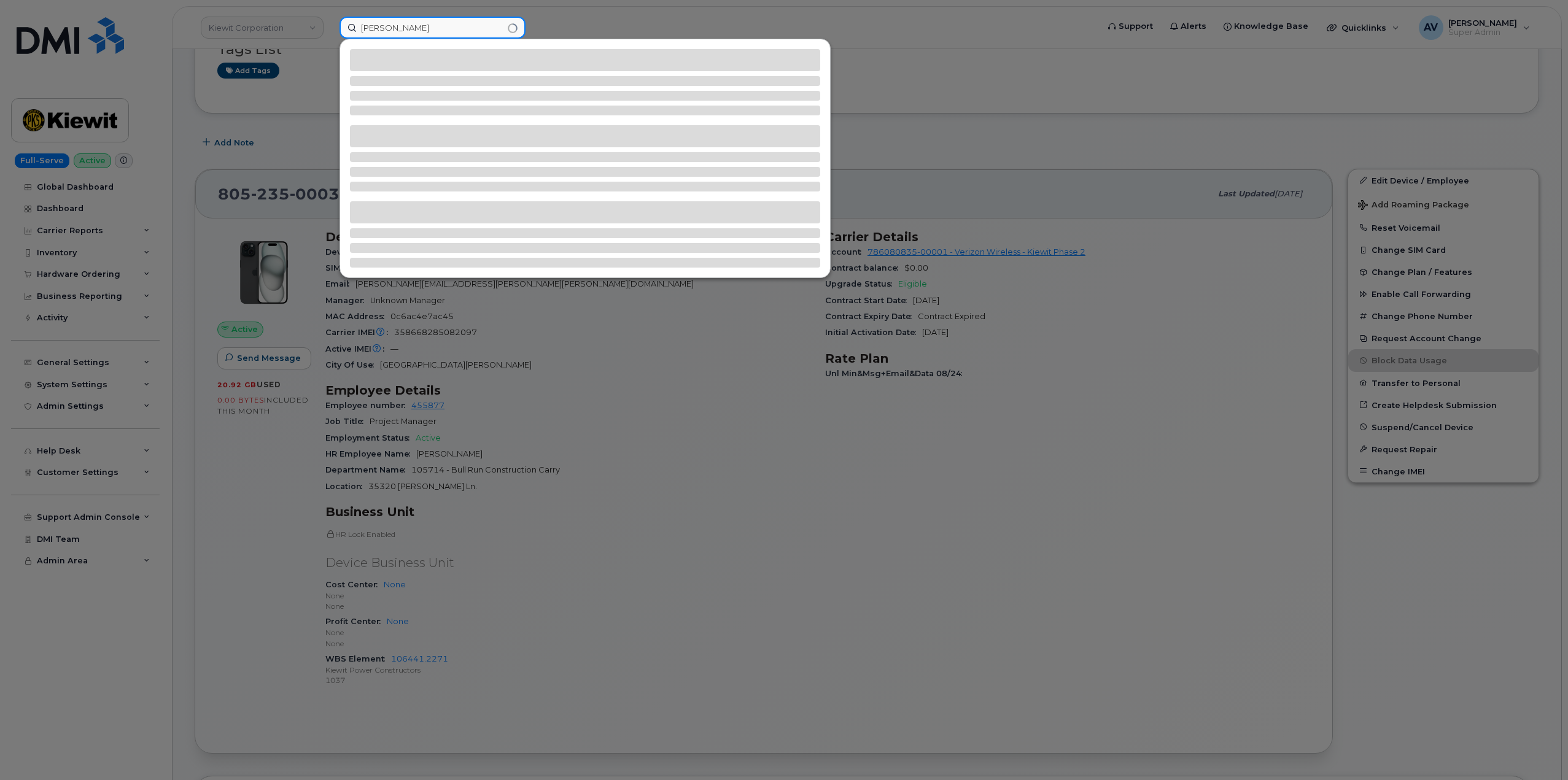
type input "[PERSON_NAME]"
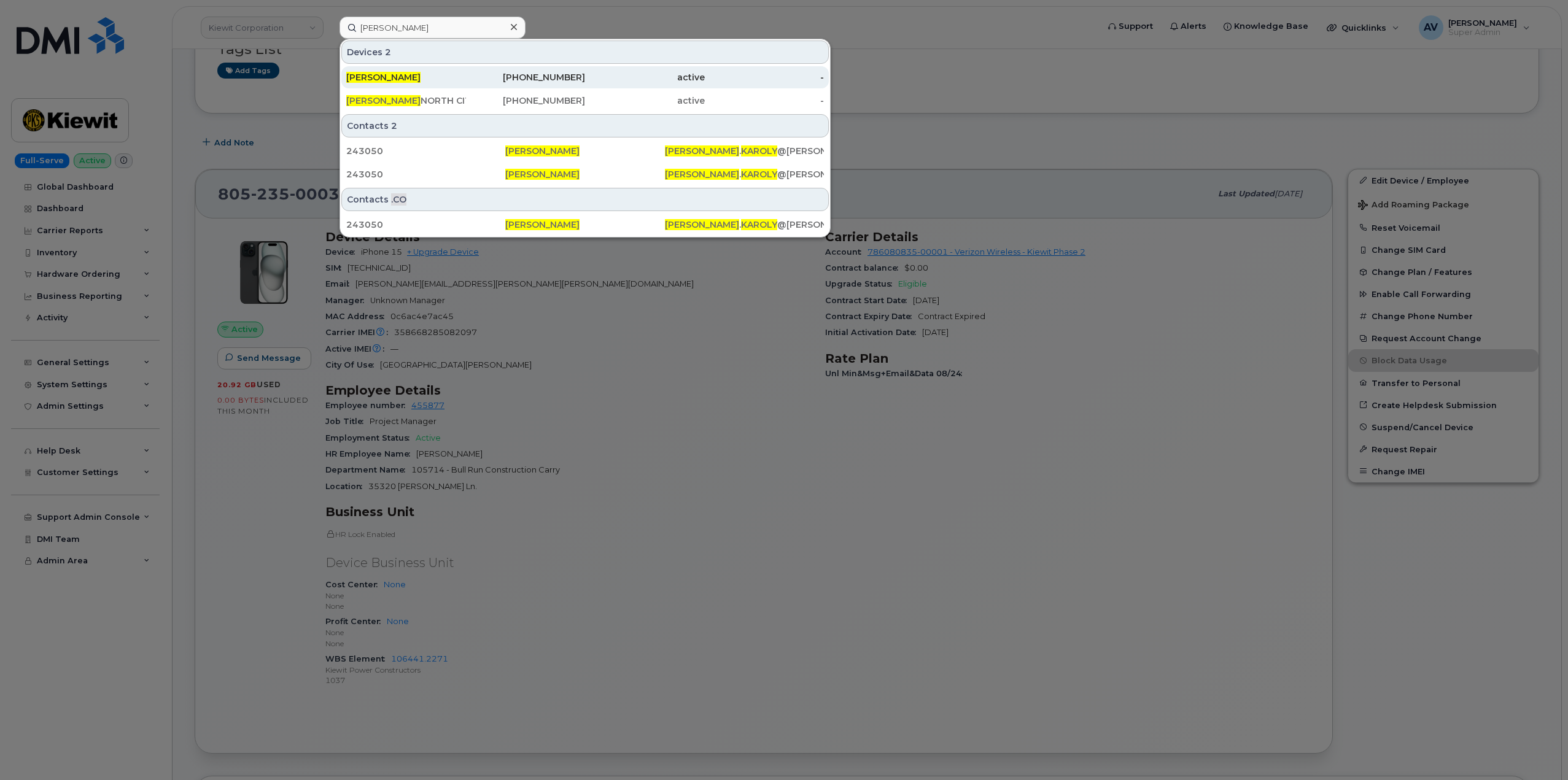
click at [461, 81] on div "[PERSON_NAME]" at bounding box center [406, 77] width 119 height 12
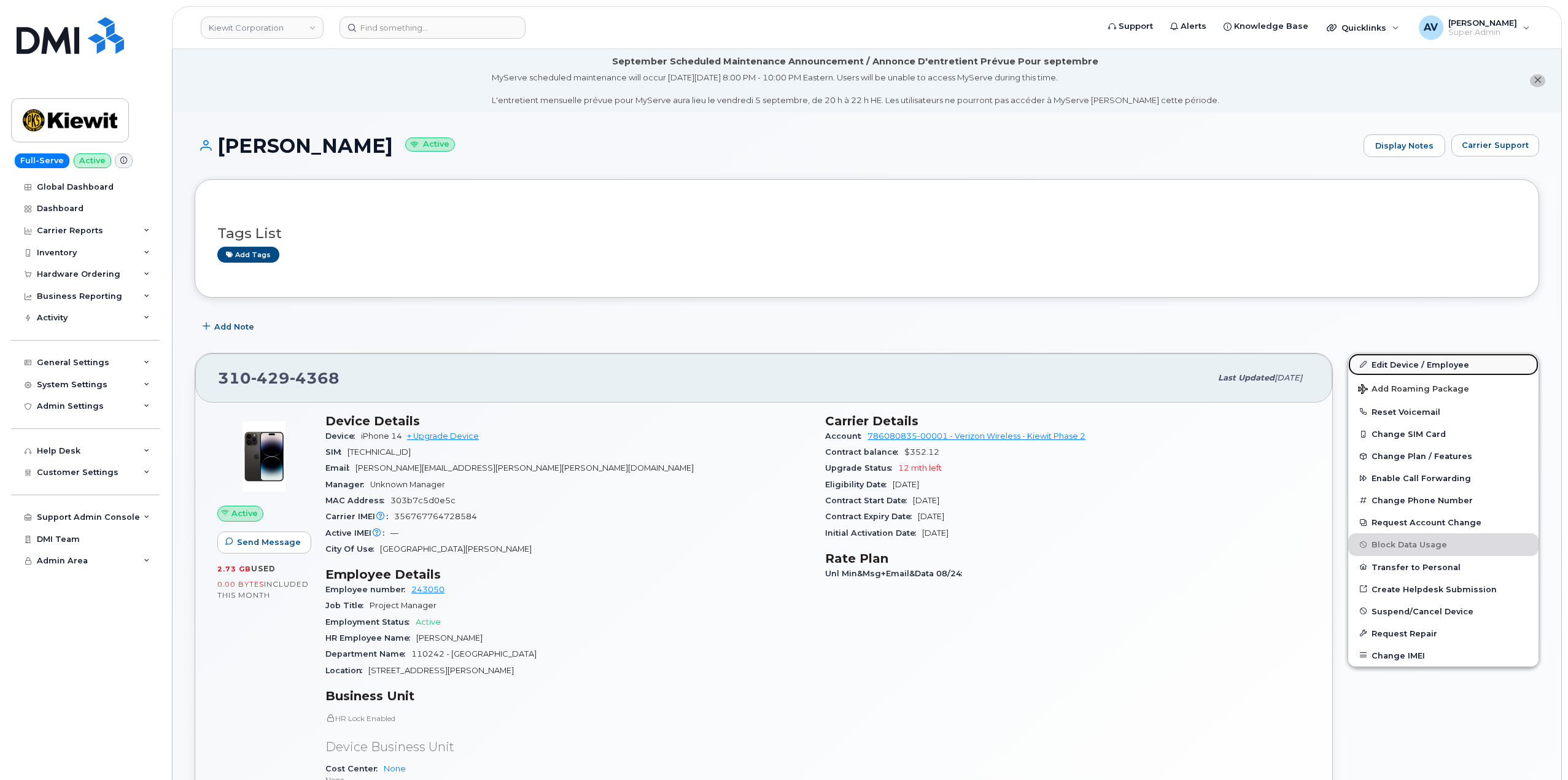
click at [1429, 363] on link "Edit Device / Employee" at bounding box center [1443, 365] width 190 height 22
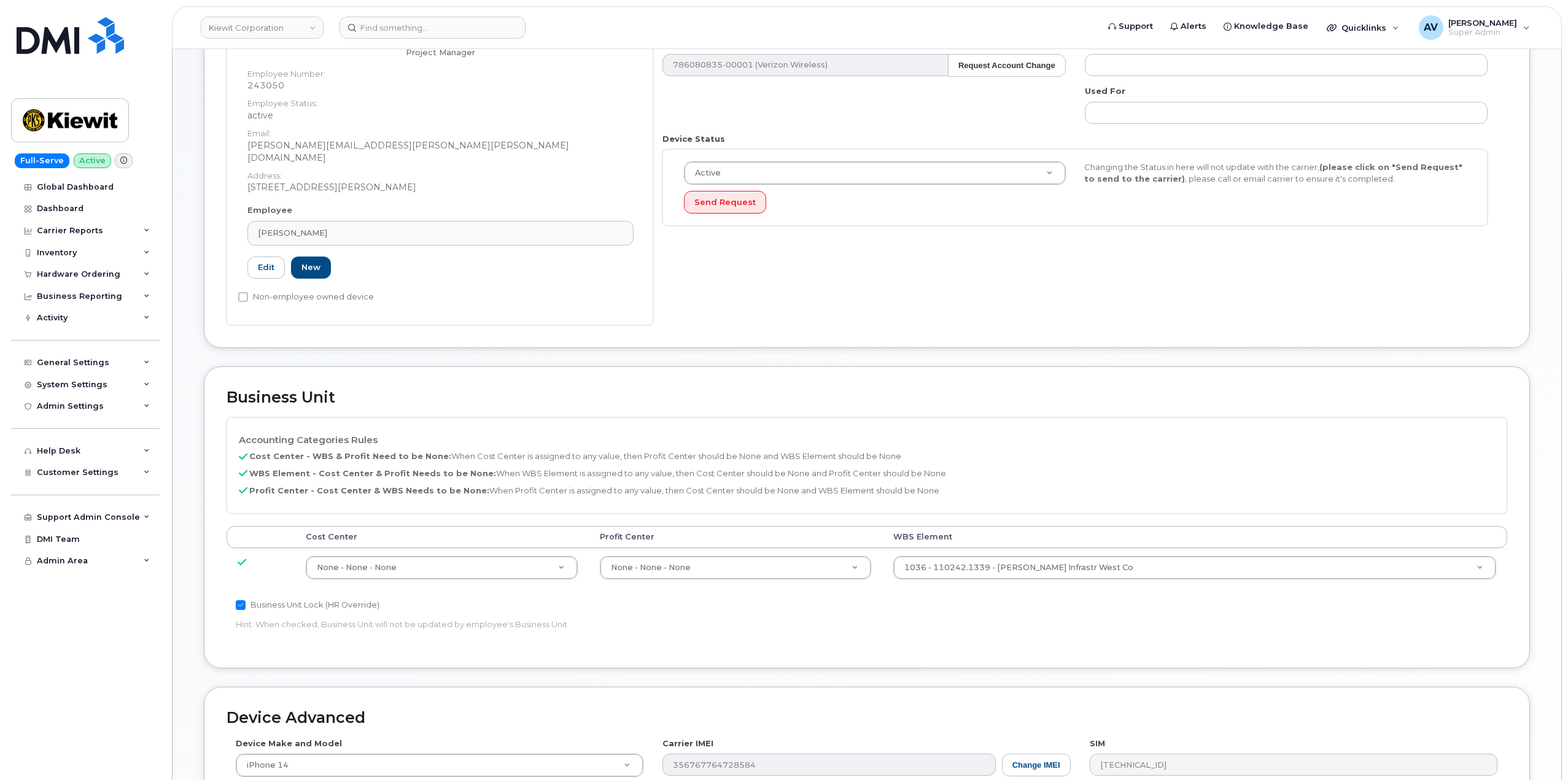
scroll to position [307, 0]
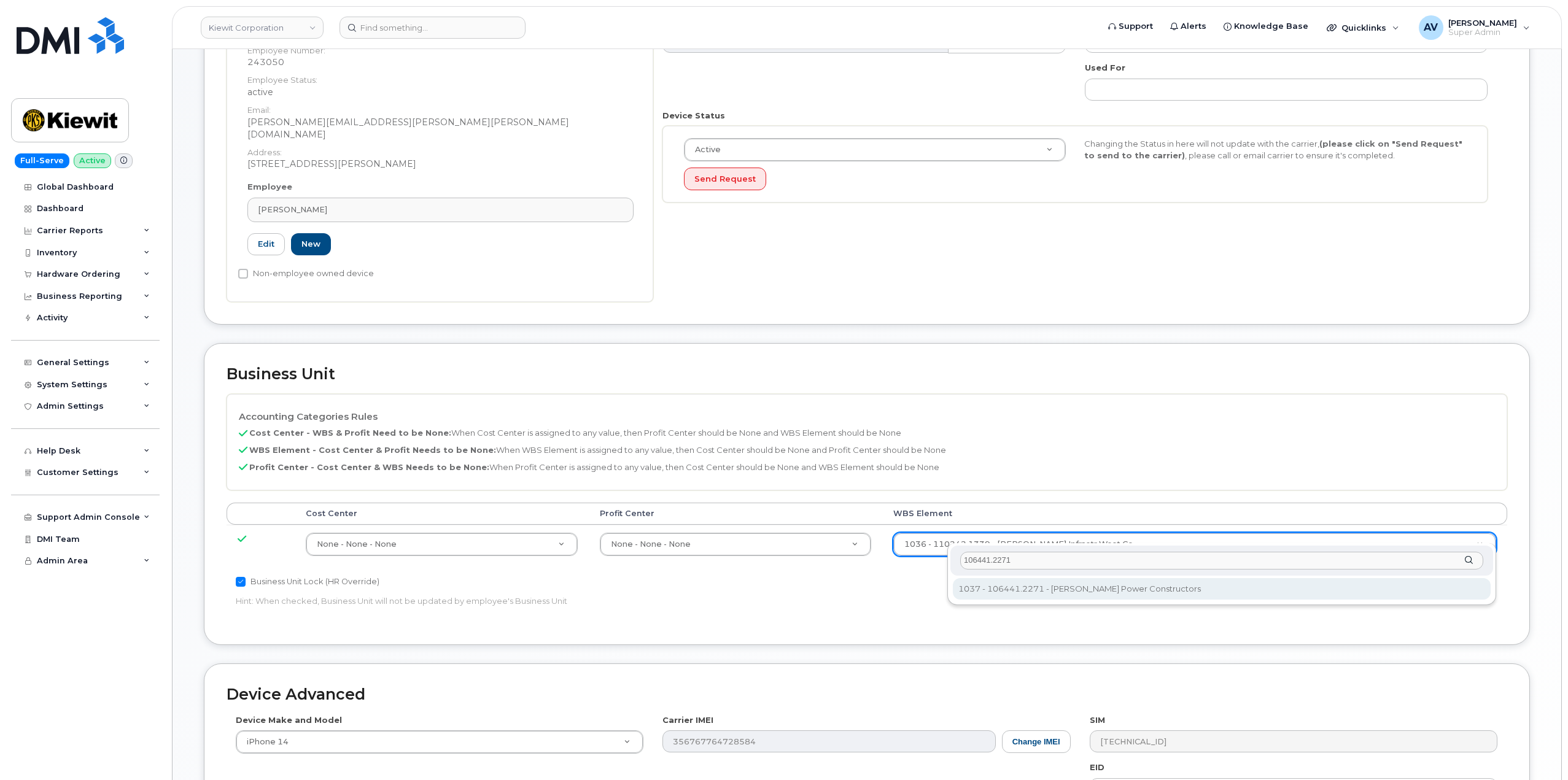
type input "106441.2271"
type input "35472912"
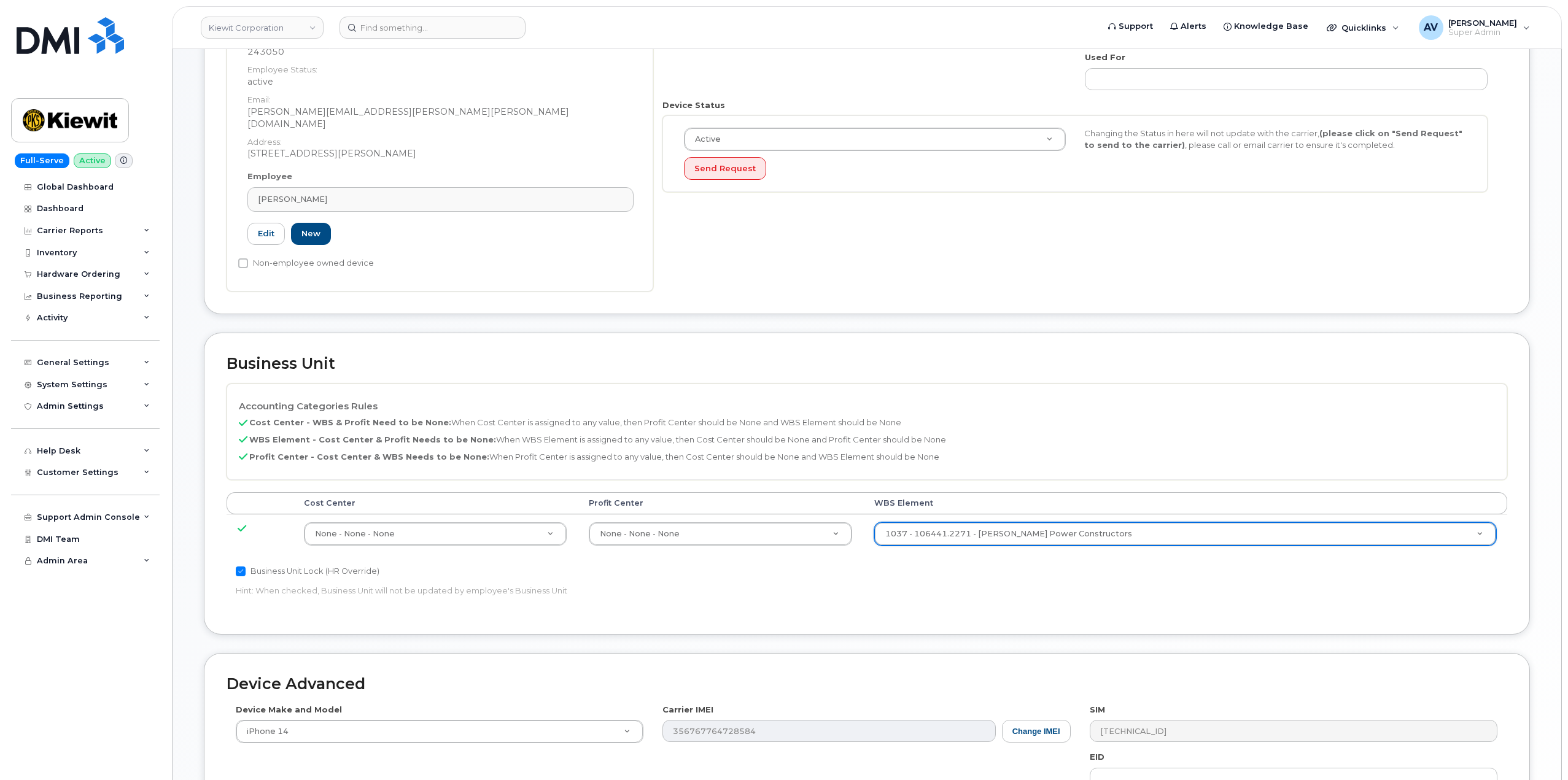
scroll to position [545, 0]
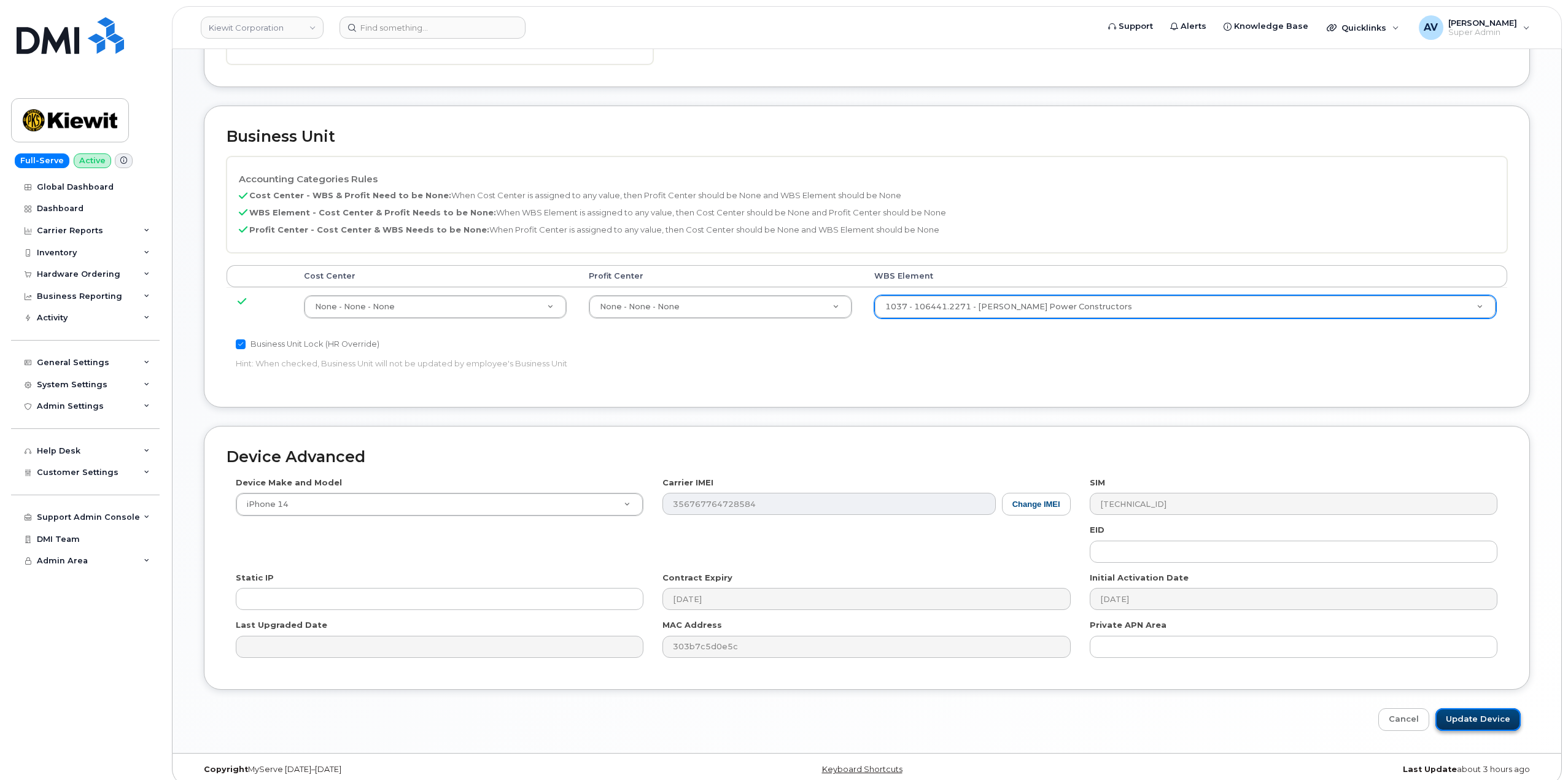
click at [1474, 708] on input "Update Device" at bounding box center [1478, 720] width 85 height 22
type input "Saving..."
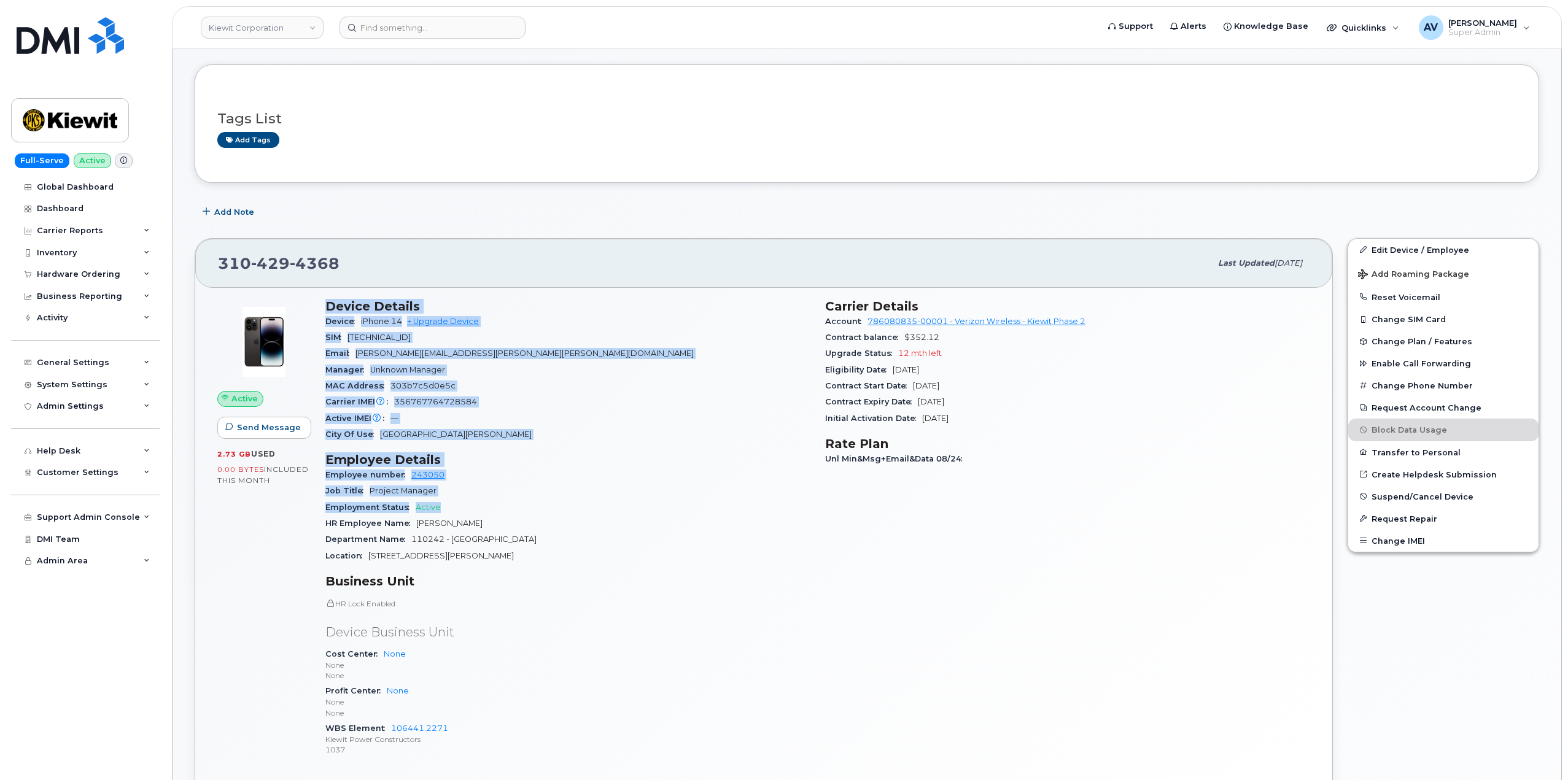
scroll to position [184, 0]
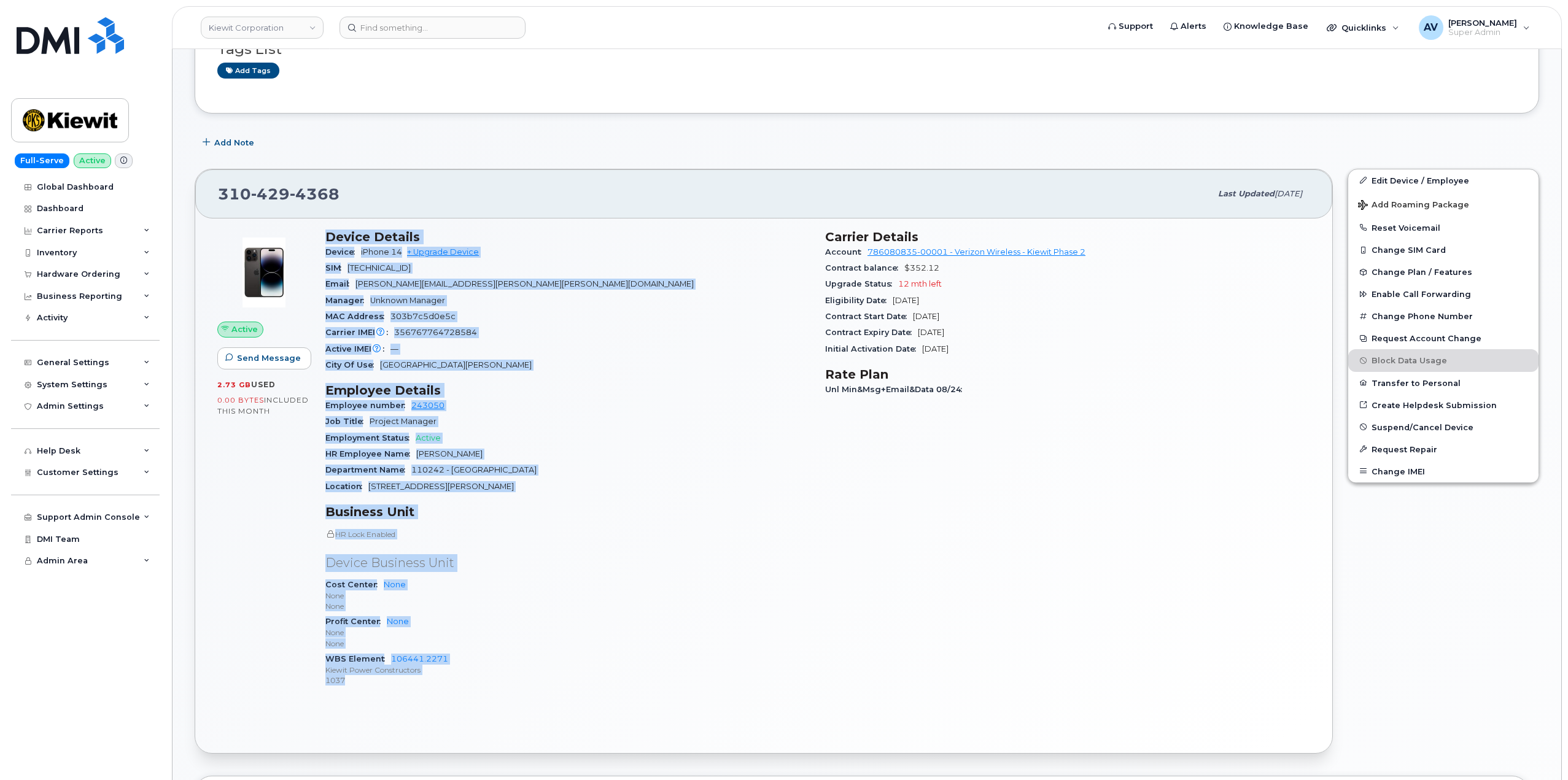
drag, startPoint x: 324, startPoint y: 356, endPoint x: 463, endPoint y: 682, distance: 354.4
click at [463, 682] on div "Device Details Device iPhone 14 + Upgrade Device SIM 89148000011479884015 Email…" at bounding box center [568, 464] width 500 height 483
copy div "Device Details Device iPhone 14 + Upgrade Device SIM 89148000011479884015 Email…"
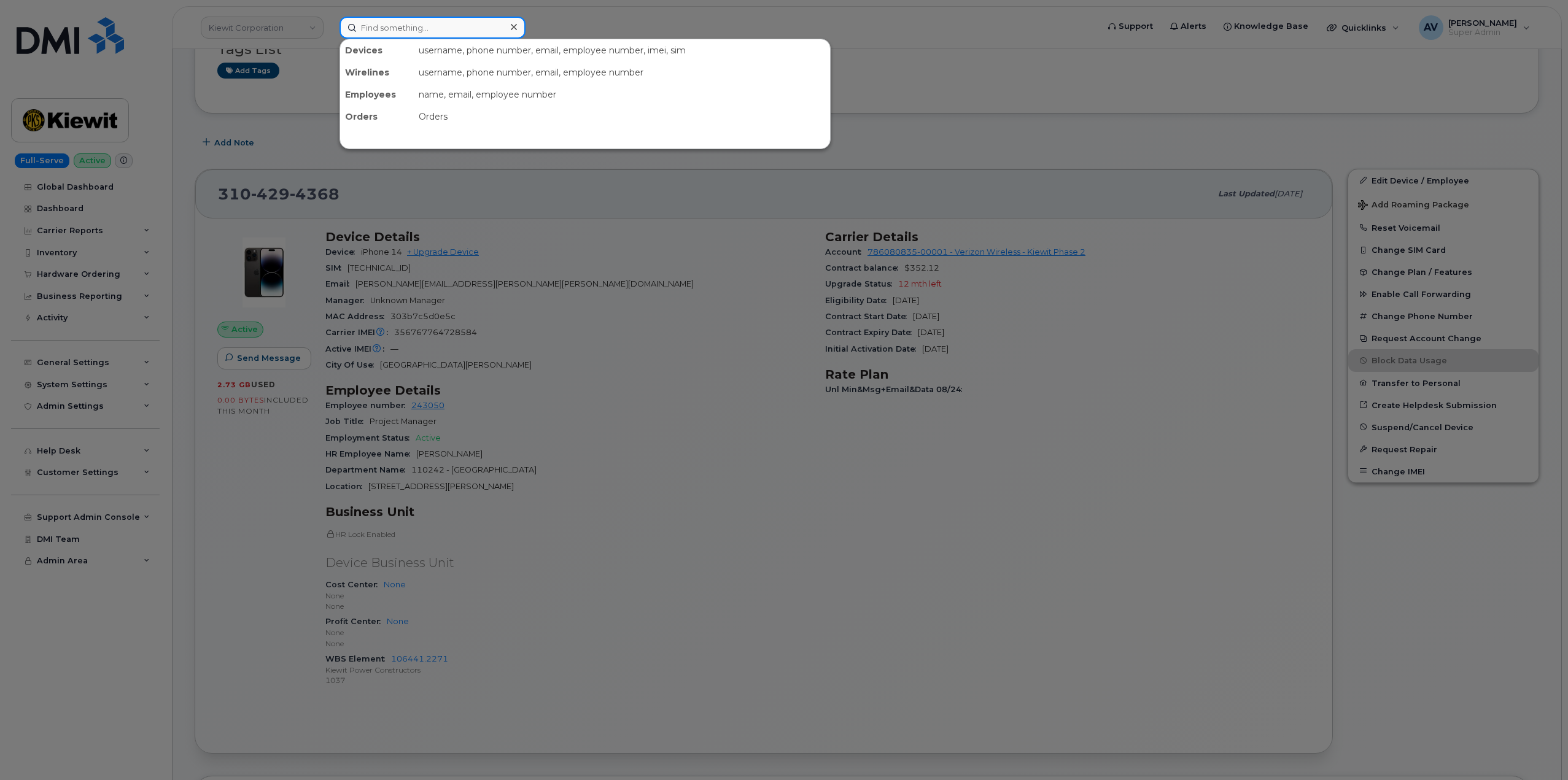
click at [458, 28] on input at bounding box center [432, 28] width 186 height 22
paste input "[PERSON_NAME]"
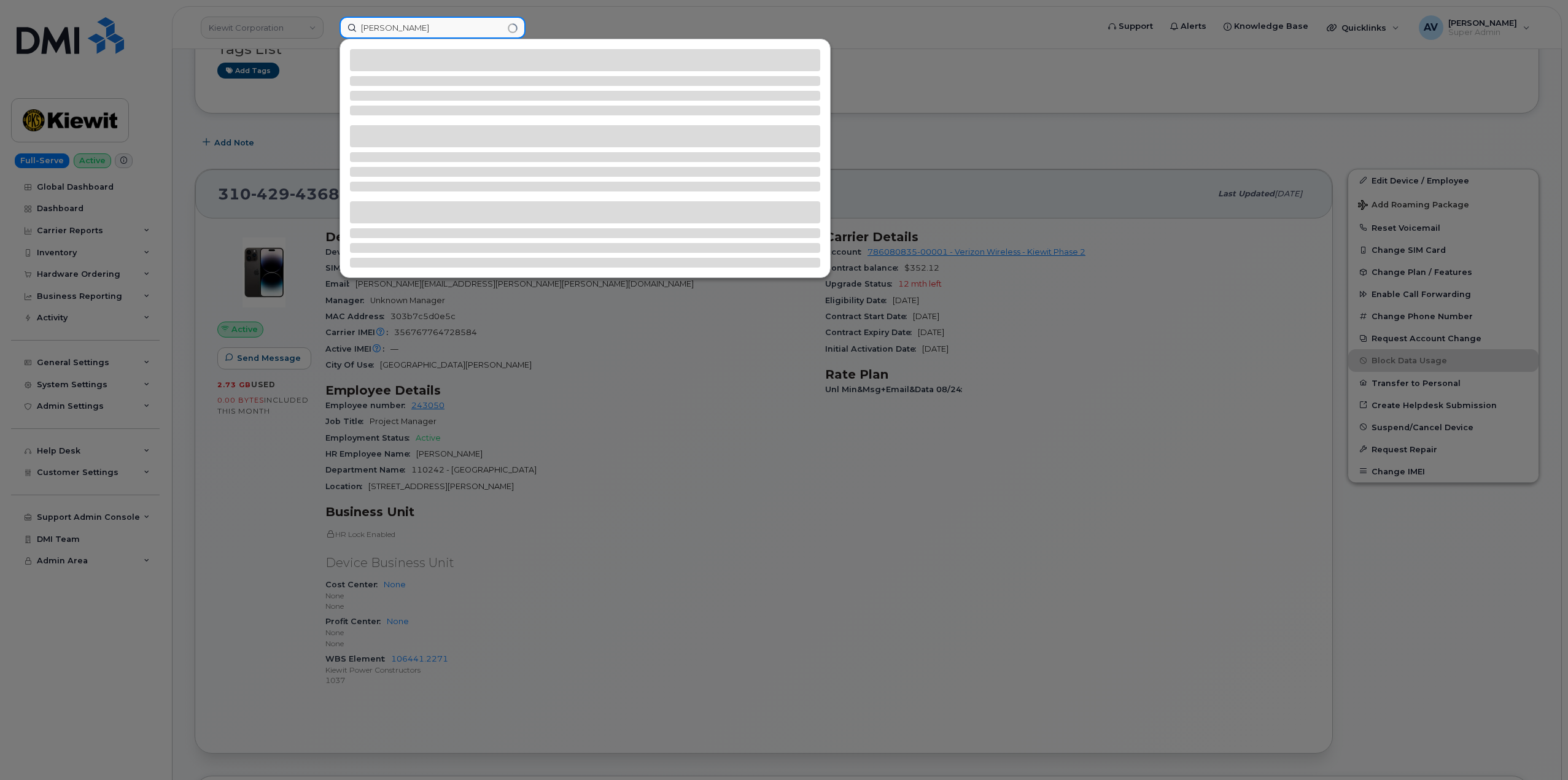
type input "[PERSON_NAME]"
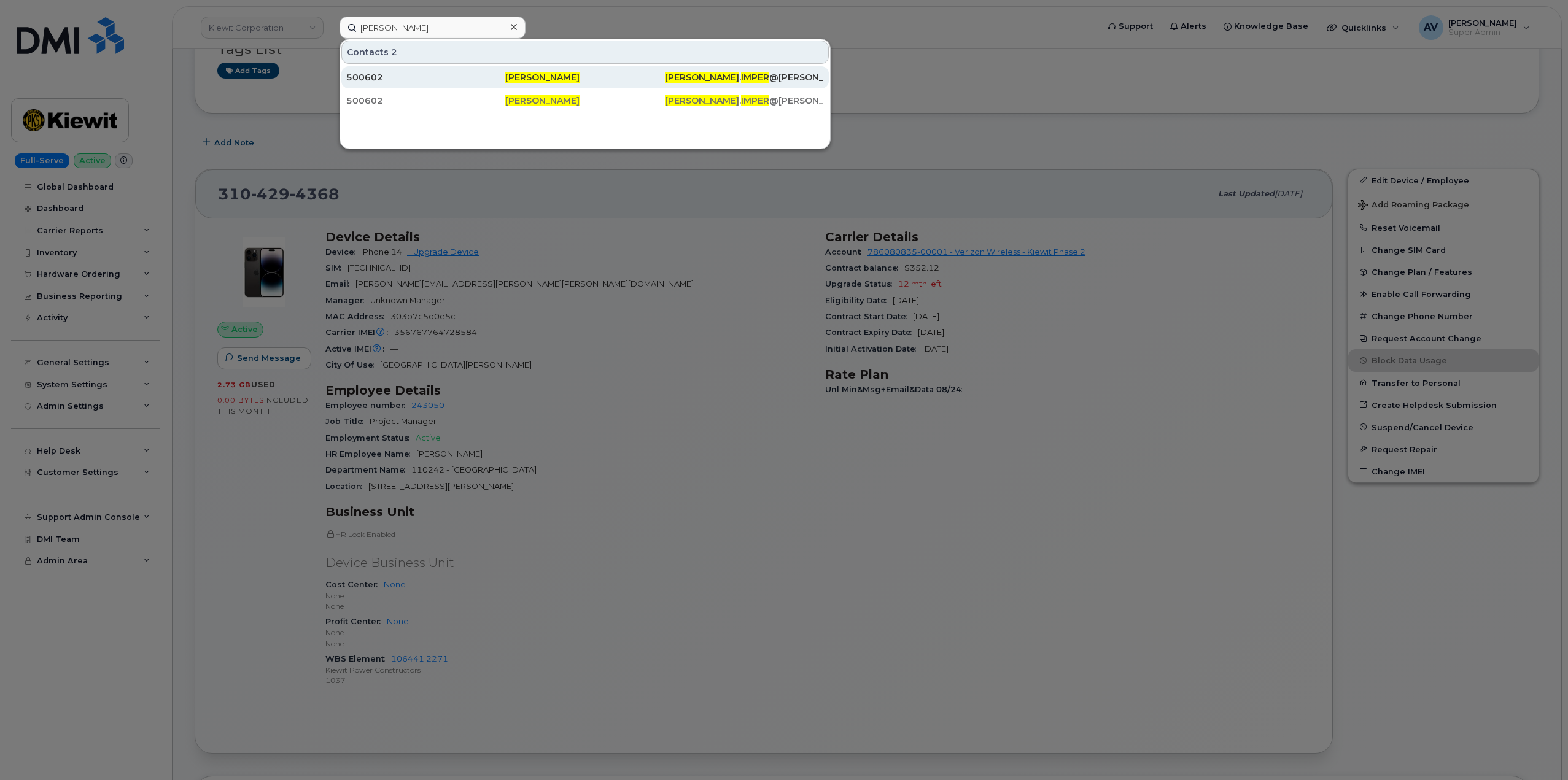
click at [472, 77] on div "500602" at bounding box center [425, 77] width 159 height 12
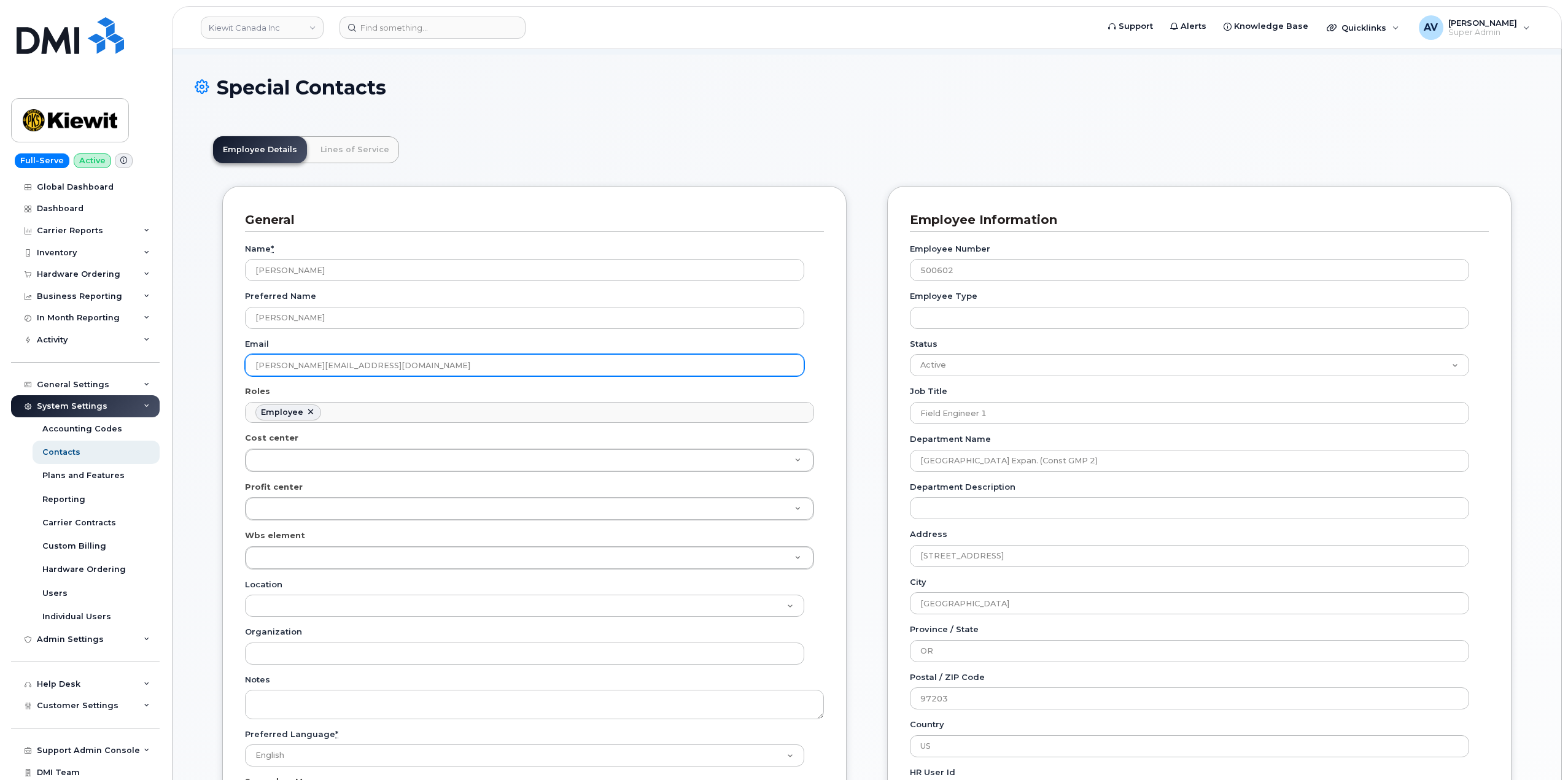
scroll to position [122, 0]
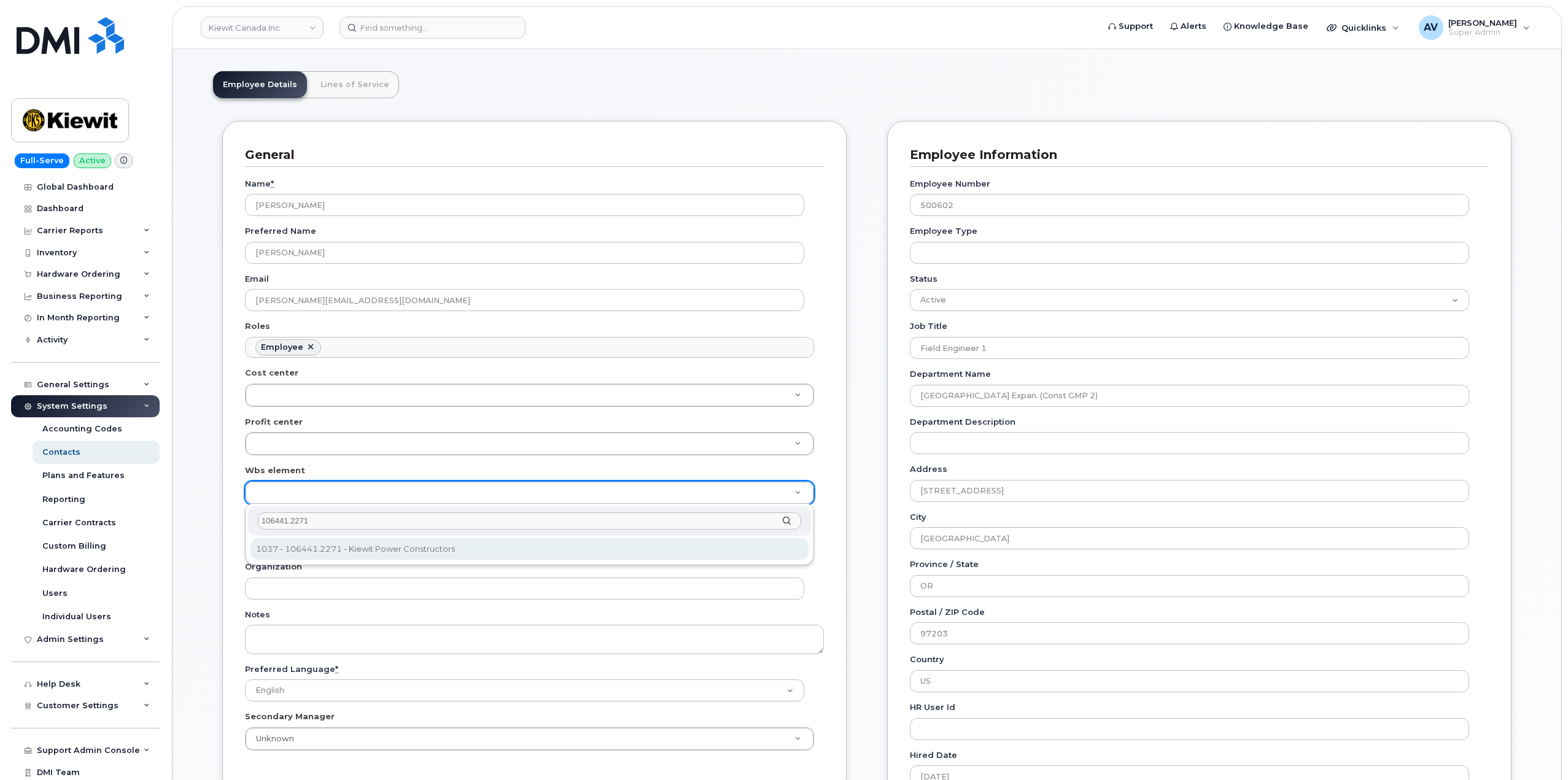
type input "106441.2271"
type input "35455654"
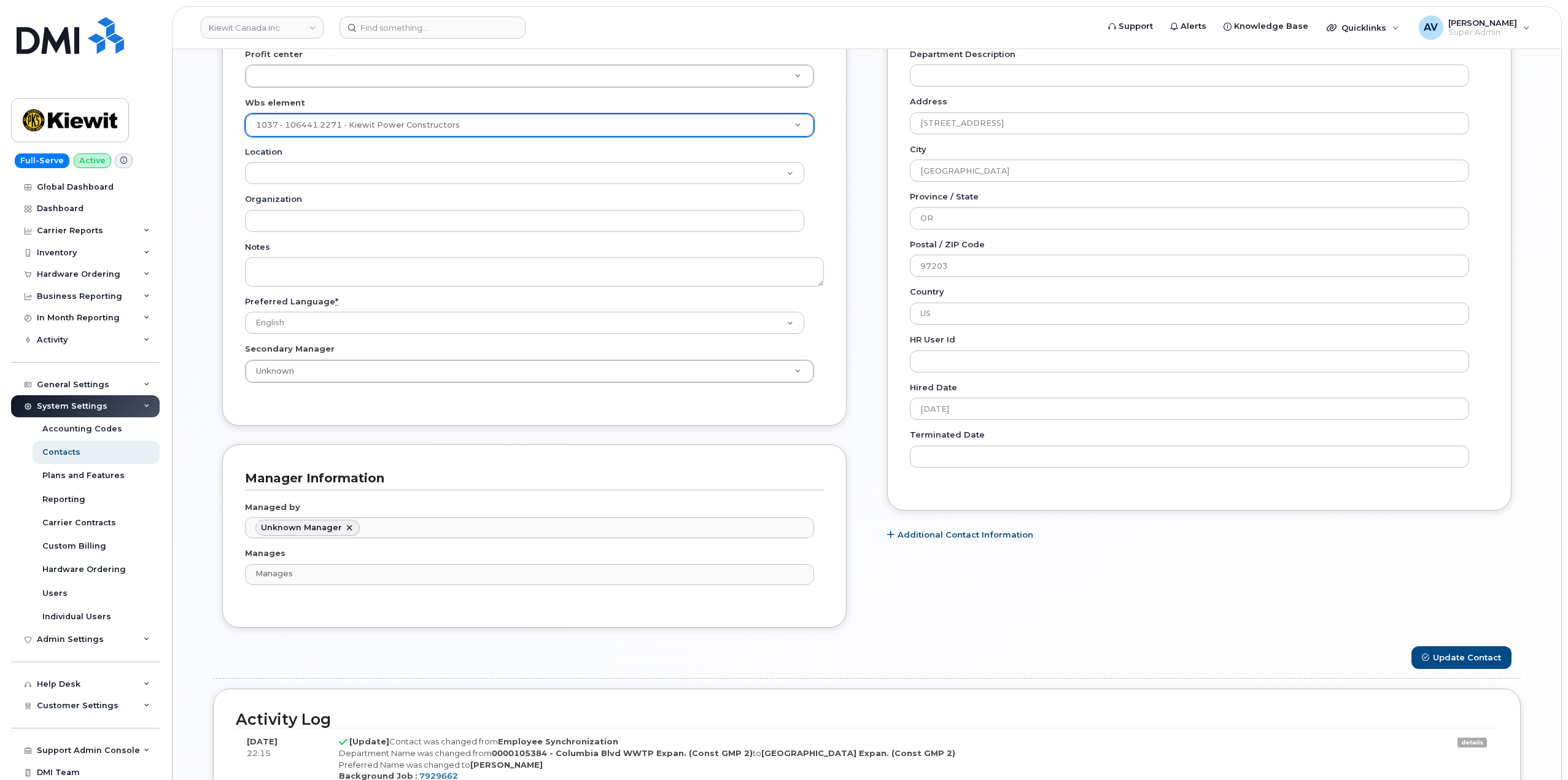
scroll to position [491, 0]
click at [1472, 652] on button "Update Contact" at bounding box center [1461, 657] width 100 height 22
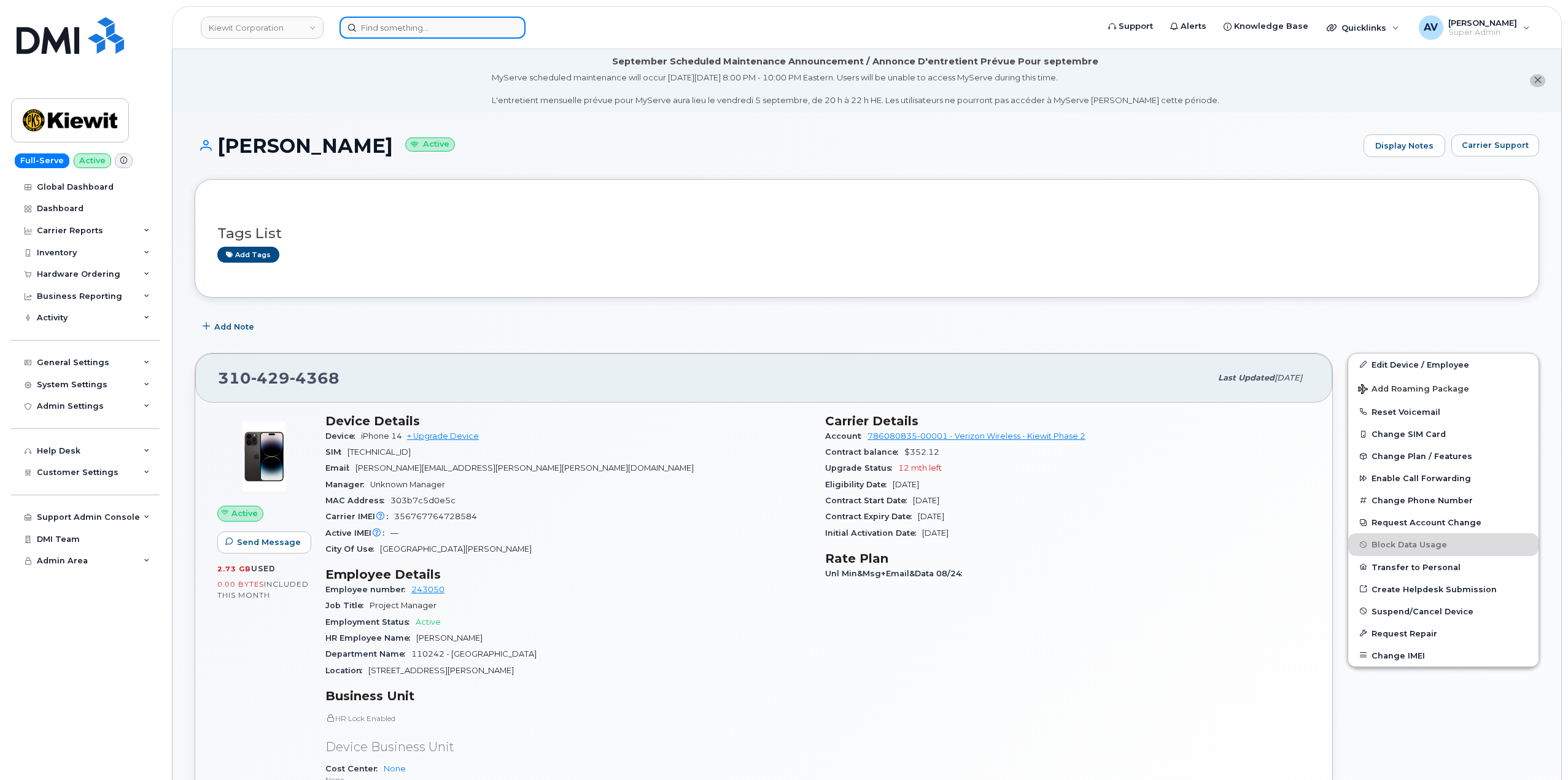
click at [454, 29] on input at bounding box center [432, 28] width 186 height 22
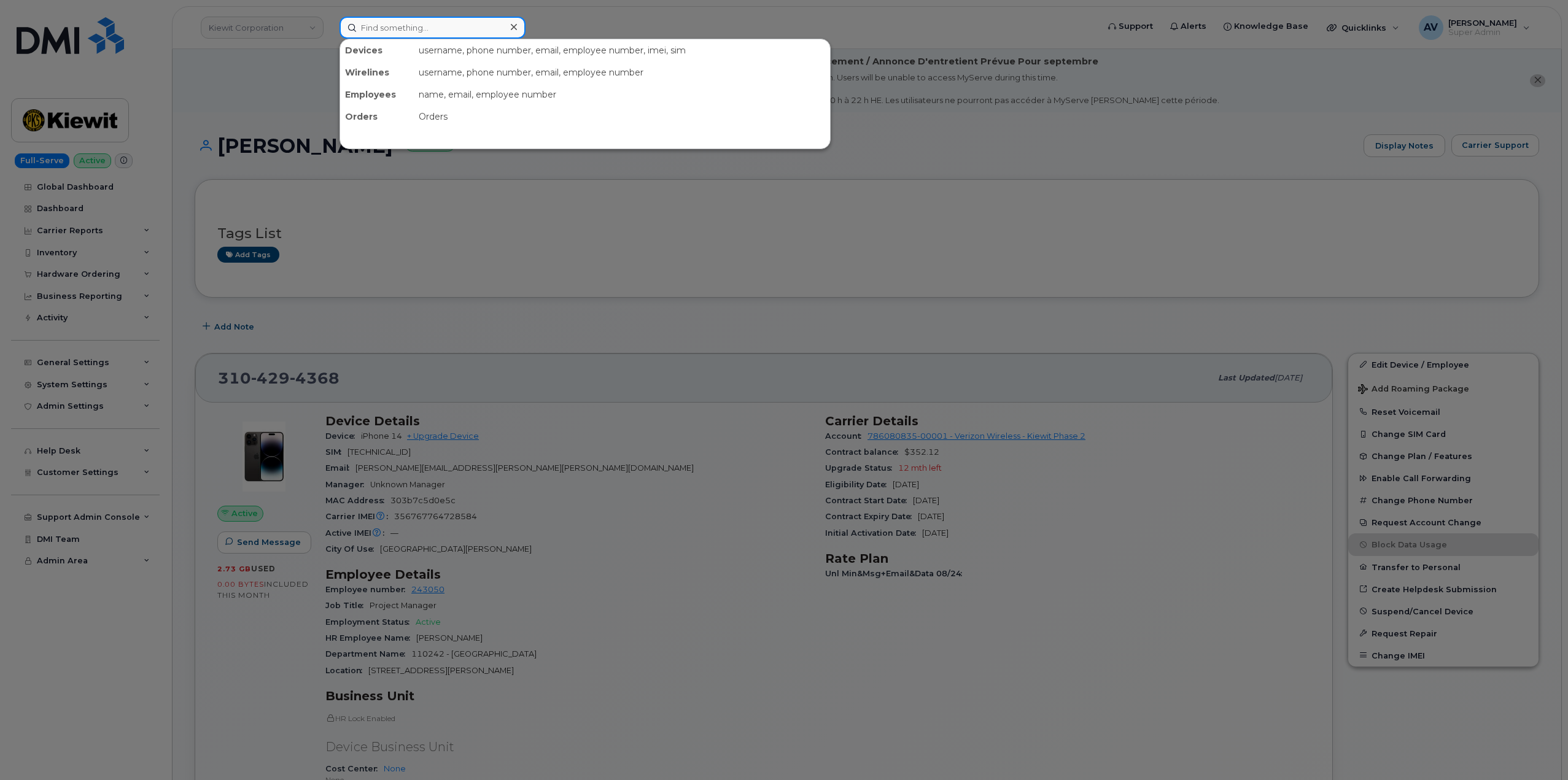
paste input "[PERSON_NAME]"
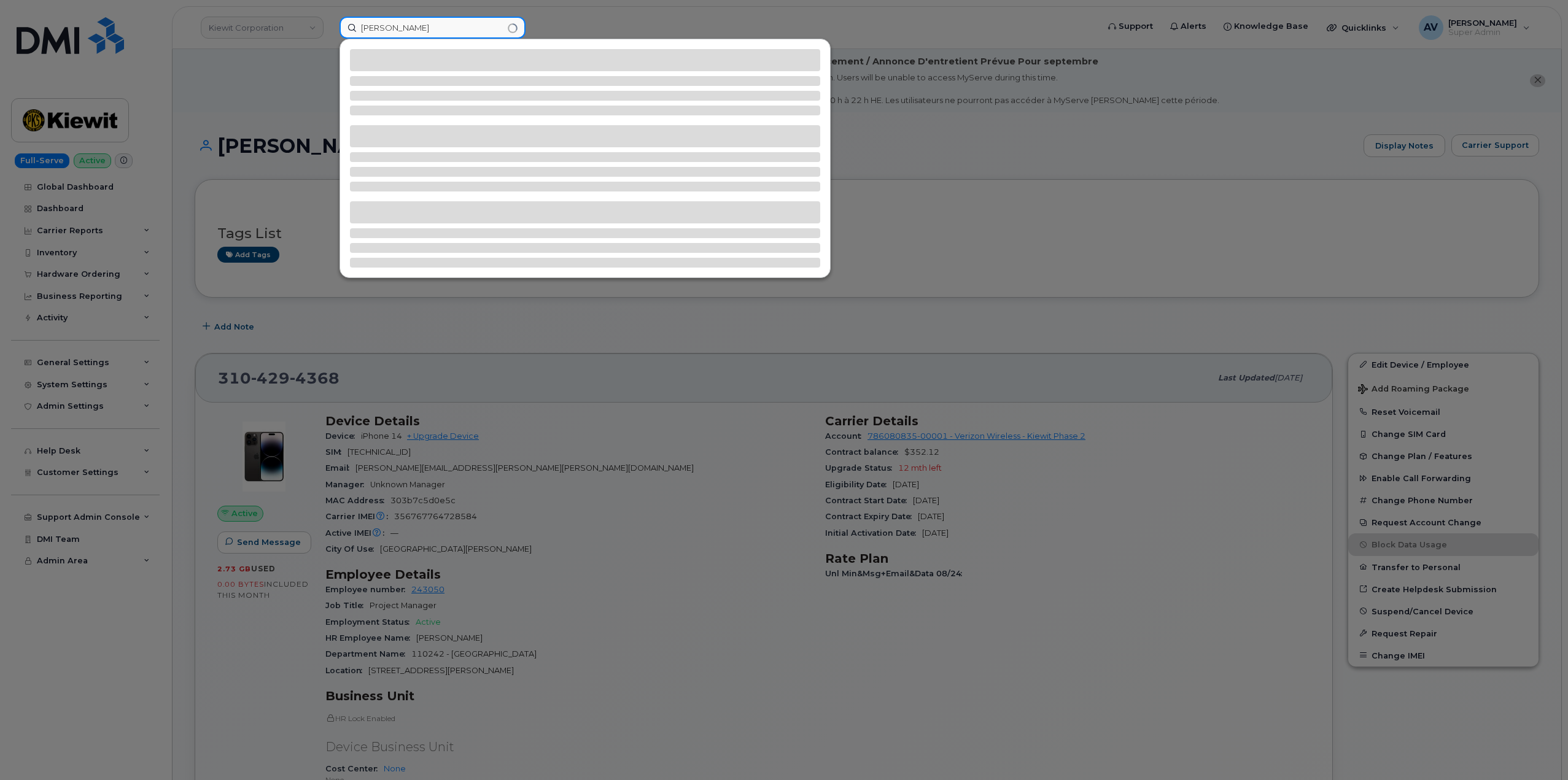
type input "[PERSON_NAME]"
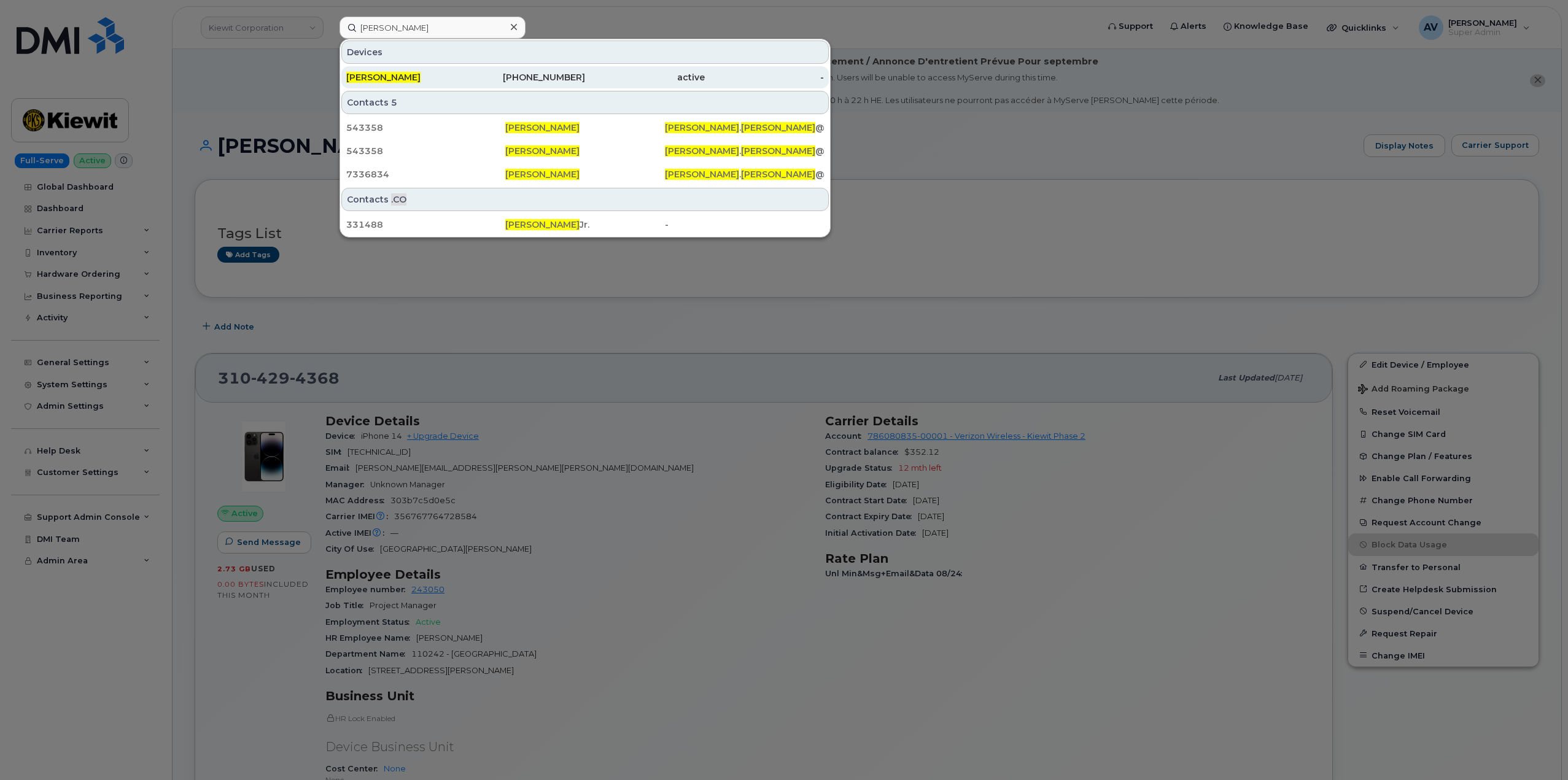
click at [453, 73] on div "[PERSON_NAME]" at bounding box center [406, 77] width 119 height 12
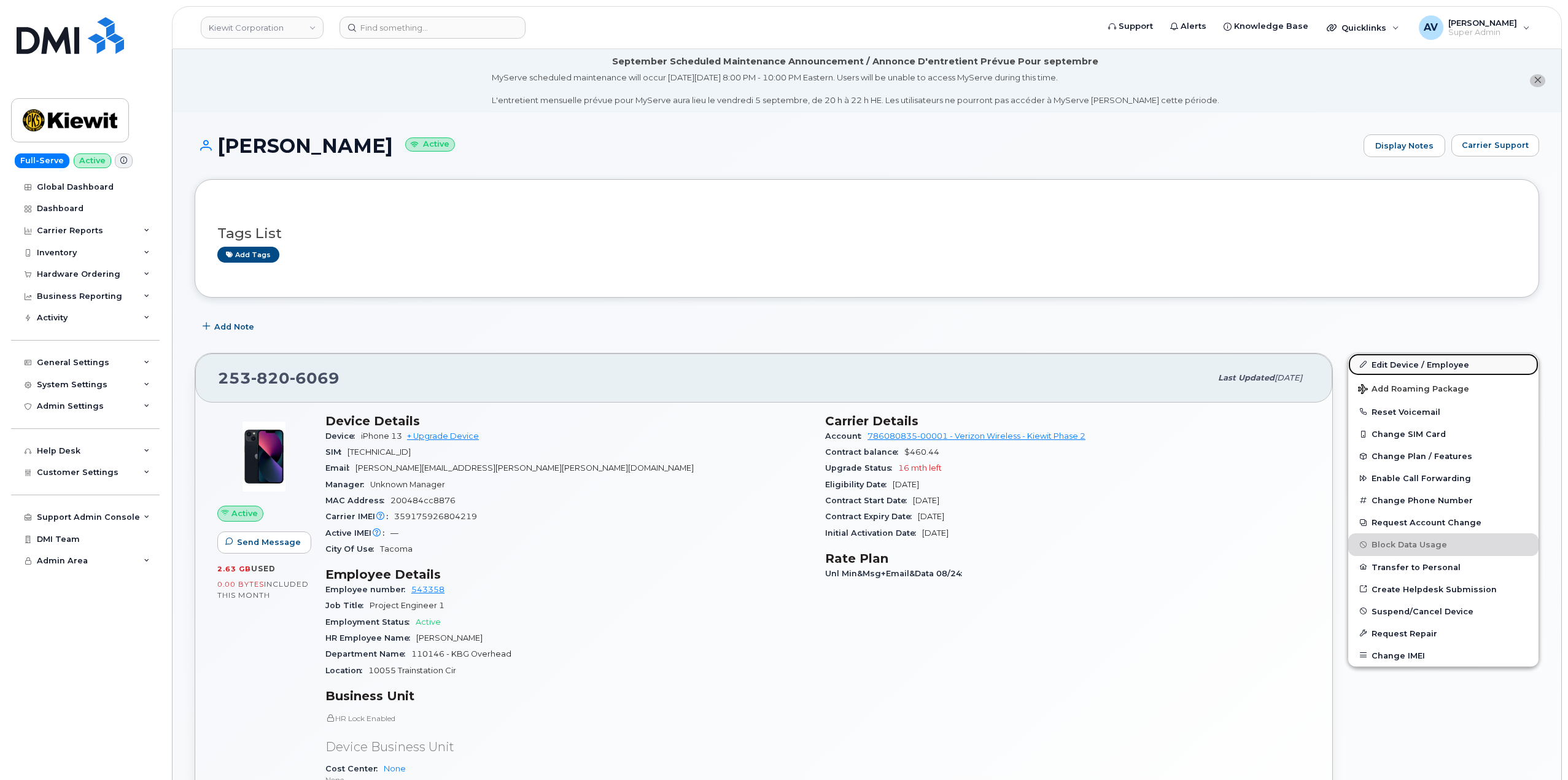
click at [1406, 361] on link "Edit Device / Employee" at bounding box center [1443, 365] width 190 height 22
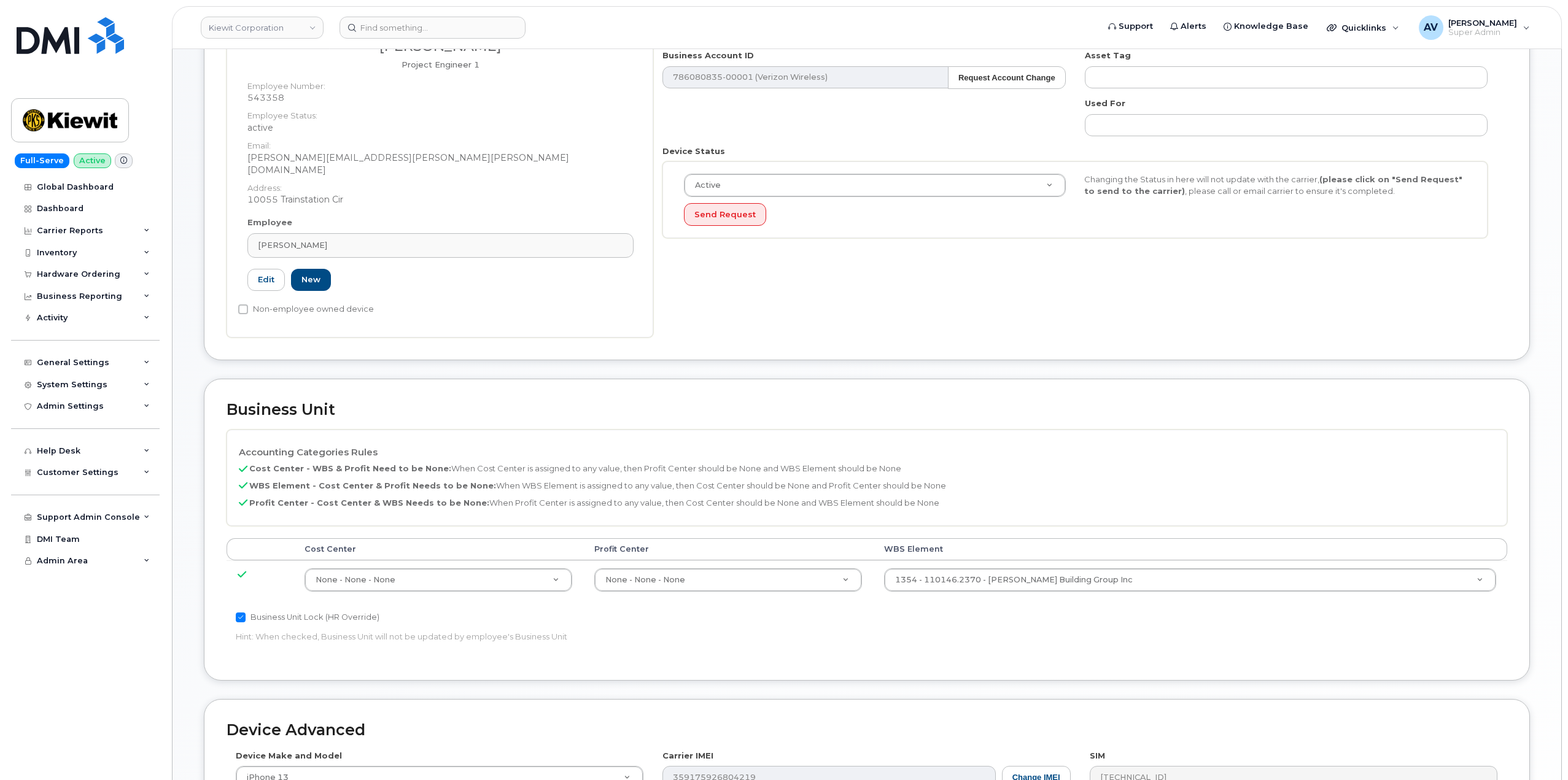
scroll to position [307, 0]
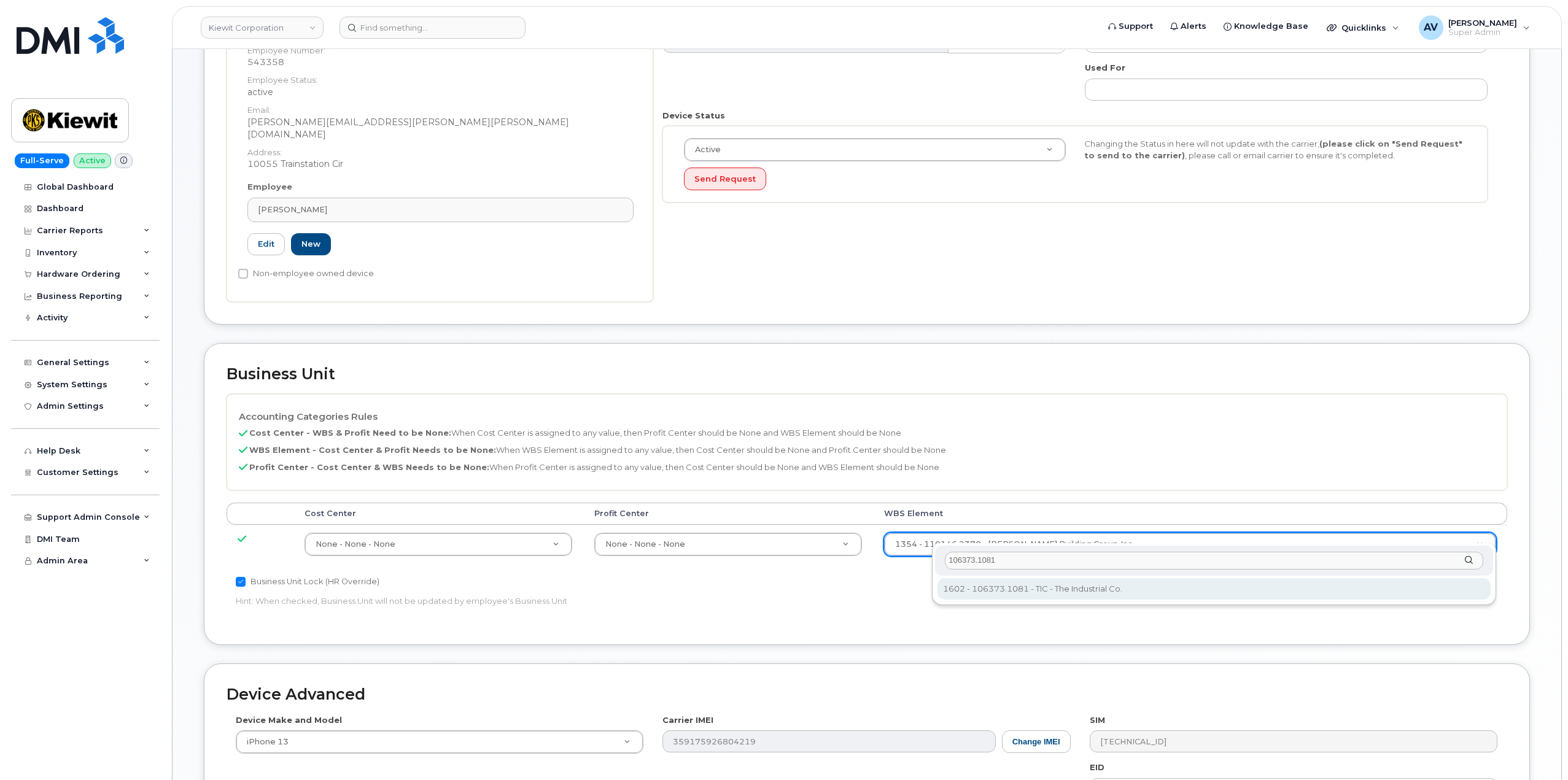
type input "106373.1081"
type input "35050978"
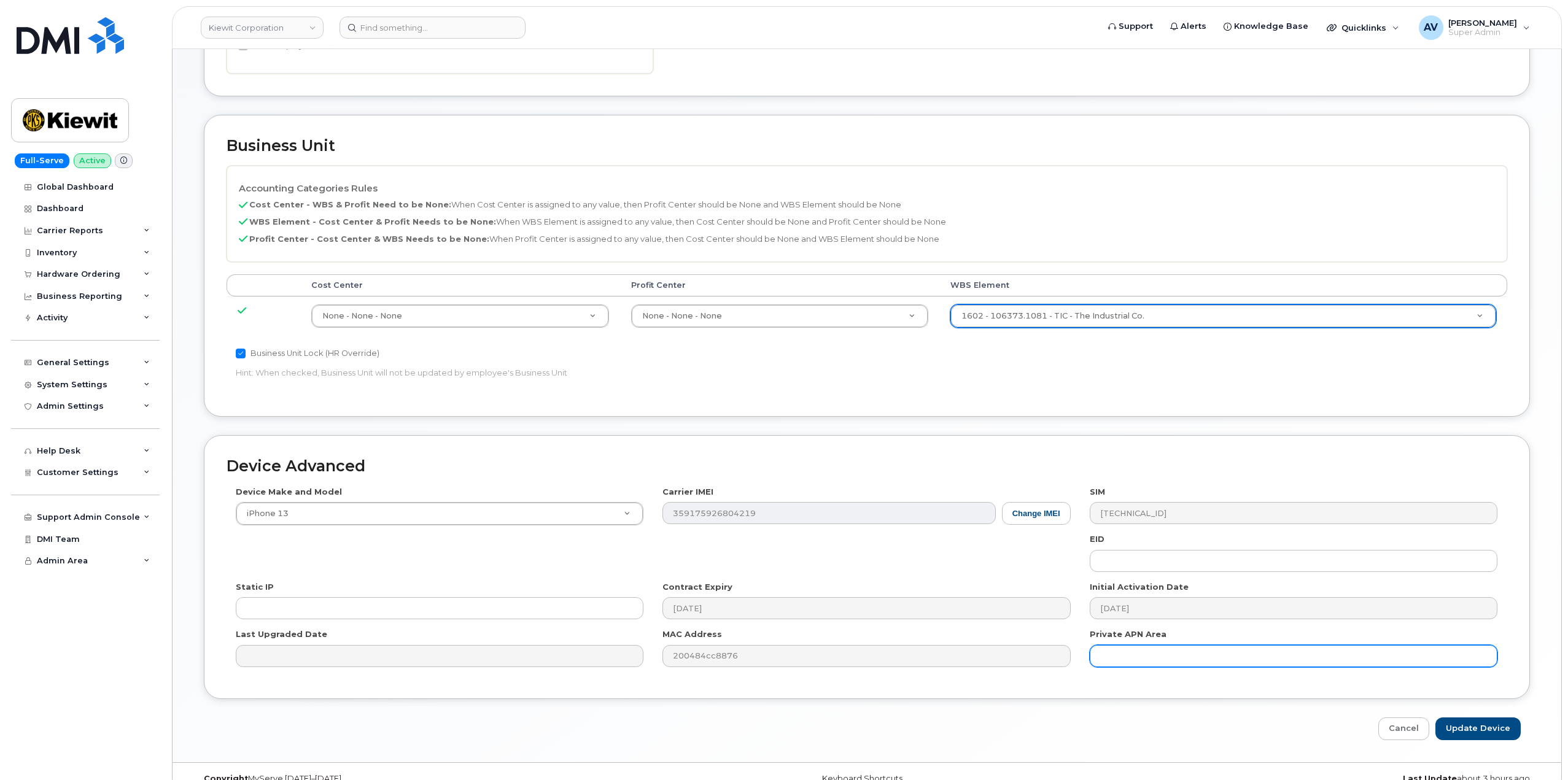
scroll to position [545, 0]
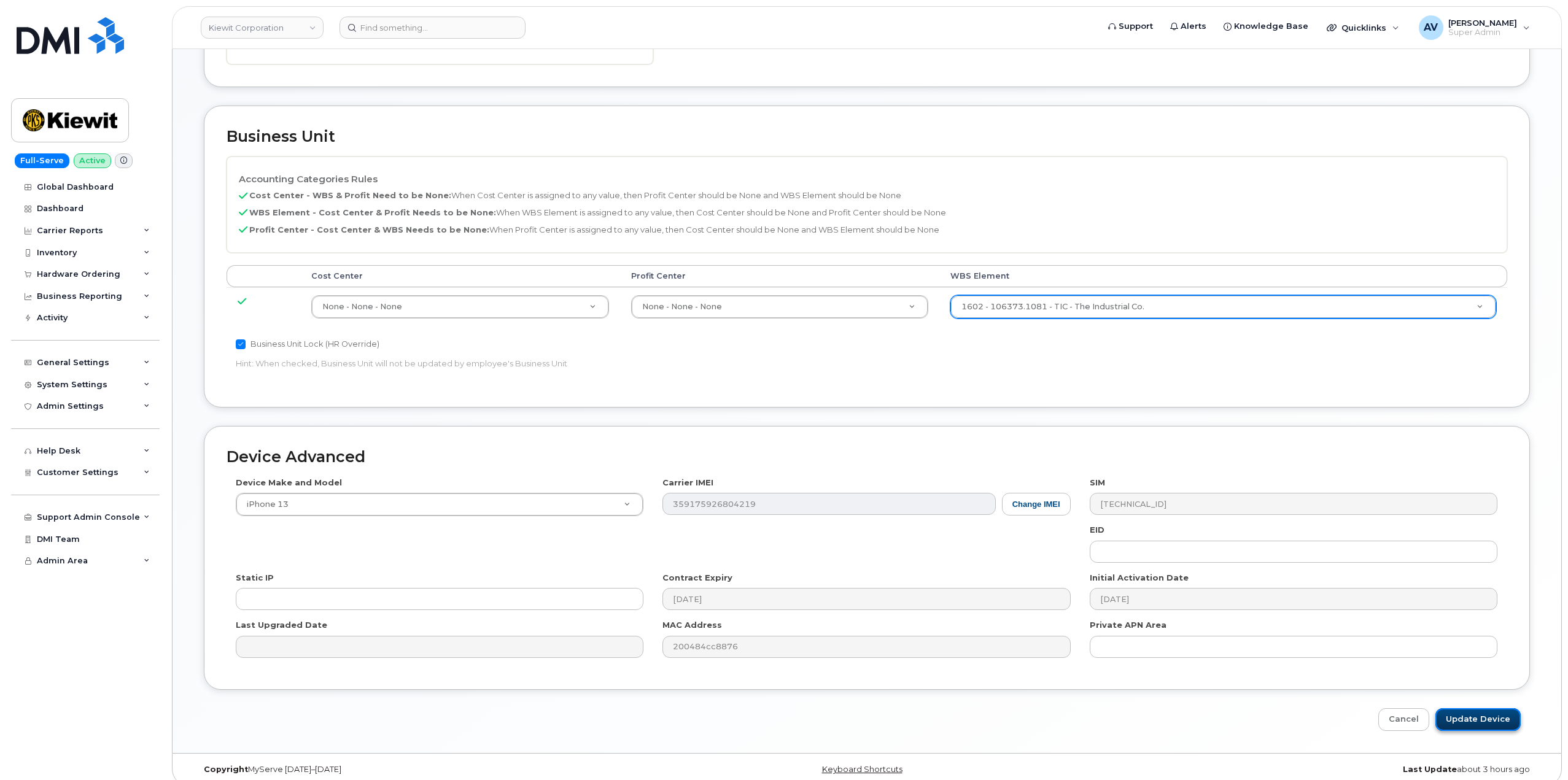
click at [1497, 708] on input "Update Device" at bounding box center [1478, 720] width 85 height 22
type input "Saving..."
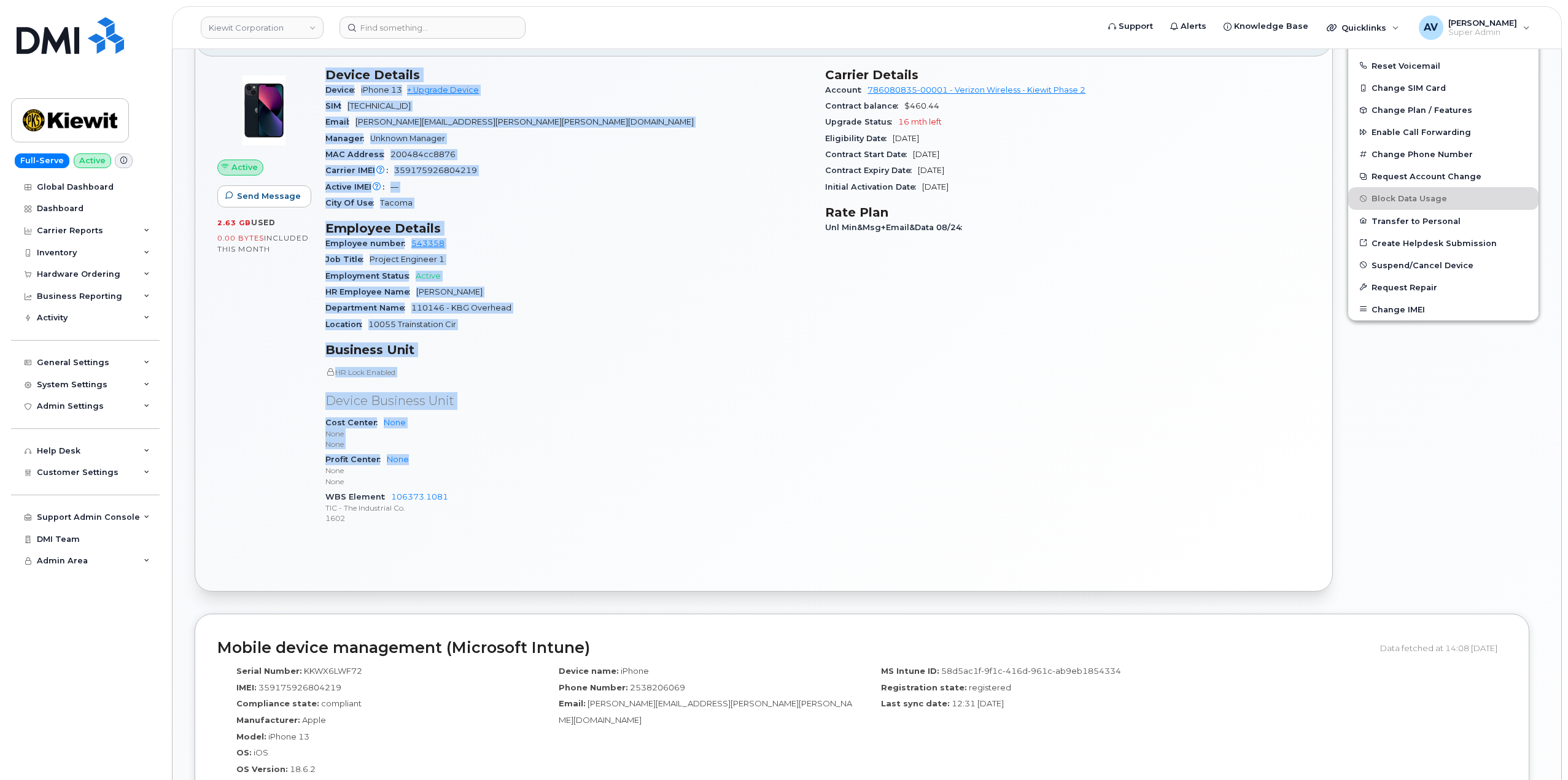
scroll to position [368, 0]
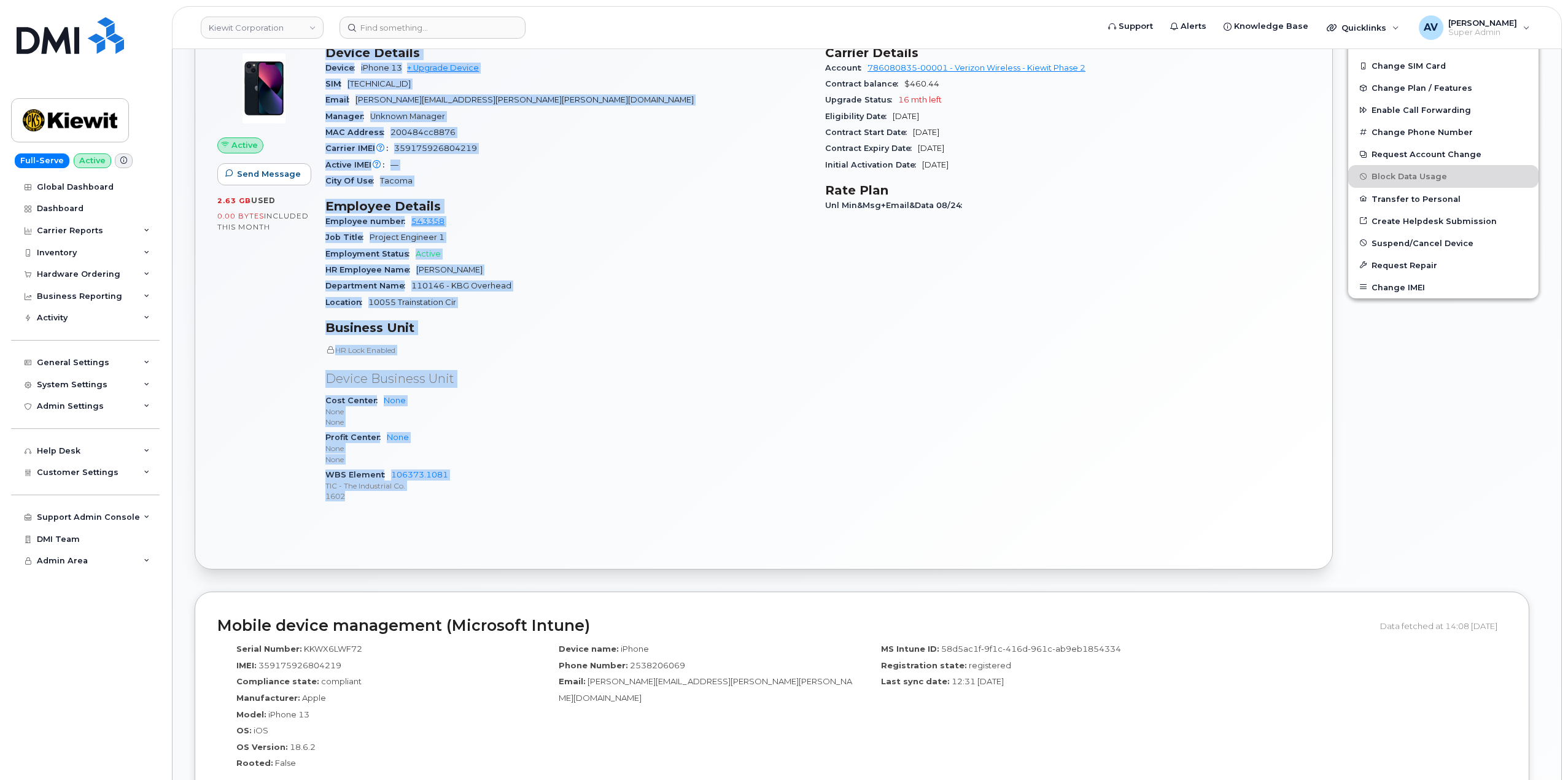
drag, startPoint x: 325, startPoint y: 233, endPoint x: 469, endPoint y: 499, distance: 302.5
click at [469, 499] on div "Device Details Device iPhone 13 + Upgrade Device SIM 89148000009497704512 Email…" at bounding box center [568, 279] width 500 height 483
copy div "Device Details Device iPhone 13 + Upgrade Device SIM 89148000009497704512 Email…"
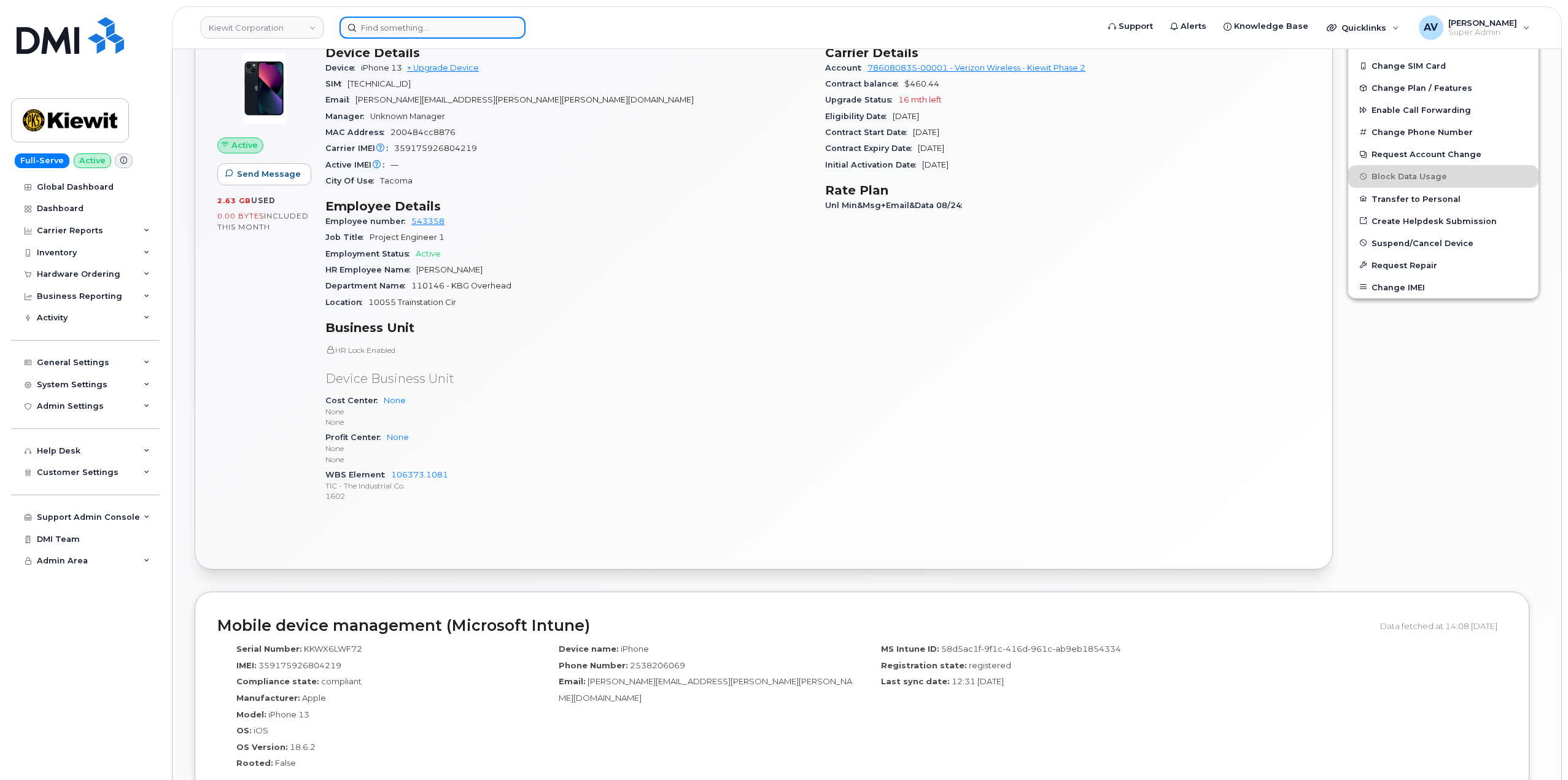
click at [475, 25] on input at bounding box center [432, 28] width 186 height 22
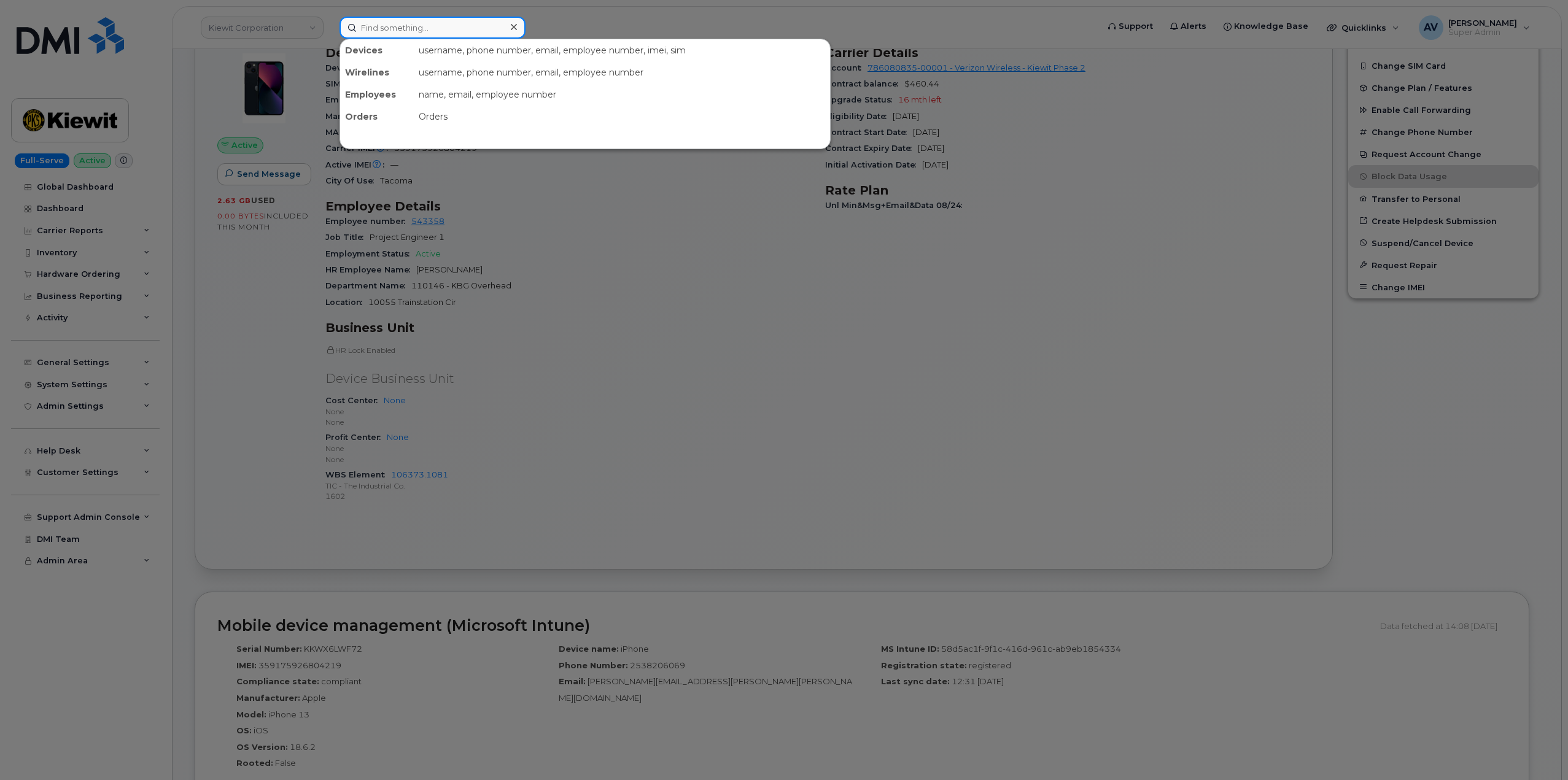
paste input "Monica Johnson"
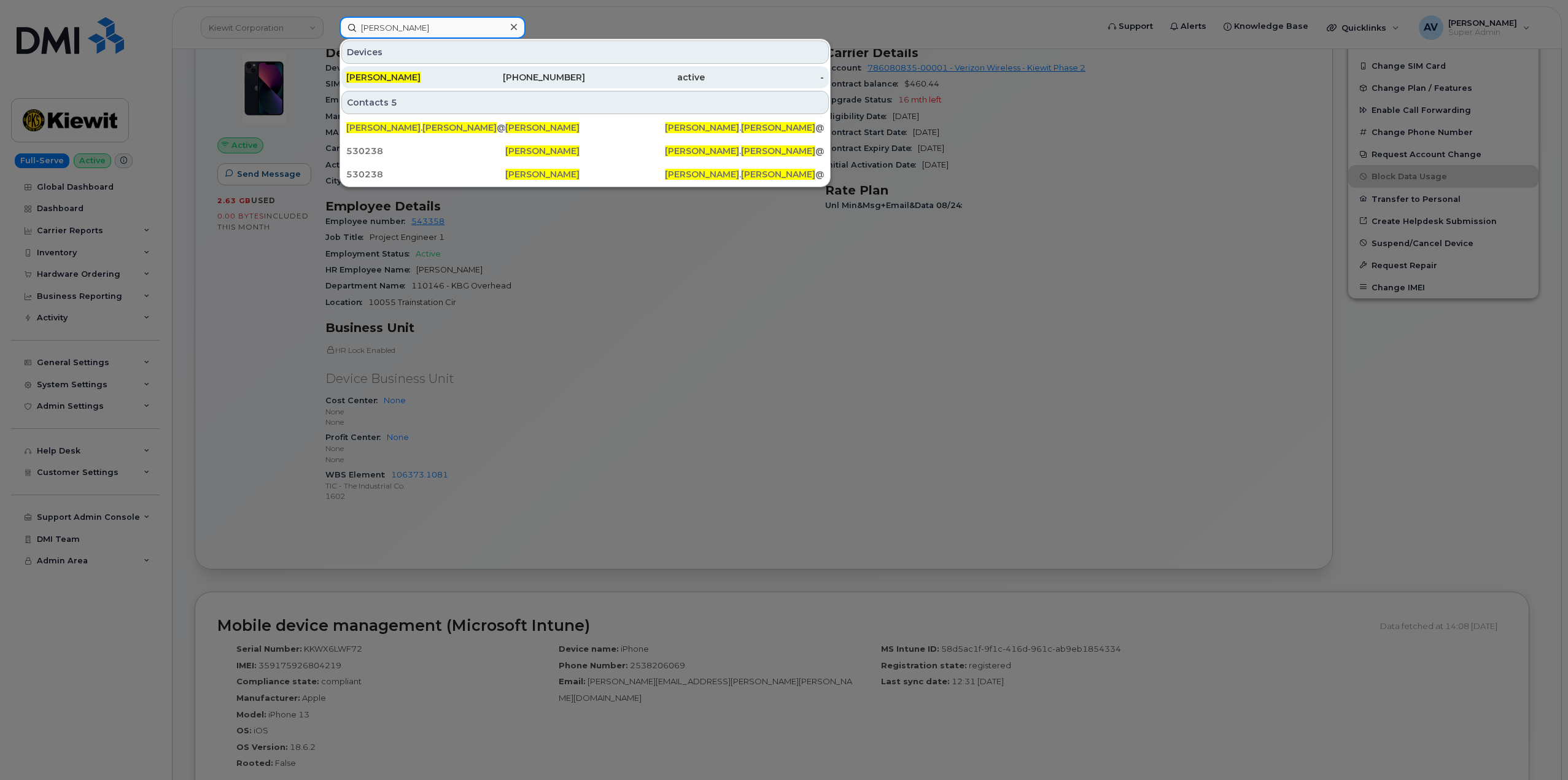
type input "Monica Johnson"
click at [479, 81] on div "780-298-6164" at bounding box center [525, 77] width 119 height 12
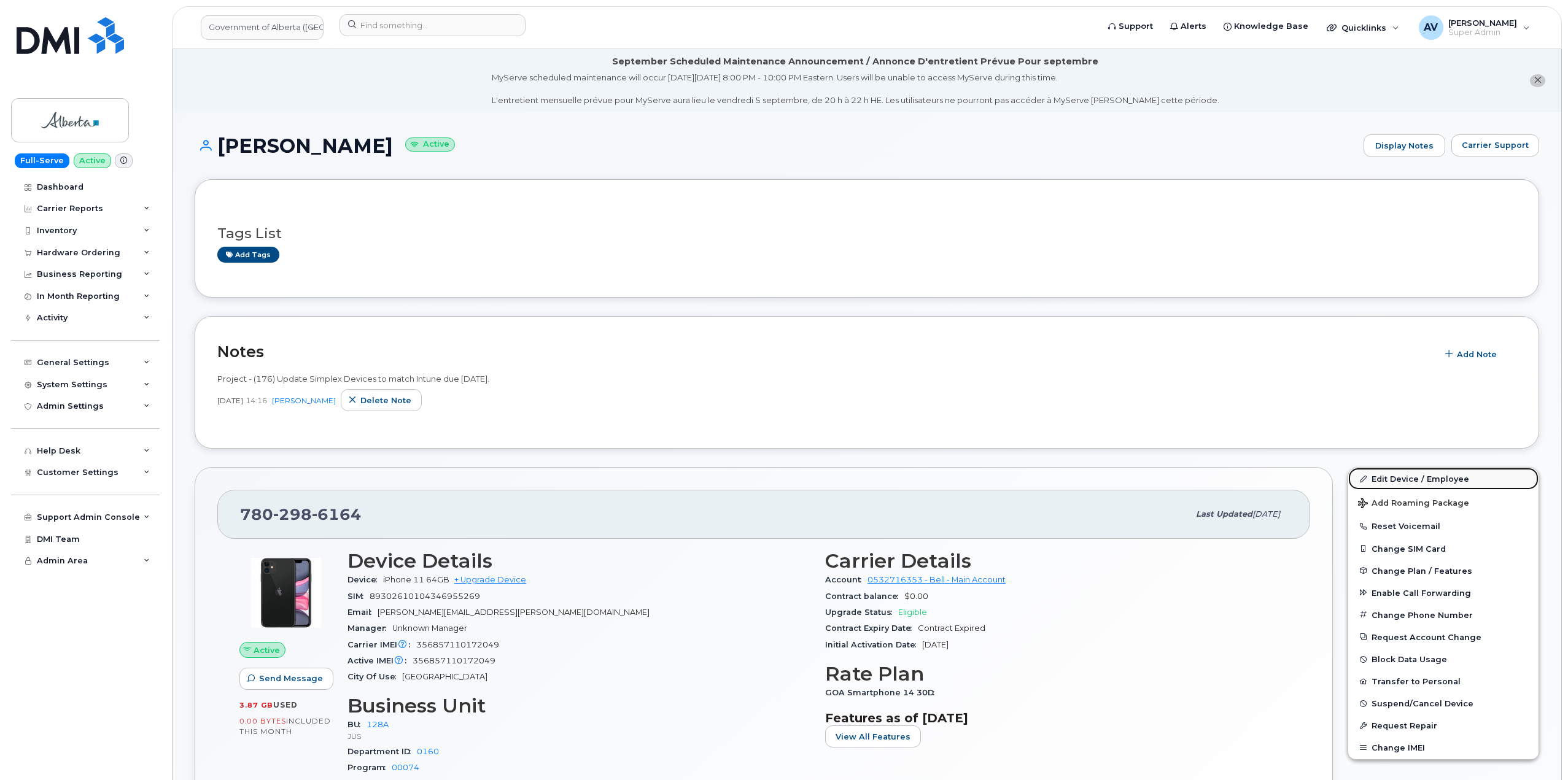
click at [1402, 477] on link "Edit Device / Employee" at bounding box center [1443, 479] width 190 height 22
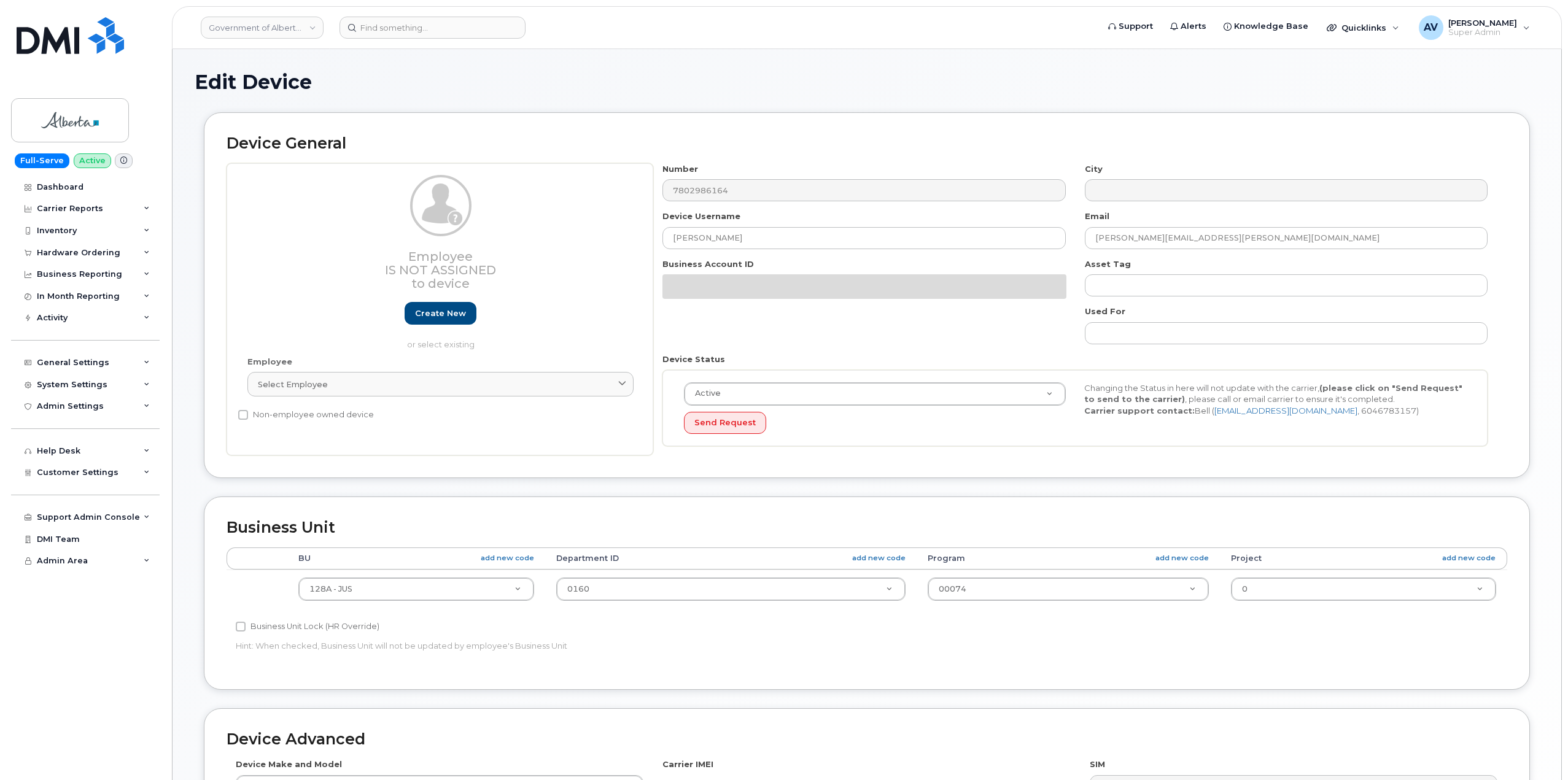
select select "4120330"
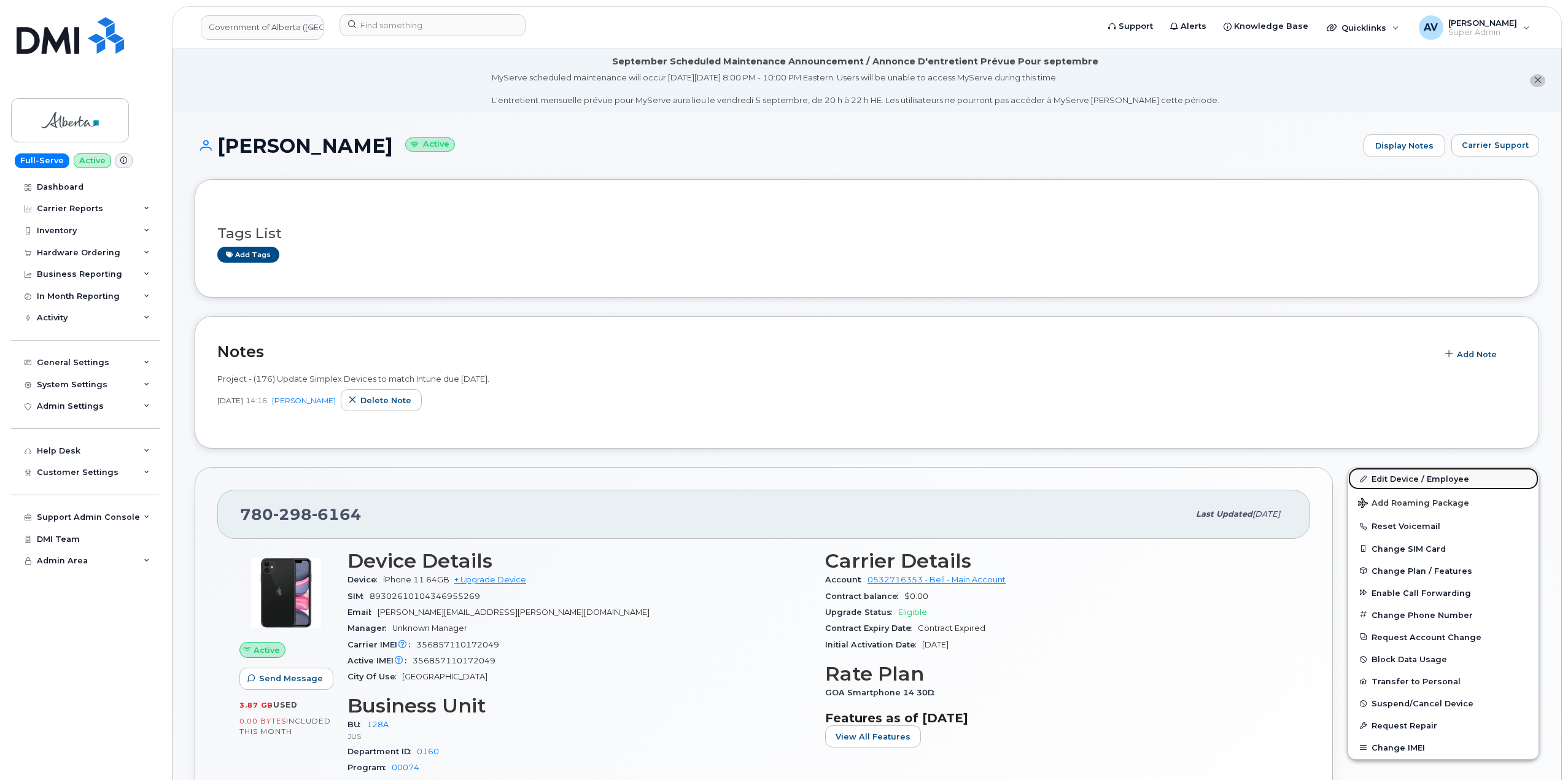
click at [1412, 478] on link "Edit Device / Employee" at bounding box center [1443, 479] width 190 height 22
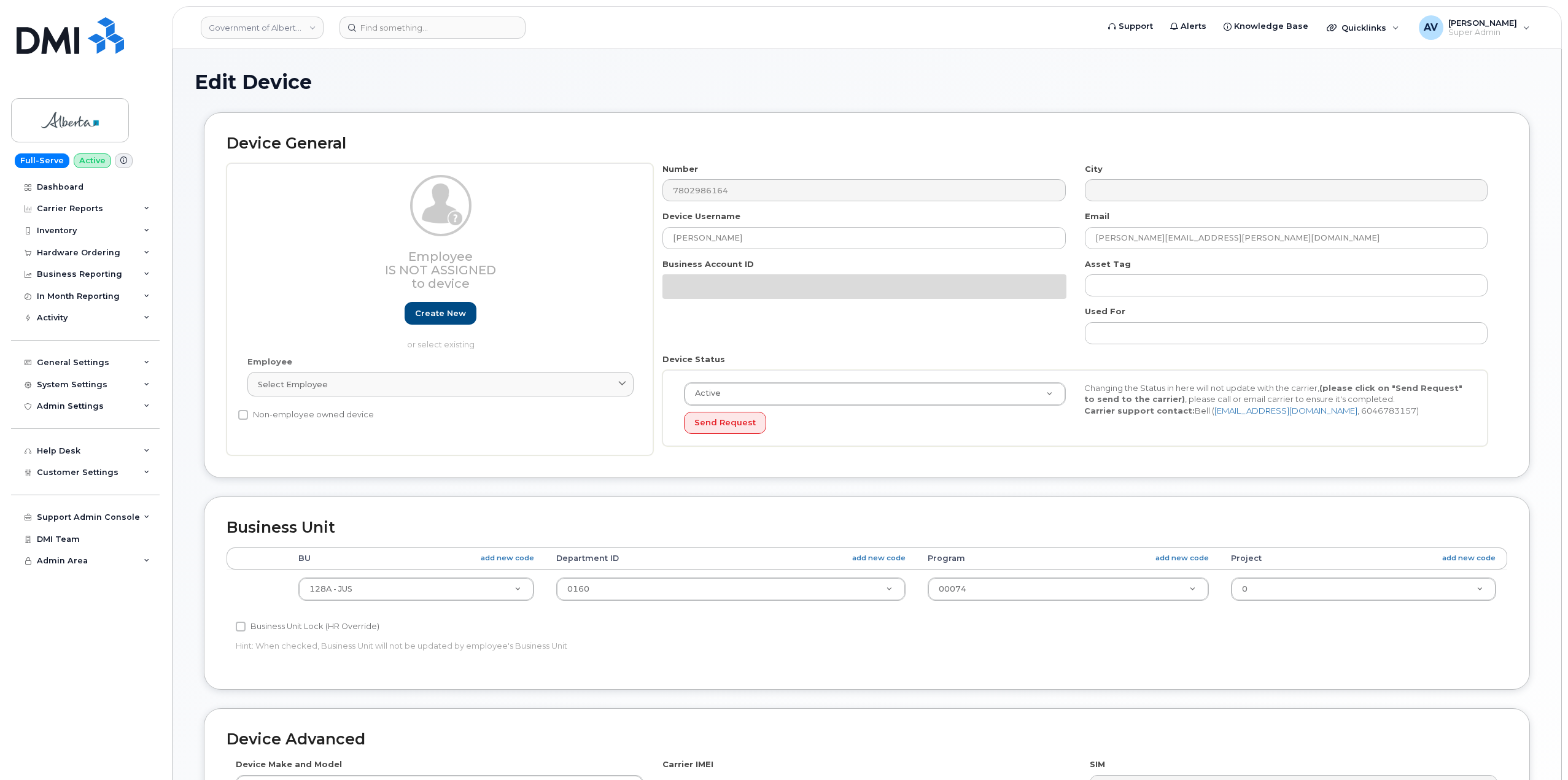
select select "4120330"
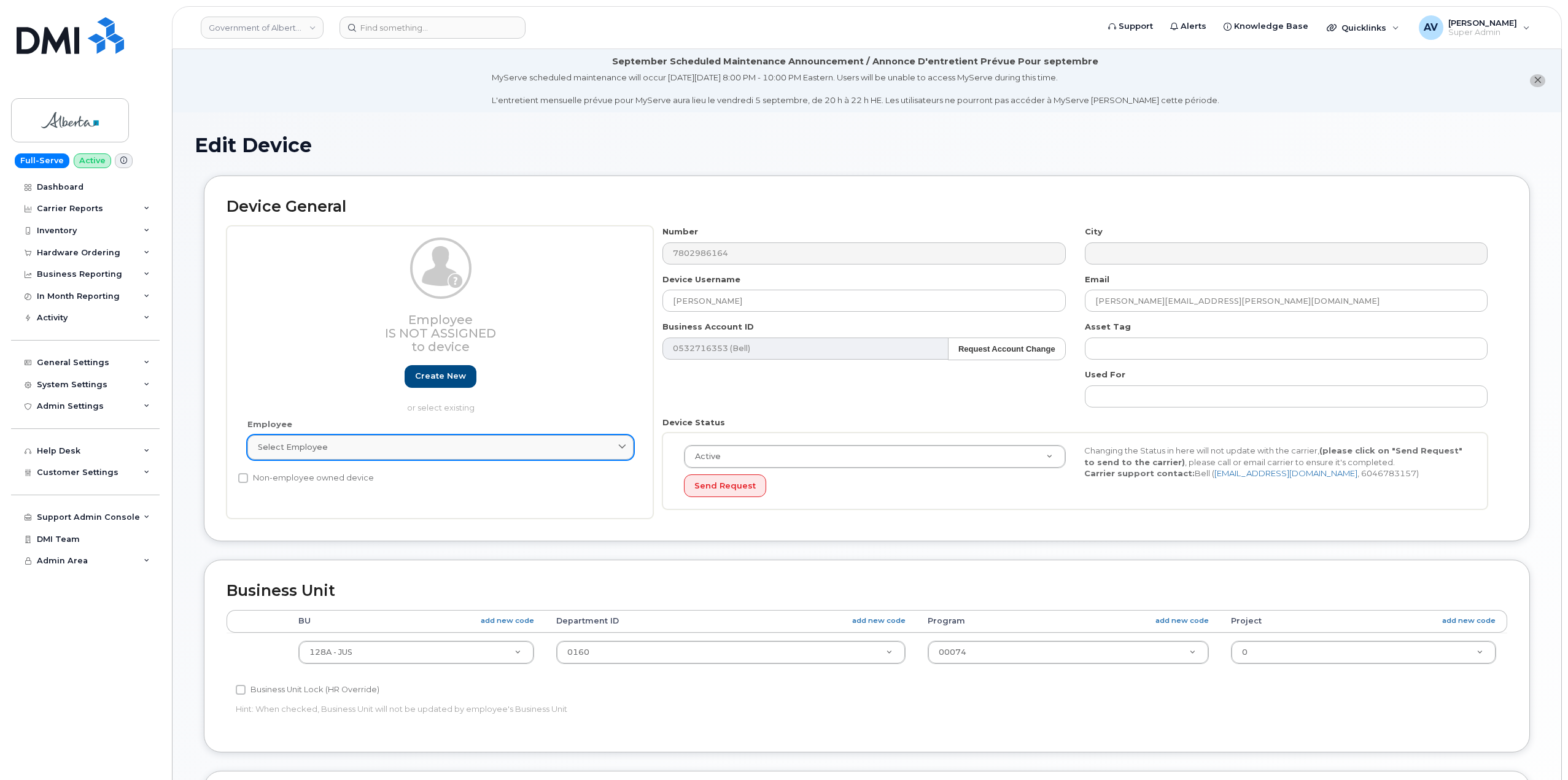
click at [538, 448] on div "Select employee" at bounding box center [440, 447] width 365 height 12
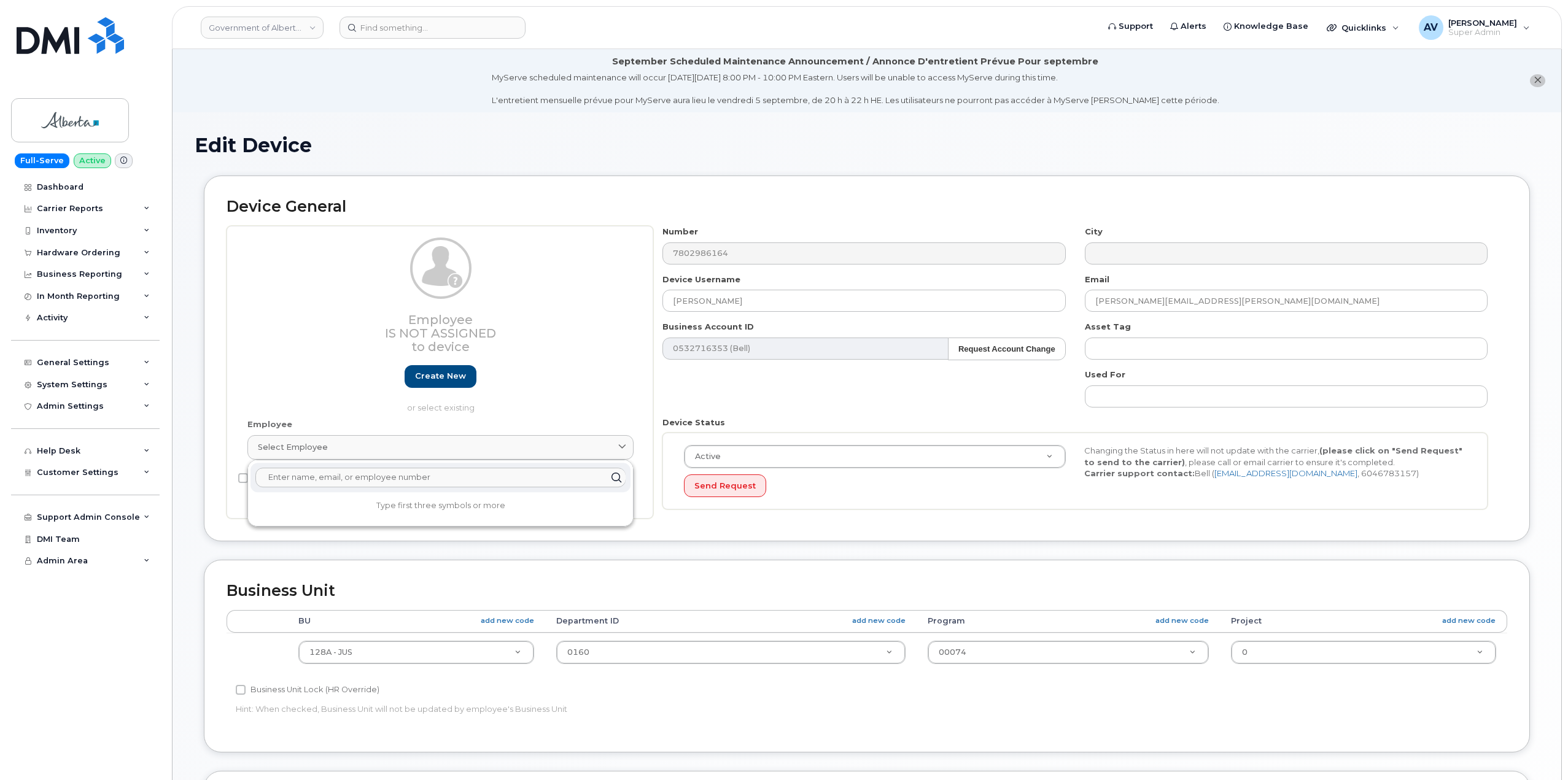
click at [522, 475] on input "text" at bounding box center [440, 478] width 370 height 19
type input "monica johnson"
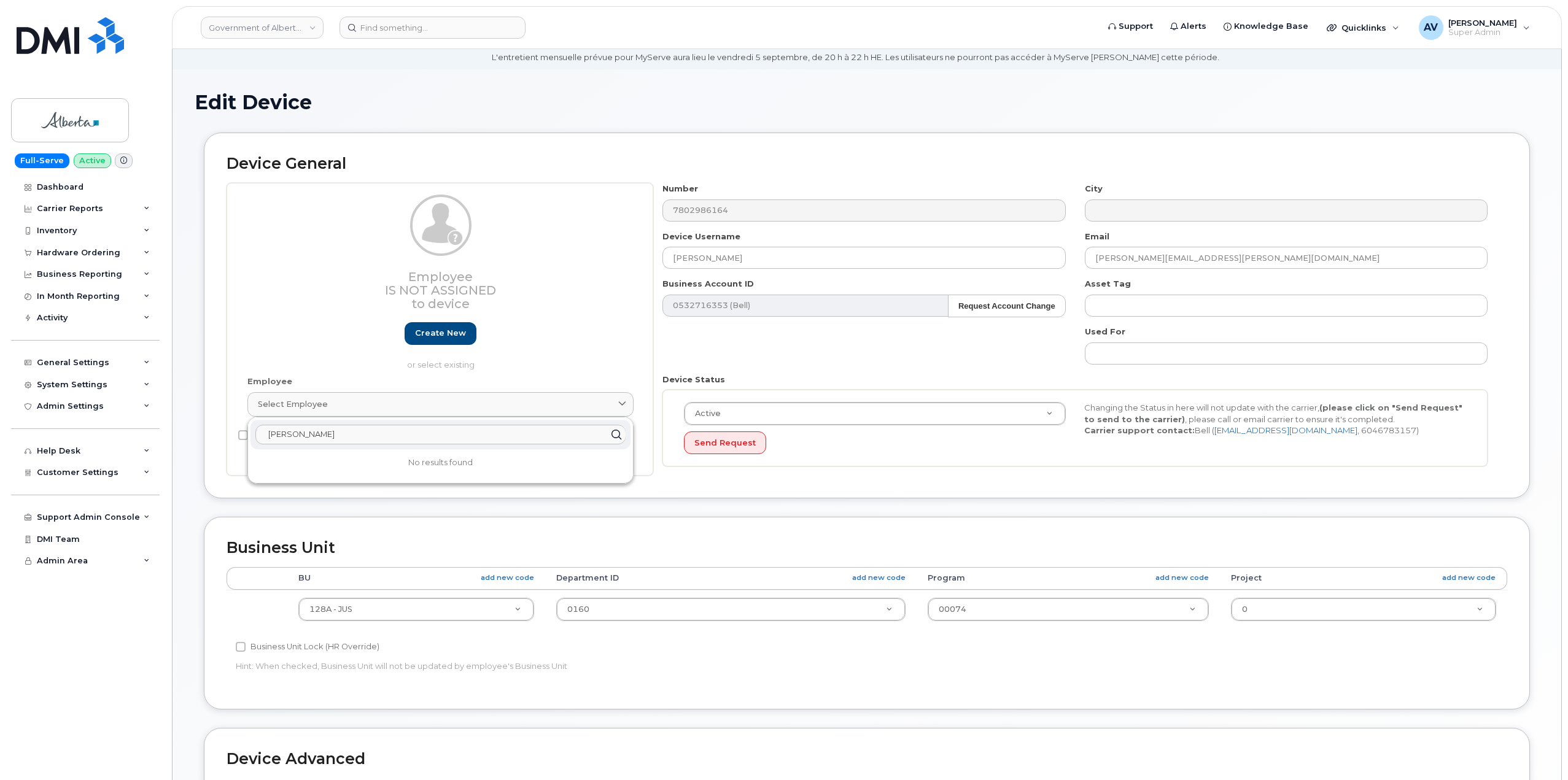
scroll to position [61, 0]
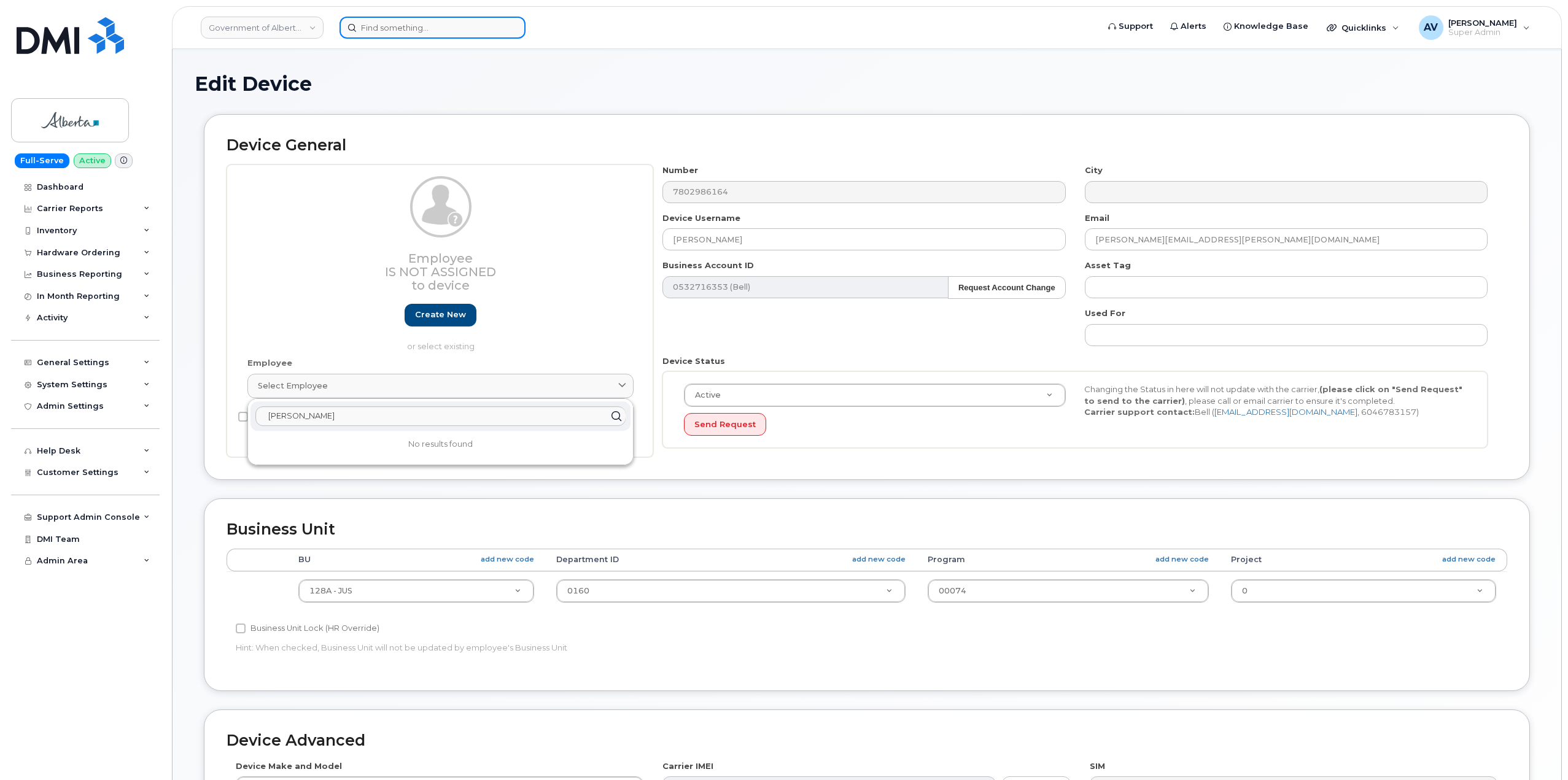
click at [416, 24] on input at bounding box center [432, 28] width 186 height 22
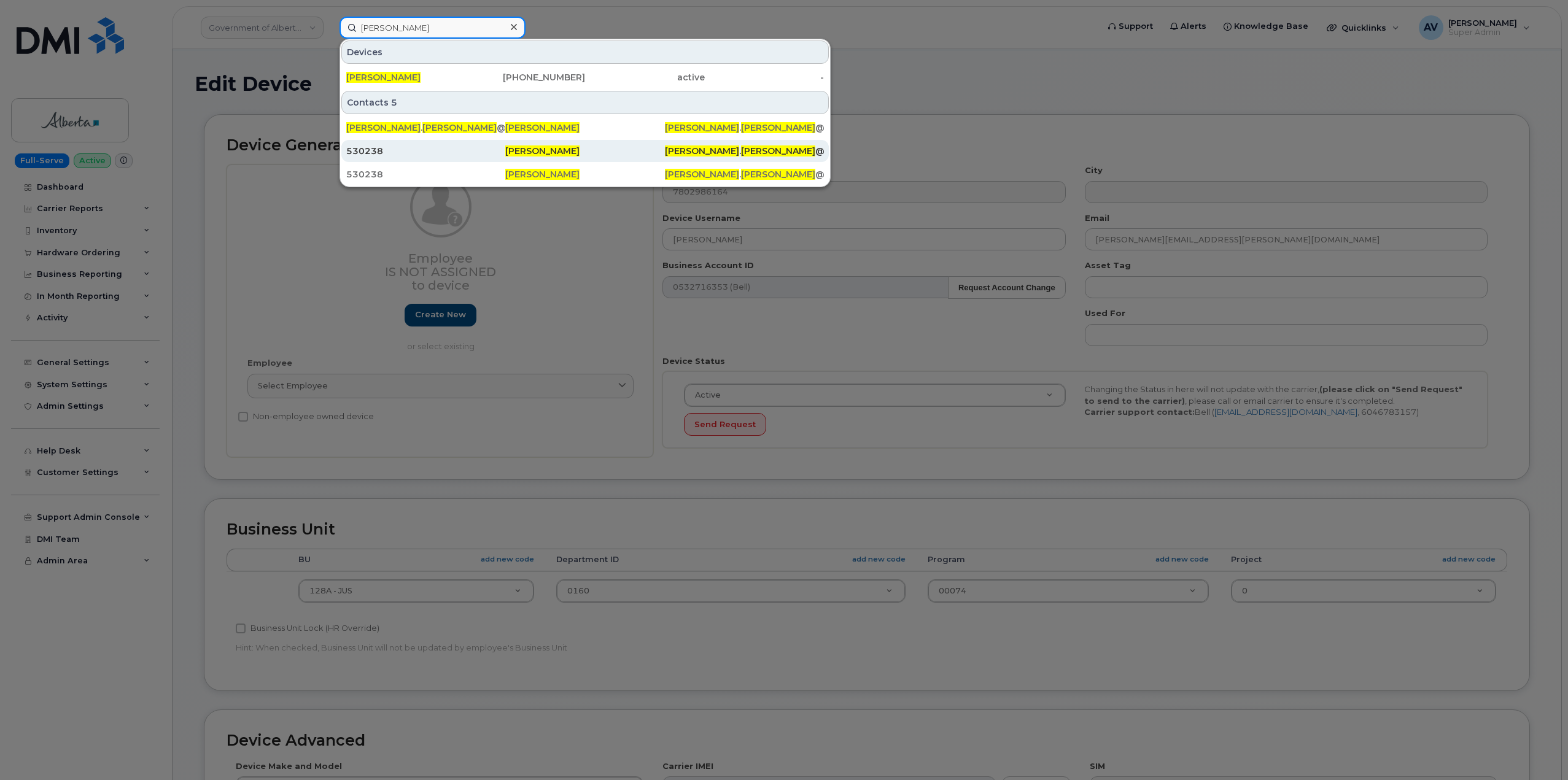
type input "monica johnson"
click at [465, 145] on div "530238" at bounding box center [425, 152] width 159 height 22
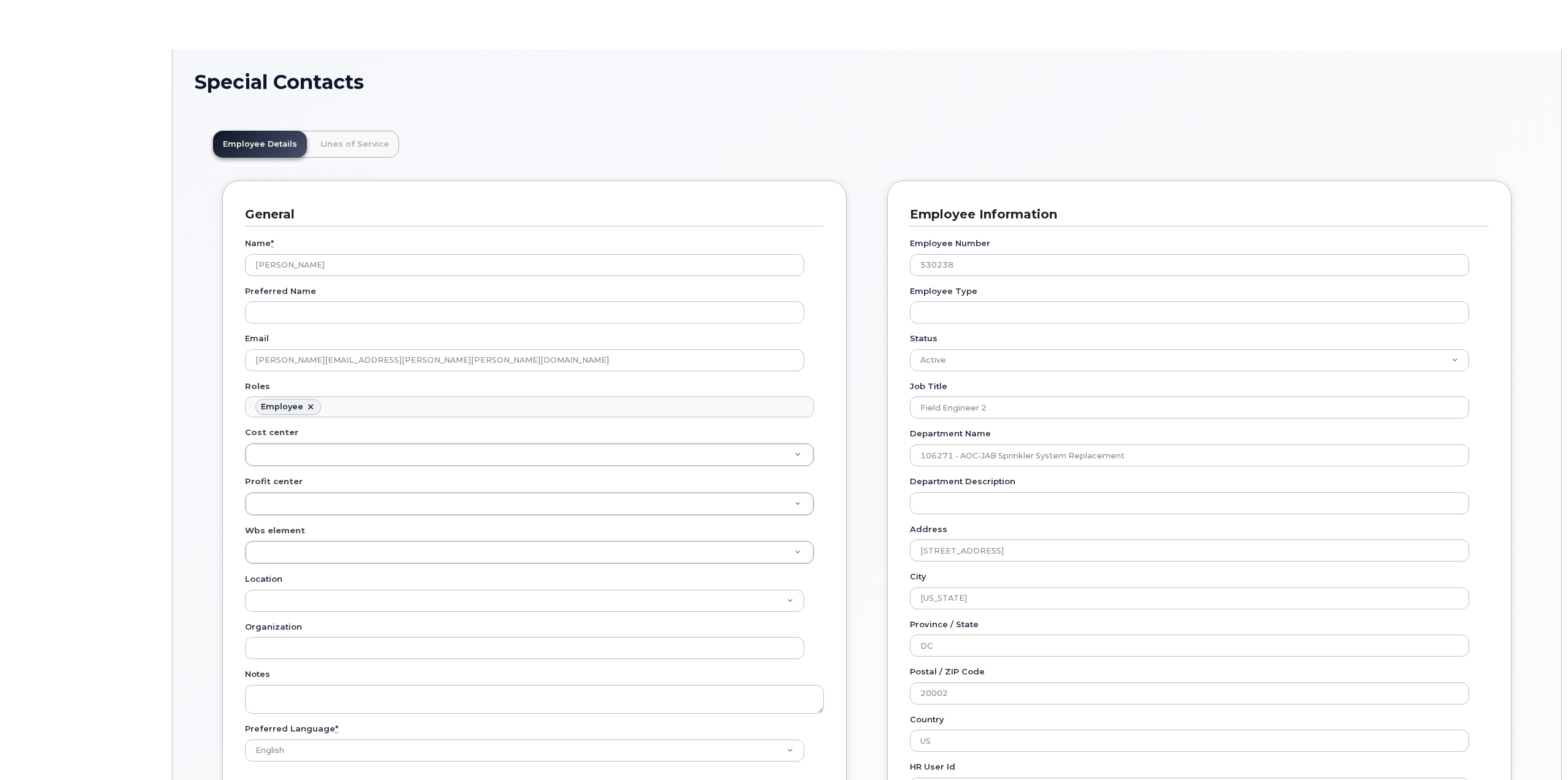
scroll to position [37, 0]
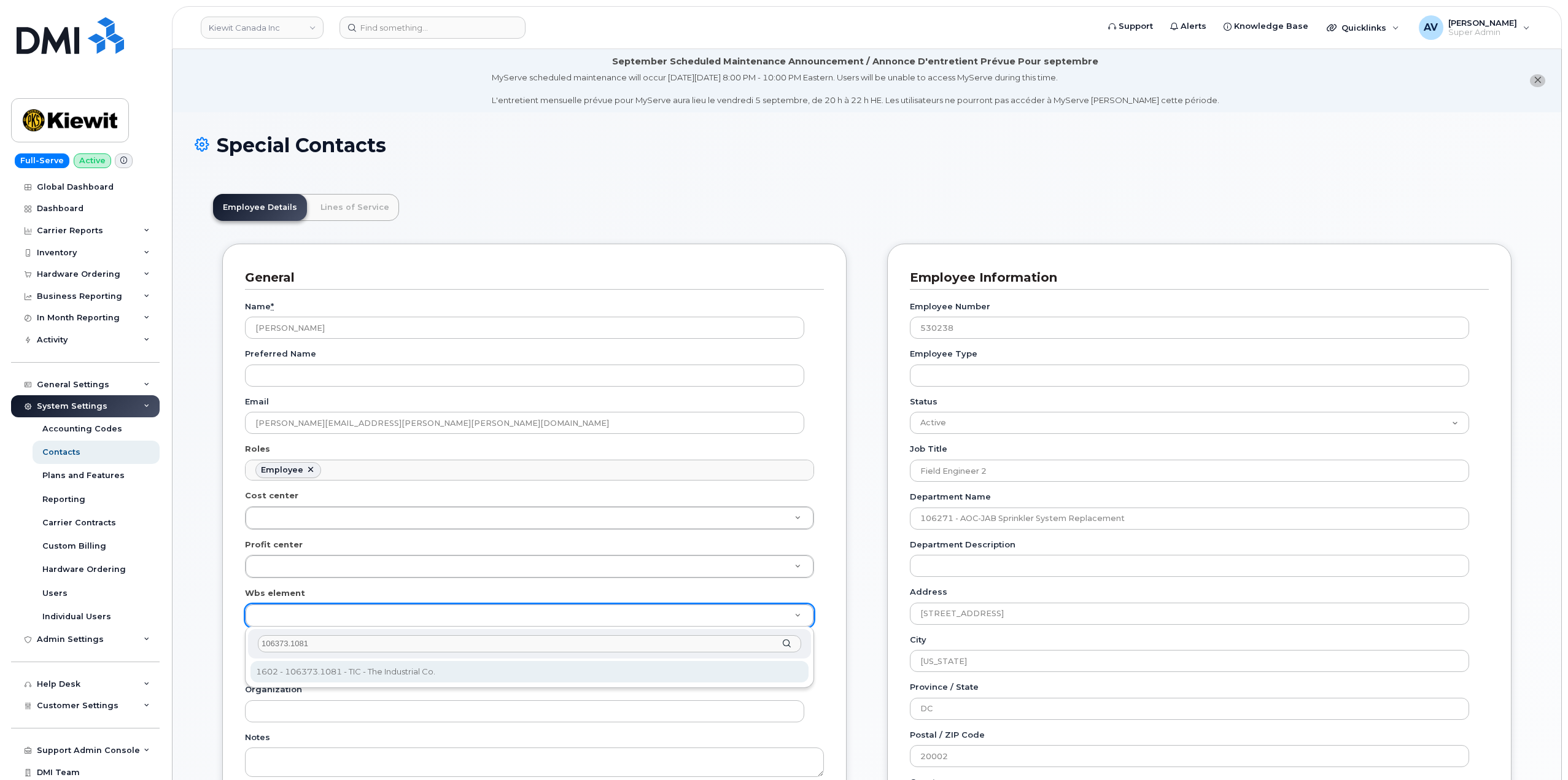
type input "106373.1081"
type input "35043709"
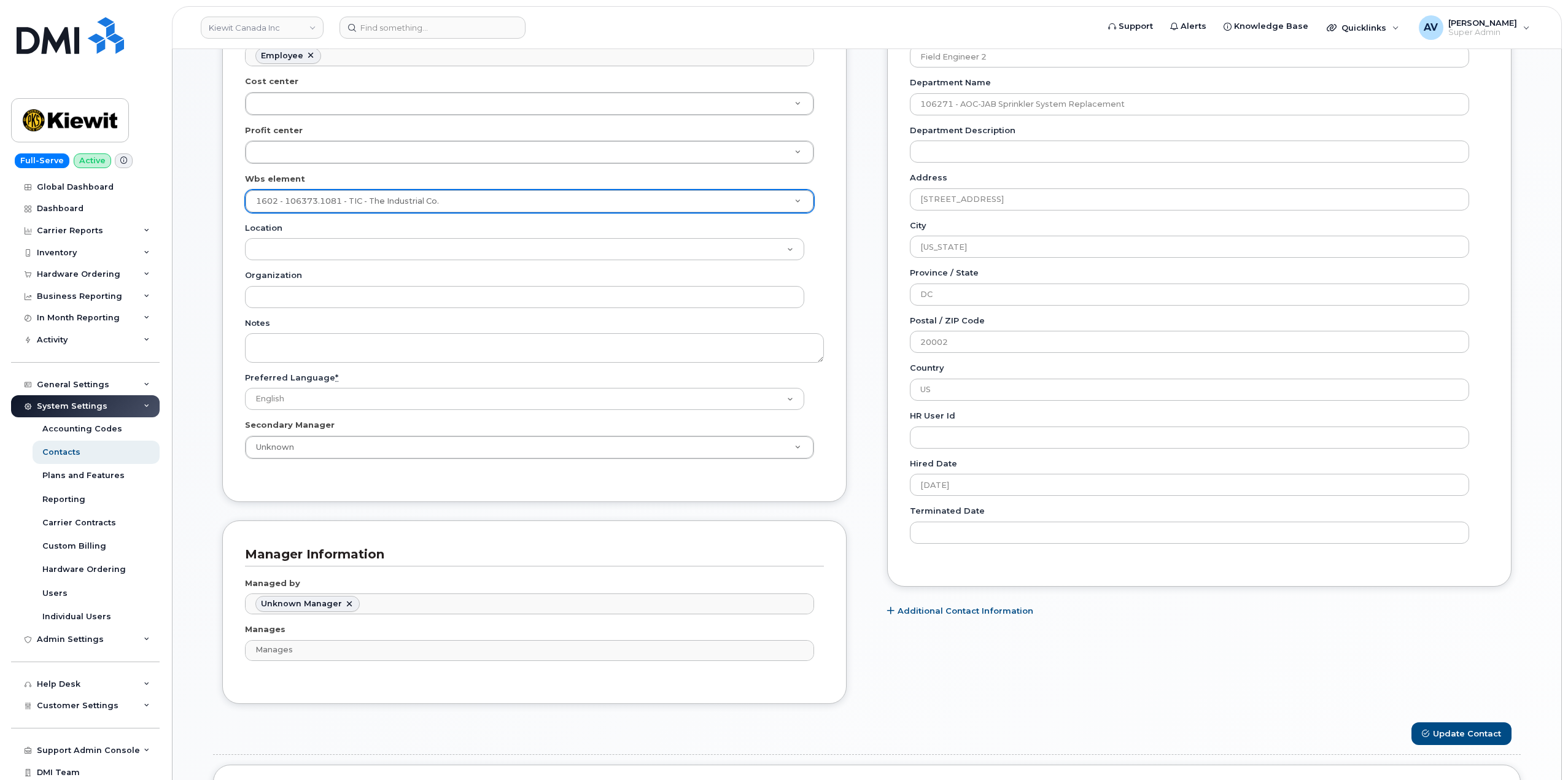
scroll to position [614, 0]
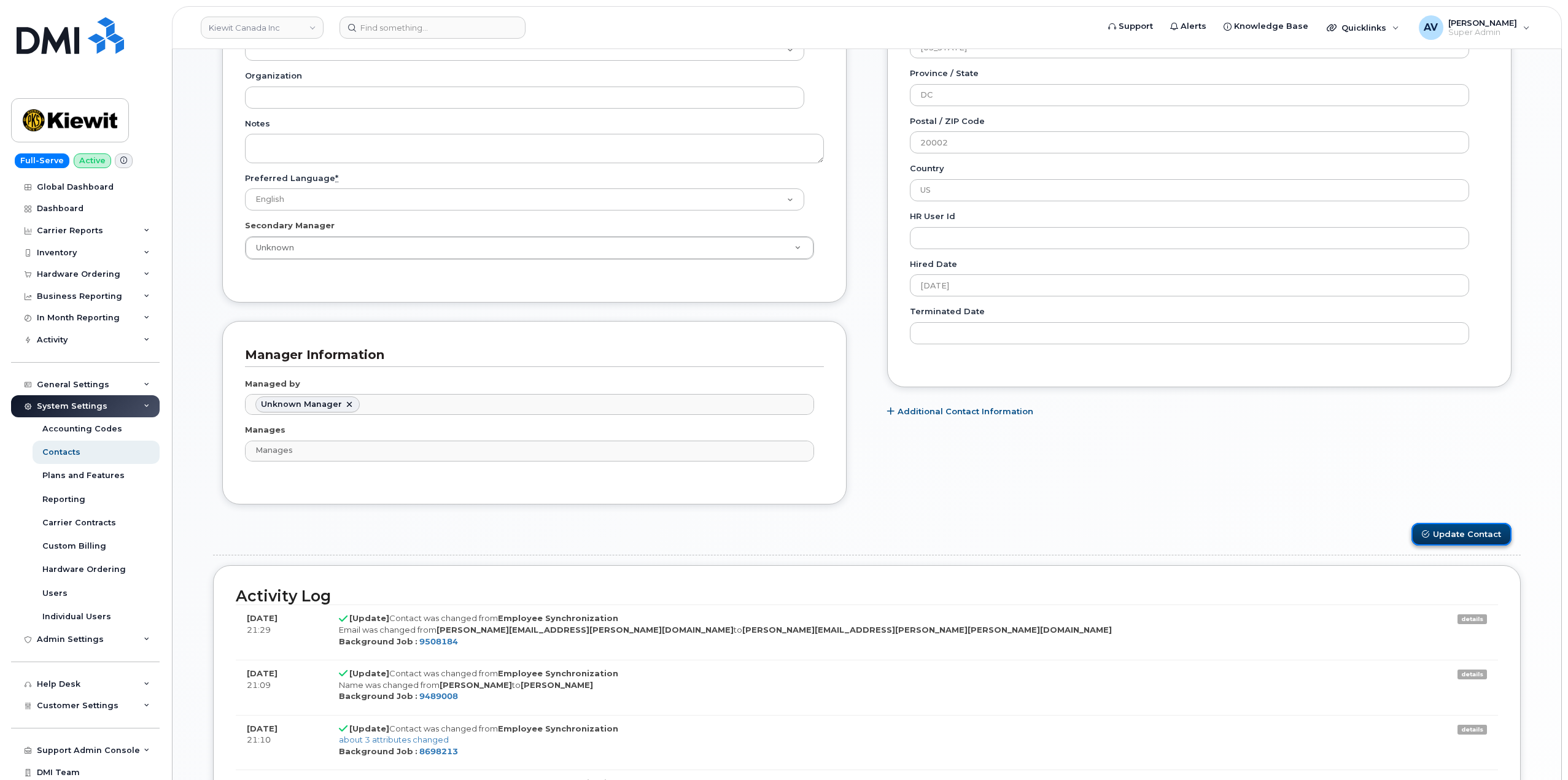
click at [1451, 538] on button "Update Contact" at bounding box center [1461, 534] width 100 height 22
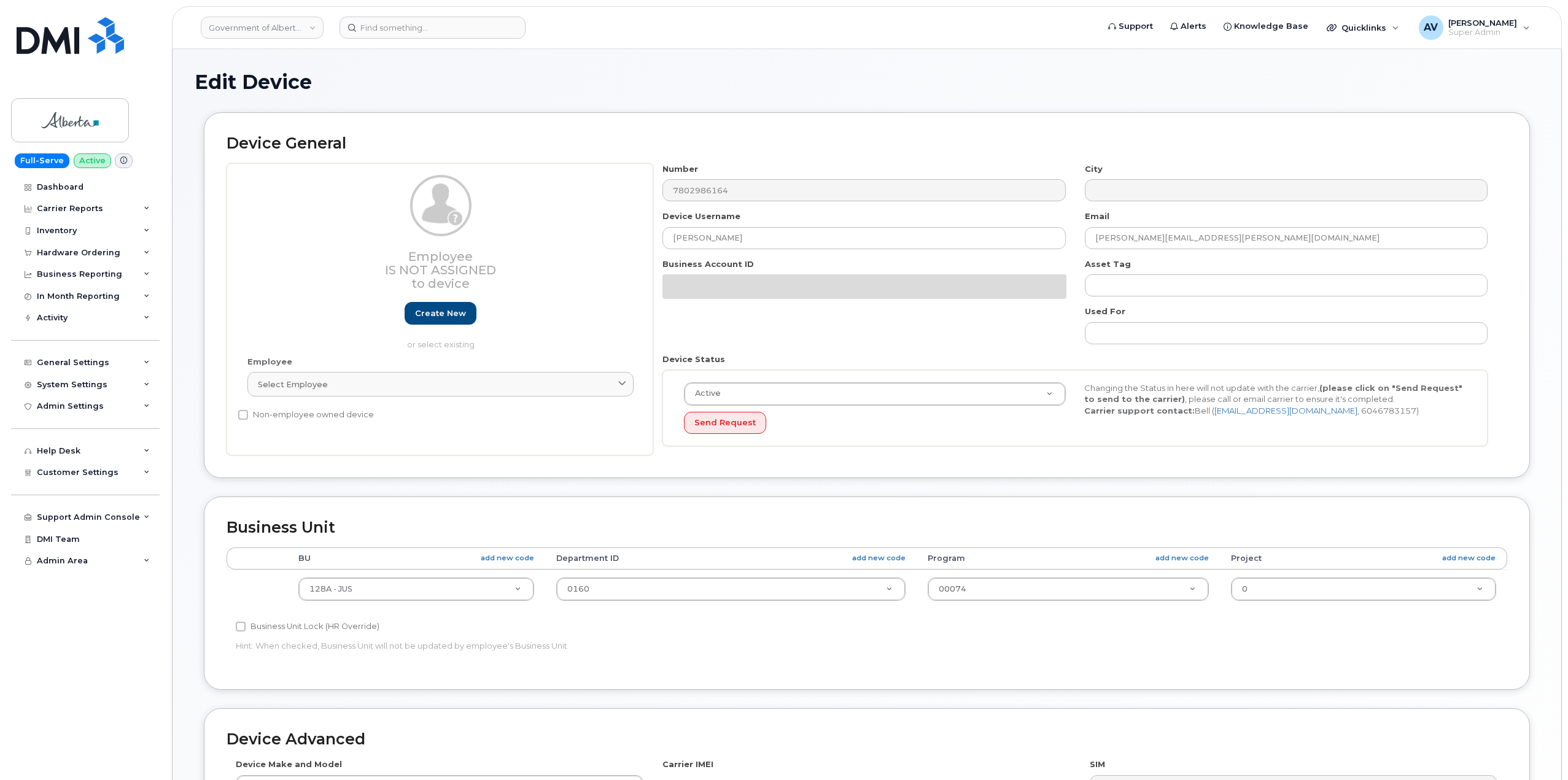
select select "4120330"
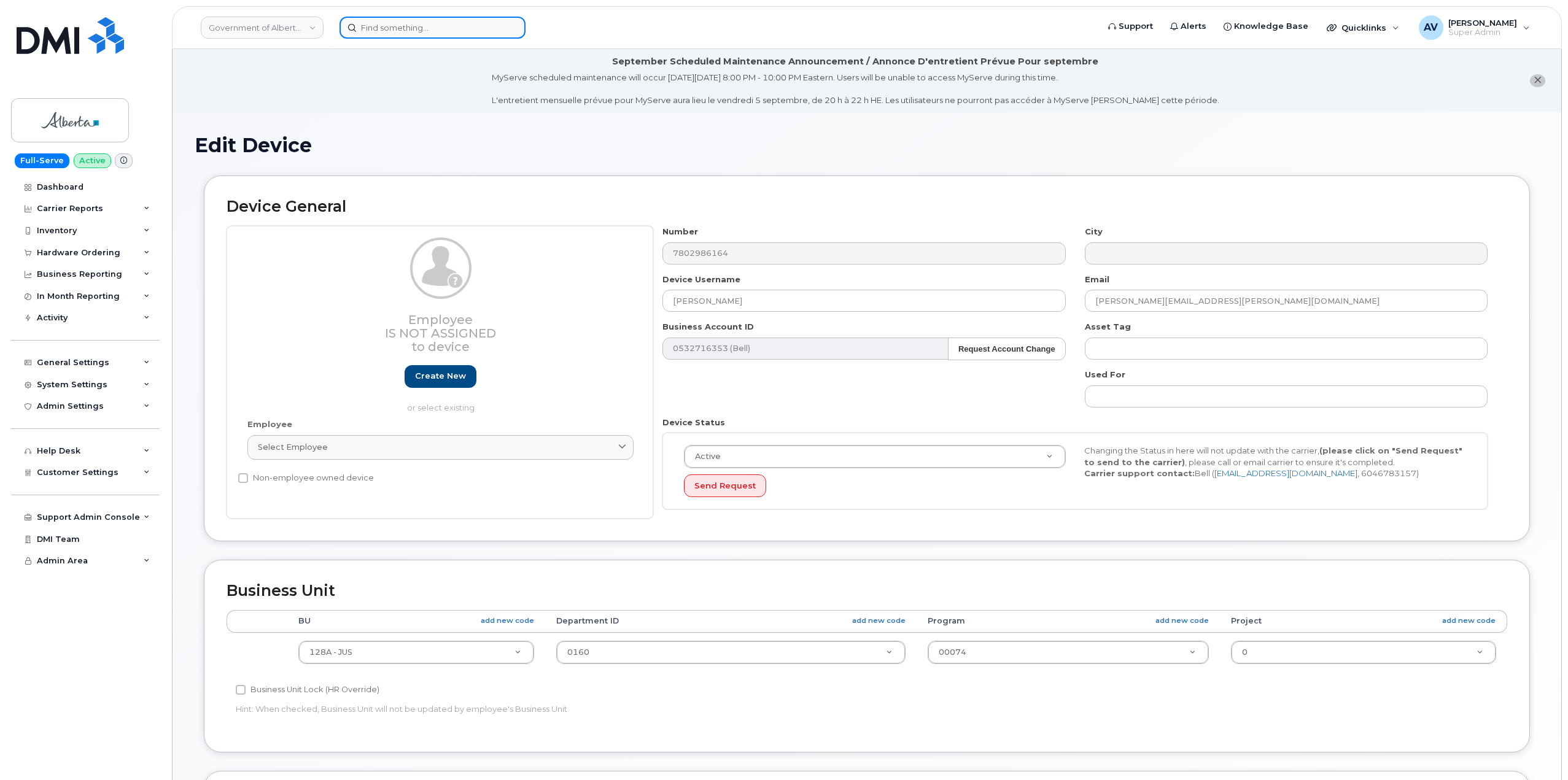
click at [399, 32] on input at bounding box center [432, 28] width 186 height 22
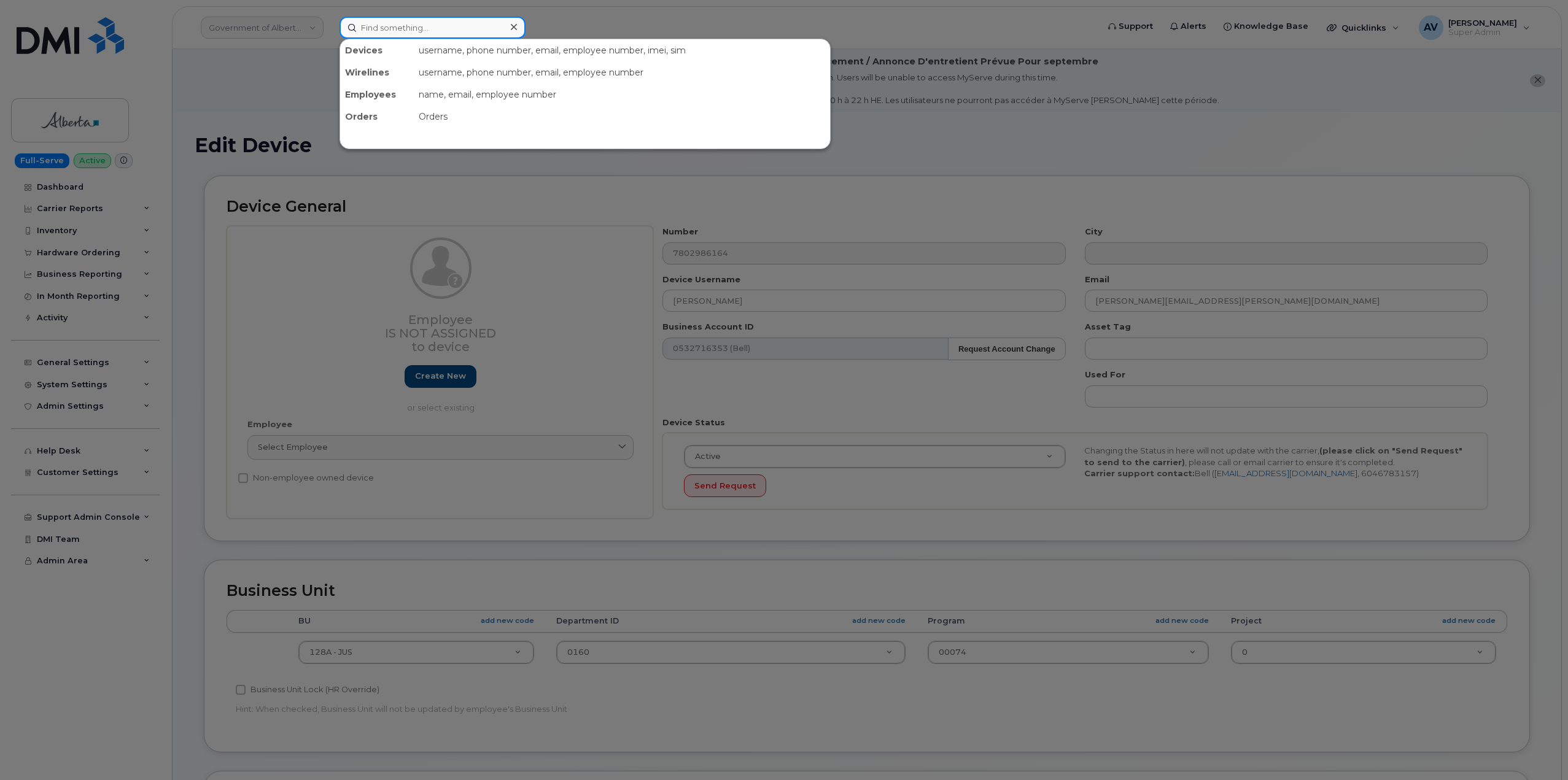
paste input "Brandon Jankel"
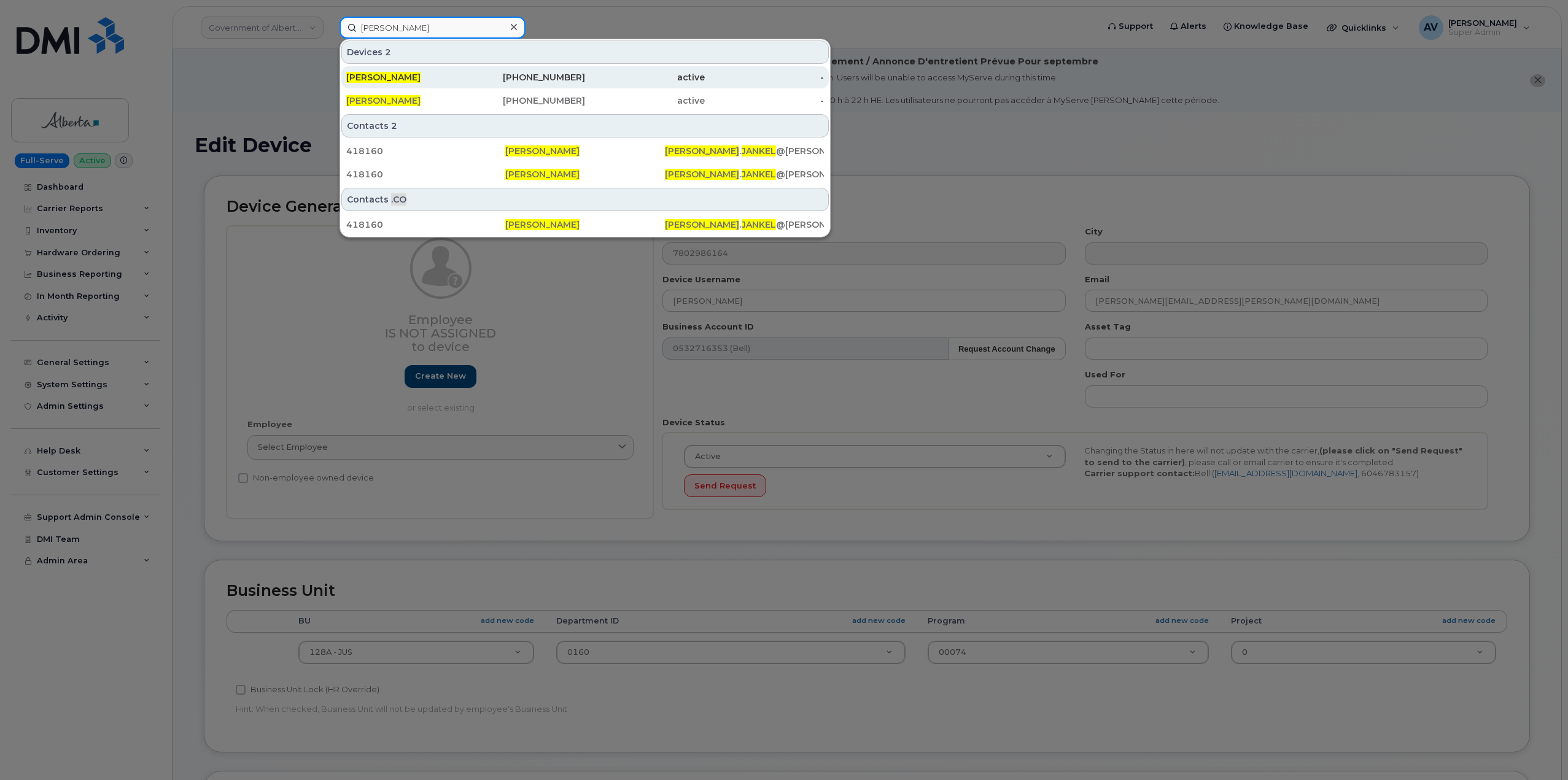
type input "Brandon Jankel"
click at [462, 74] on div "BRANDON JANKEL" at bounding box center [406, 77] width 119 height 12
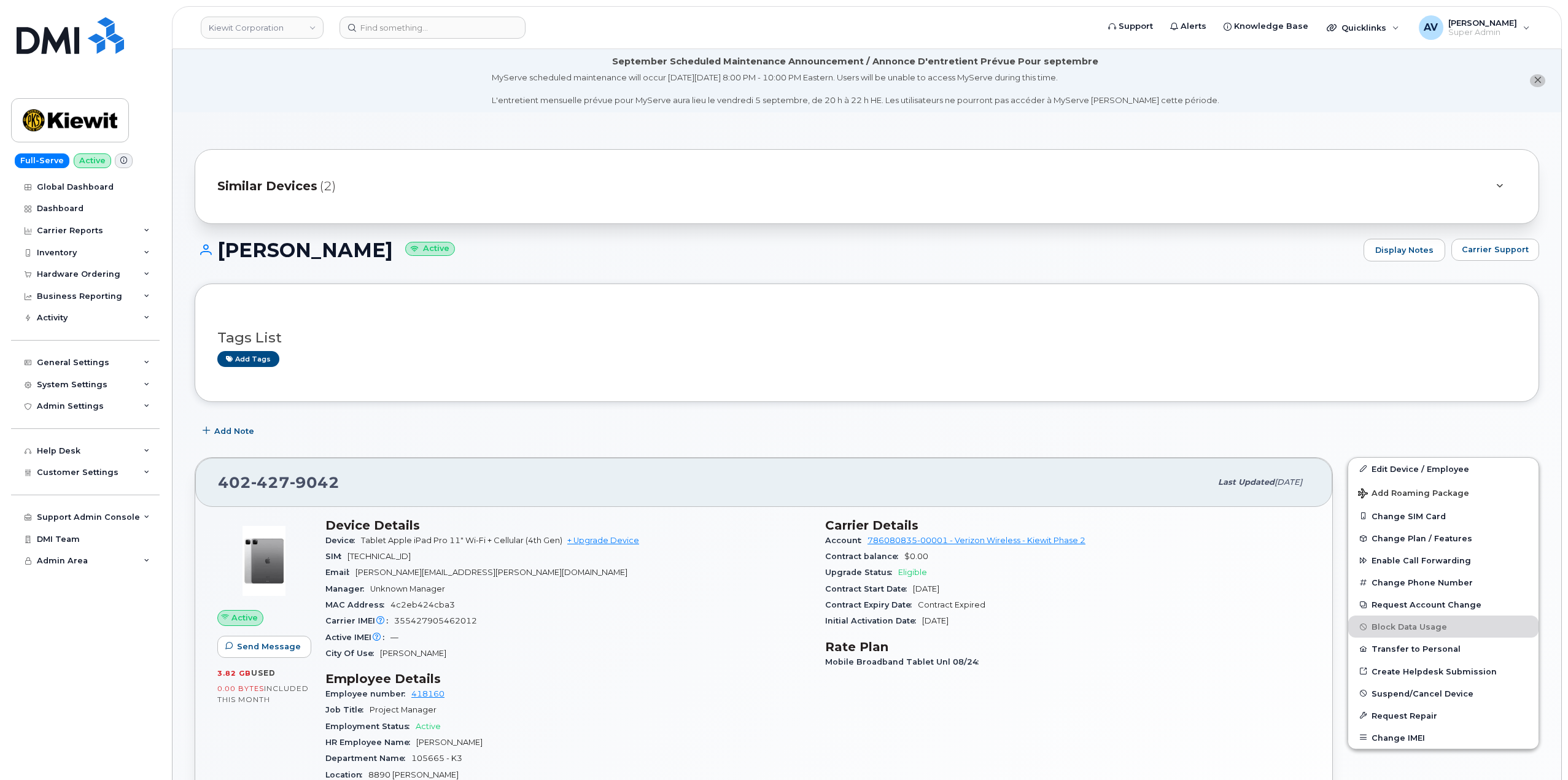
click at [300, 188] on span "Similar Devices" at bounding box center [267, 187] width 100 height 18
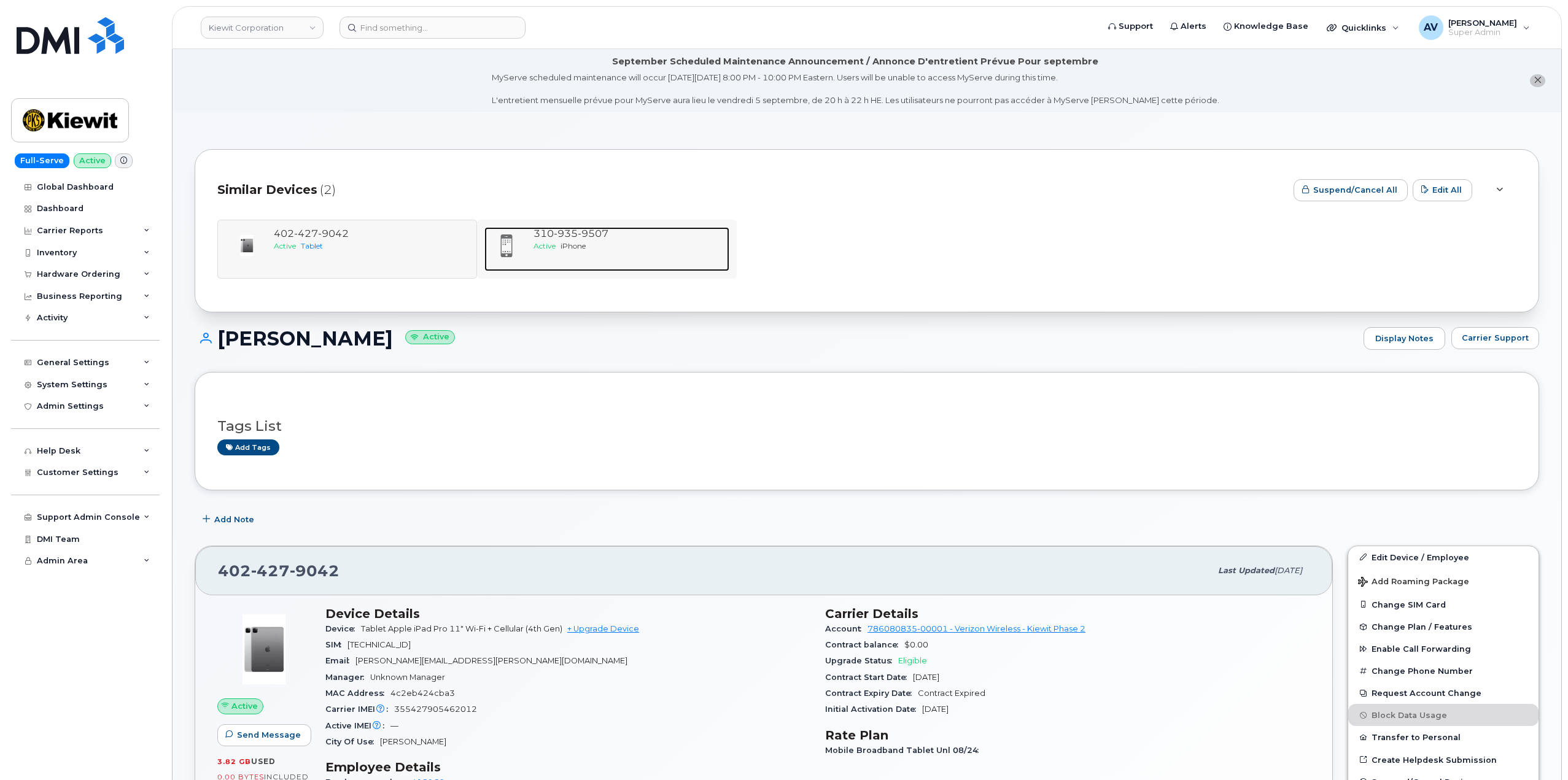
click at [541, 240] on div "310 935 9507" at bounding box center [629, 234] width 191 height 14
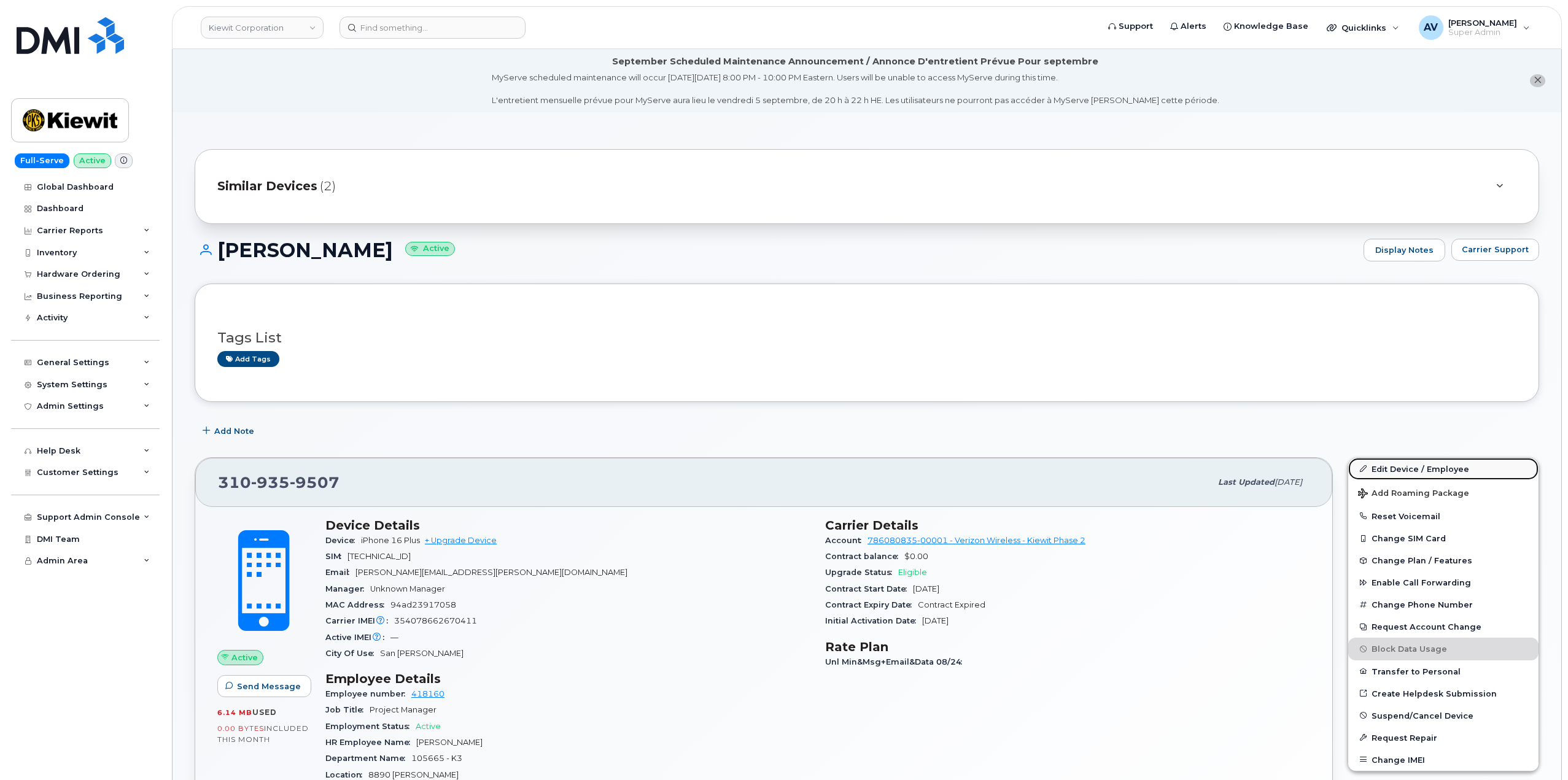
click at [1409, 469] on link "Edit Device / Employee" at bounding box center [1443, 469] width 190 height 22
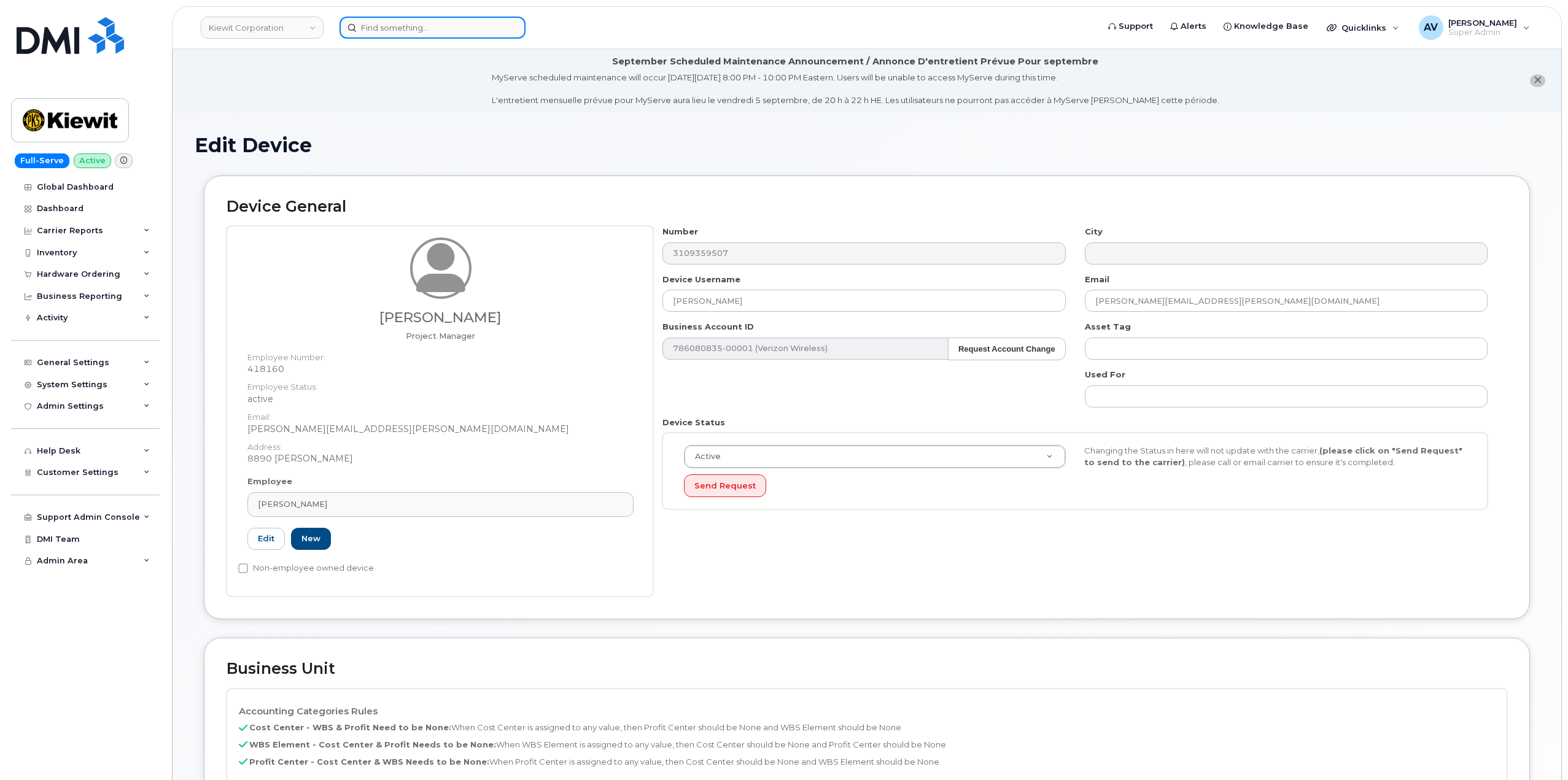
click at [439, 28] on input at bounding box center [432, 28] width 186 height 22
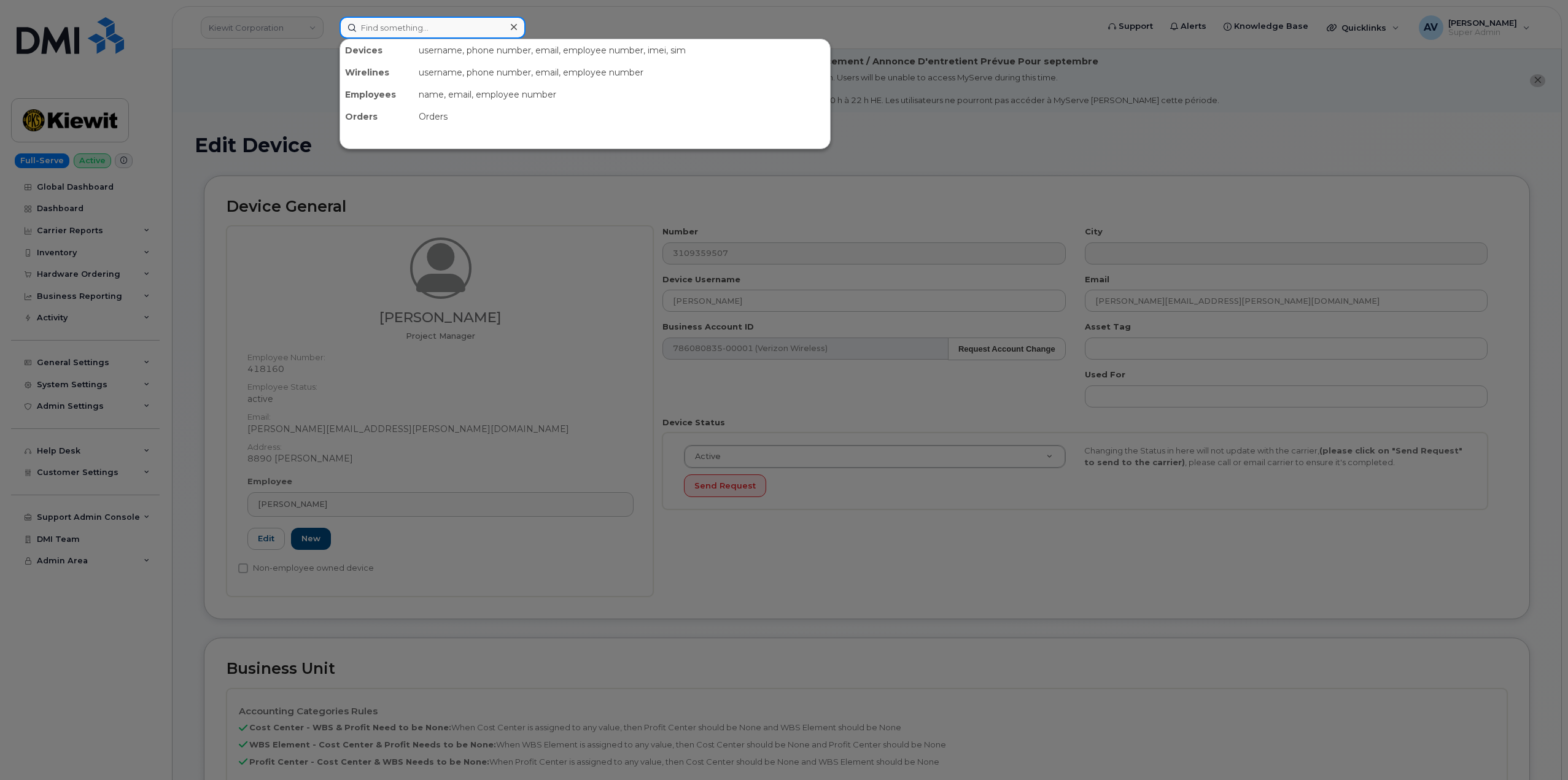
paste input "8643255572"
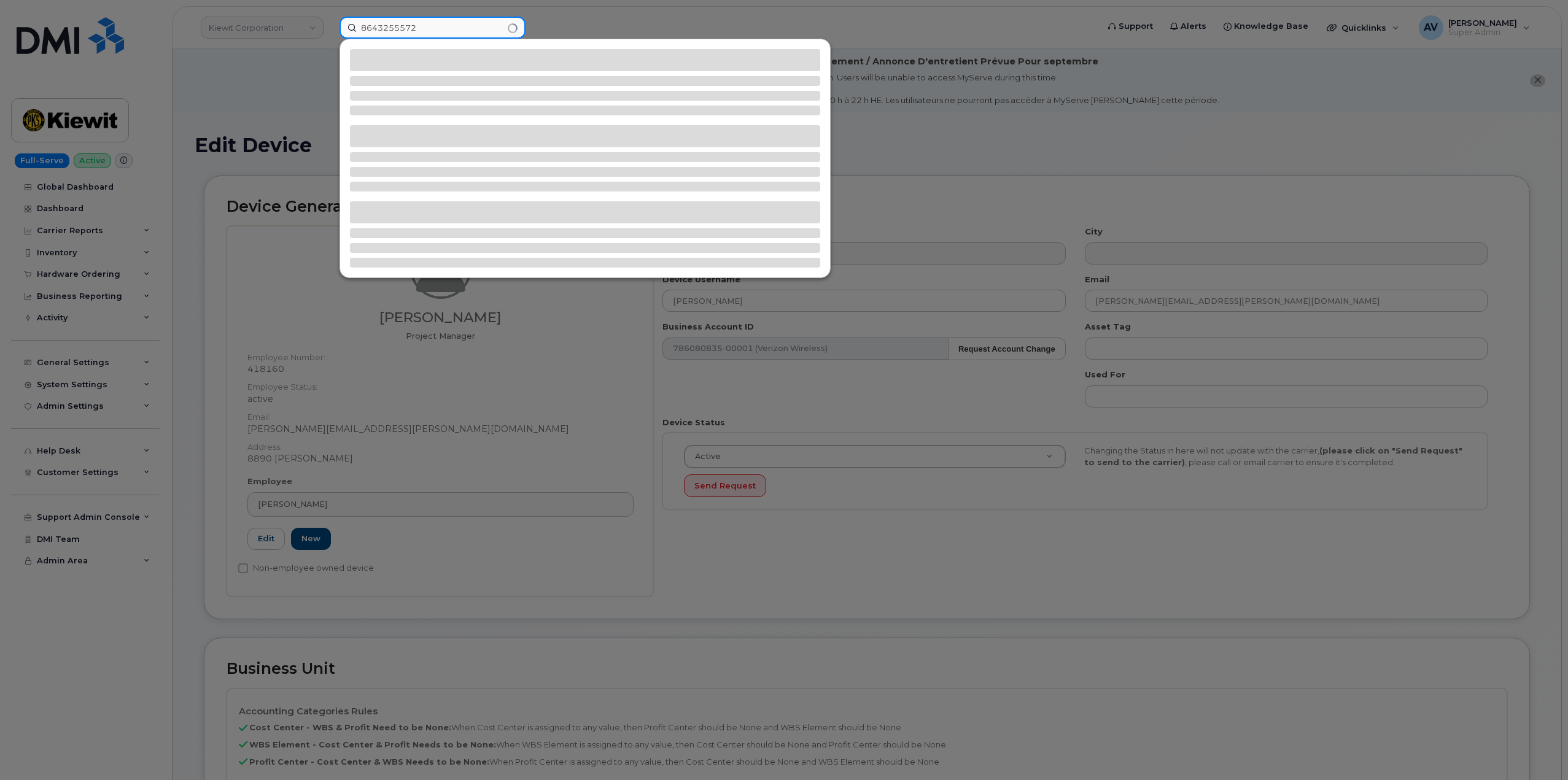
type input "8643255572"
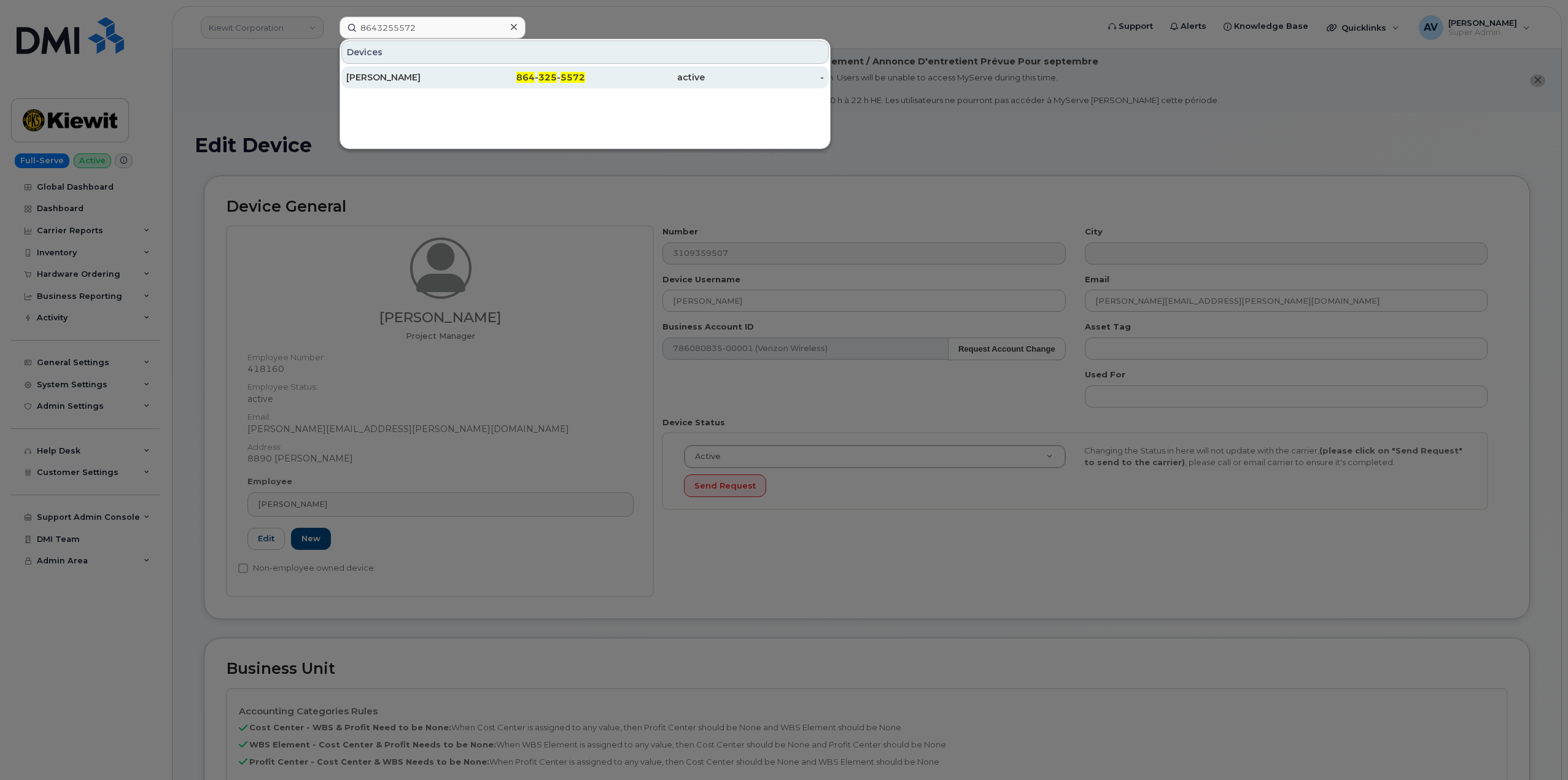
click at [446, 73] on div "[PERSON_NAME]" at bounding box center [406, 77] width 119 height 12
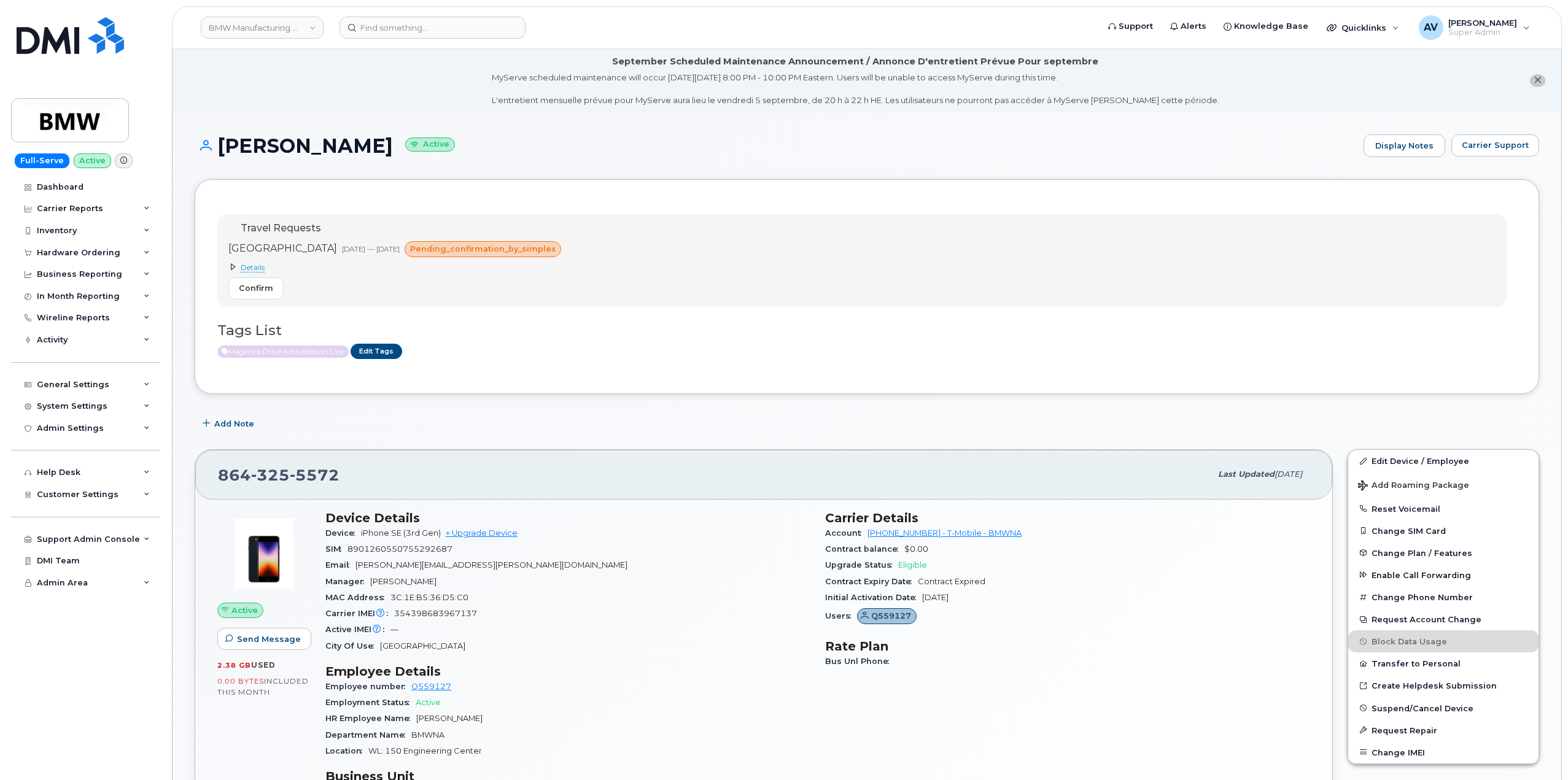
drag, startPoint x: 220, startPoint y: 143, endPoint x: 383, endPoint y: 143, distance: 163.0
click at [383, 143] on h1 "[PERSON_NAME] Active" at bounding box center [776, 146] width 1163 height 22
copy h1 "[PERSON_NAME]"
